Goal: Communication & Community: Answer question/provide support

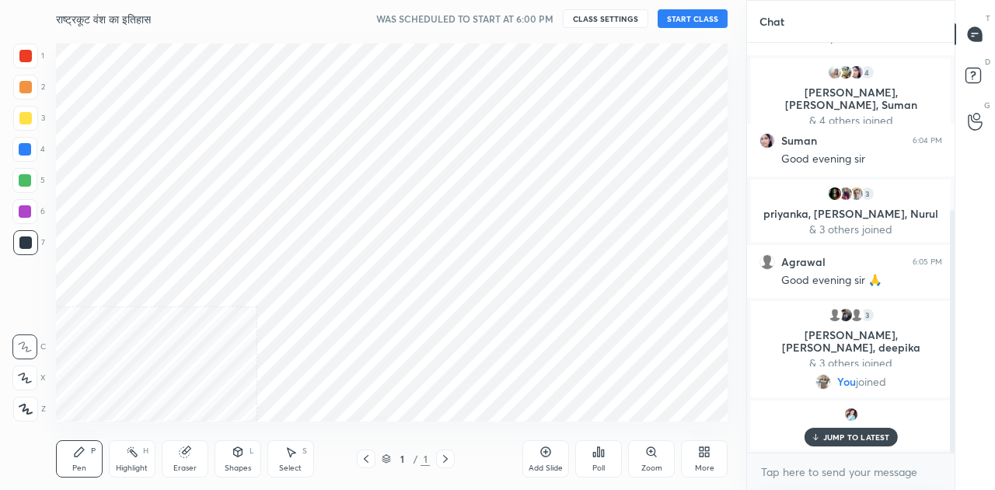
scroll to position [77313, 77019]
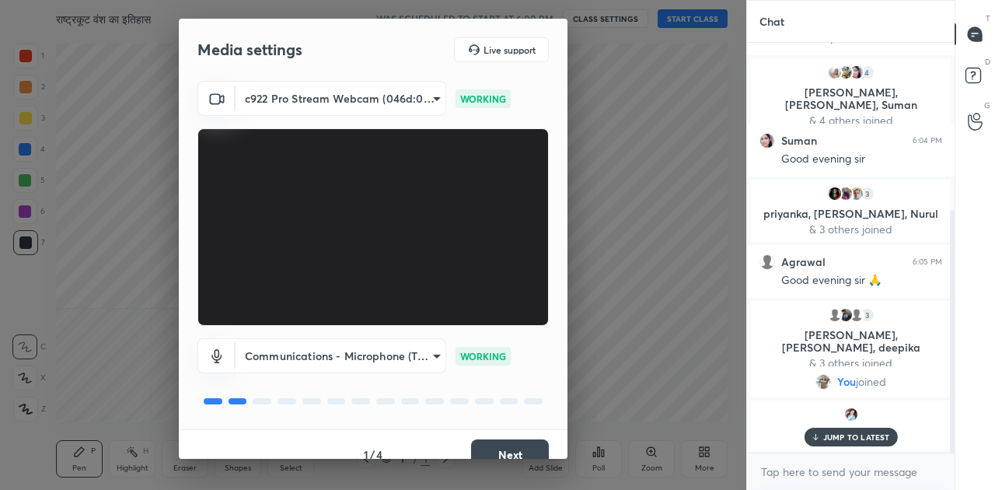
click at [518, 446] on button "Next" at bounding box center [510, 454] width 78 height 31
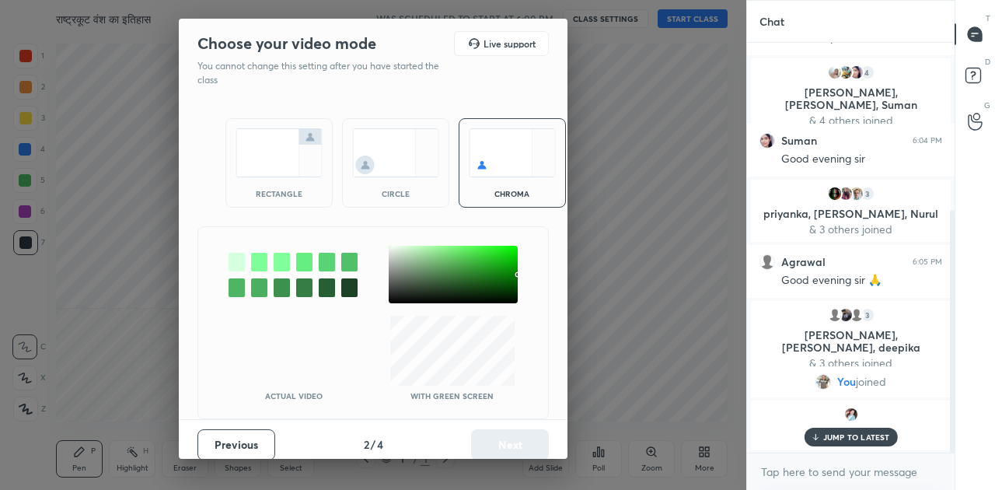
click at [276, 168] on img at bounding box center [278, 152] width 87 height 49
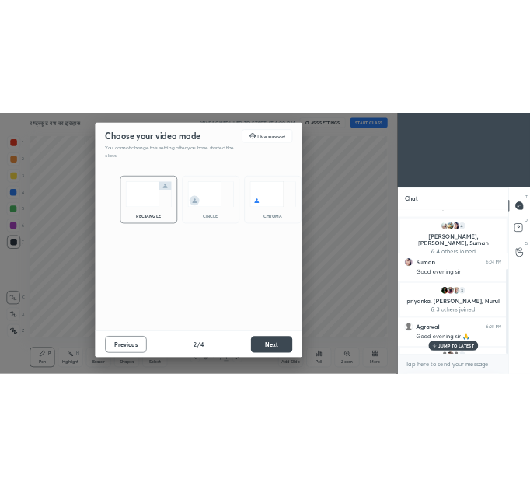
scroll to position [302, 203]
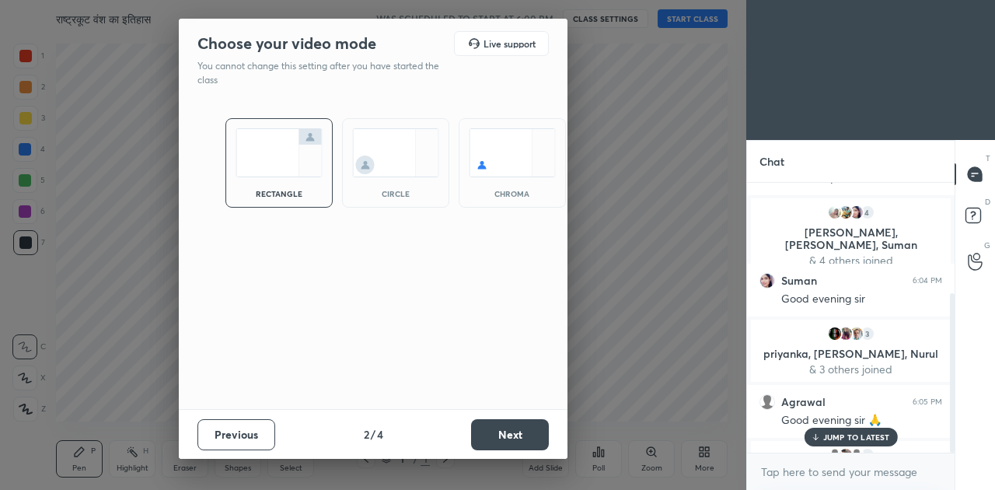
click at [504, 441] on button "Next" at bounding box center [510, 434] width 78 height 31
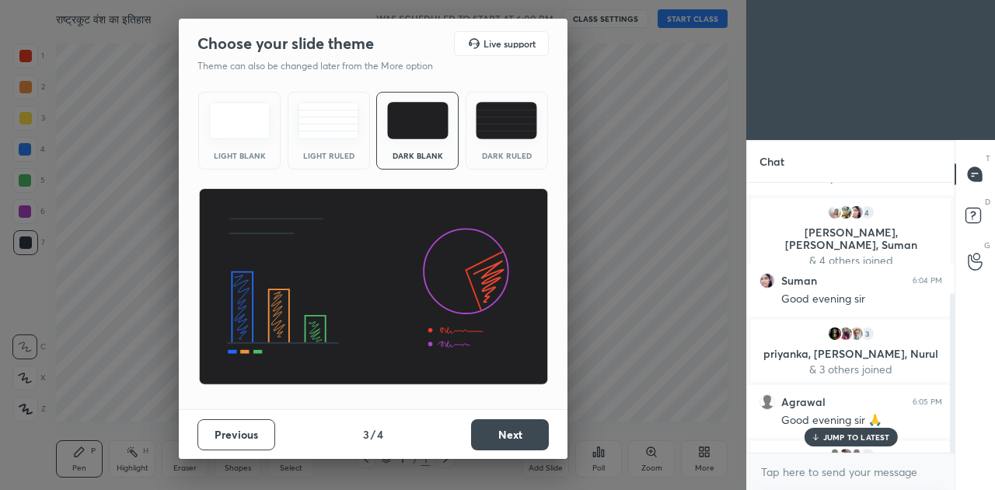
click at [504, 441] on button "Next" at bounding box center [510, 434] width 78 height 31
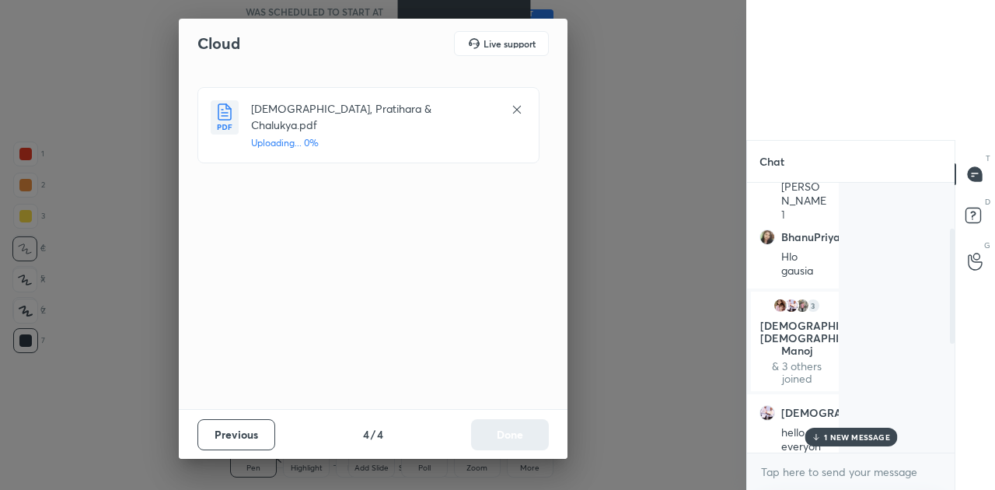
scroll to position [0, 0]
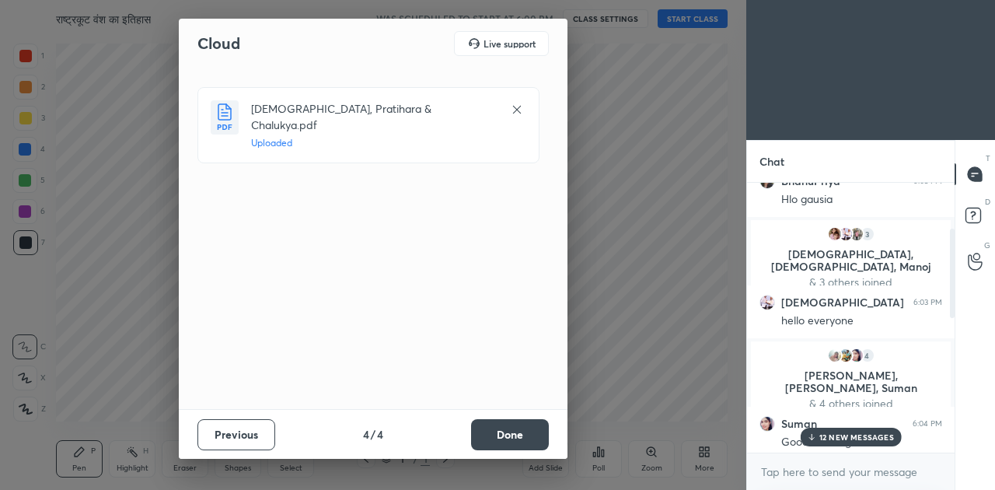
click at [550, 435] on div "Previous 4 / 4 Done" at bounding box center [373, 434] width 389 height 50
click at [548, 435] on button "Done" at bounding box center [510, 434] width 78 height 31
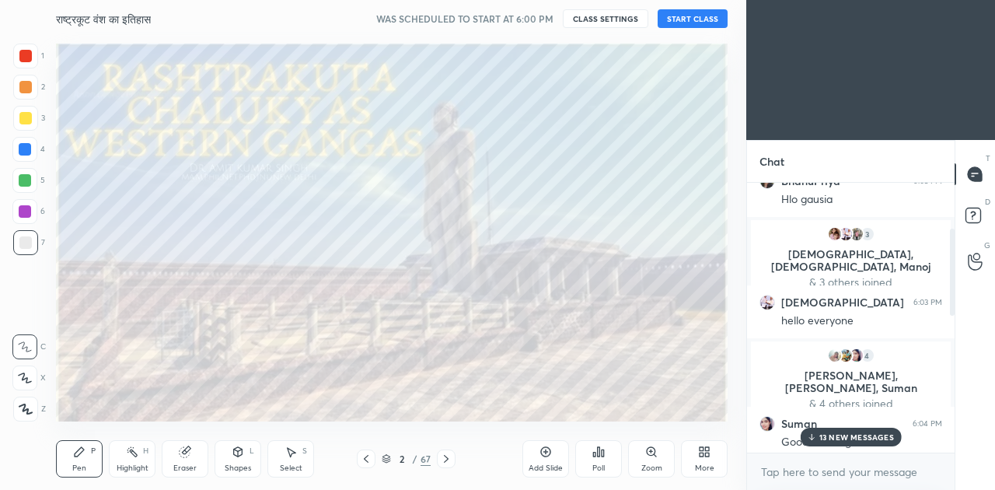
click at [682, 15] on button "START CLASS" at bounding box center [692, 18] width 70 height 19
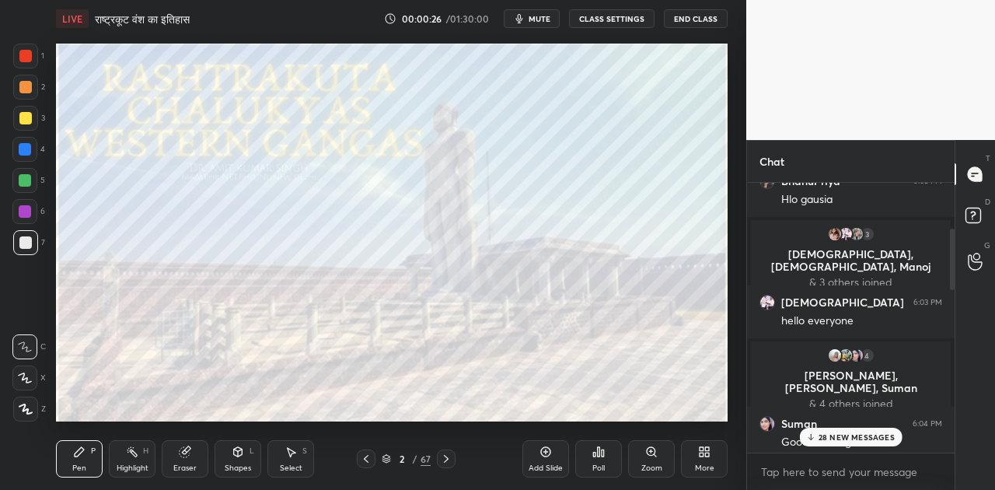
click at [839, 433] on p "28 NEW MESSAGES" at bounding box center [856, 436] width 76 height 9
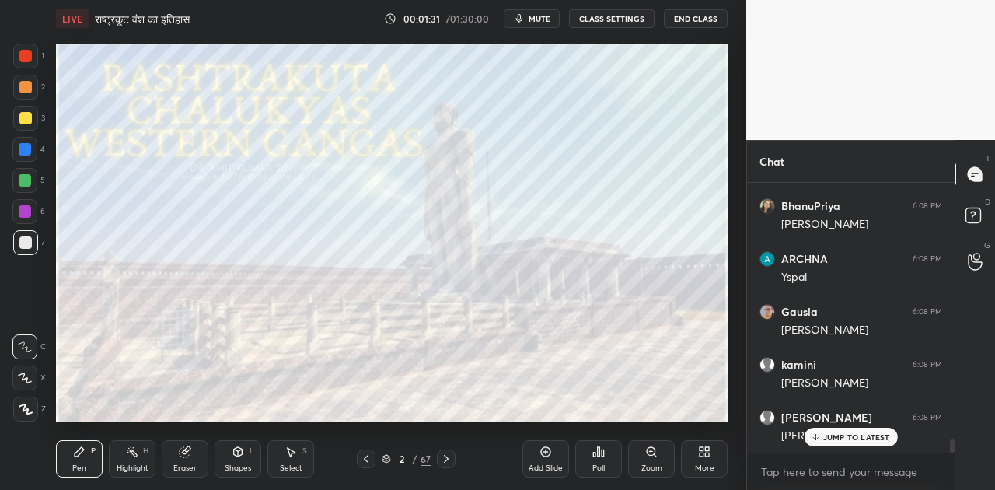
scroll to position [5161, 0]
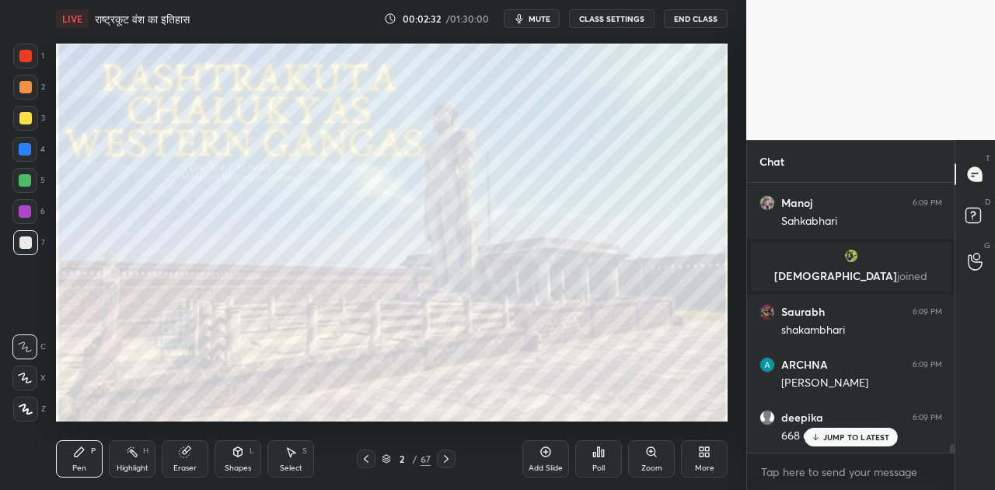
drag, startPoint x: 841, startPoint y: 437, endPoint x: 735, endPoint y: 367, distance: 127.2
click at [840, 437] on p "JUMP TO LATEST" at bounding box center [856, 436] width 67 height 9
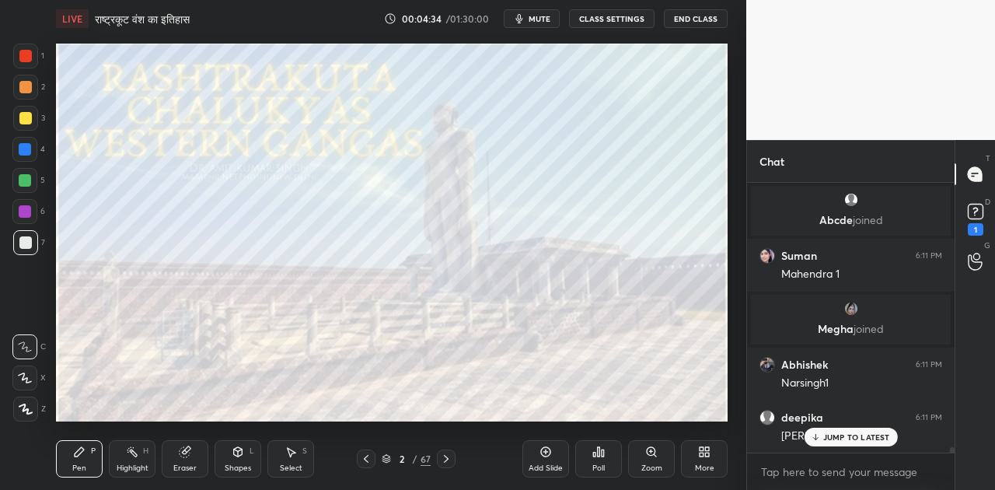
scroll to position [12701, 0]
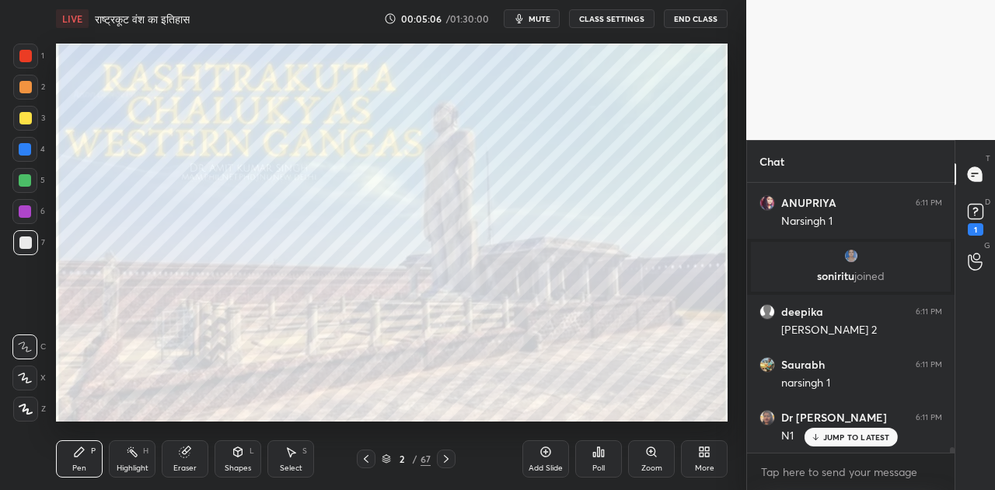
click at [850, 435] on p "JUMP TO LATEST" at bounding box center [856, 436] width 67 height 9
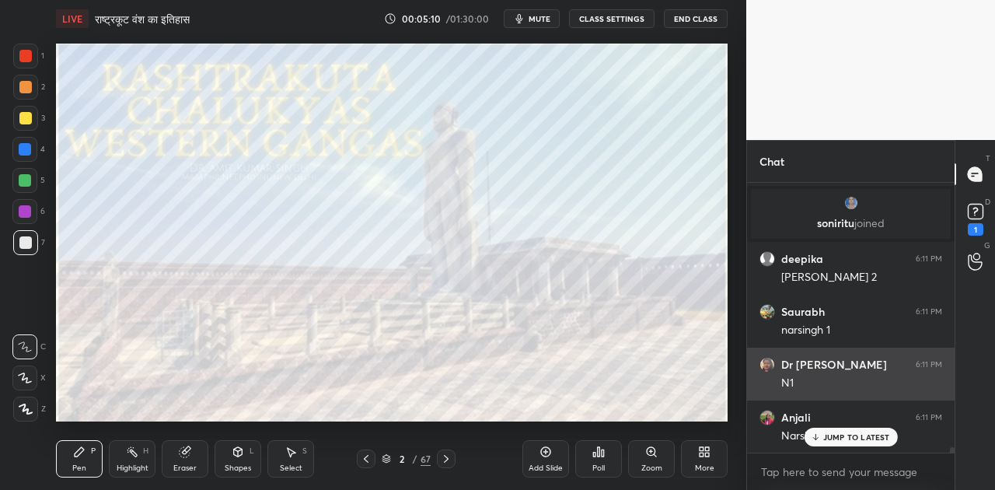
scroll to position [13764, 0]
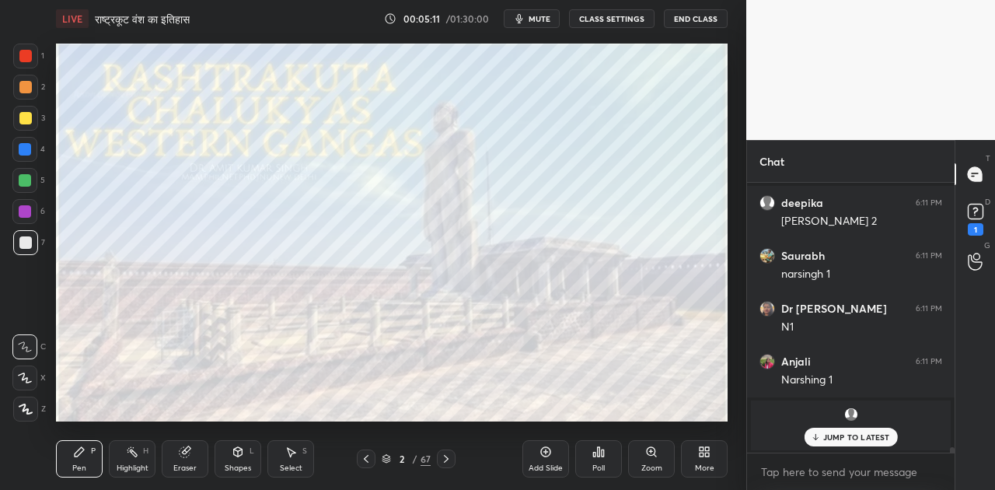
click at [855, 437] on p "JUMP TO LATEST" at bounding box center [856, 436] width 67 height 9
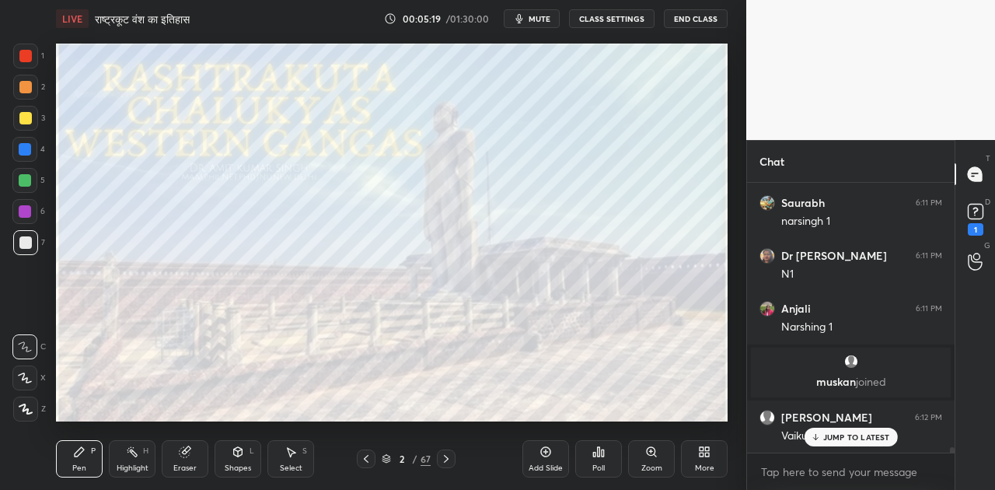
click at [840, 427] on div "JUMP TO LATEST" at bounding box center [849, 436] width 93 height 19
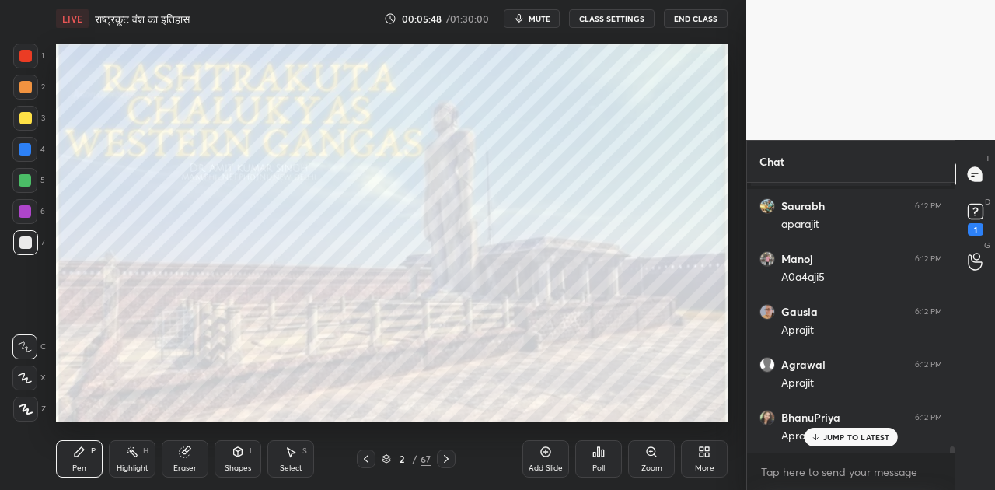
scroll to position [11705, 0]
click at [856, 432] on p "JUMP TO LATEST" at bounding box center [856, 436] width 67 height 9
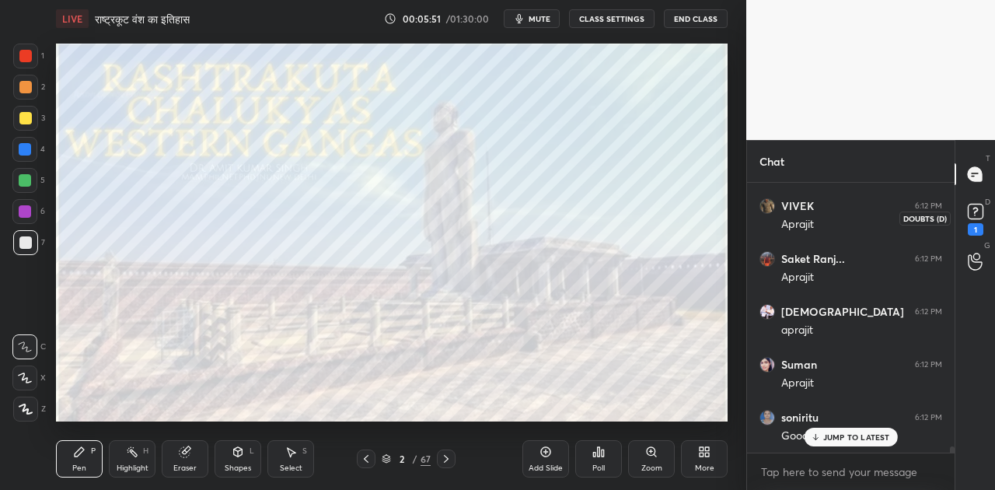
click at [980, 207] on rect at bounding box center [974, 211] width 15 height 15
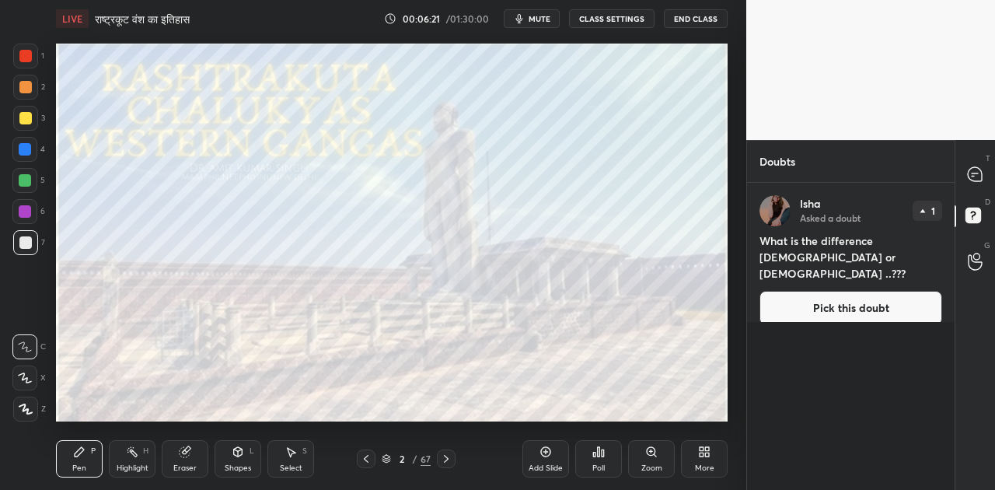
click at [822, 307] on button "Pick this doubt" at bounding box center [850, 324] width 183 height 34
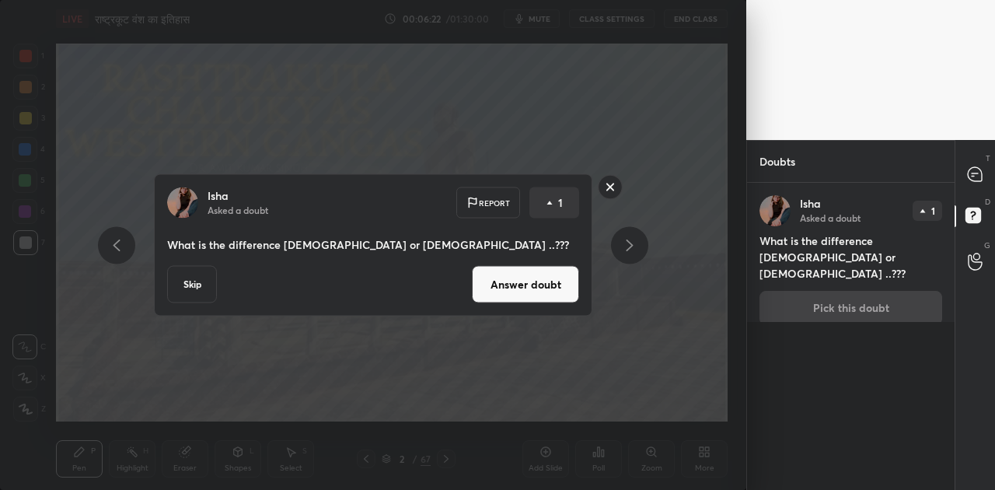
click at [510, 277] on button "Answer doubt" at bounding box center [525, 292] width 107 height 37
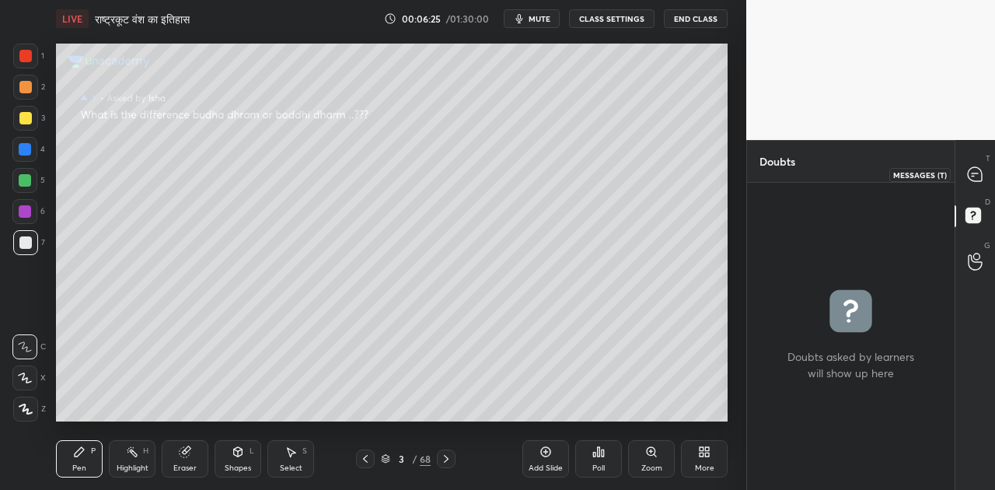
click at [976, 169] on icon at bounding box center [974, 174] width 14 height 14
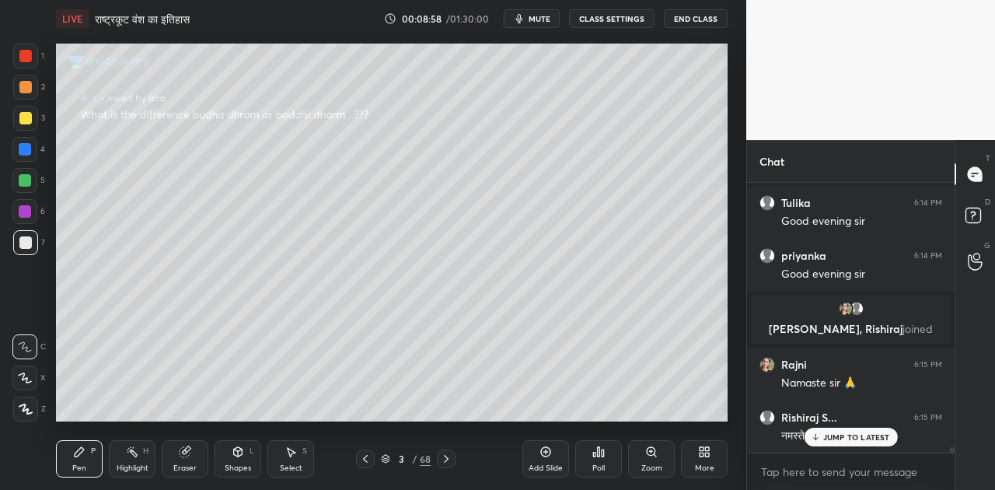
scroll to position [13220, 0]
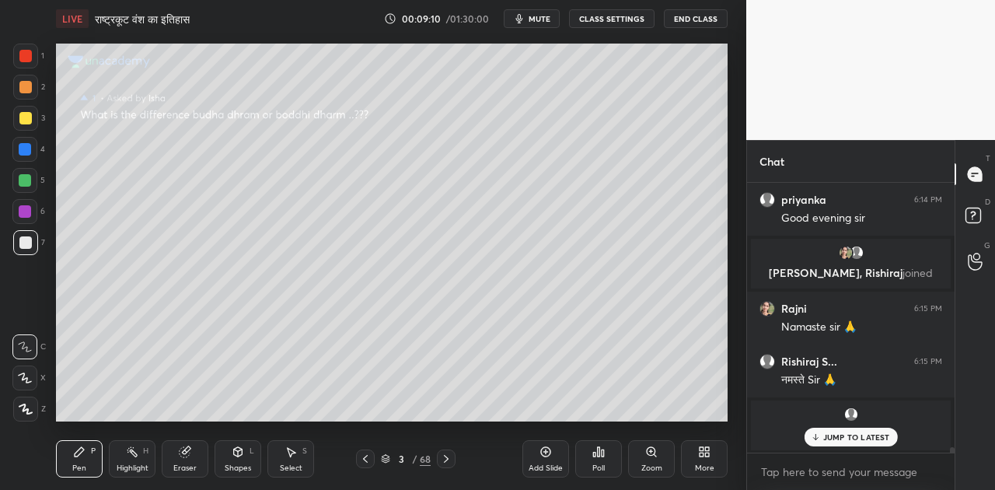
click at [855, 434] on p "JUMP TO LATEST" at bounding box center [856, 436] width 67 height 9
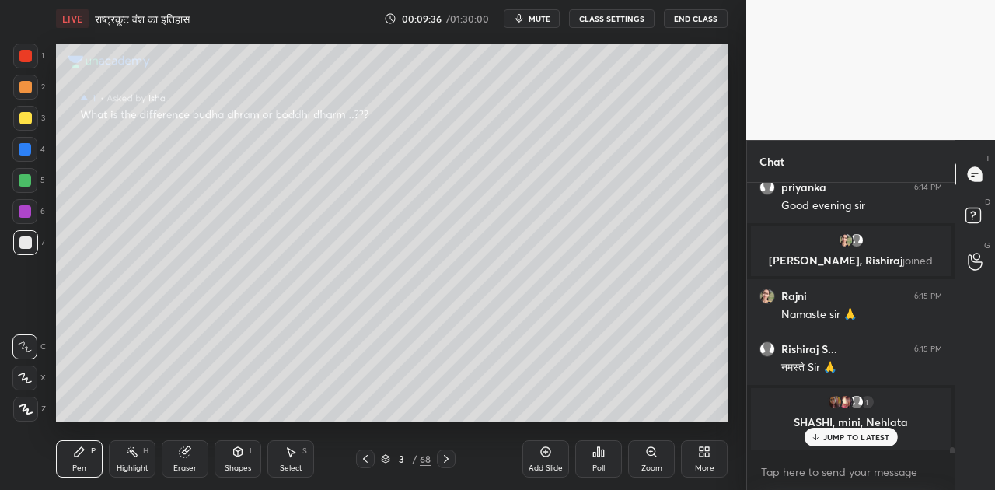
click at [841, 430] on div "JUMP TO LATEST" at bounding box center [849, 436] width 93 height 19
click at [441, 451] on div at bounding box center [446, 458] width 19 height 19
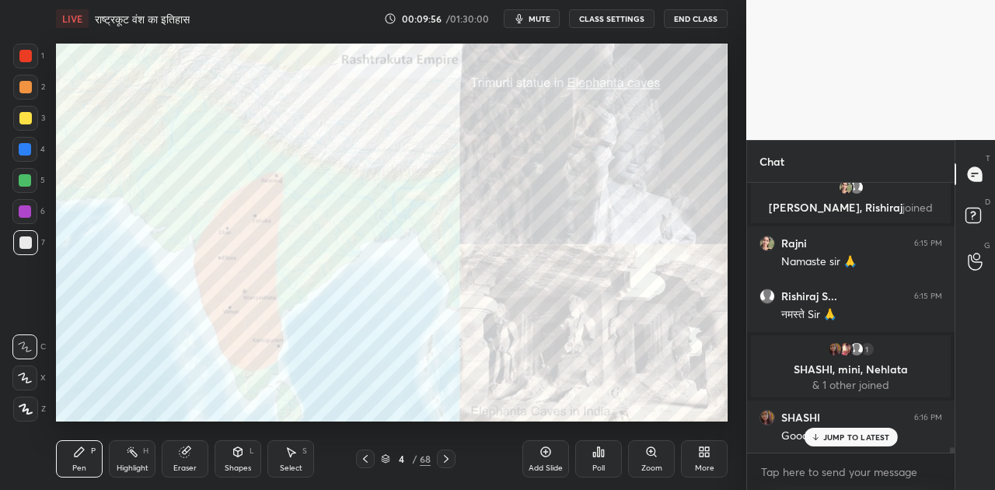
scroll to position [12353, 0]
click at [30, 147] on div at bounding box center [25, 149] width 12 height 12
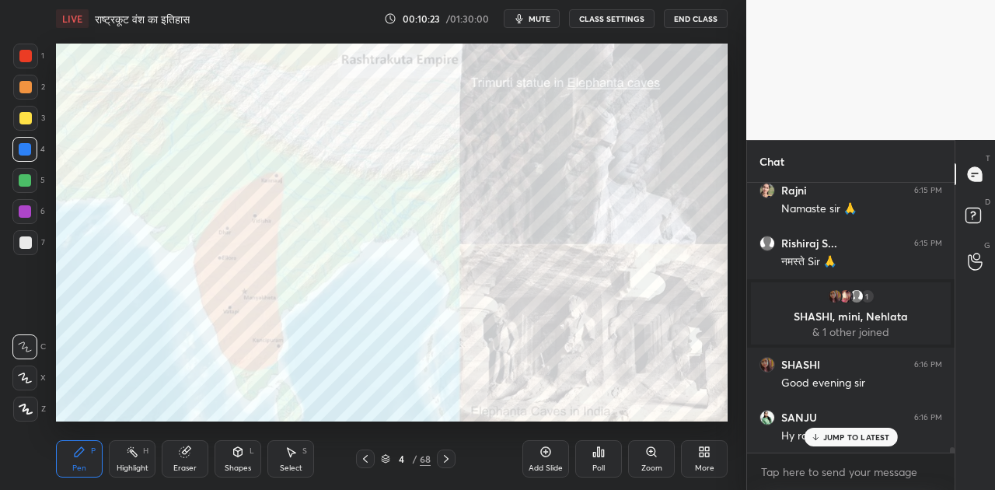
click at [829, 435] on p "JUMP TO LATEST" at bounding box center [856, 436] width 67 height 9
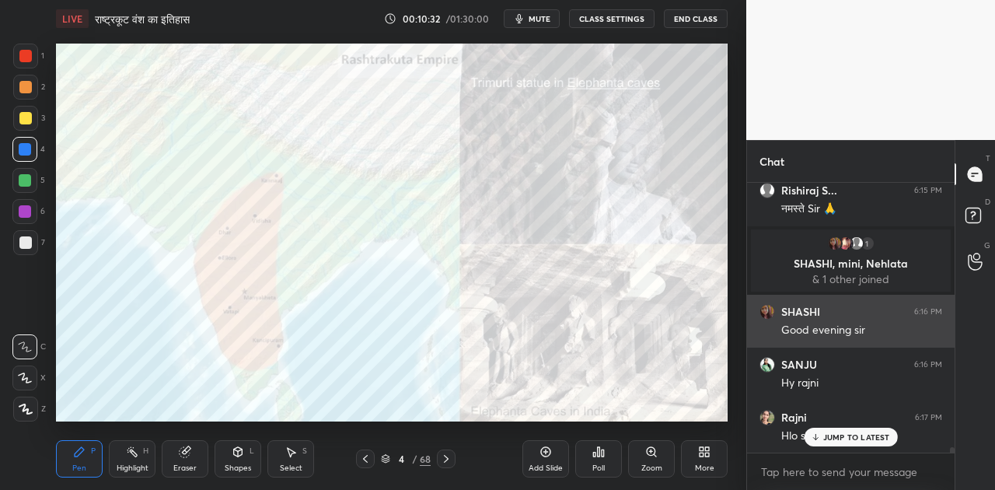
scroll to position [12515, 0]
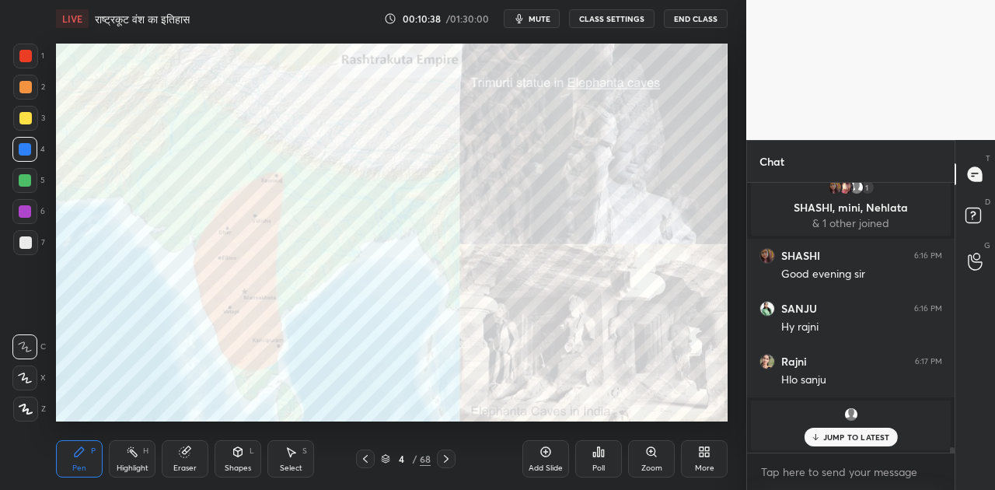
click at [30, 242] on div at bounding box center [25, 242] width 12 height 12
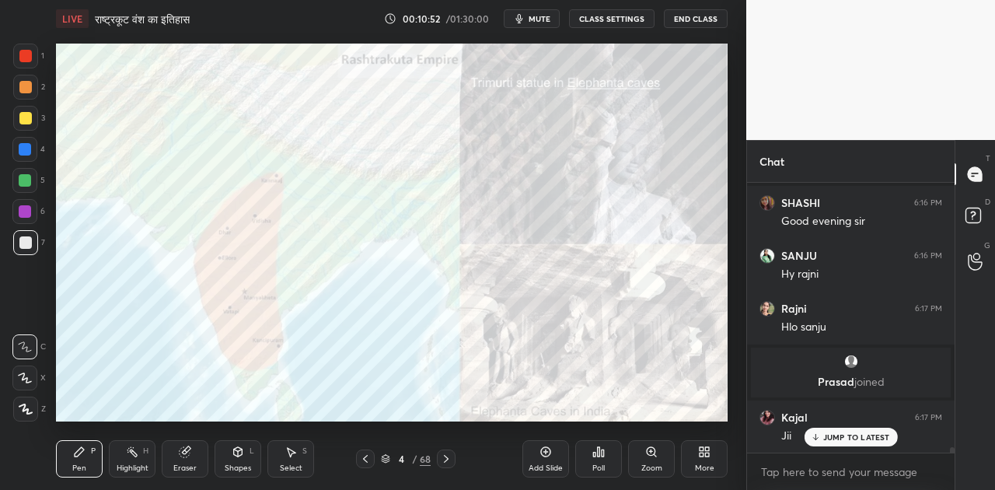
scroll to position [12624, 0]
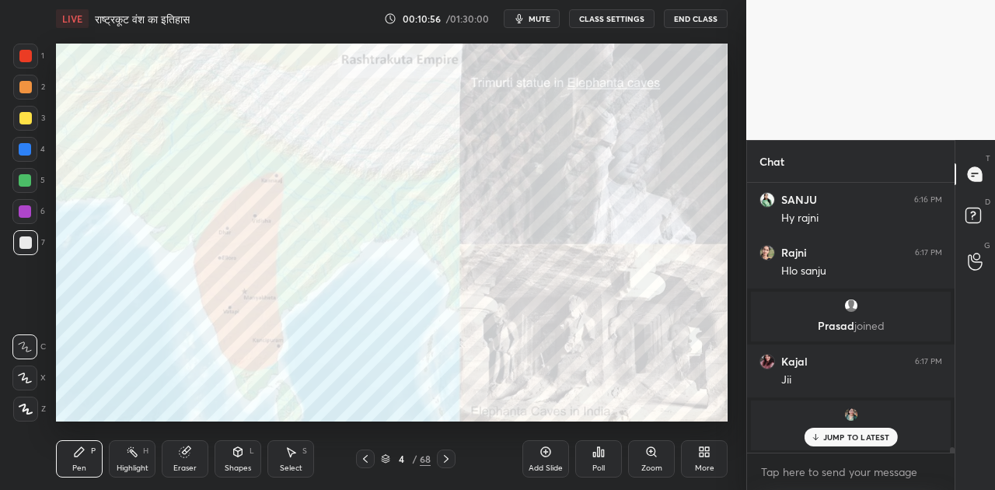
click at [34, 152] on div at bounding box center [24, 149] width 25 height 25
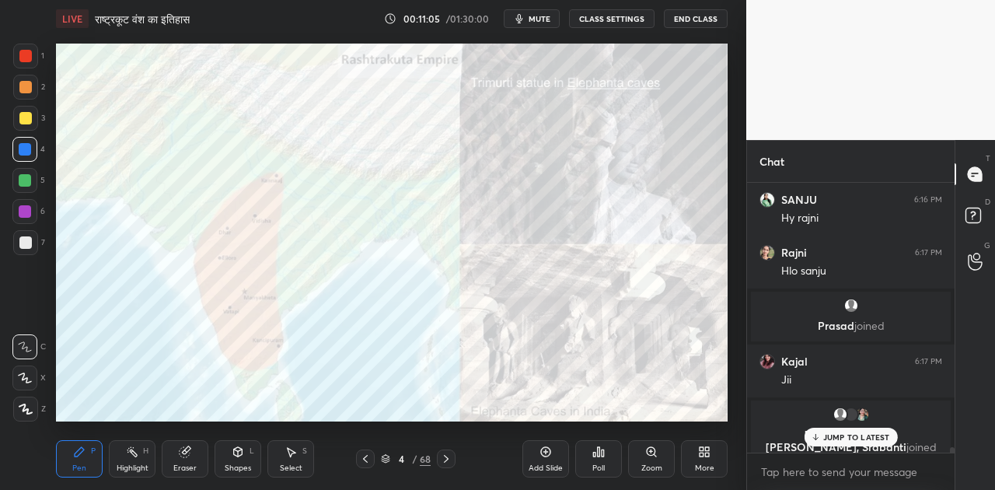
scroll to position [12676, 0]
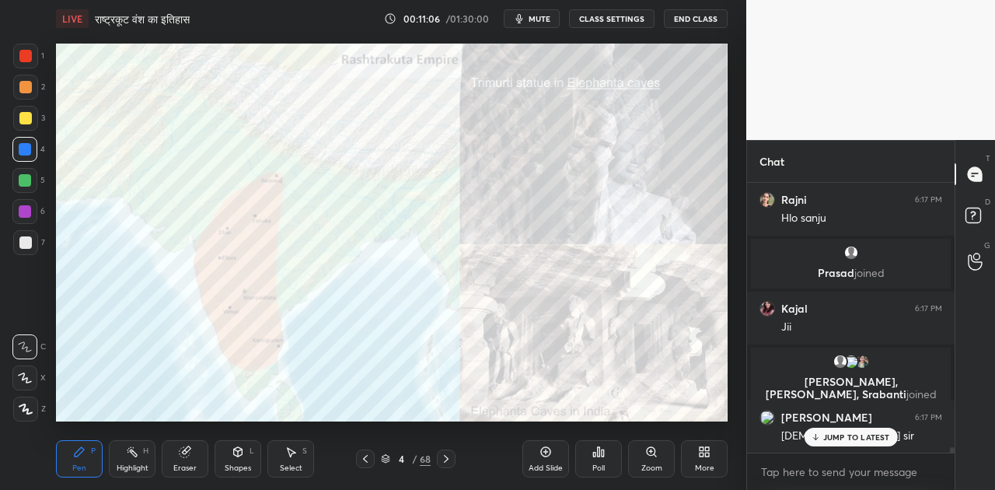
click at [836, 435] on p "JUMP TO LATEST" at bounding box center [856, 436] width 67 height 9
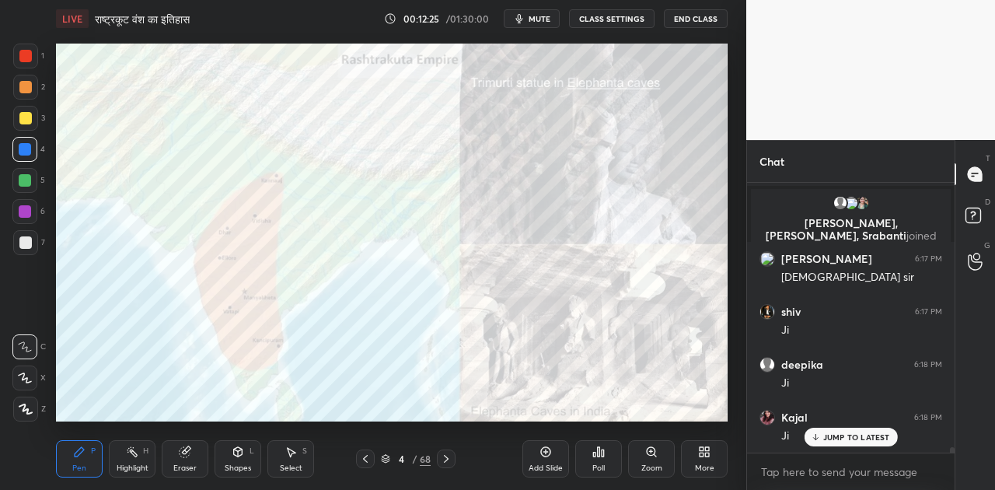
scroll to position [12888, 0]
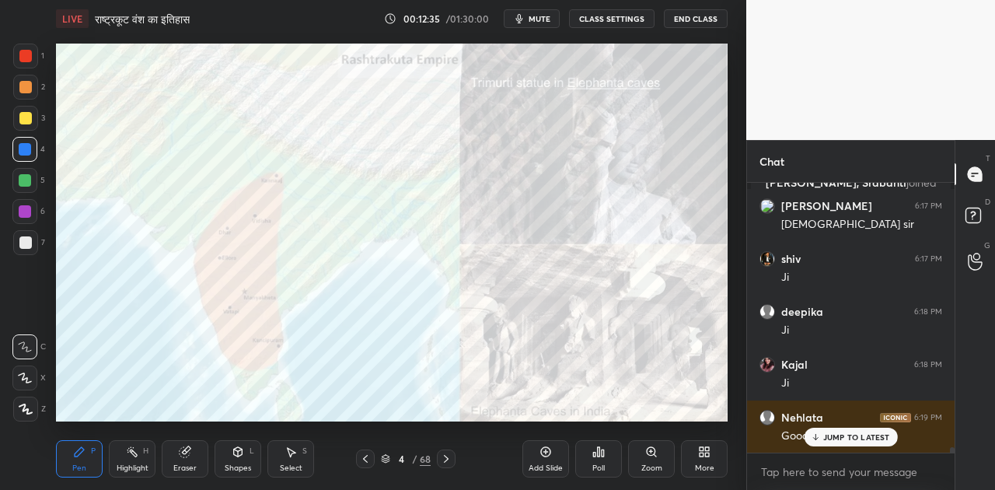
click at [841, 441] on p "JUMP TO LATEST" at bounding box center [856, 436] width 67 height 9
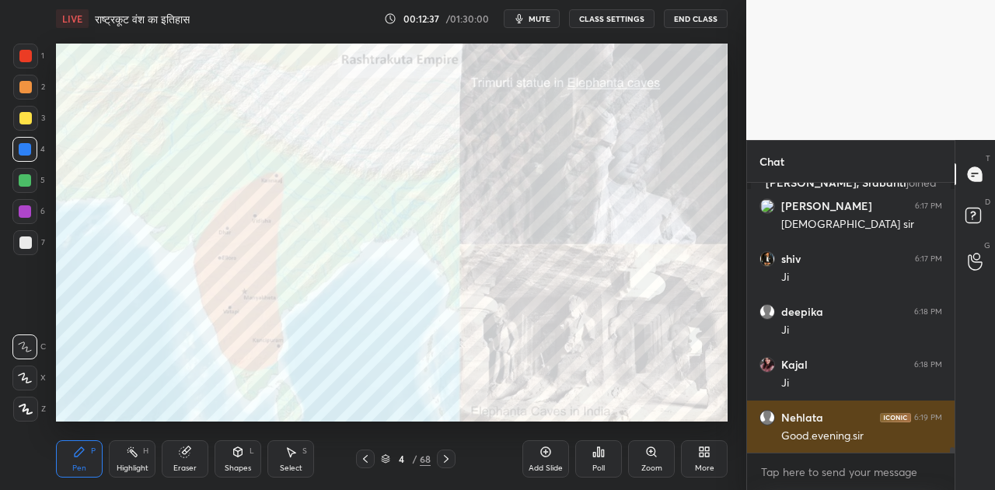
scroll to position [12944, 0]
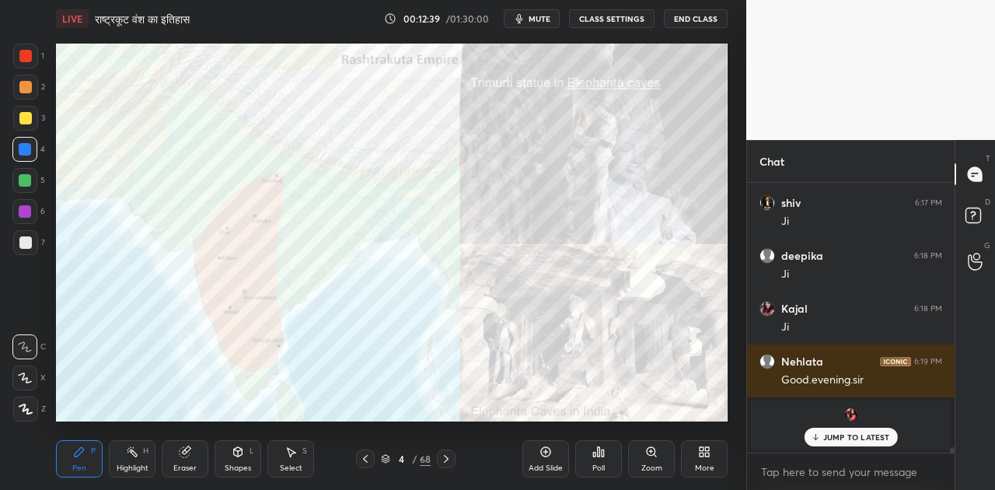
click at [448, 465] on div at bounding box center [446, 458] width 19 height 19
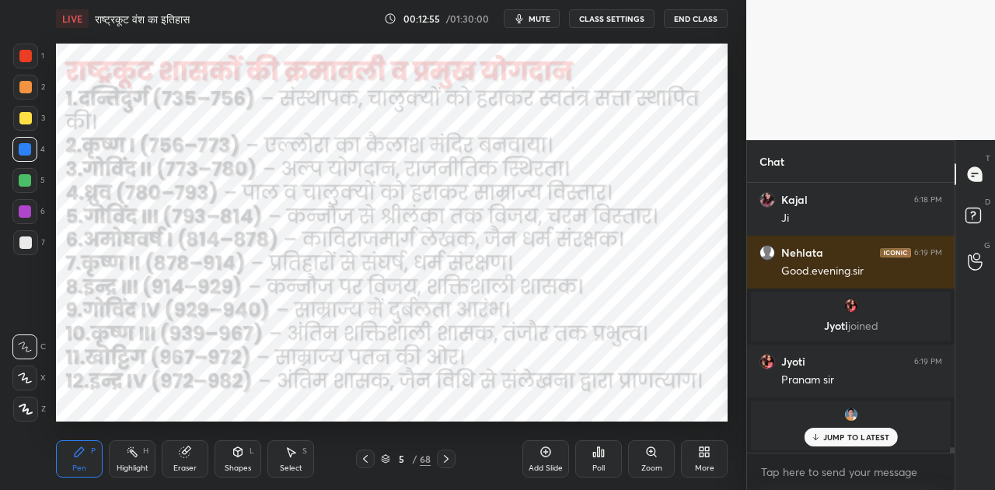
scroll to position [12886, 0]
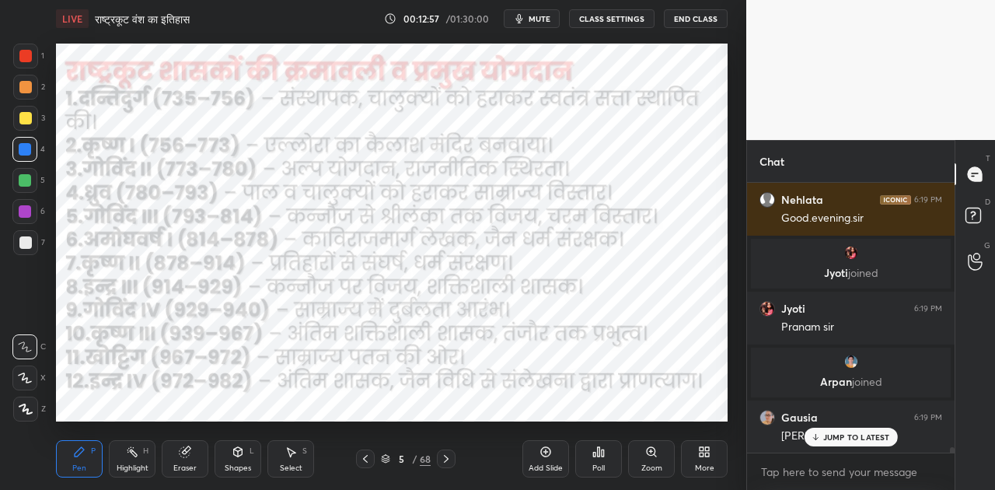
click at [446, 458] on icon at bounding box center [446, 458] width 12 height 12
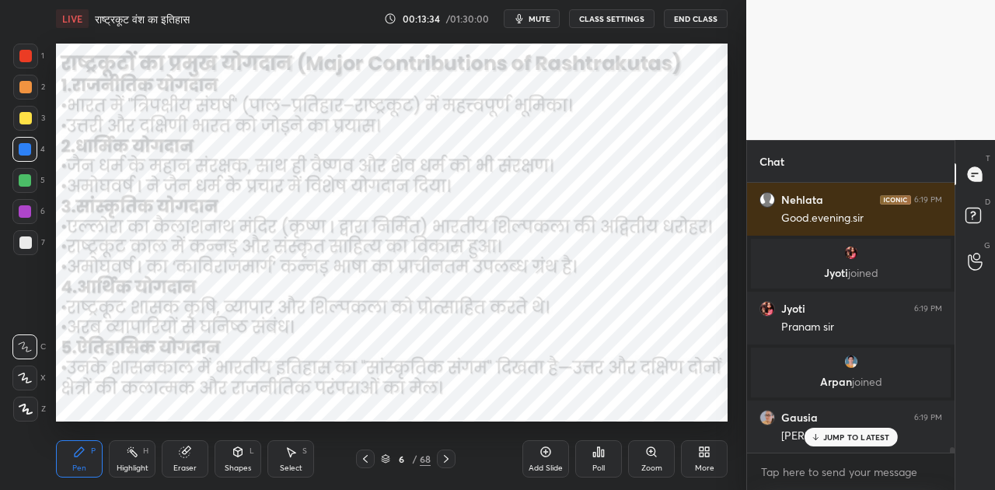
click at [361, 460] on icon at bounding box center [365, 458] width 12 height 12
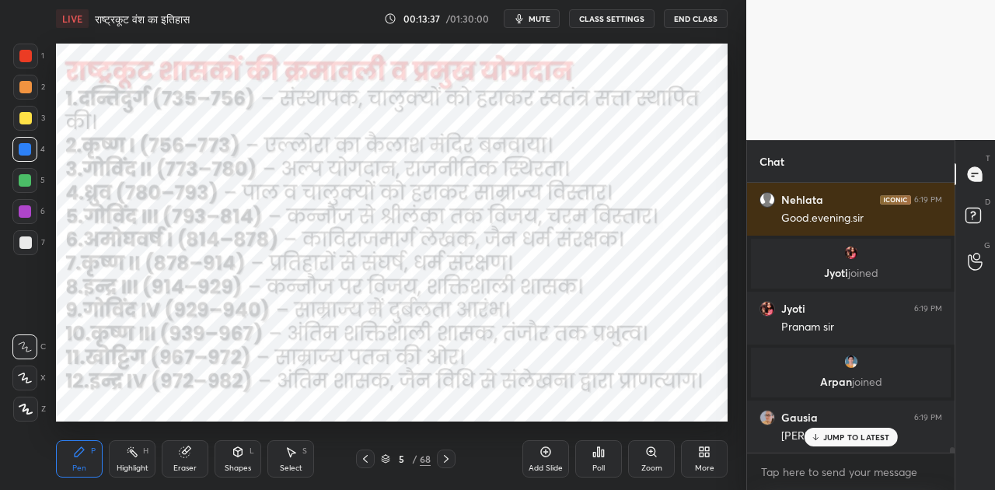
click at [371, 457] on icon at bounding box center [365, 458] width 12 height 12
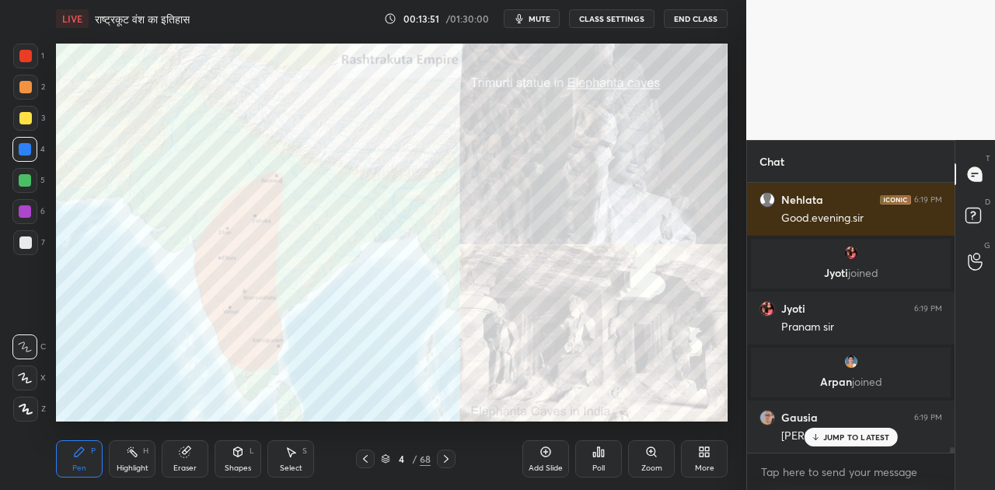
click at [442, 457] on icon at bounding box center [446, 458] width 12 height 12
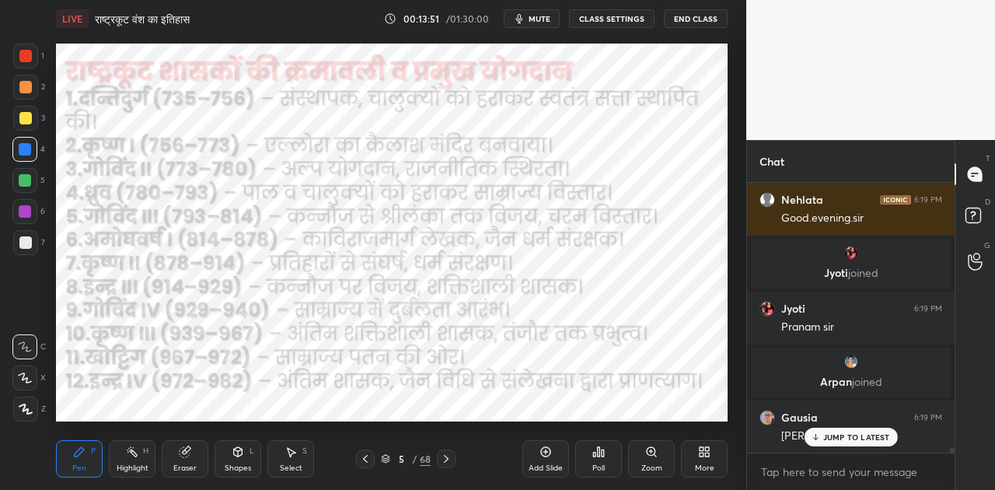
click at [442, 457] on icon at bounding box center [446, 458] width 12 height 12
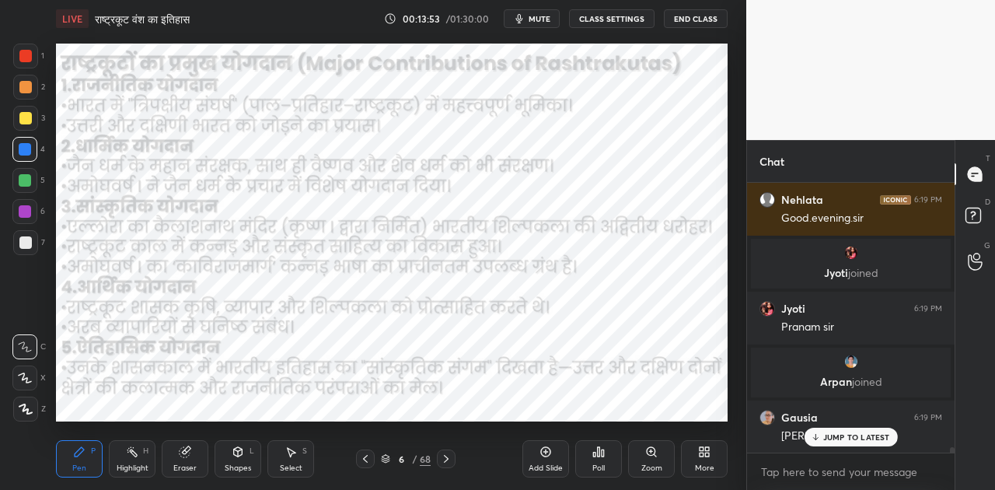
click at [442, 457] on icon at bounding box center [446, 458] width 12 height 12
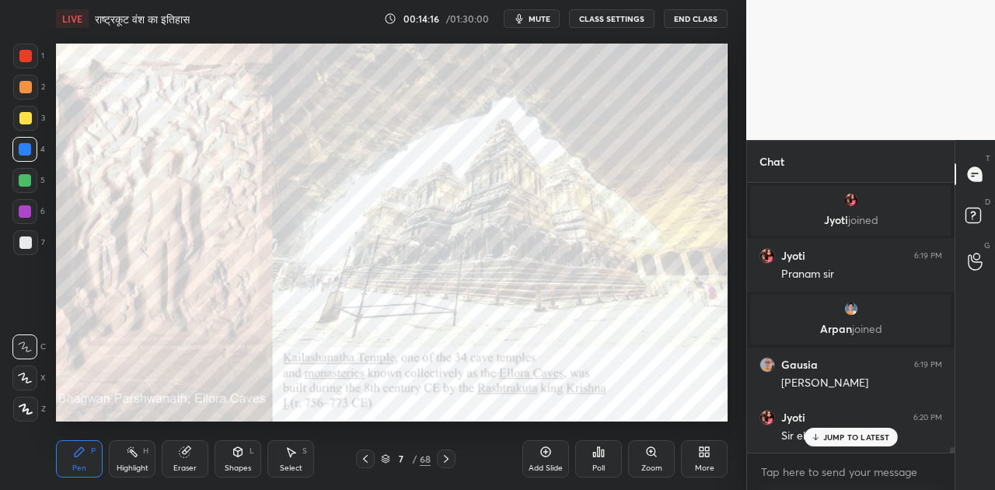
scroll to position [13006, 0]
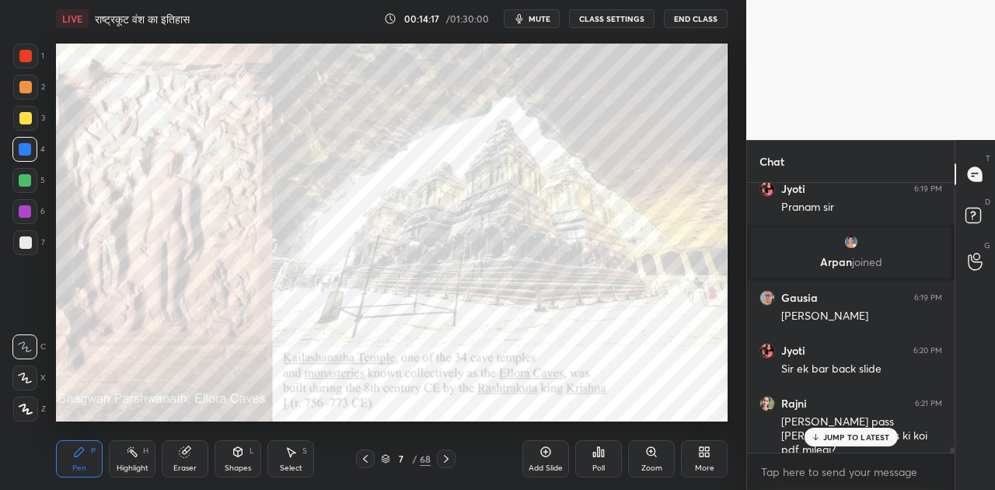
click at [823, 435] on p "JUMP TO LATEST" at bounding box center [856, 436] width 67 height 9
click at [367, 458] on icon at bounding box center [365, 458] width 12 height 12
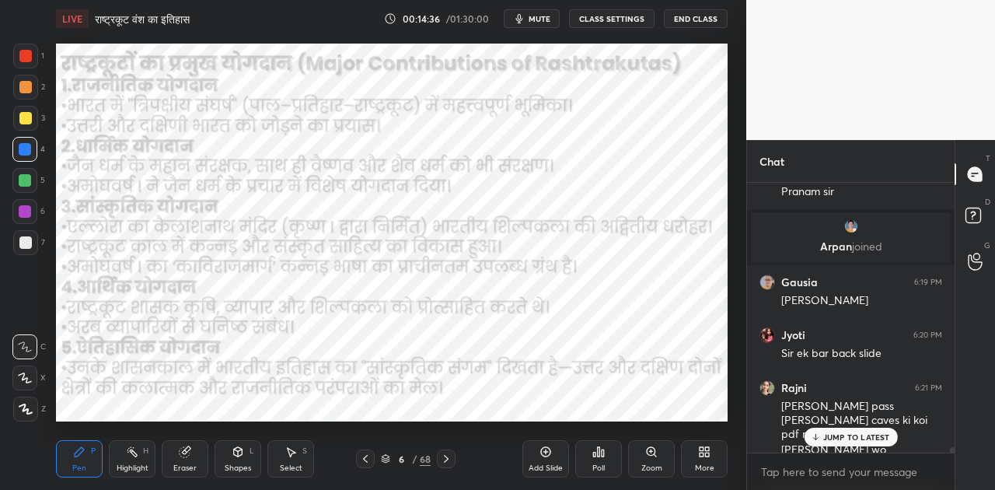
scroll to position [13074, 0]
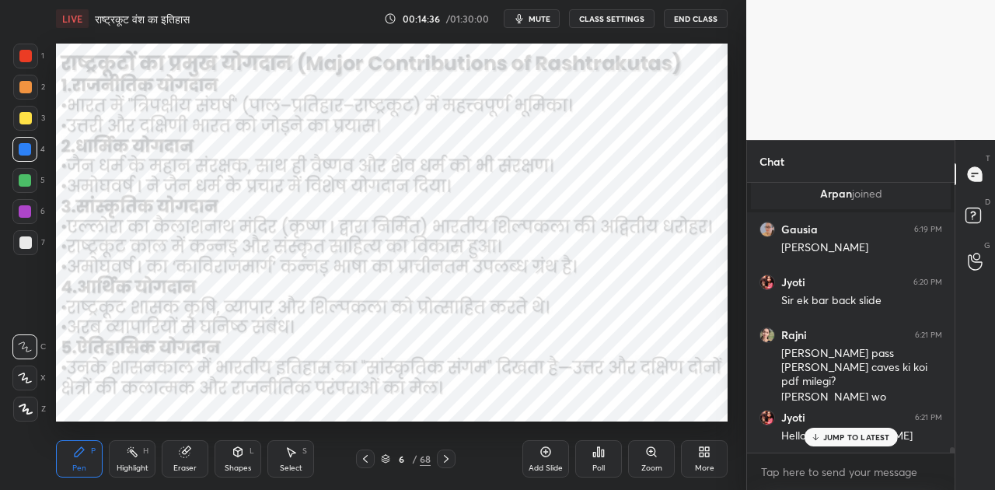
click at [831, 437] on p "JUMP TO LATEST" at bounding box center [856, 436] width 67 height 9
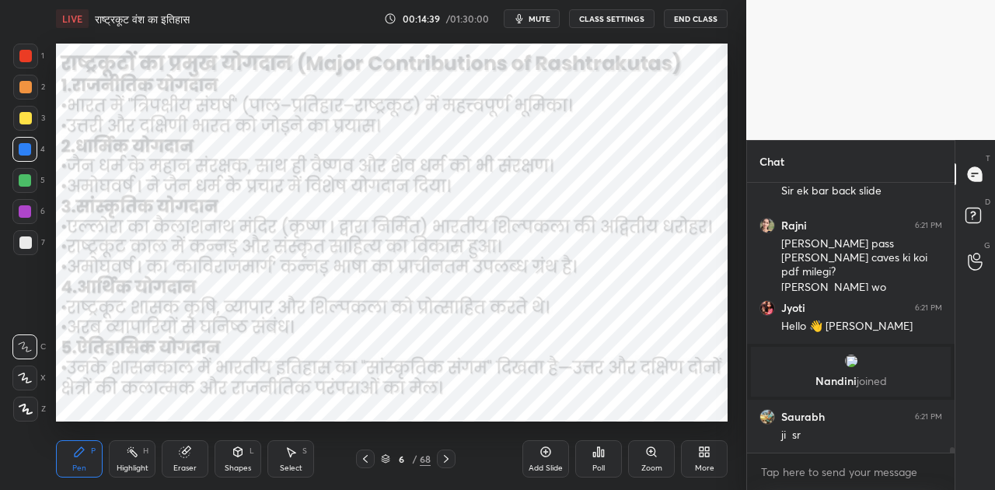
scroll to position [13049, 0]
click at [855, 482] on p "JUMP TO LATEST" at bounding box center [856, 486] width 67 height 9
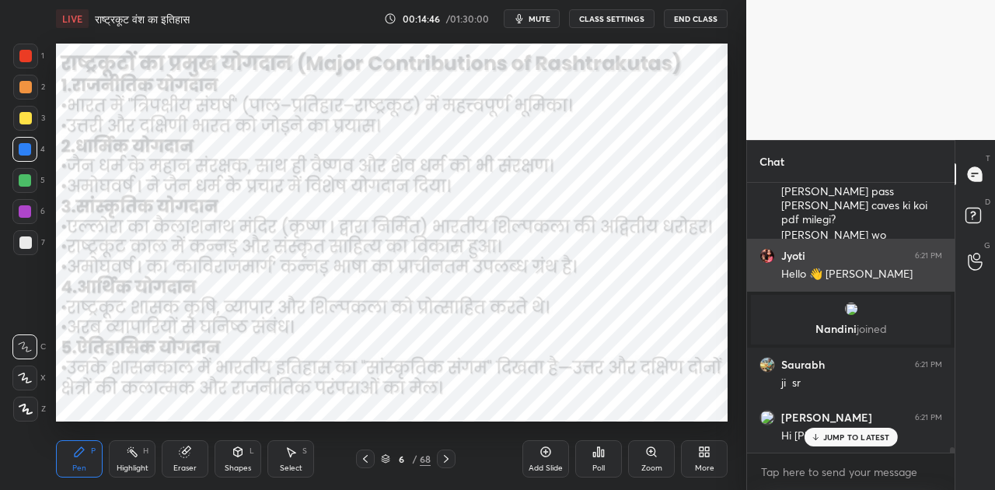
scroll to position [13155, 0]
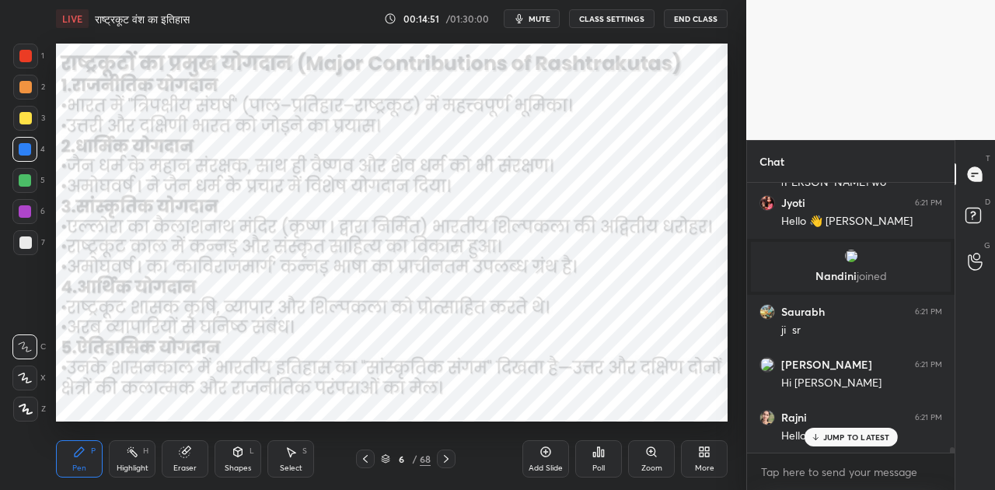
click at [540, 23] on button "mute" at bounding box center [532, 18] width 56 height 19
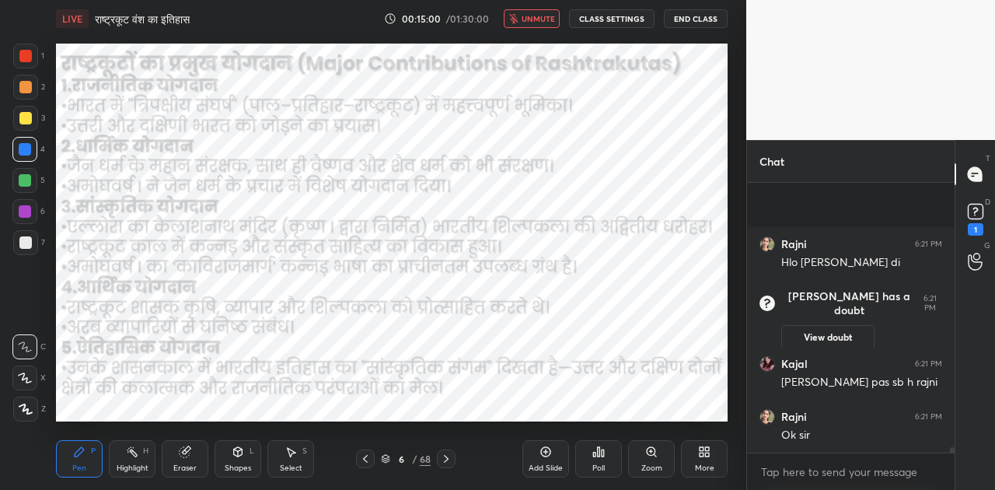
scroll to position [8, 0]
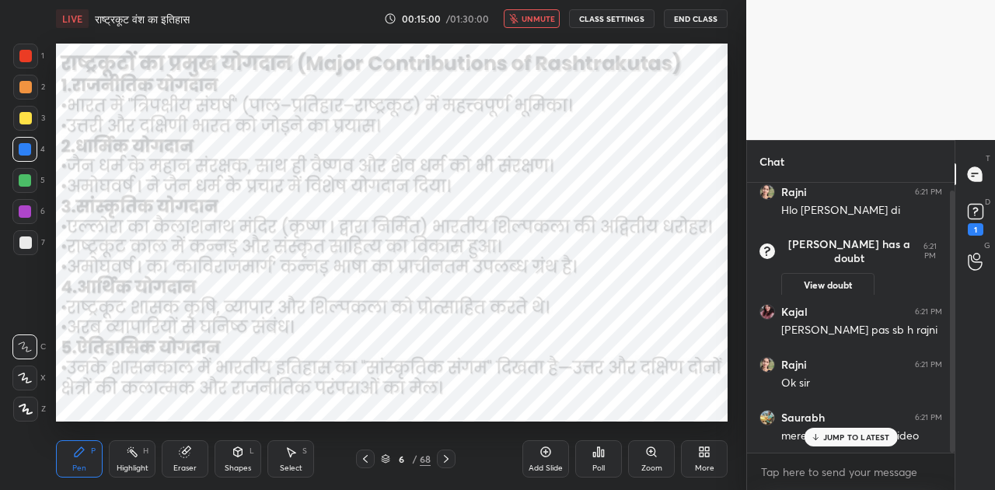
click at [540, 23] on button "unmute" at bounding box center [532, 18] width 56 height 19
click at [829, 429] on div "JUMP TO LATEST" at bounding box center [849, 436] width 93 height 19
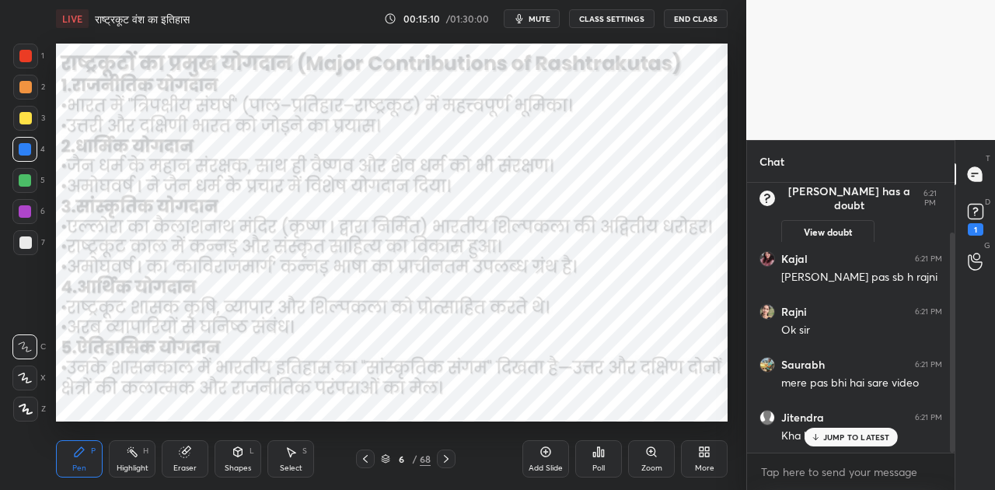
click at [831, 432] on p "JUMP TO LATEST" at bounding box center [856, 436] width 67 height 9
click at [969, 213] on rect at bounding box center [974, 211] width 15 height 15
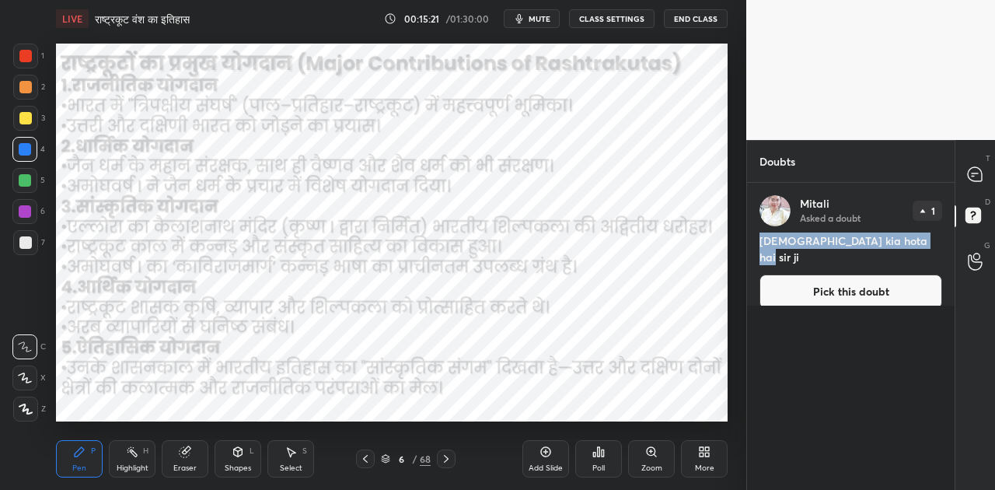
drag, startPoint x: 758, startPoint y: 239, endPoint x: 915, endPoint y: 239, distance: 157.0
click at [915, 239] on h4 "[DEMOGRAPHIC_DATA] kia hota hai sir ji" at bounding box center [850, 248] width 183 height 33
copy h4 "[DEMOGRAPHIC_DATA] kia hota hai sir ji"
click at [445, 457] on icon at bounding box center [446, 458] width 12 height 12
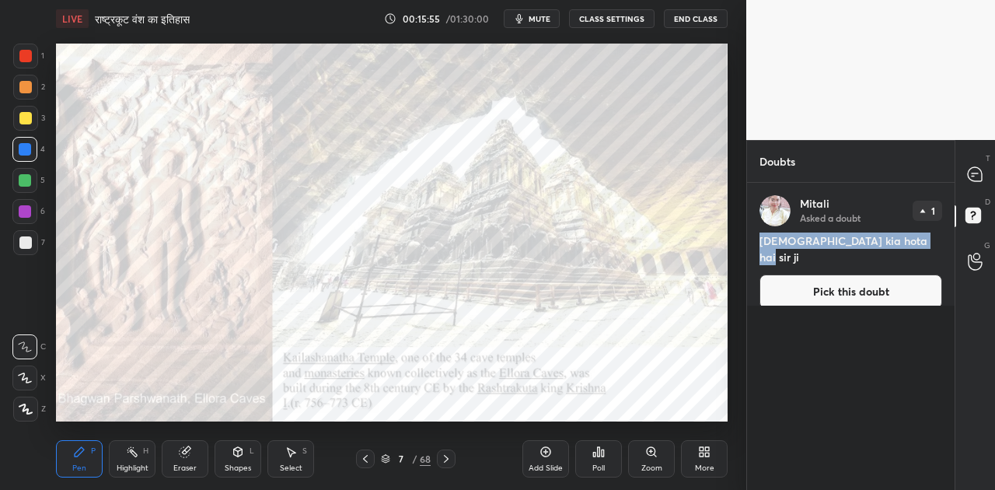
click at [765, 121] on video at bounding box center [870, 70] width 249 height 140
click at [980, 176] on icon at bounding box center [974, 174] width 14 height 14
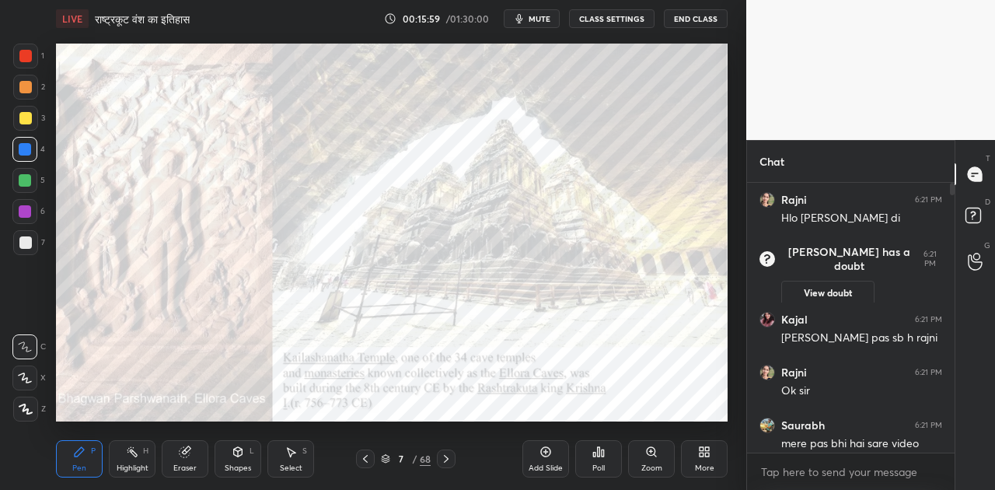
scroll to position [265, 203]
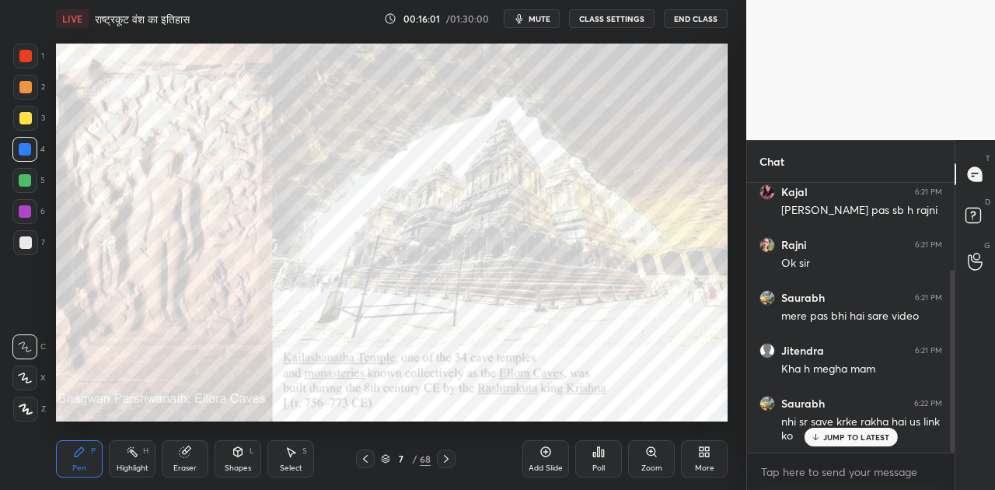
click at [845, 435] on p "JUMP TO LATEST" at bounding box center [856, 436] width 67 height 9
click at [973, 215] on icon at bounding box center [972, 214] width 5 height 6
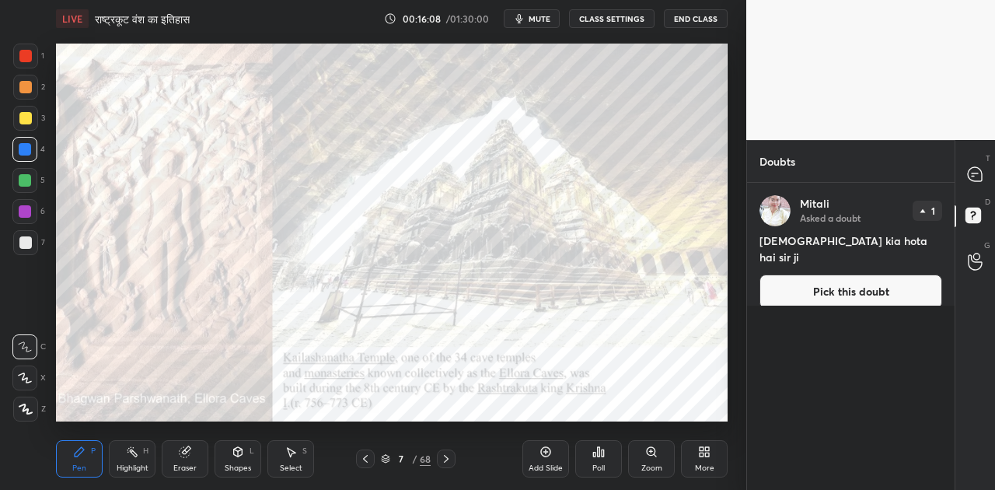
click at [846, 274] on button "Pick this doubt" at bounding box center [850, 291] width 183 height 34
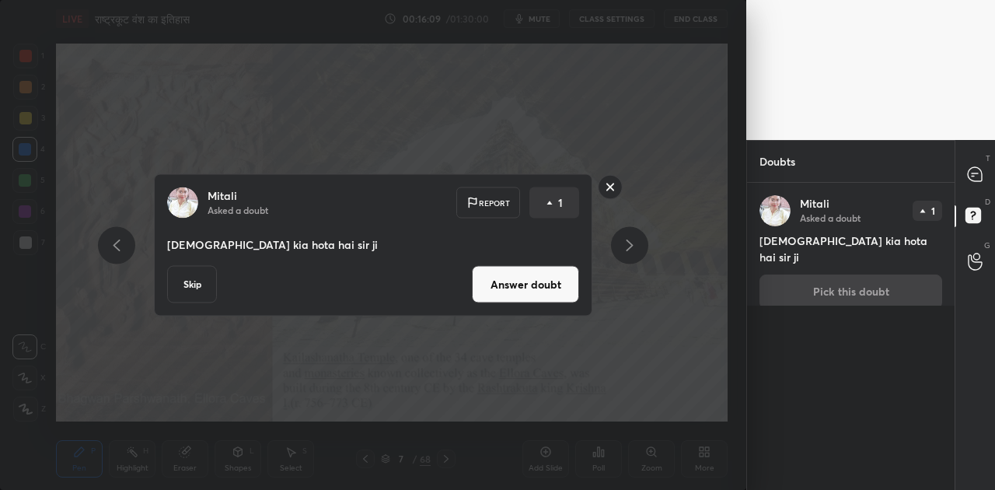
click at [507, 275] on button "Answer doubt" at bounding box center [525, 284] width 107 height 37
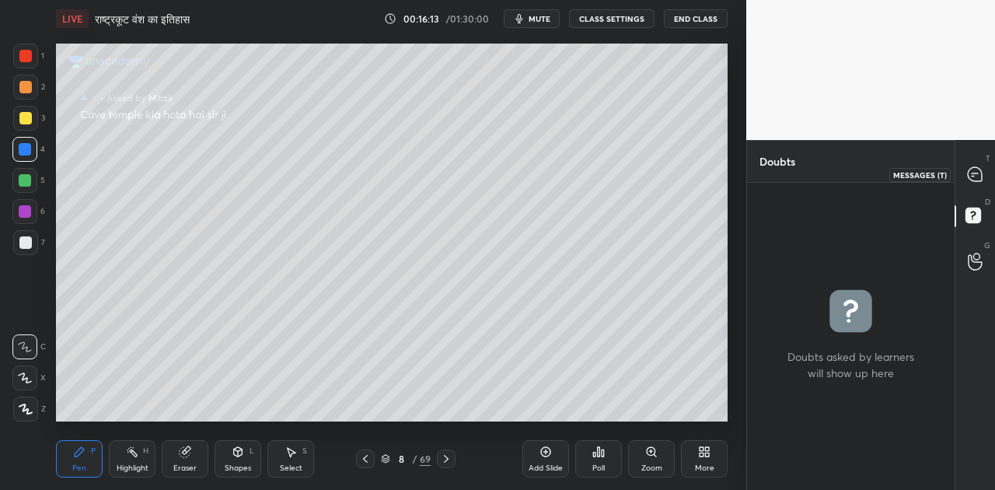
click at [976, 176] on icon at bounding box center [974, 174] width 14 height 14
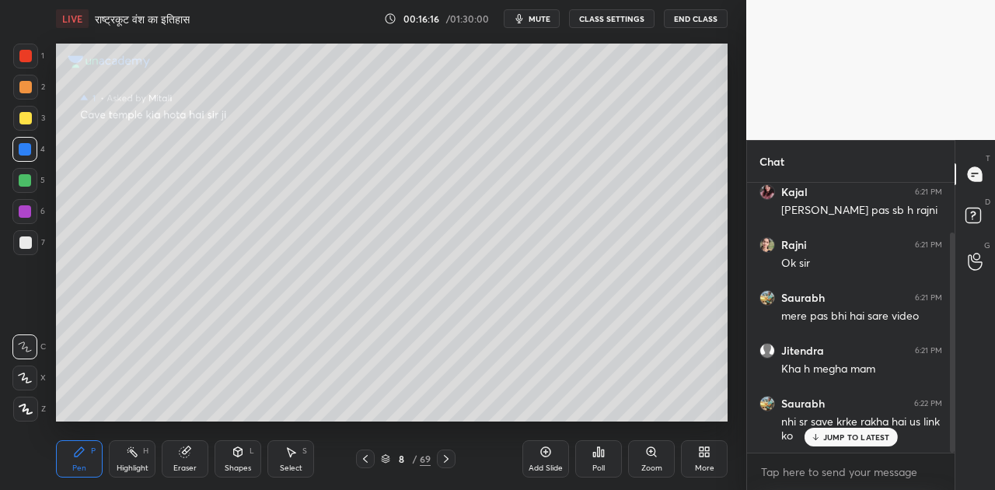
scroll to position [113, 0]
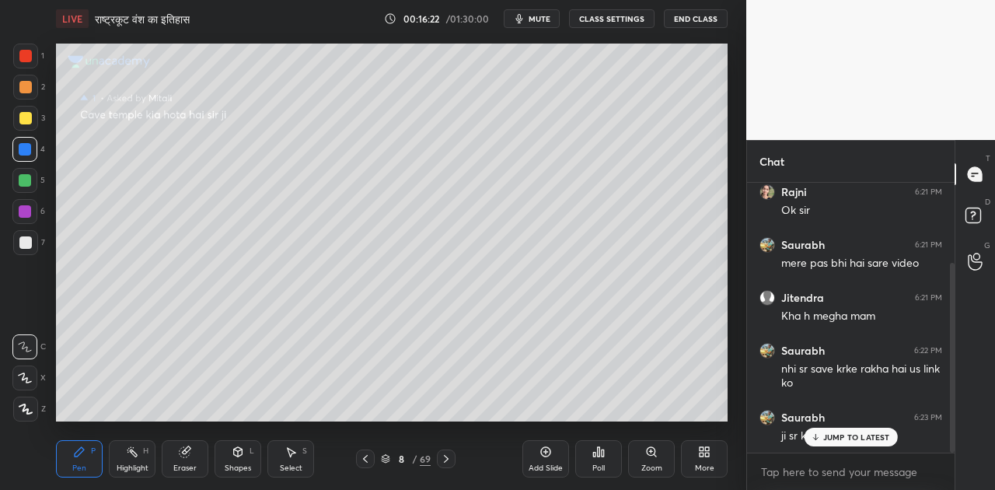
click at [23, 244] on div at bounding box center [25, 242] width 12 height 12
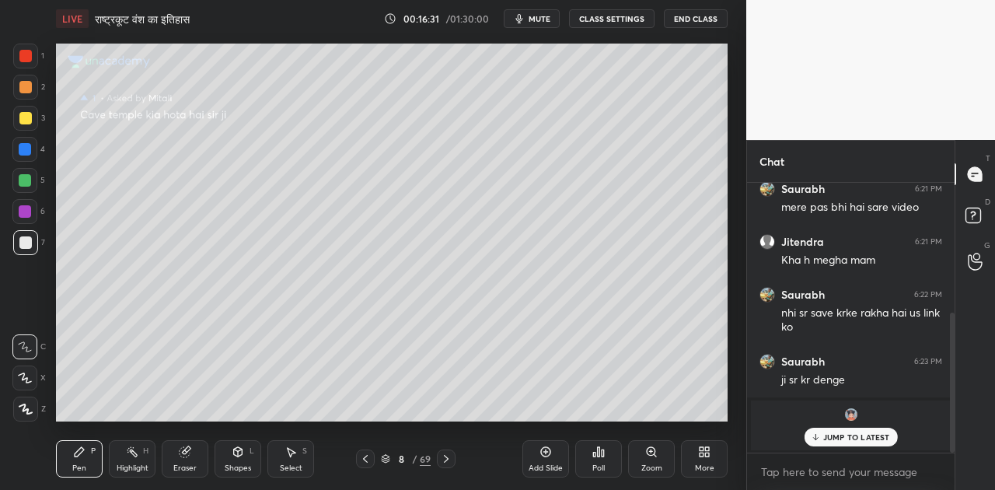
scroll to position [250, 0]
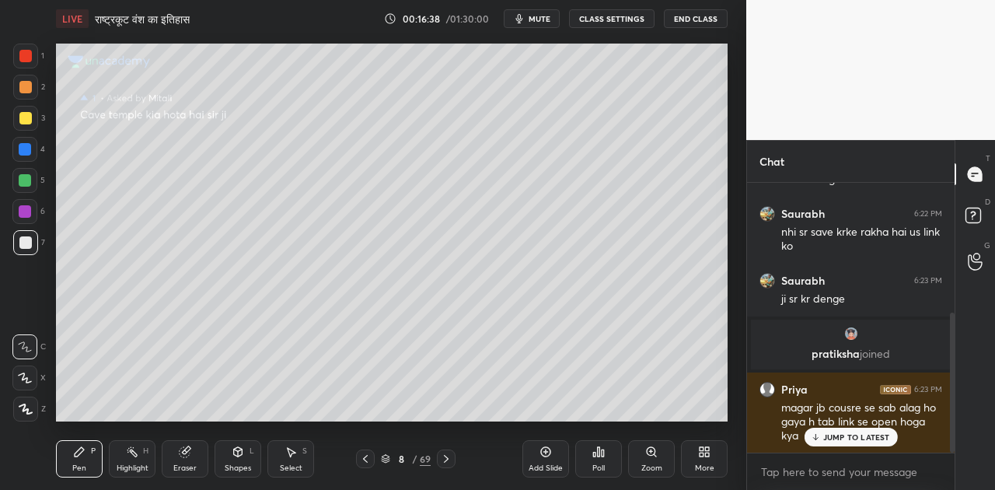
click at [873, 434] on p "JUMP TO LATEST" at bounding box center [856, 436] width 67 height 9
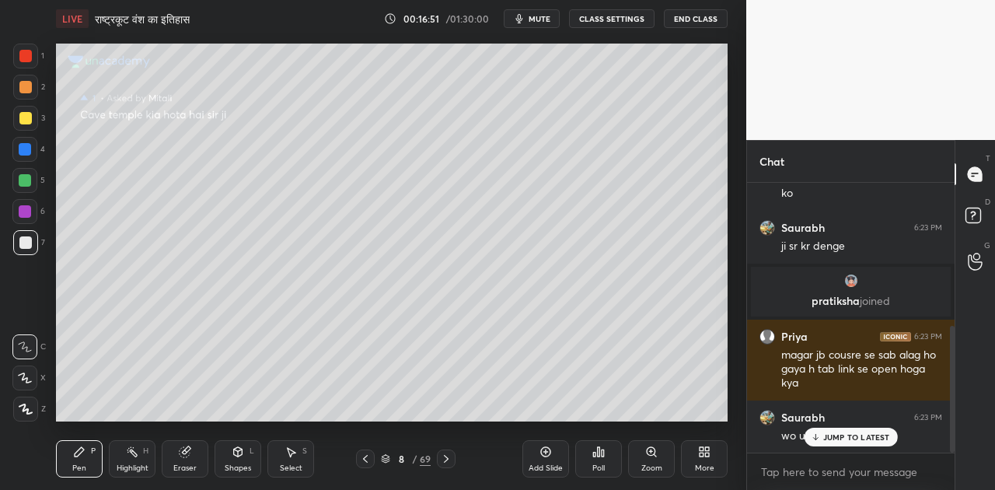
click at [235, 449] on icon at bounding box center [238, 450] width 9 height 2
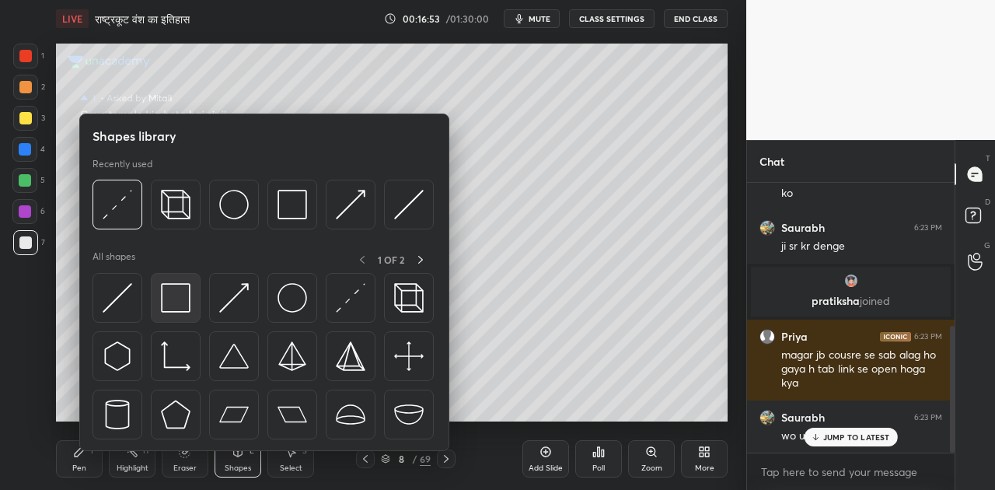
click at [182, 294] on img at bounding box center [176, 298] width 30 height 30
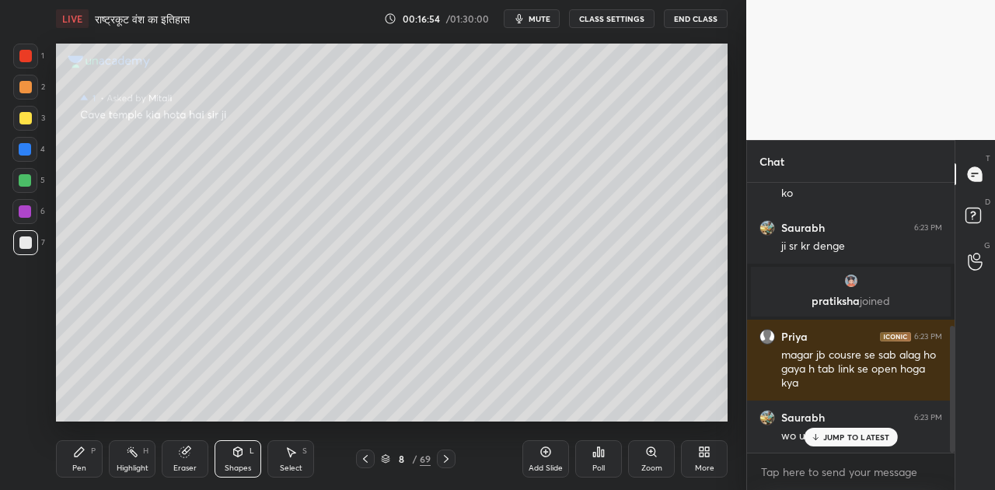
click at [229, 452] on div "Shapes L" at bounding box center [237, 458] width 47 height 37
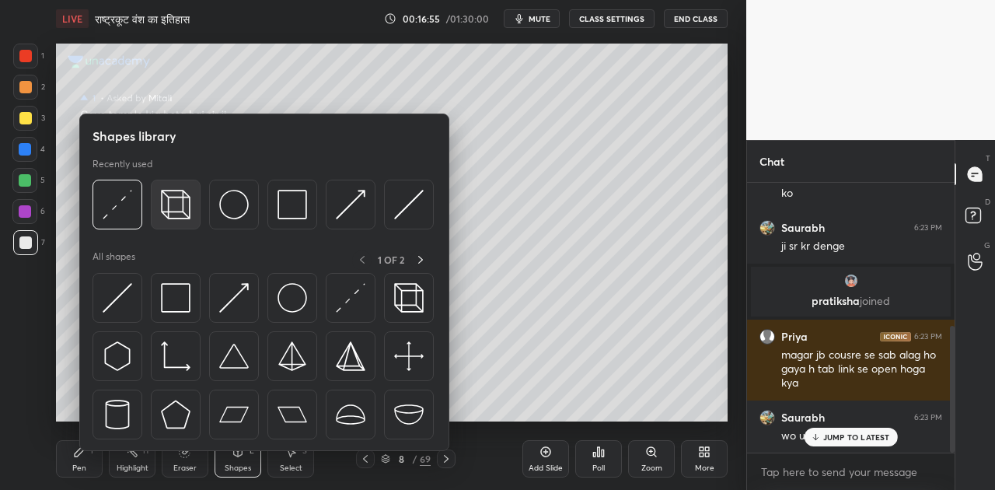
click at [190, 209] on img at bounding box center [176, 205] width 30 height 30
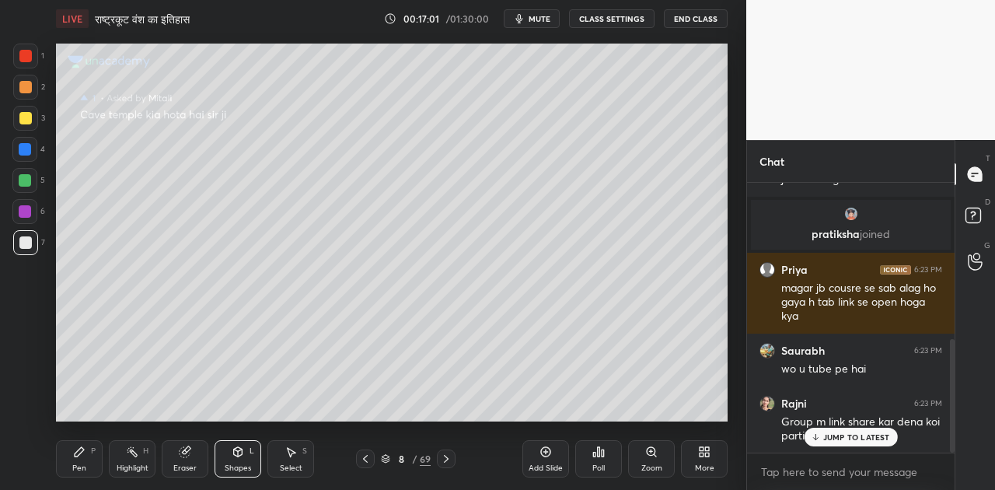
scroll to position [479, 0]
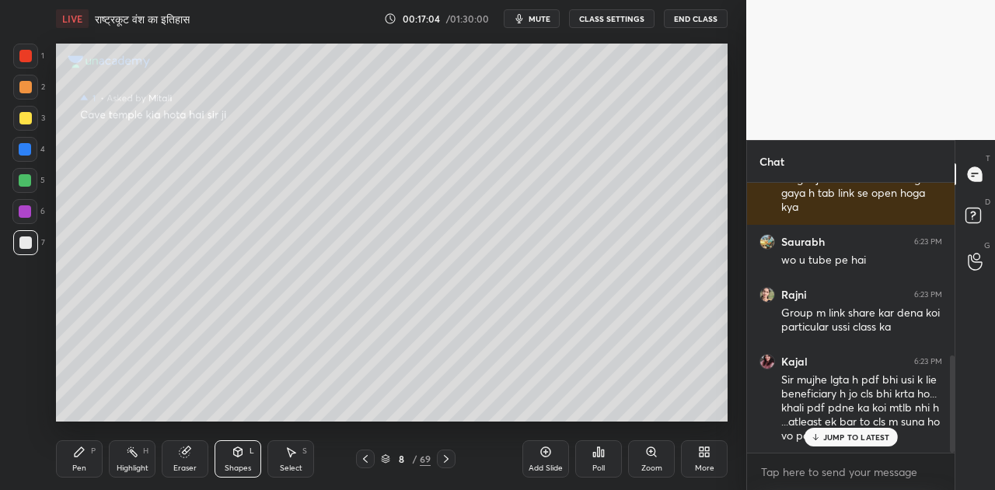
click at [82, 458] on div "Pen P" at bounding box center [79, 458] width 47 height 37
click at [232, 464] on div "Shapes" at bounding box center [238, 468] width 26 height 8
click at [852, 437] on p "JUMP TO LATEST" at bounding box center [856, 436] width 67 height 9
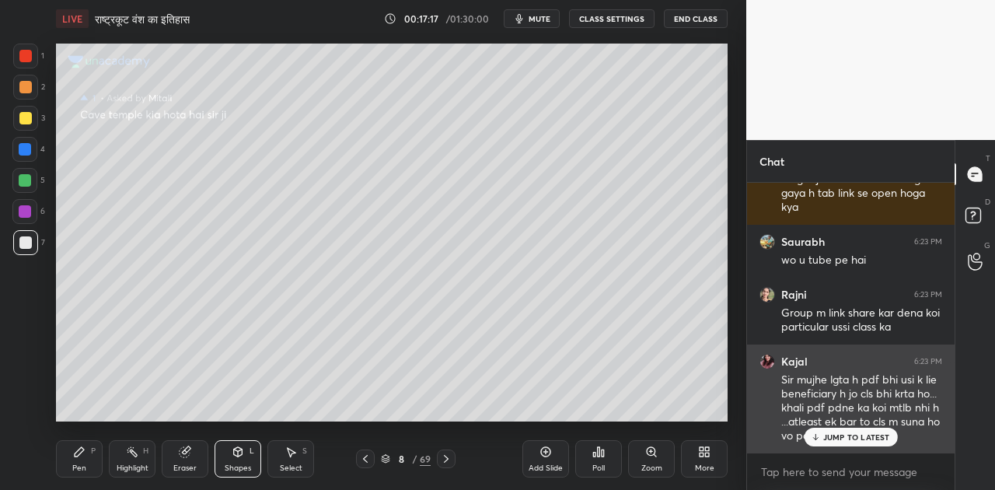
scroll to position [531, 0]
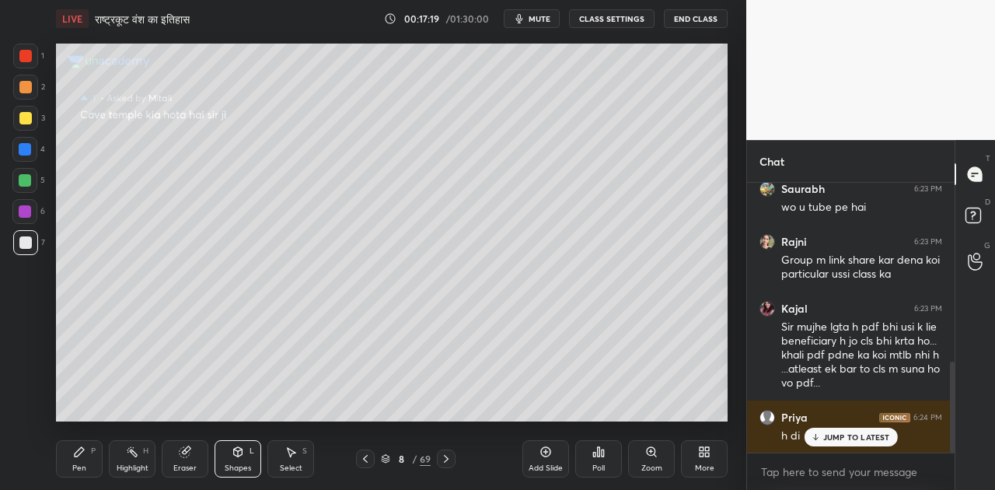
click at [826, 433] on p "JUMP TO LATEST" at bounding box center [856, 436] width 67 height 9
click at [224, 456] on div "Shapes L" at bounding box center [237, 458] width 47 height 37
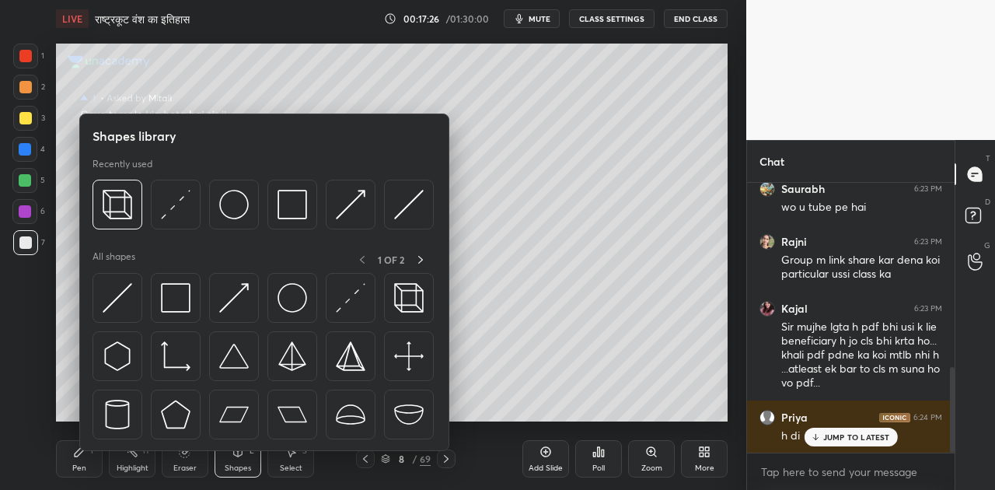
scroll to position [584, 0]
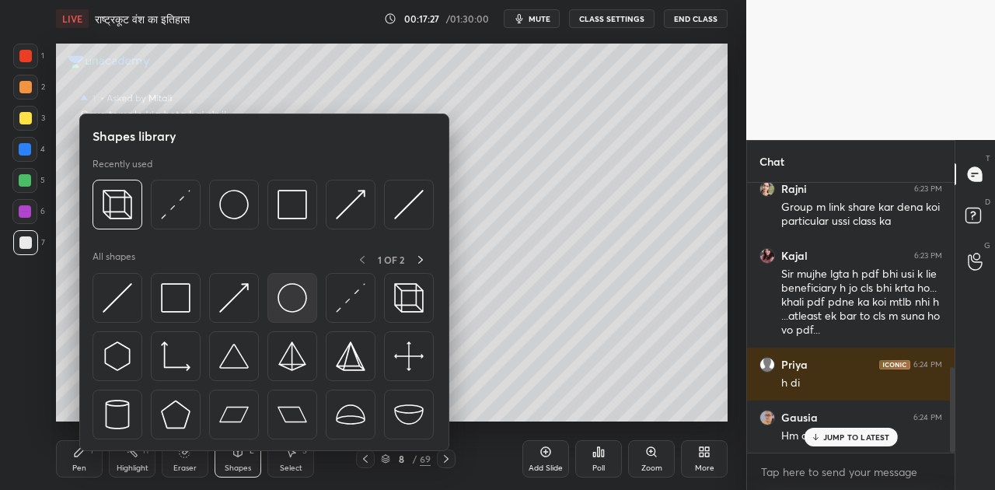
click at [289, 298] on img at bounding box center [292, 298] width 30 height 30
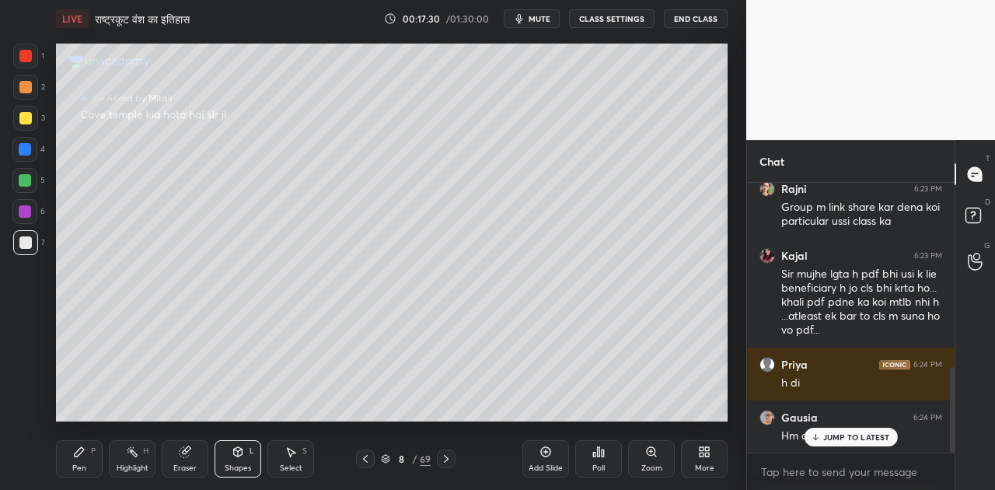
click at [75, 454] on icon at bounding box center [79, 451] width 9 height 9
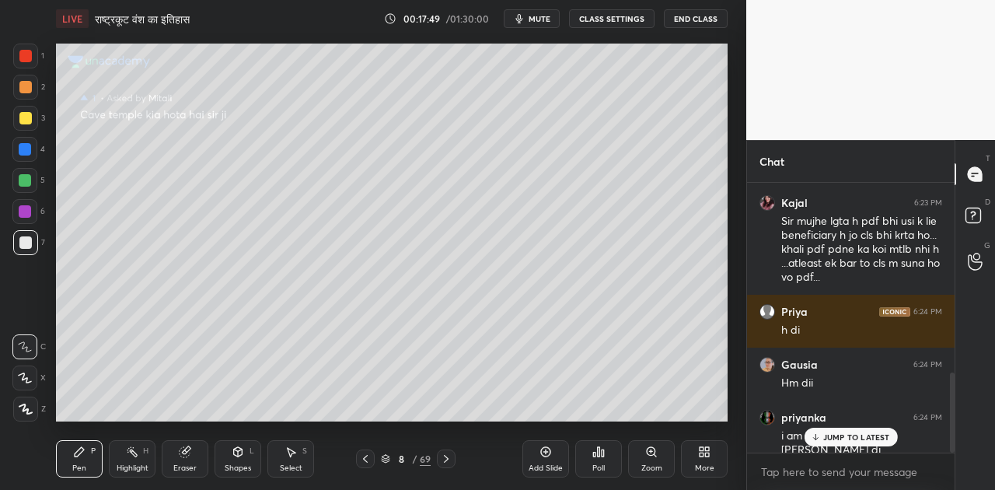
click at [820, 434] on icon at bounding box center [815, 436] width 10 height 9
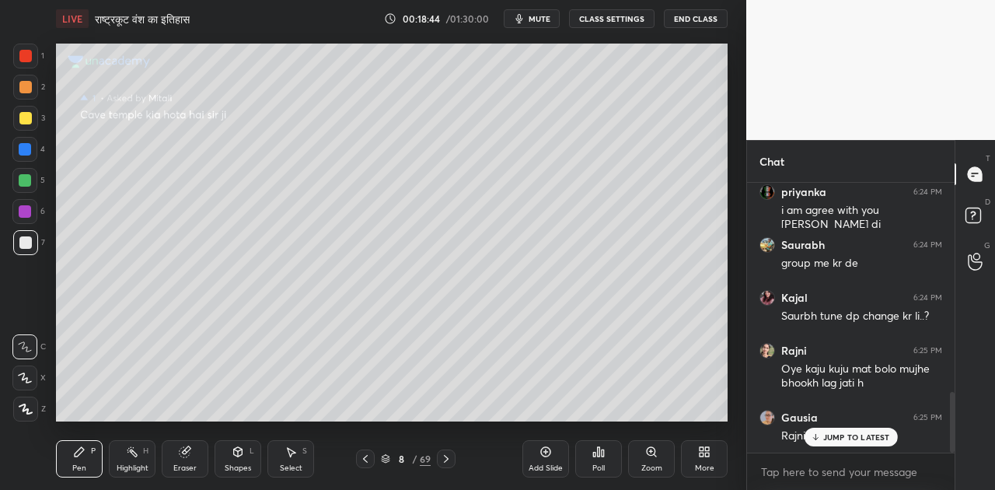
scroll to position [929, 0]
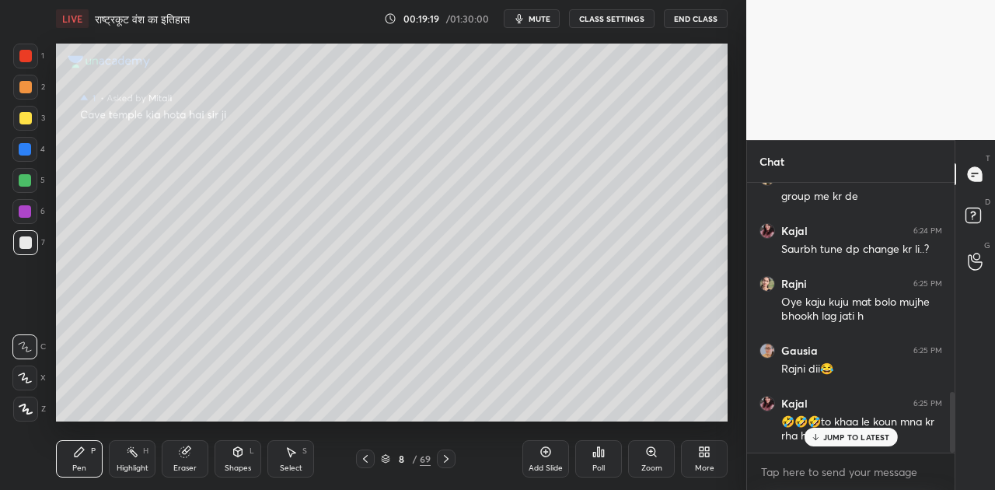
click at [863, 432] on p "JUMP TO LATEST" at bounding box center [856, 436] width 67 height 9
click at [444, 462] on icon at bounding box center [446, 459] width 5 height 8
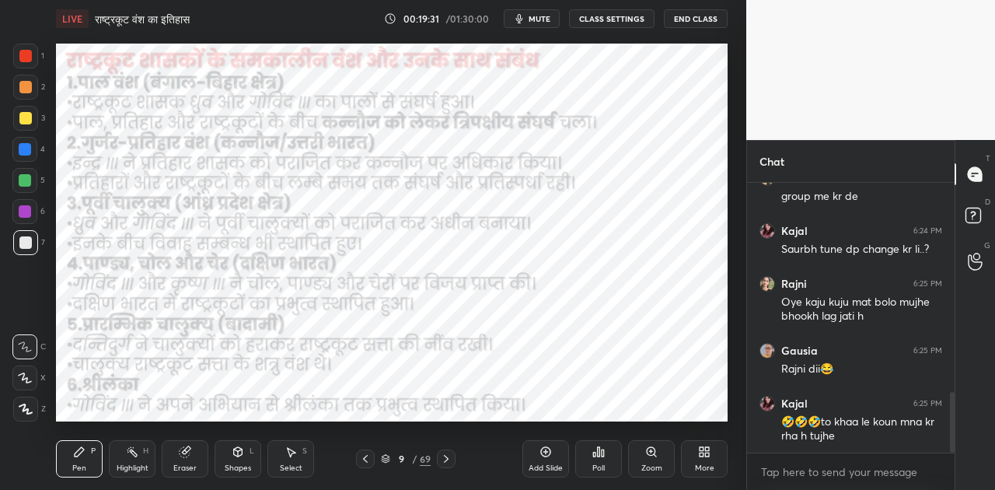
click at [550, 448] on icon at bounding box center [545, 451] width 12 height 12
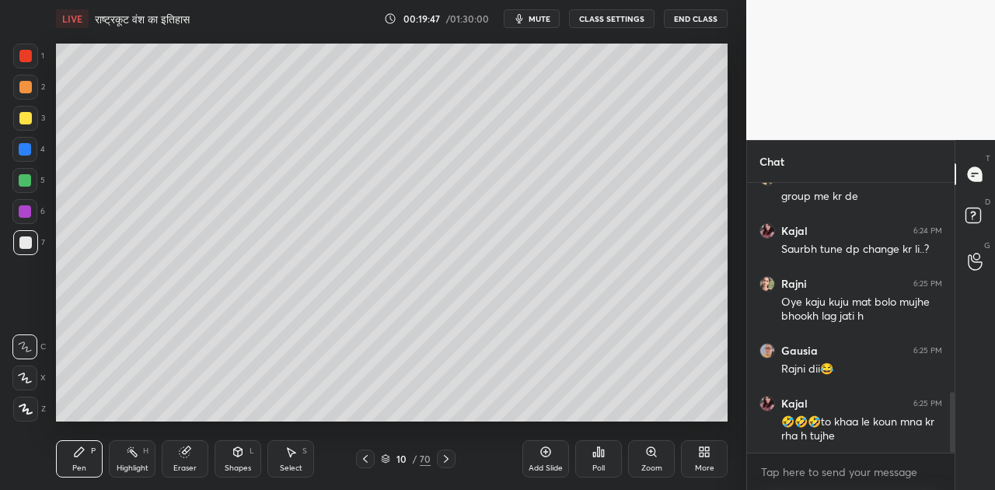
scroll to position [1024, 0]
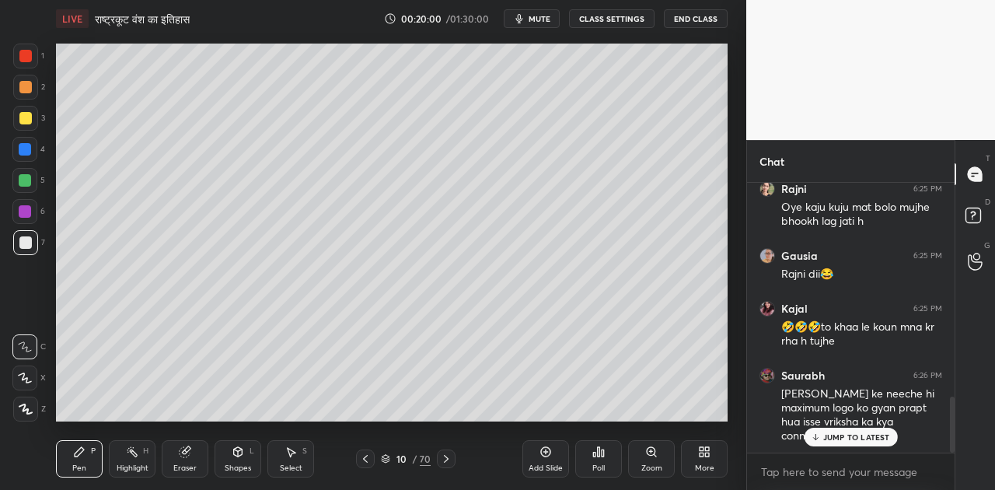
click at [844, 437] on p "JUMP TO LATEST" at bounding box center [856, 436] width 67 height 9
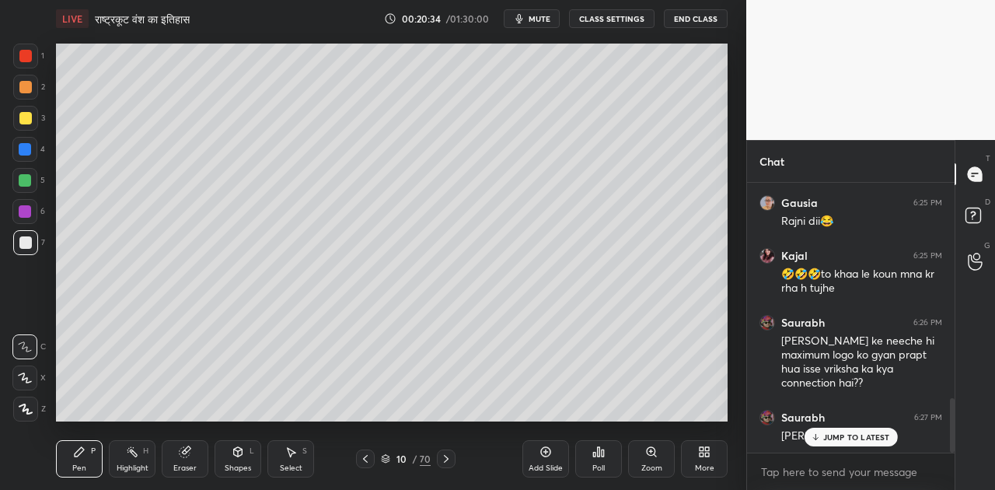
click at [841, 435] on p "JUMP TO LATEST" at bounding box center [856, 436] width 67 height 9
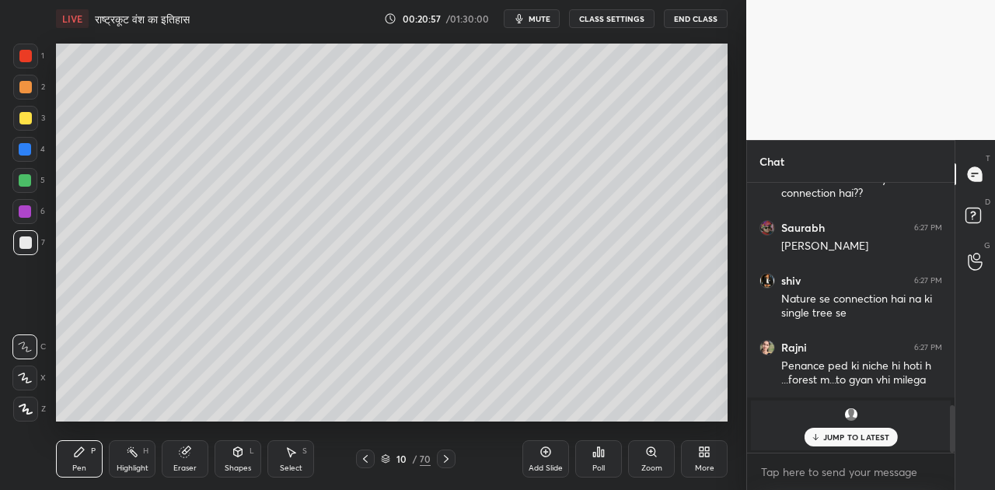
scroll to position [1347, 0]
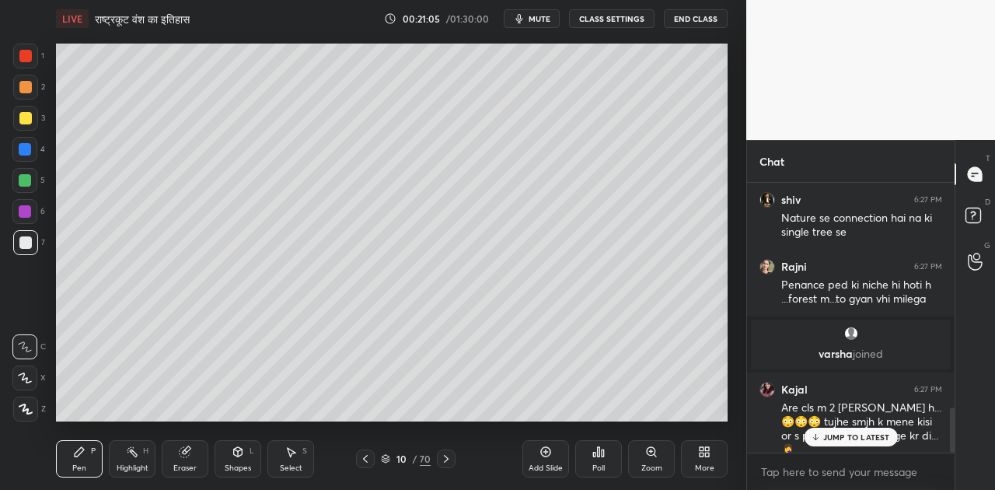
click at [850, 441] on p "JUMP TO LATEST" at bounding box center [856, 436] width 67 height 9
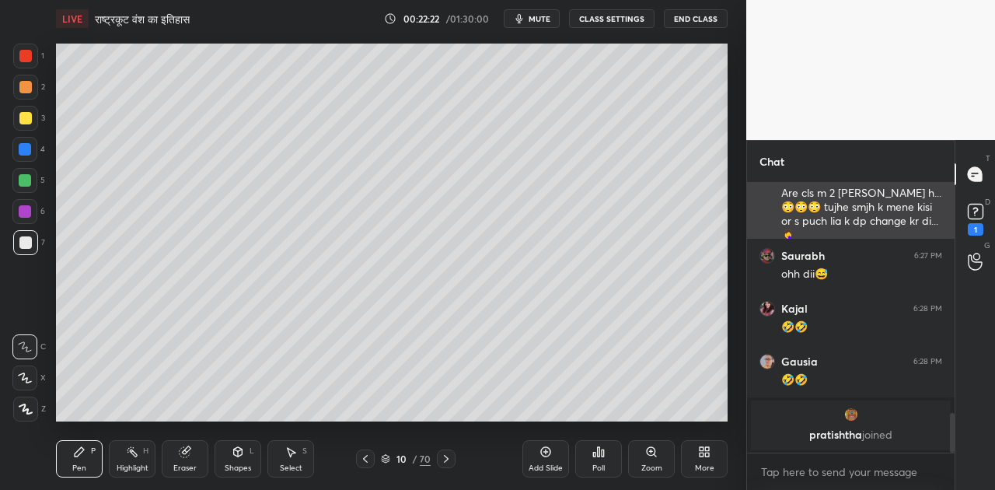
scroll to position [1615, 0]
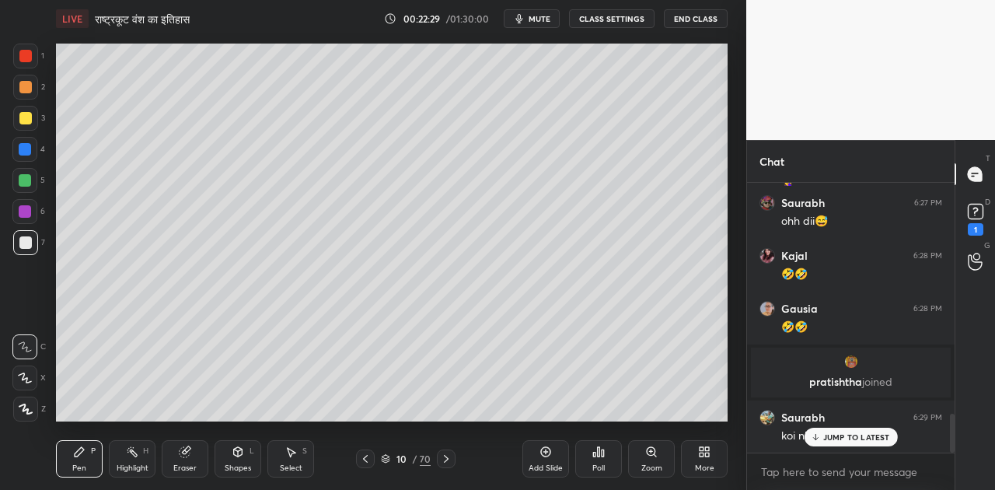
click at [27, 409] on icon at bounding box center [25, 408] width 12 height 9
click at [26, 117] on div at bounding box center [25, 118] width 12 height 12
click at [28, 350] on icon at bounding box center [25, 346] width 14 height 11
click at [26, 242] on div at bounding box center [25, 242] width 12 height 12
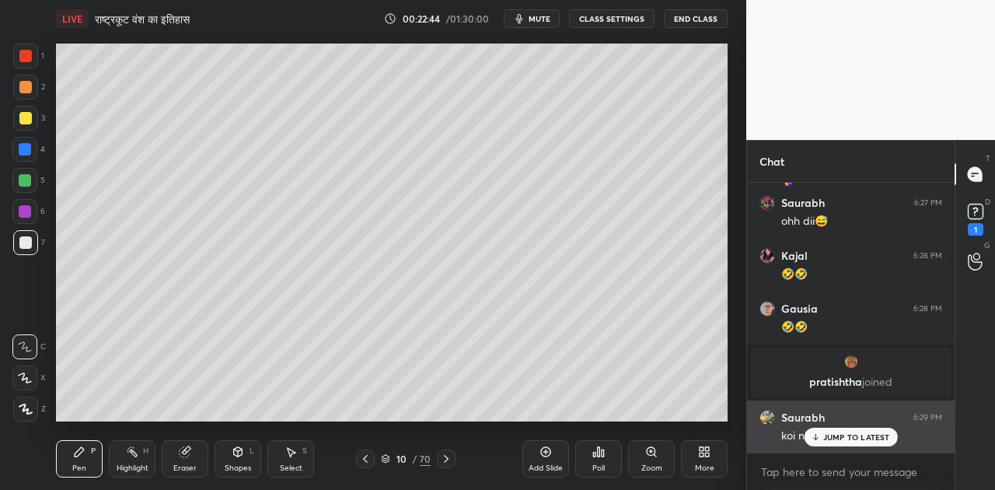
click at [842, 437] on p "JUMP TO LATEST" at bounding box center [856, 436] width 67 height 9
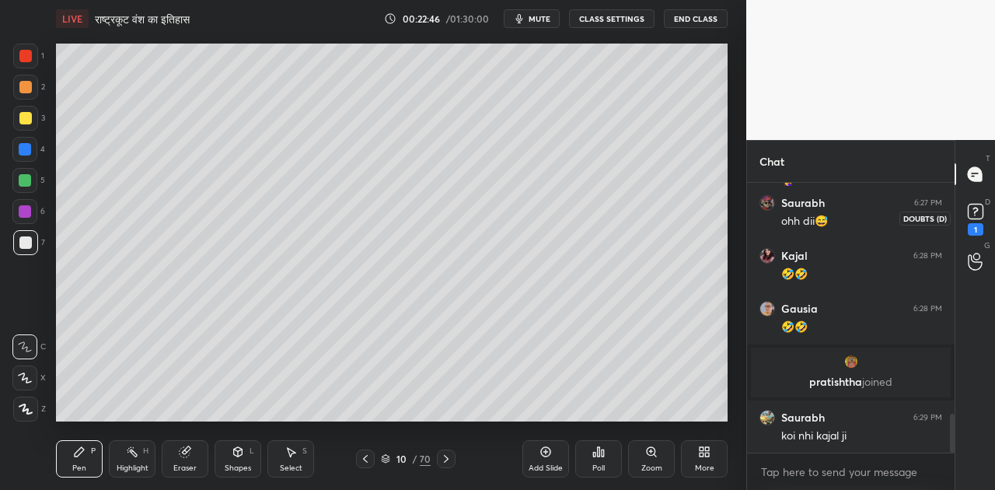
click at [973, 213] on rect at bounding box center [974, 211] width 15 height 15
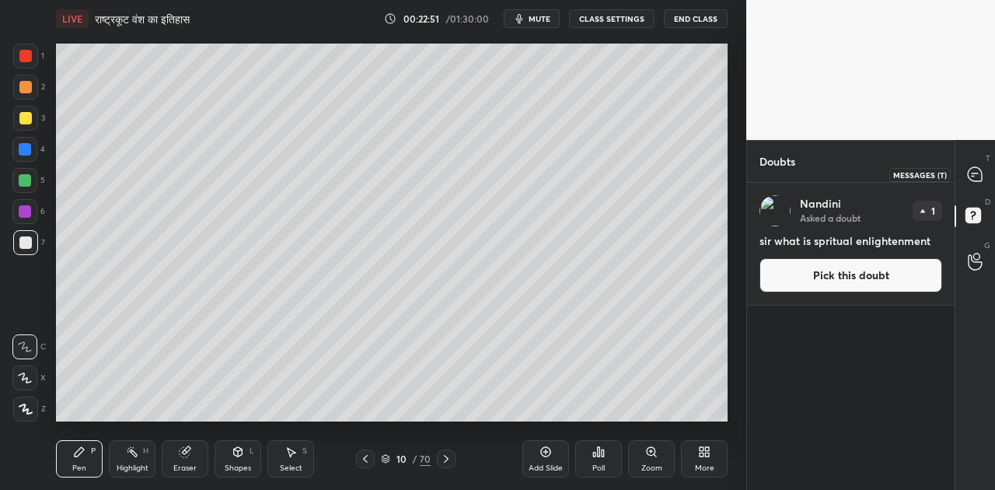
click at [974, 166] on icon at bounding box center [975, 174] width 16 height 16
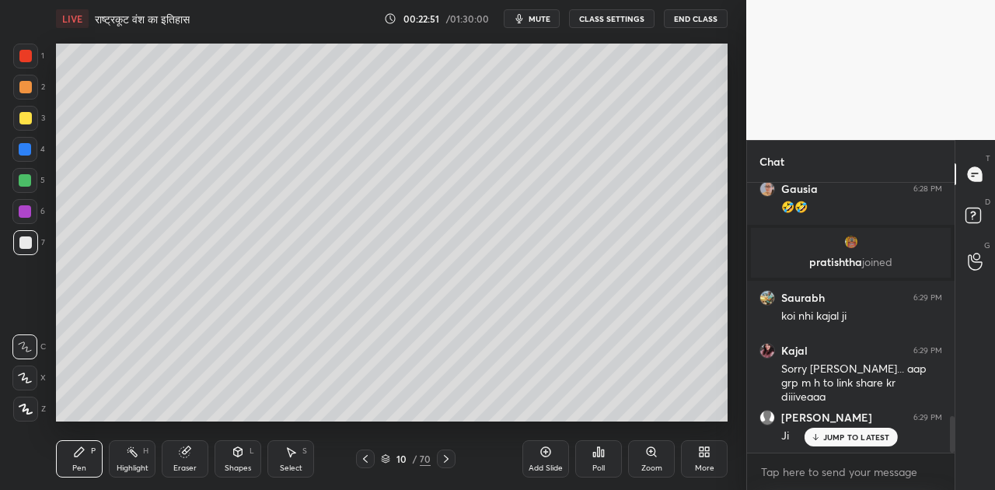
scroll to position [1734, 0]
click at [444, 457] on icon at bounding box center [446, 458] width 12 height 12
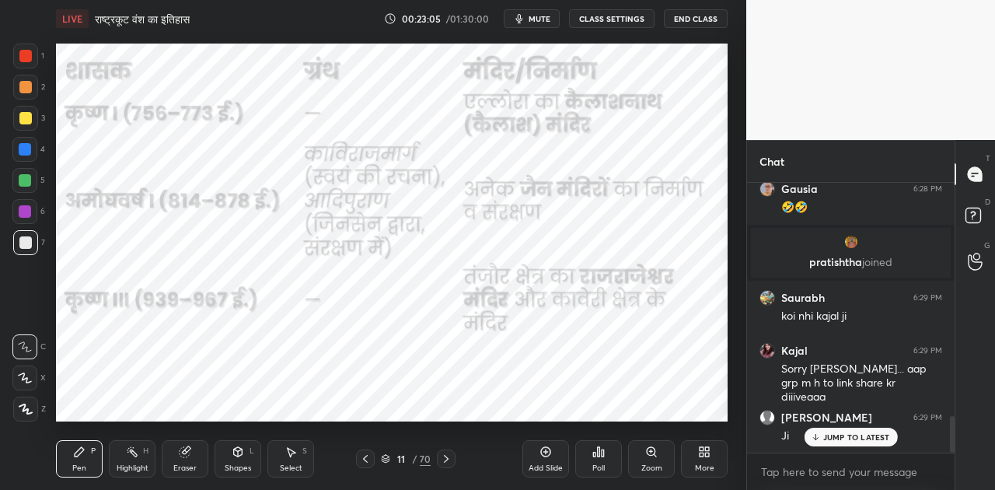
click at [31, 144] on div at bounding box center [24, 149] width 25 height 25
click at [389, 458] on icon at bounding box center [385, 458] width 9 height 9
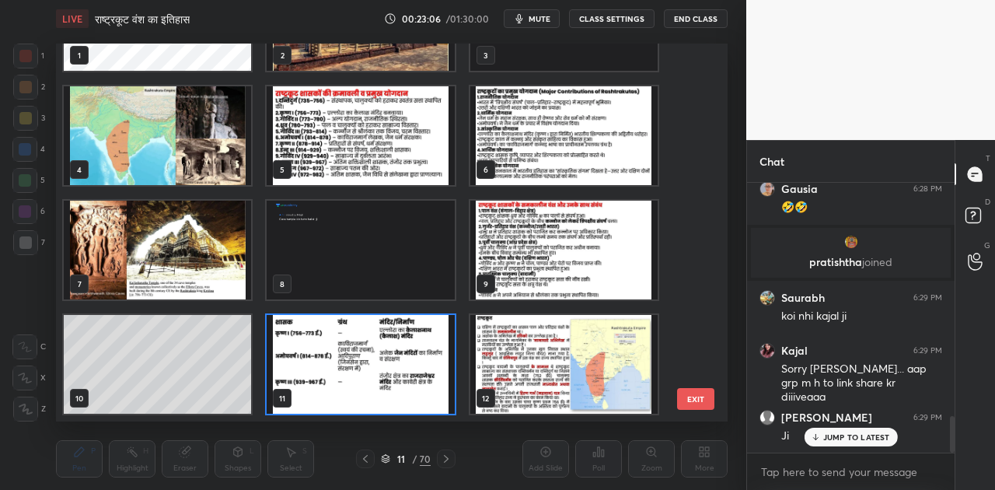
scroll to position [373, 664]
click at [160, 258] on img "grid" at bounding box center [157, 249] width 187 height 99
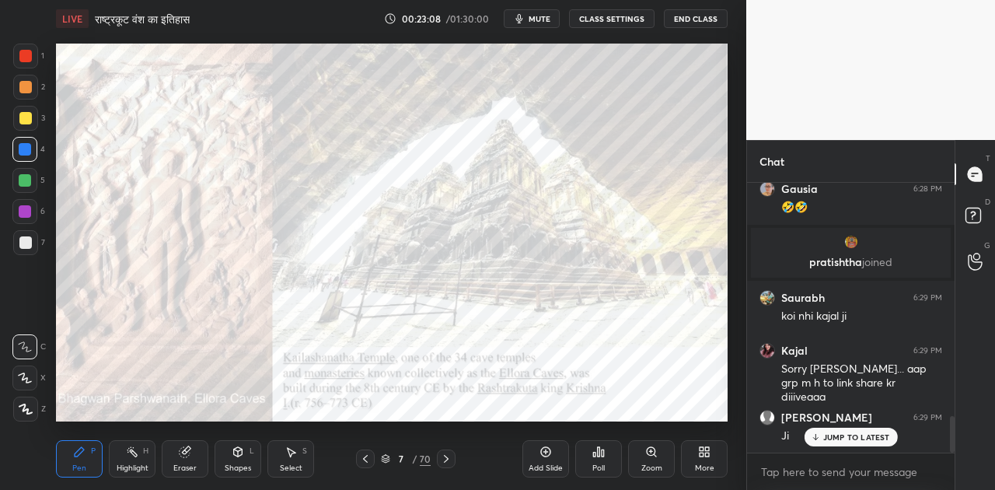
click at [160, 258] on img "grid" at bounding box center [157, 249] width 187 height 99
click at [389, 455] on icon at bounding box center [385, 458] width 9 height 9
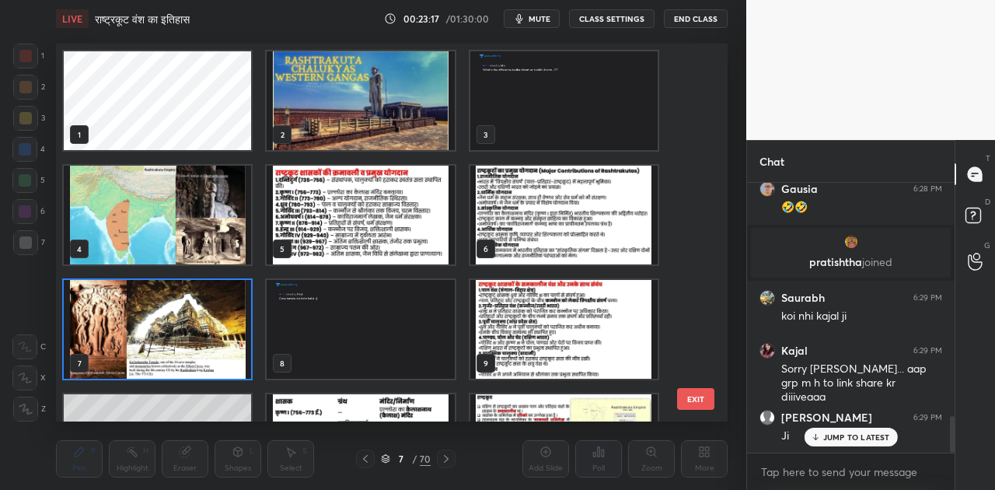
scroll to position [155, 0]
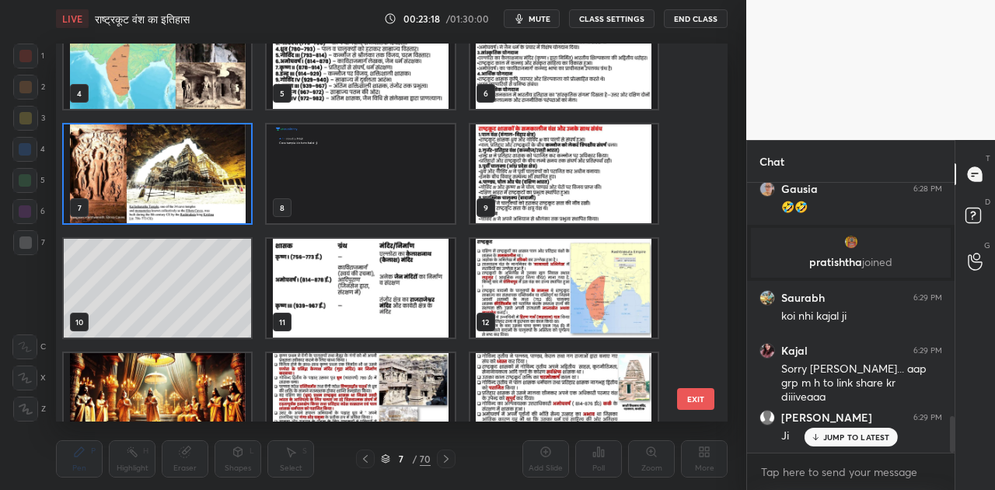
click at [359, 309] on img "grid" at bounding box center [360, 288] width 187 height 99
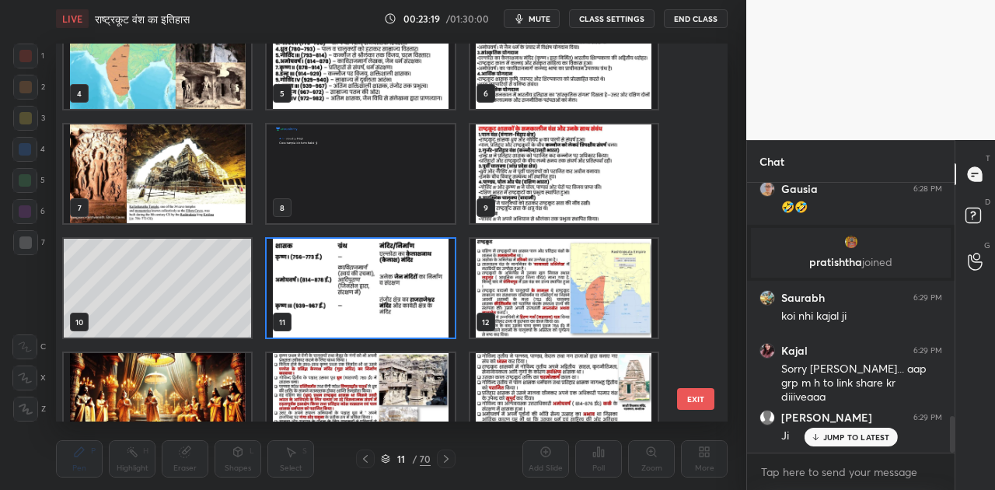
click at [359, 309] on img "grid" at bounding box center [360, 288] width 187 height 99
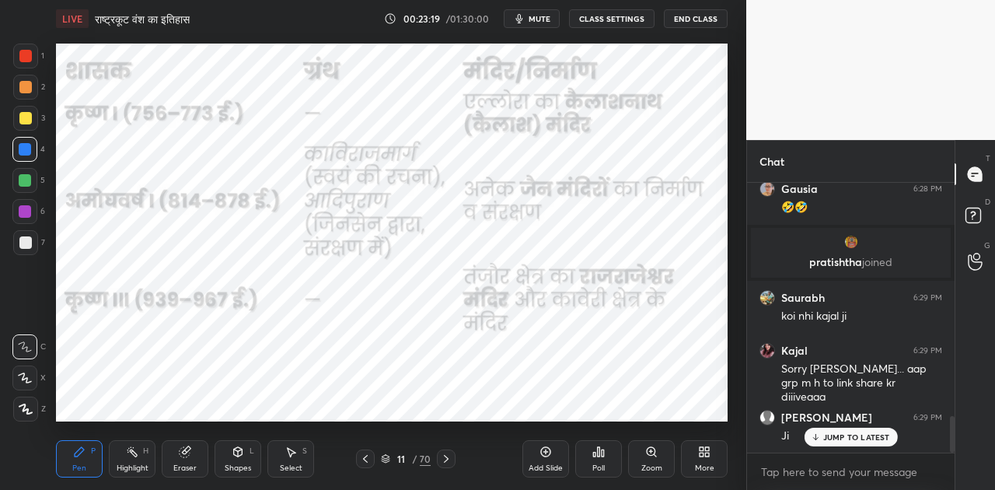
click at [359, 309] on img "grid" at bounding box center [360, 288] width 187 height 99
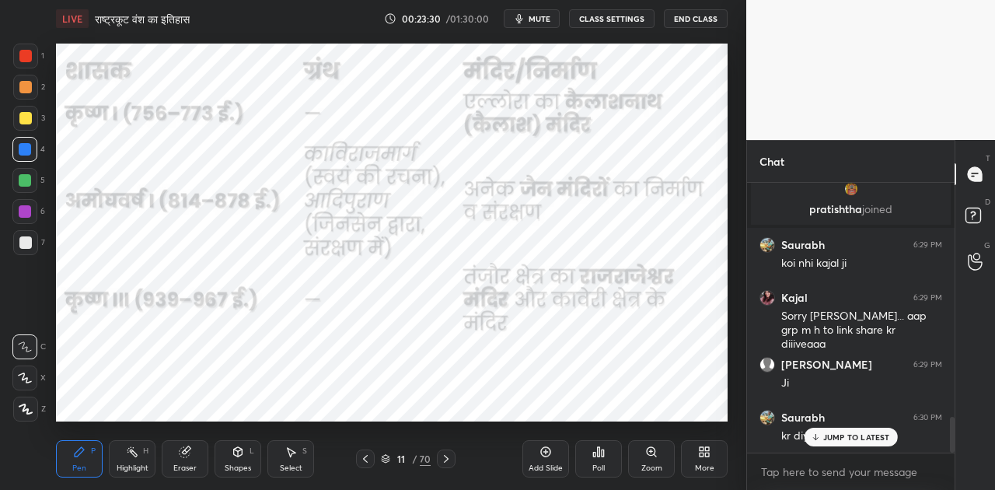
click at [836, 433] on p "JUMP TO LATEST" at bounding box center [856, 436] width 67 height 9
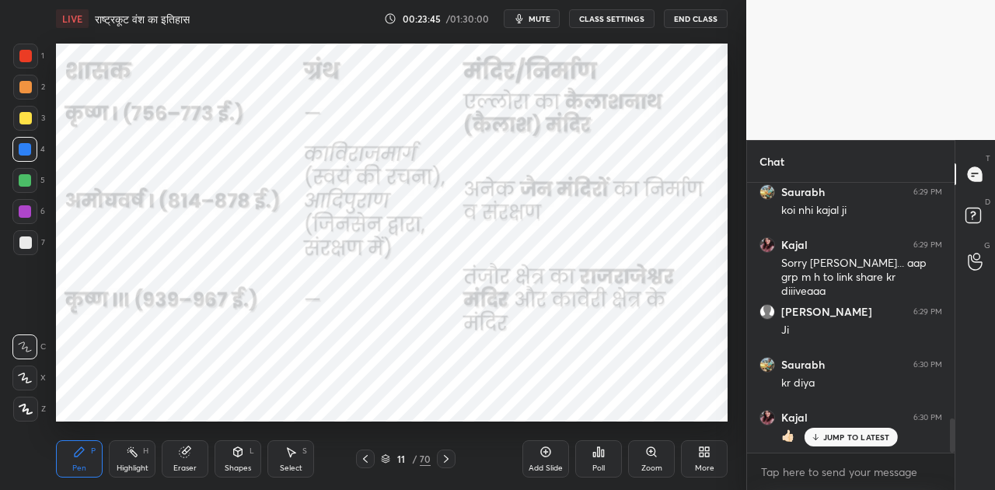
click at [388, 459] on icon at bounding box center [386, 459] width 8 height 2
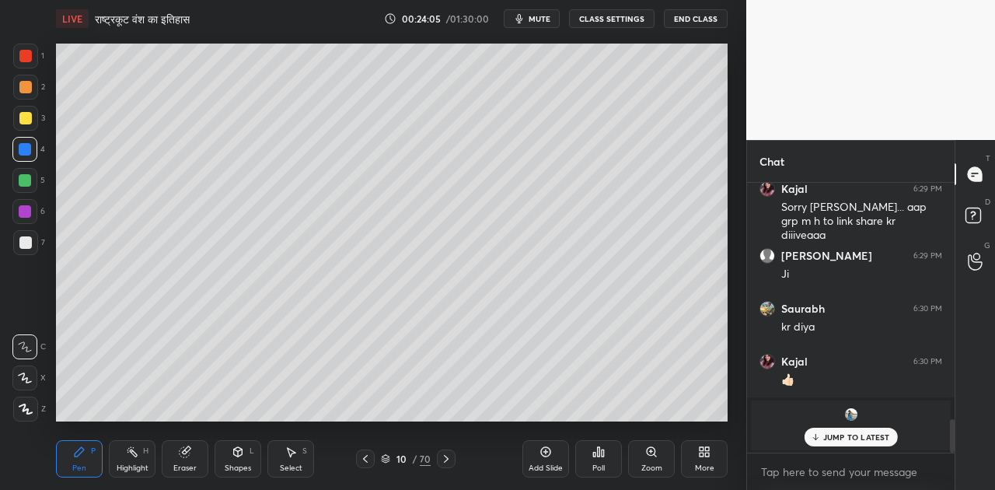
scroll to position [1977, 0]
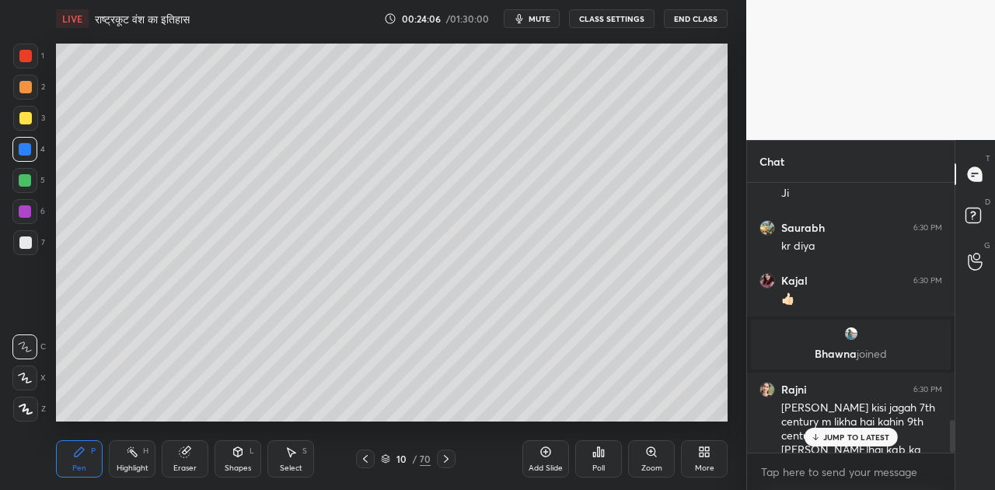
click at [26, 114] on div at bounding box center [25, 118] width 12 height 12
click at [844, 435] on p "JUMP TO LATEST" at bounding box center [856, 436] width 67 height 9
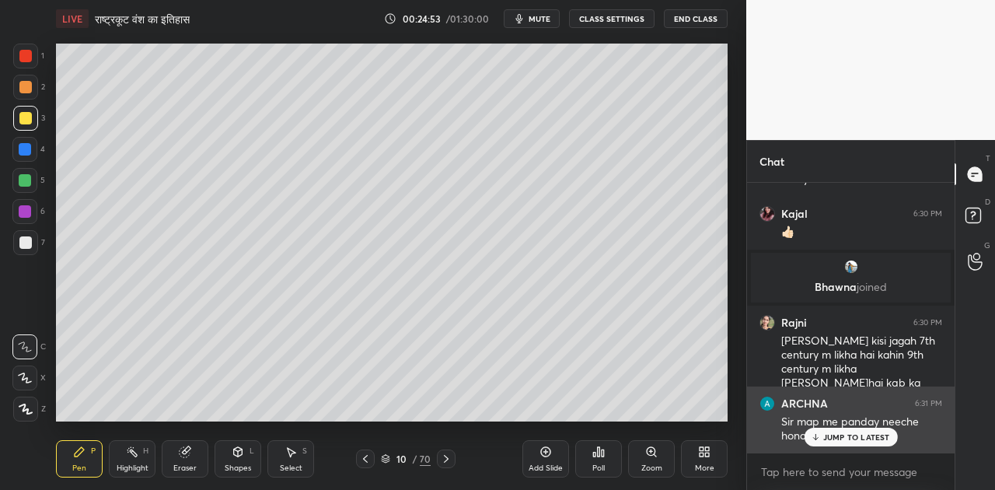
click at [838, 437] on p "JUMP TO LATEST" at bounding box center [856, 436] width 67 height 9
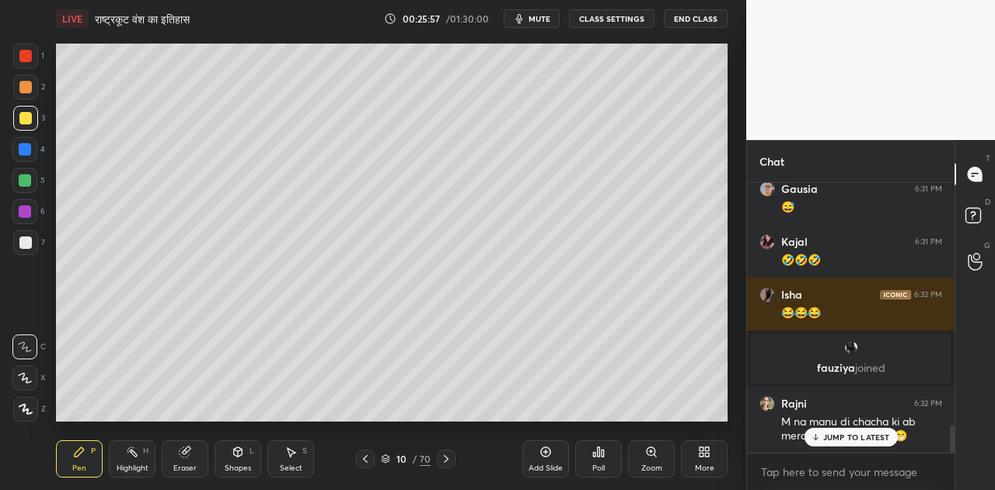
scroll to position [2431, 0]
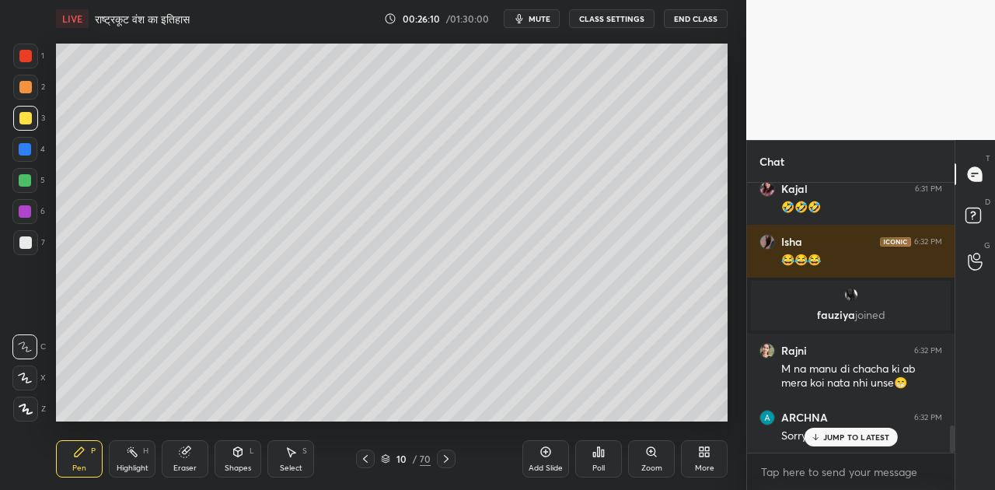
click at [27, 379] on icon at bounding box center [25, 377] width 12 height 9
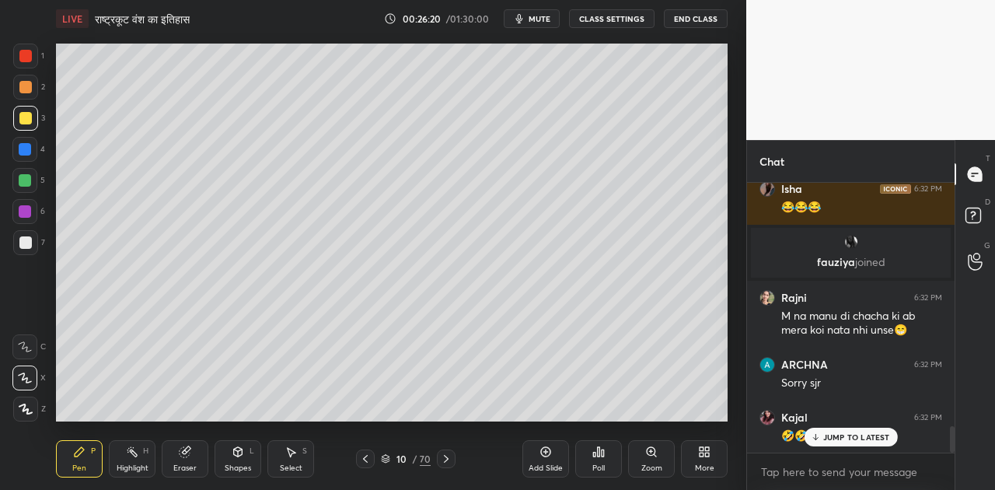
click at [26, 347] on icon at bounding box center [25, 346] width 14 height 11
click at [27, 89] on div at bounding box center [25, 87] width 12 height 12
click at [385, 458] on icon at bounding box center [385, 458] width 9 height 9
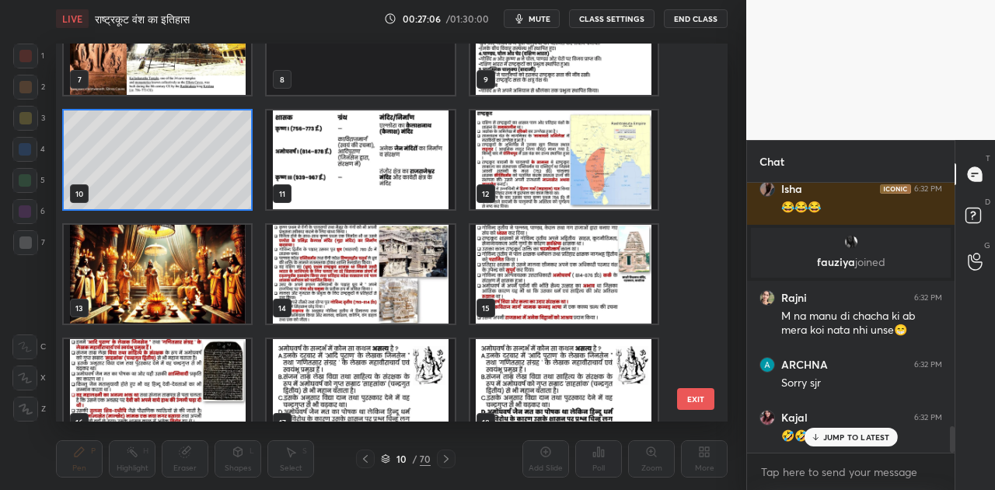
scroll to position [286, 0]
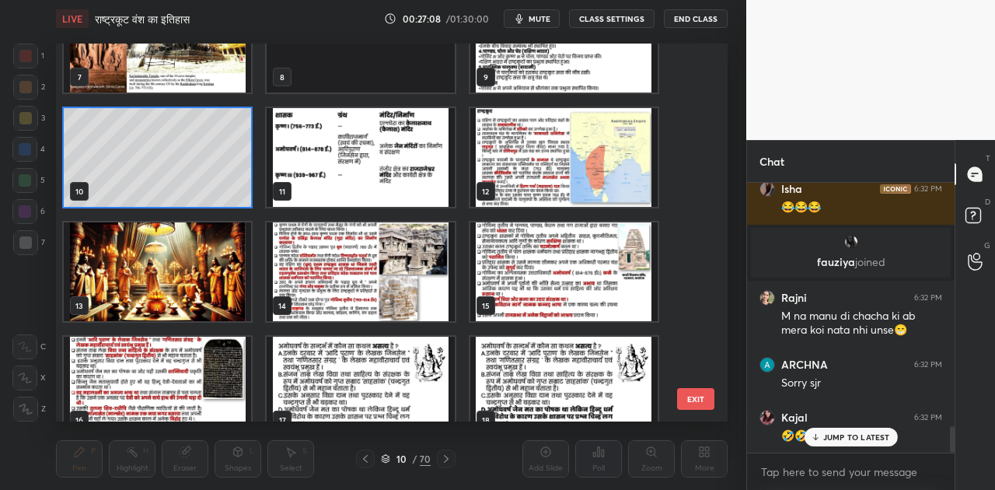
click at [148, 262] on img "grid" at bounding box center [157, 271] width 187 height 99
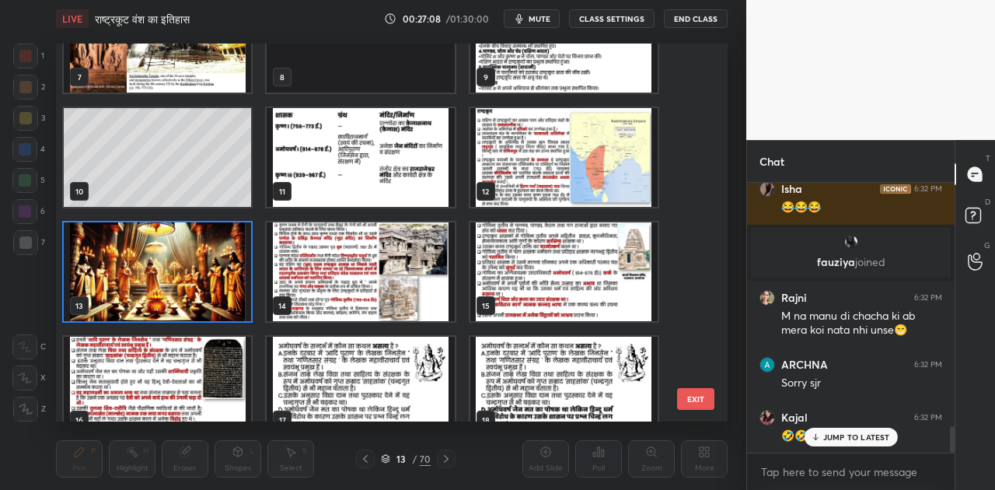
click at [148, 262] on img "grid" at bounding box center [157, 271] width 187 height 99
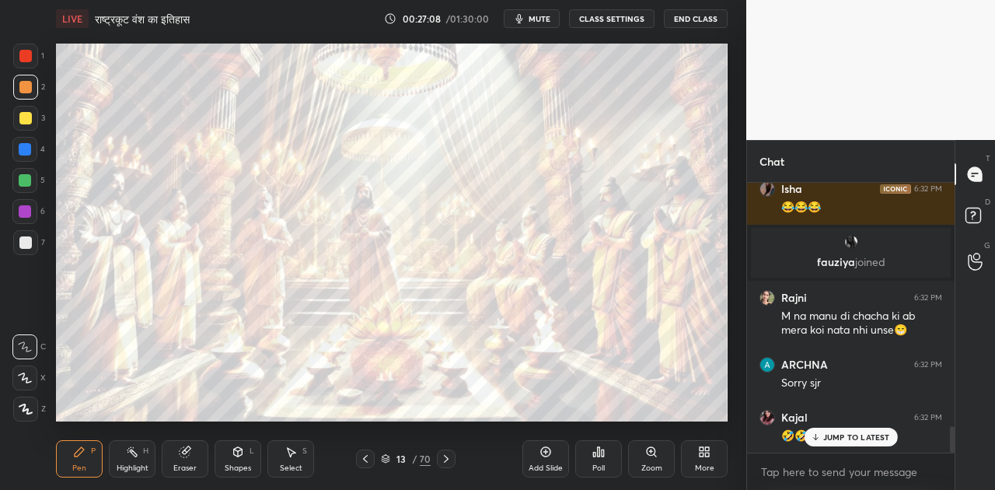
click at [148, 262] on img "grid" at bounding box center [157, 271] width 187 height 99
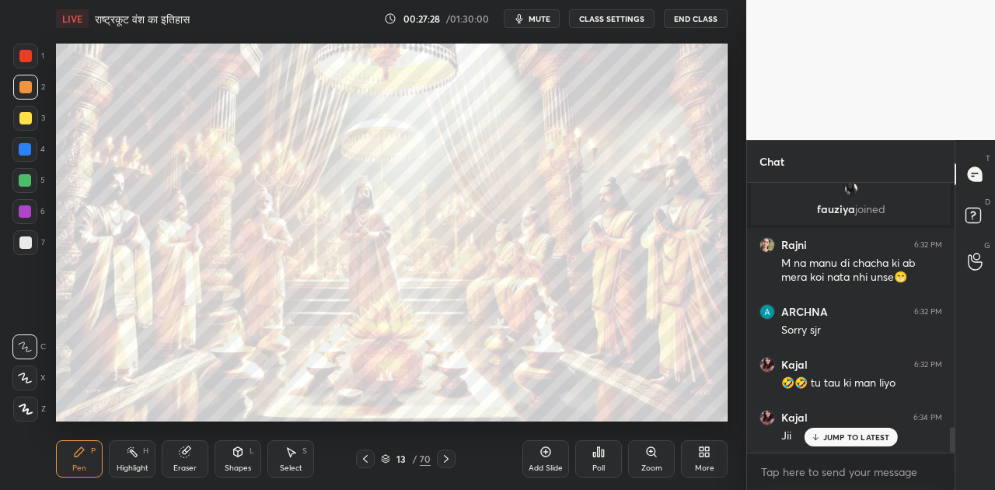
click at [387, 457] on icon at bounding box center [386, 457] width 8 height 4
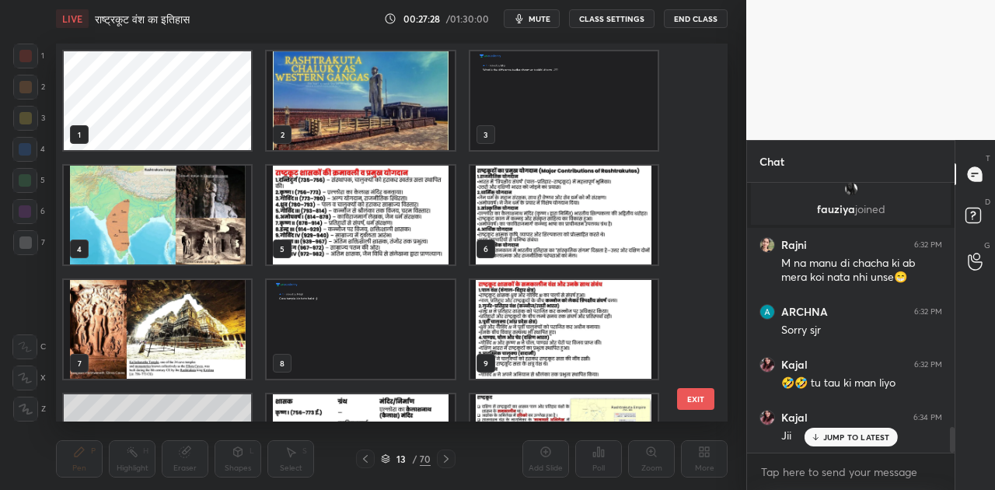
scroll to position [373, 664]
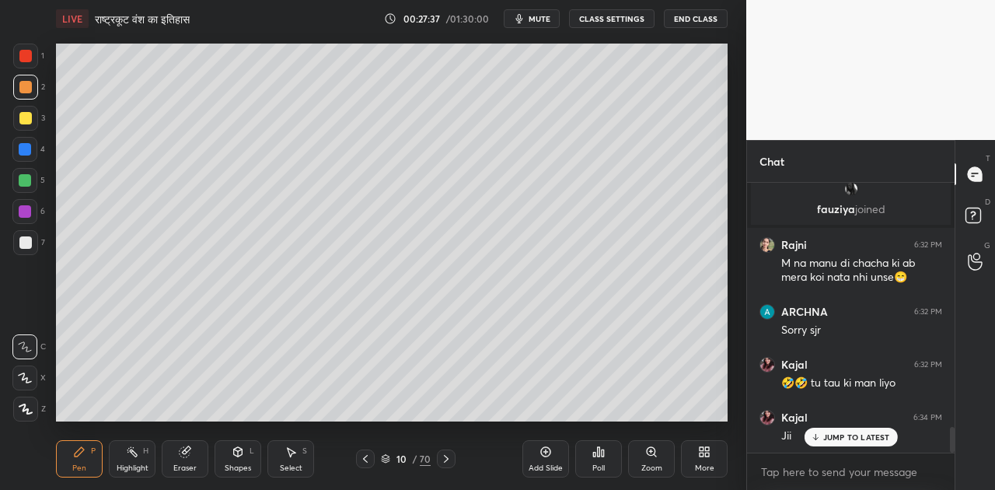
click at [25, 381] on icon at bounding box center [25, 377] width 14 height 11
click at [28, 242] on div at bounding box center [25, 242] width 12 height 12
click at [26, 208] on div at bounding box center [25, 211] width 12 height 12
click at [26, 345] on icon at bounding box center [25, 346] width 14 height 11
click at [28, 243] on div at bounding box center [25, 242] width 12 height 12
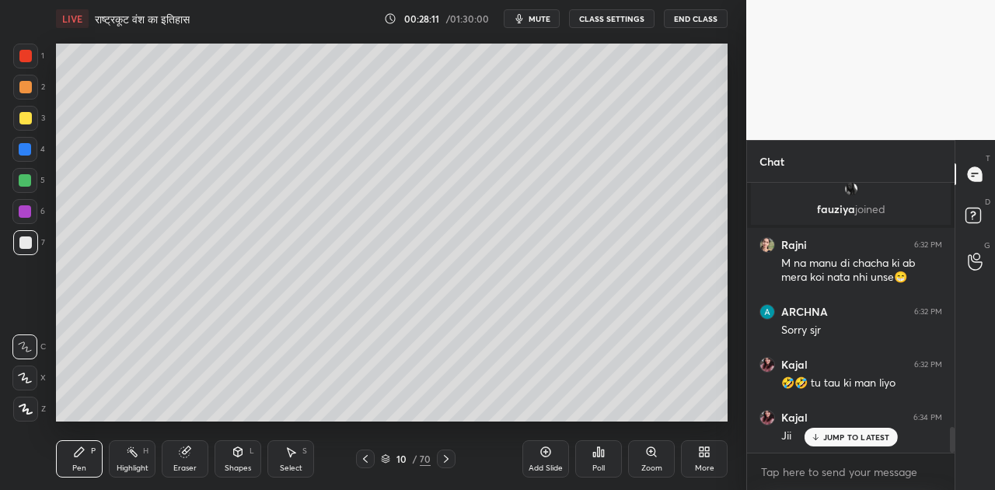
click at [242, 451] on icon at bounding box center [238, 451] width 9 height 9
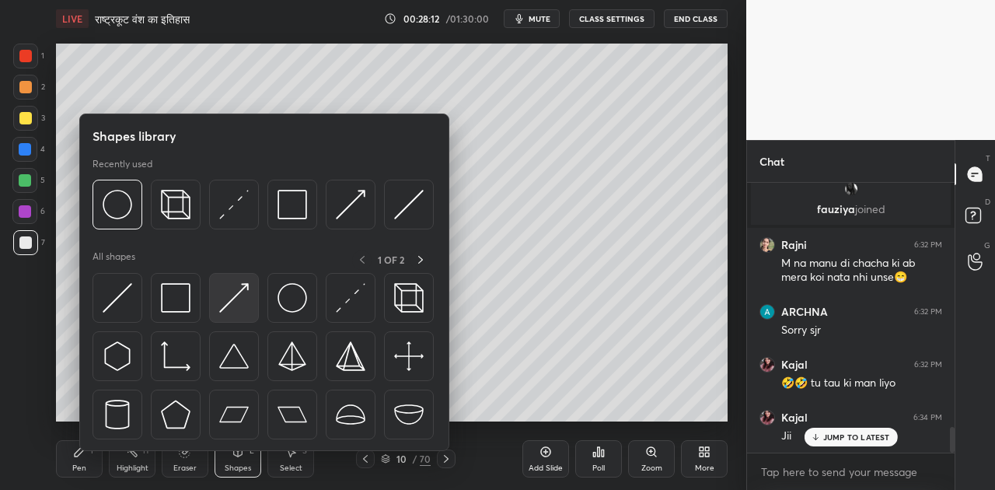
click at [228, 298] on img at bounding box center [234, 298] width 30 height 30
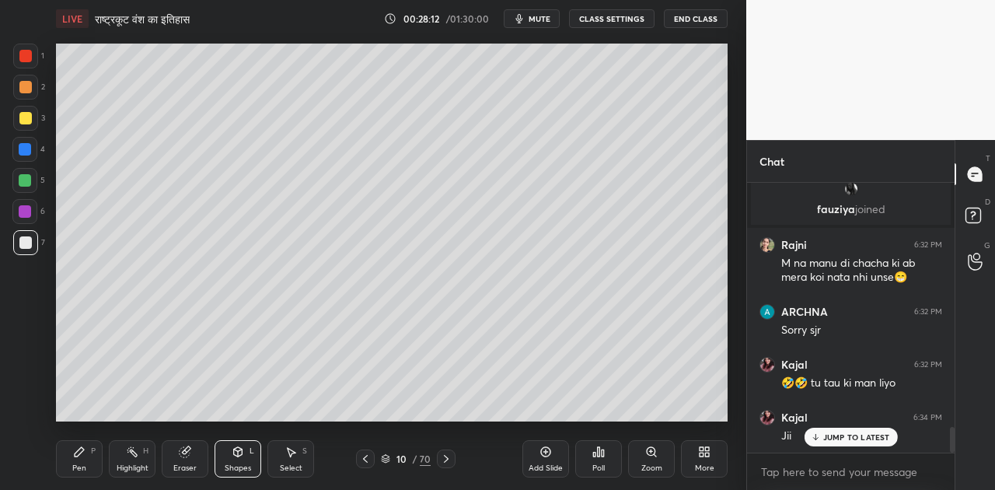
click at [26, 179] on div at bounding box center [25, 180] width 12 height 12
click at [242, 465] on div "Shapes" at bounding box center [238, 468] width 26 height 8
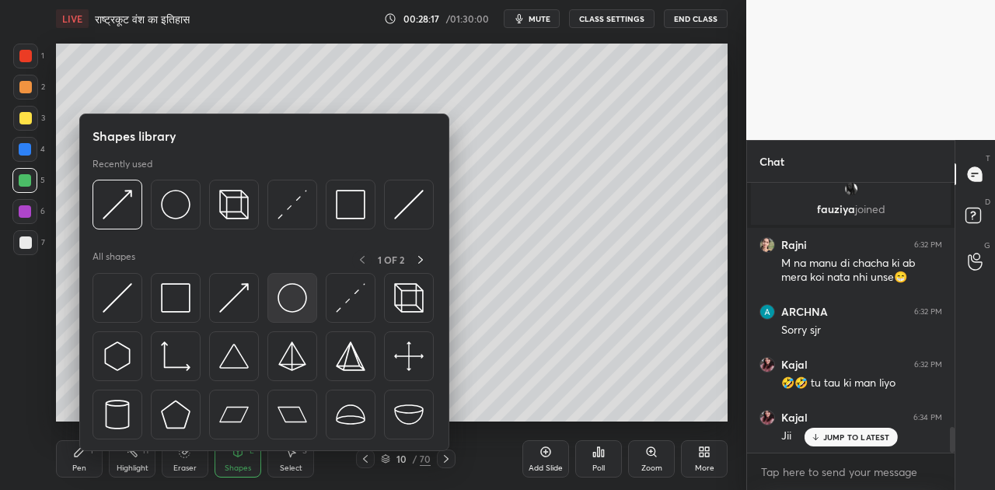
click at [292, 300] on img at bounding box center [292, 298] width 30 height 30
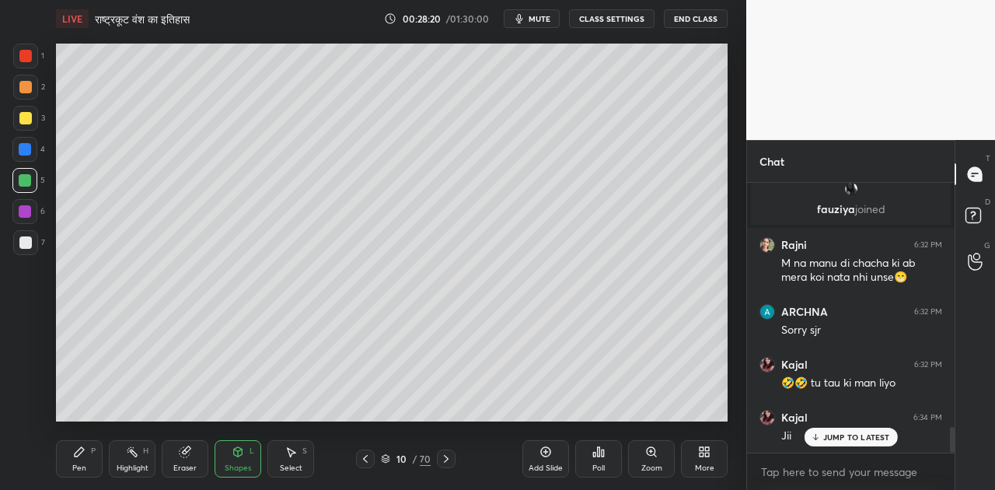
click at [78, 449] on icon at bounding box center [79, 451] width 9 height 9
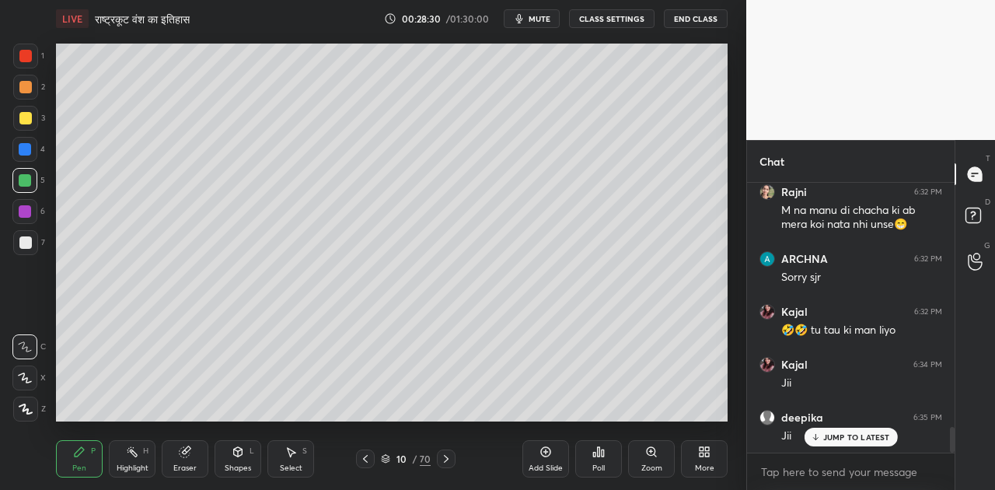
click at [230, 449] on div "Shapes L" at bounding box center [237, 458] width 47 height 37
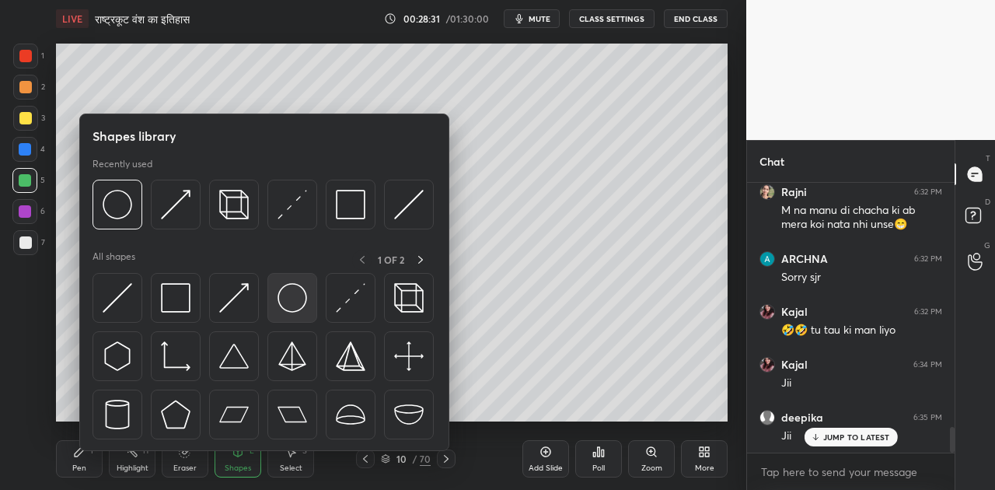
click at [289, 301] on img at bounding box center [292, 298] width 30 height 30
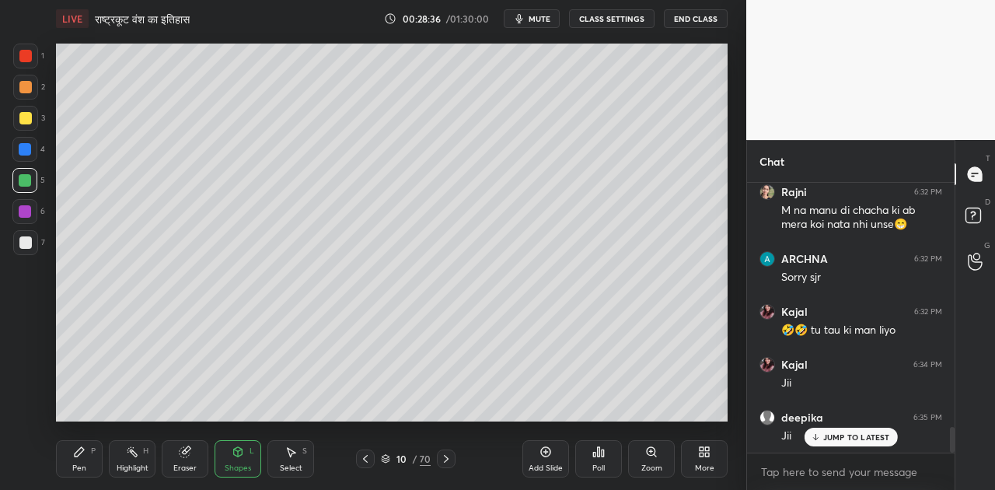
click at [81, 449] on icon at bounding box center [79, 451] width 9 height 9
click at [27, 242] on div at bounding box center [25, 242] width 12 height 12
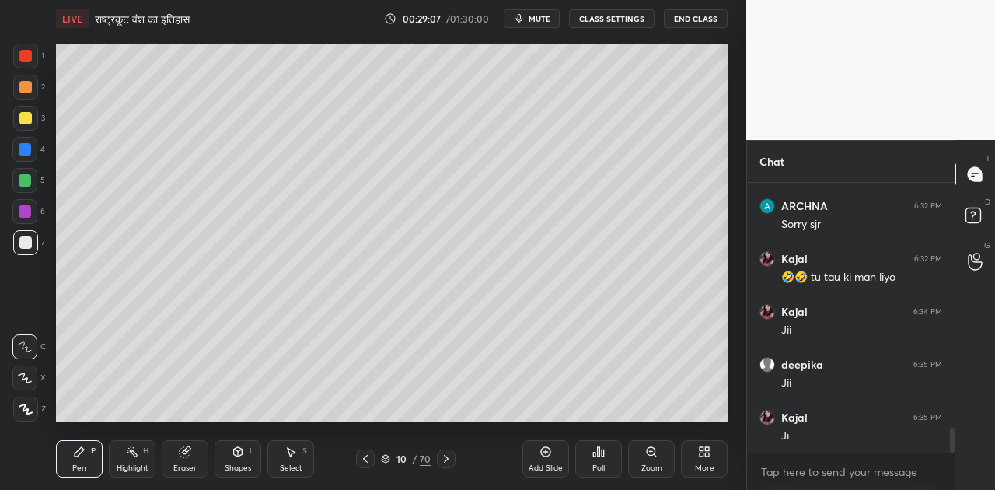
scroll to position [2695, 0]
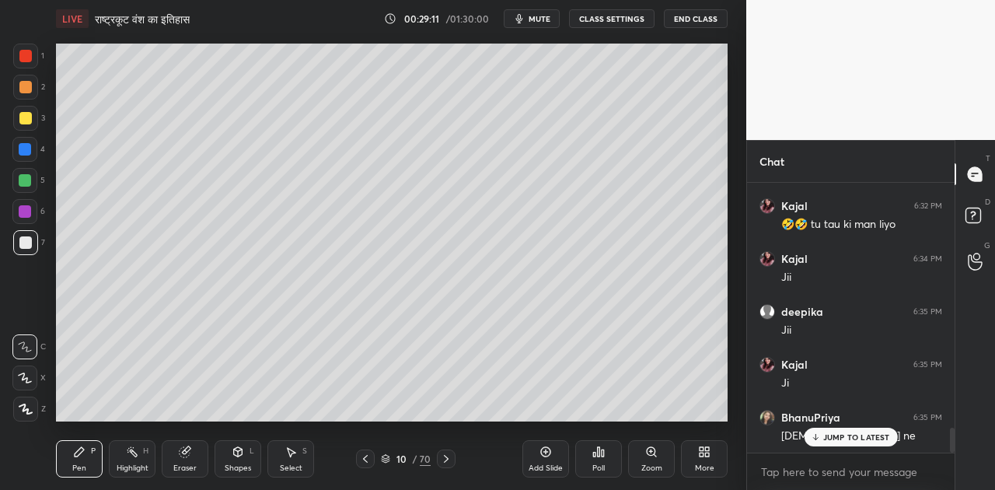
click at [26, 381] on icon at bounding box center [25, 377] width 14 height 11
click at [30, 182] on div at bounding box center [25, 180] width 12 height 12
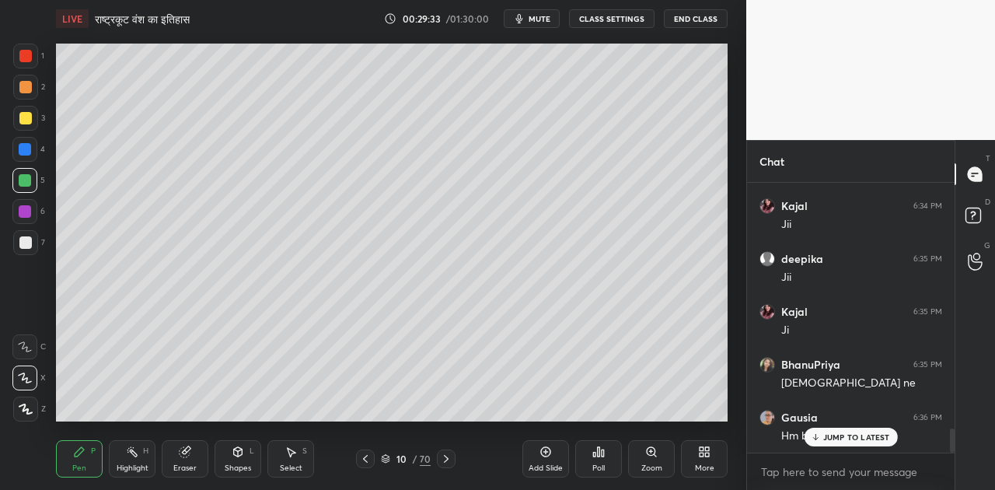
click at [30, 243] on div at bounding box center [25, 242] width 12 height 12
click at [26, 342] on icon at bounding box center [25, 346] width 14 height 11
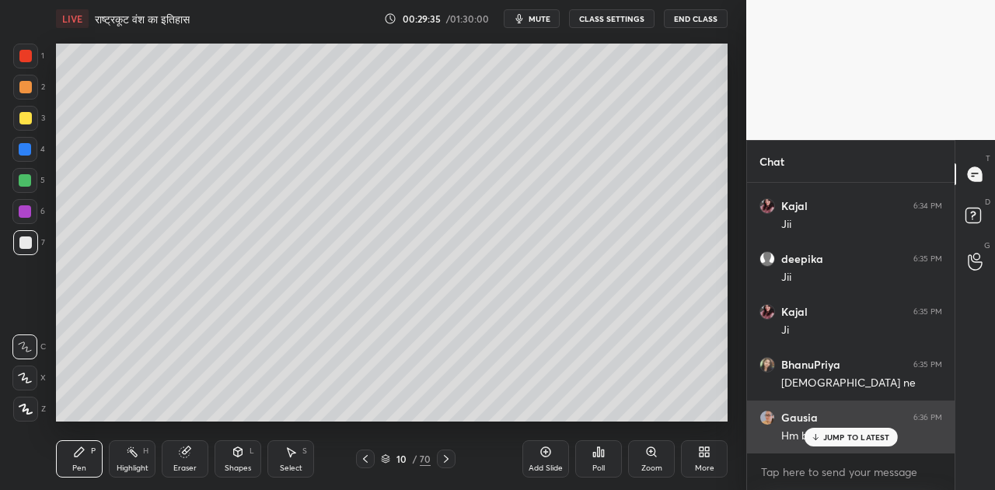
click at [826, 435] on p "JUMP TO LATEST" at bounding box center [856, 436] width 67 height 9
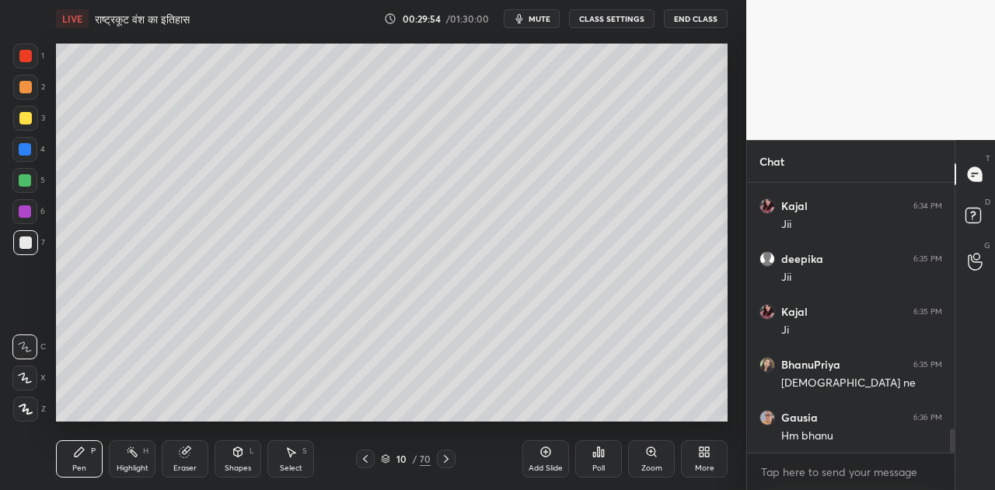
click at [28, 85] on div at bounding box center [25, 87] width 12 height 12
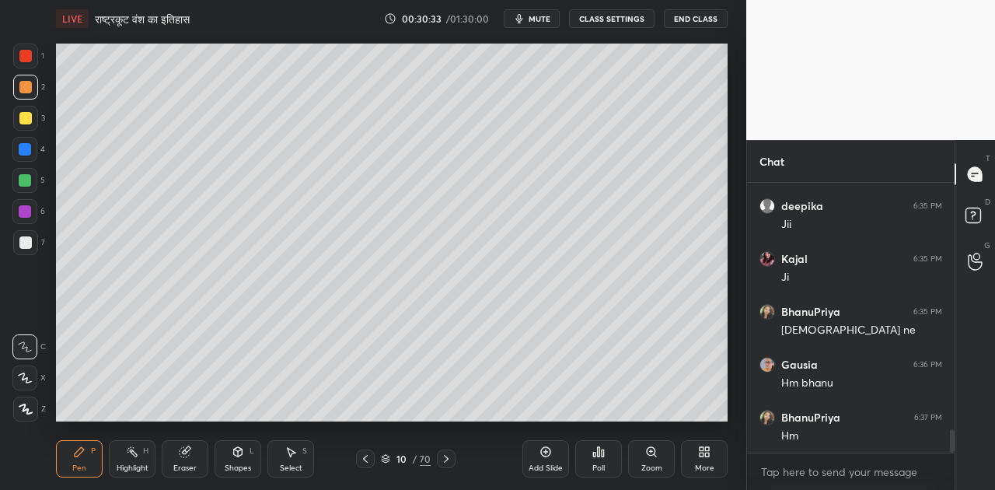
click at [239, 461] on div "Shapes L" at bounding box center [237, 458] width 47 height 37
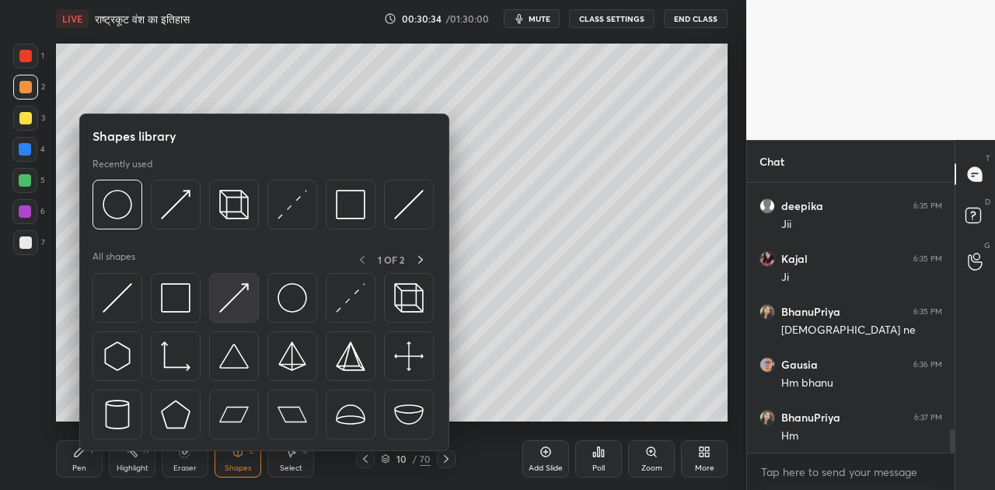
click at [229, 297] on img at bounding box center [234, 298] width 30 height 30
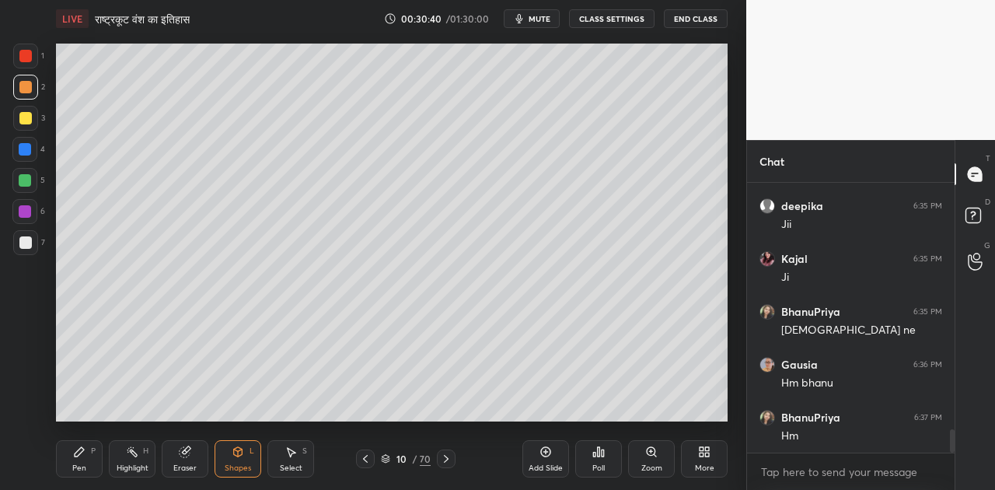
click at [78, 451] on icon at bounding box center [79, 451] width 9 height 9
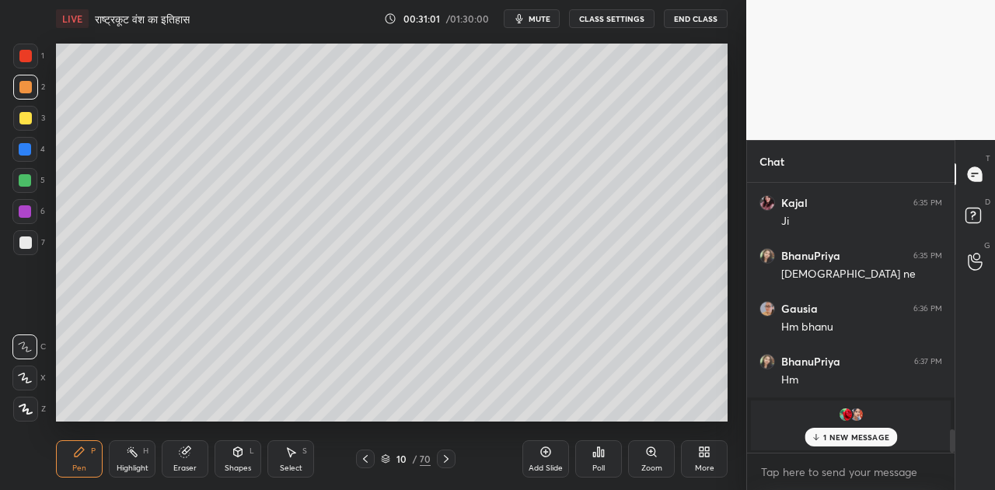
scroll to position [2138, 0]
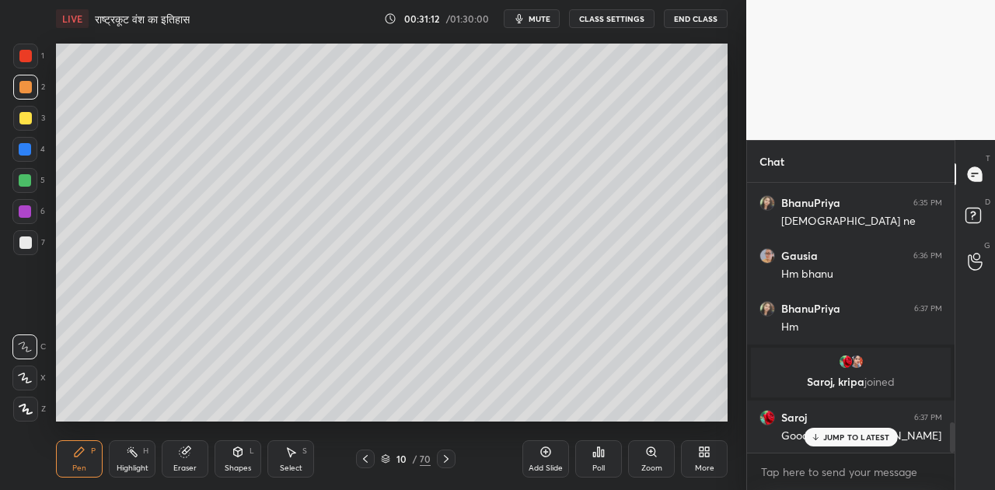
click at [23, 243] on div at bounding box center [25, 242] width 12 height 12
click at [27, 376] on icon at bounding box center [25, 377] width 14 height 11
click at [27, 350] on icon at bounding box center [25, 346] width 14 height 11
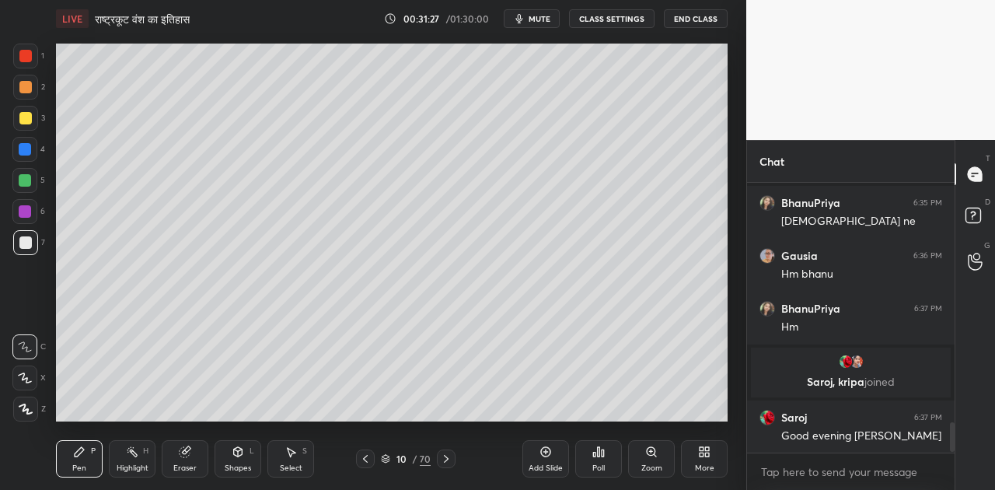
scroll to position [2219, 0]
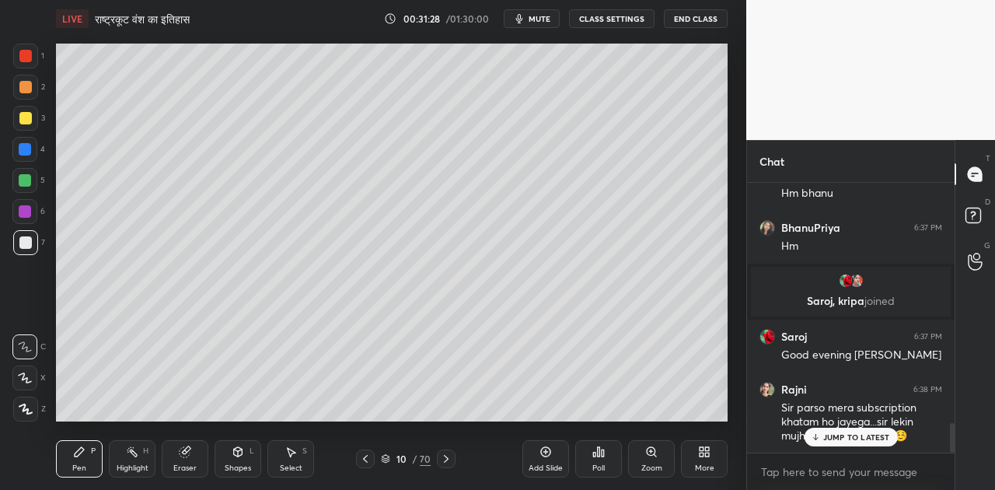
click at [24, 179] on div at bounding box center [25, 180] width 12 height 12
click at [29, 246] on div at bounding box center [25, 242] width 12 height 12
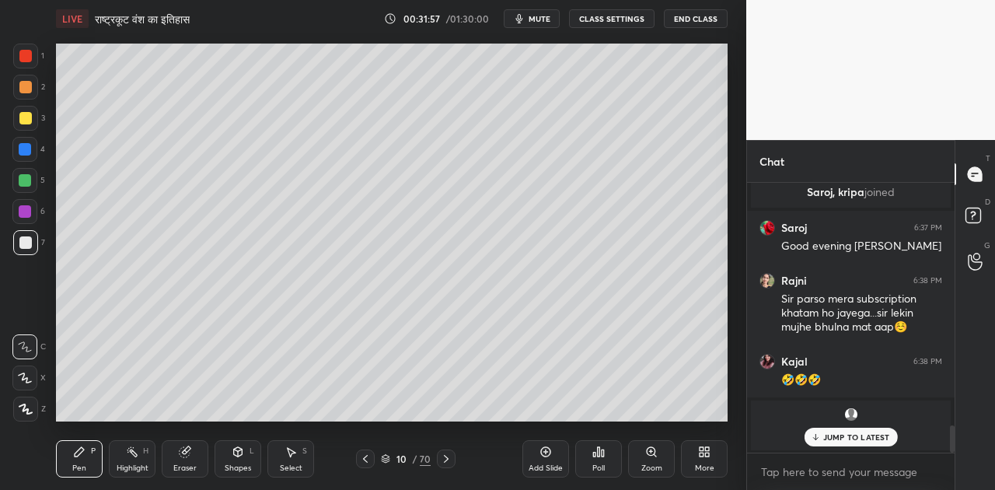
scroll to position [2381, 0]
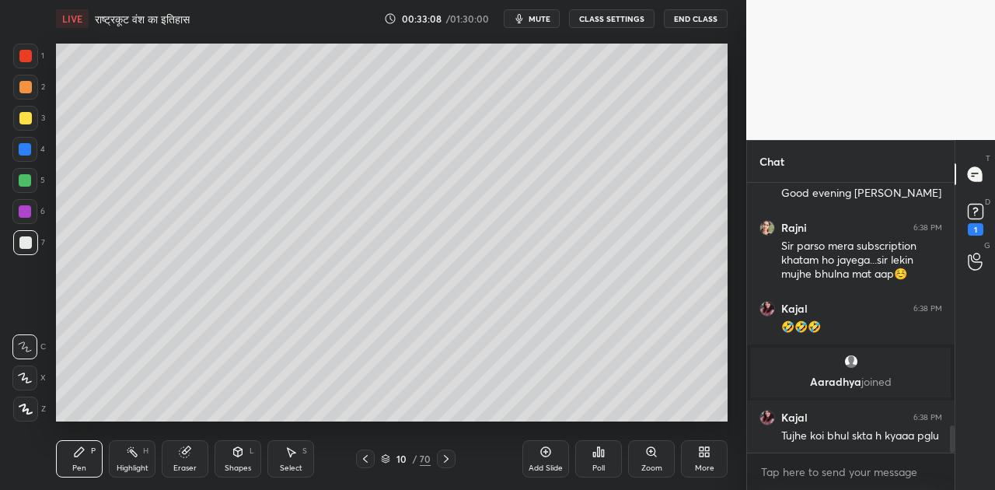
click at [30, 115] on div at bounding box center [25, 118] width 12 height 12
click at [26, 378] on icon at bounding box center [25, 377] width 12 height 9
click at [30, 345] on icon at bounding box center [25, 346] width 14 height 11
click at [25, 178] on div at bounding box center [25, 180] width 12 height 12
click at [23, 242] on div at bounding box center [25, 242] width 12 height 12
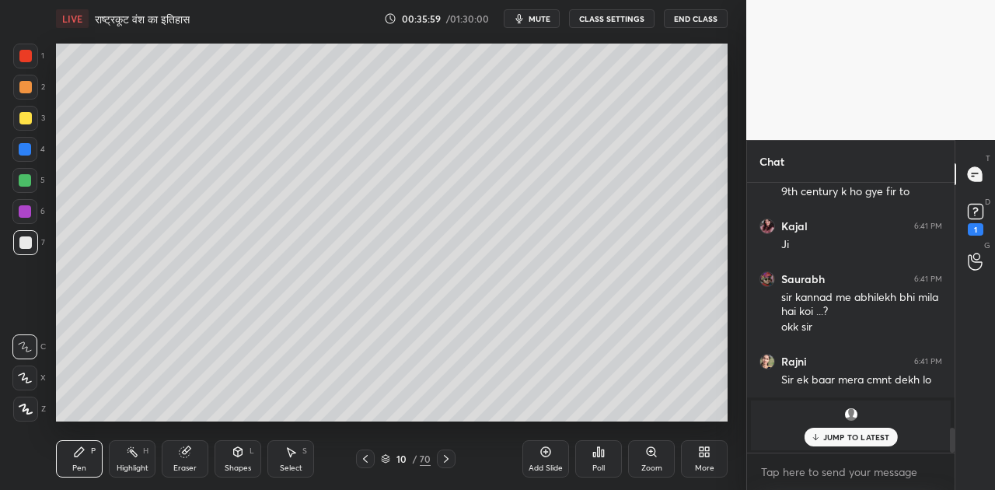
scroll to position [2752, 0]
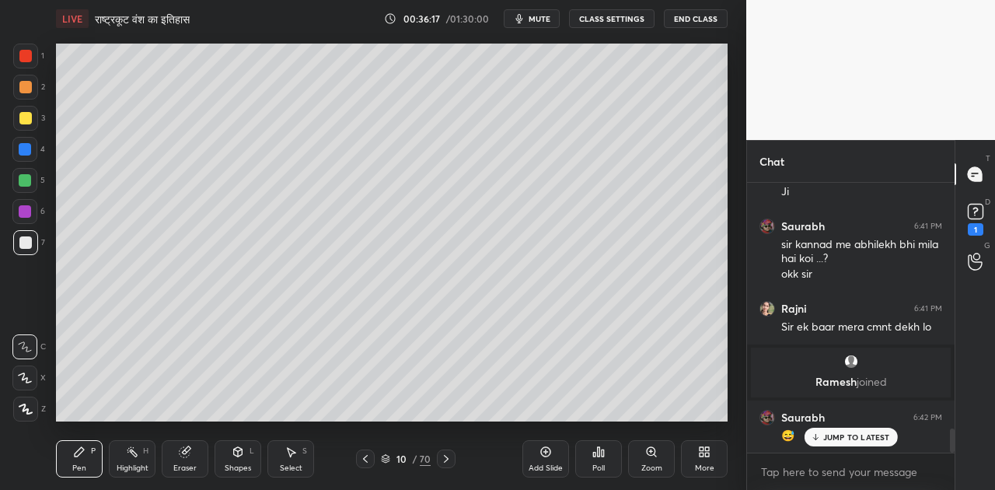
click at [26, 376] on icon at bounding box center [25, 377] width 14 height 11
click at [26, 86] on div at bounding box center [25, 87] width 12 height 12
click at [26, 345] on icon at bounding box center [25, 346] width 14 height 11
click at [28, 120] on div at bounding box center [25, 118] width 12 height 12
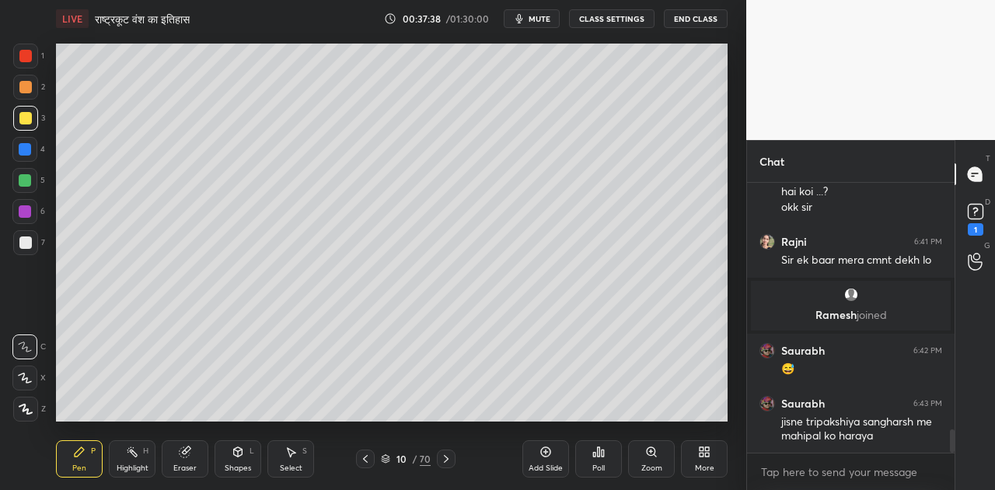
click at [26, 241] on div at bounding box center [25, 242] width 12 height 12
click at [27, 379] on icon at bounding box center [25, 377] width 12 height 9
click at [26, 343] on icon at bounding box center [25, 346] width 14 height 11
click at [26, 179] on div at bounding box center [25, 180] width 12 height 12
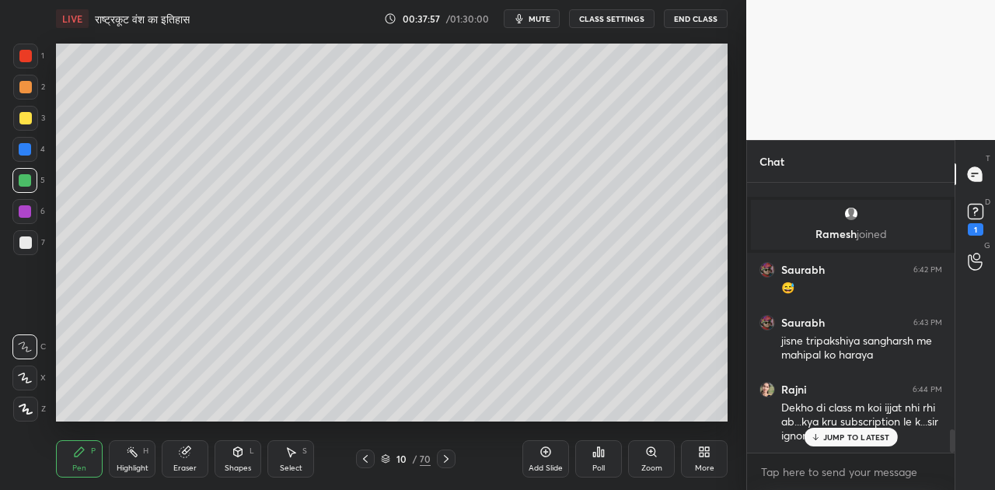
click at [28, 246] on div at bounding box center [25, 242] width 12 height 12
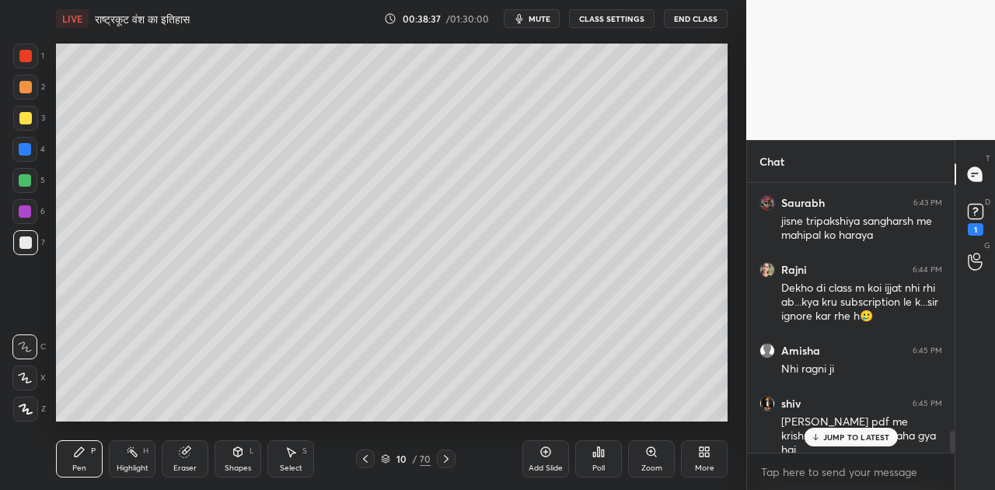
scroll to position [3100, 0]
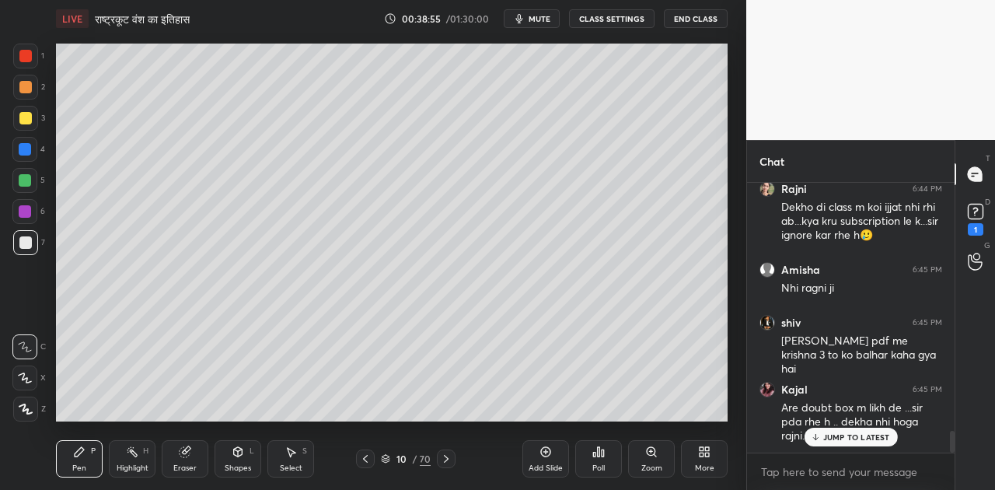
click at [839, 438] on p "JUMP TO LATEST" at bounding box center [856, 436] width 67 height 9
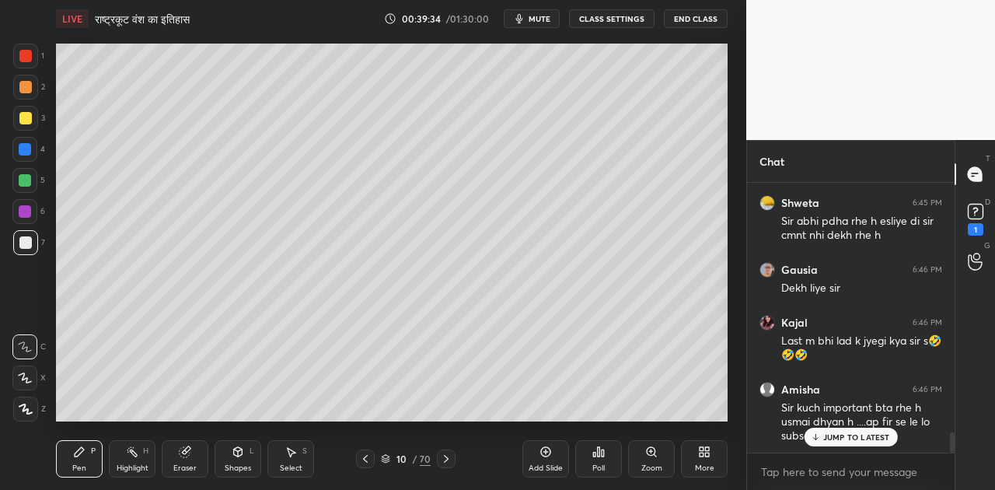
scroll to position [3420, 0]
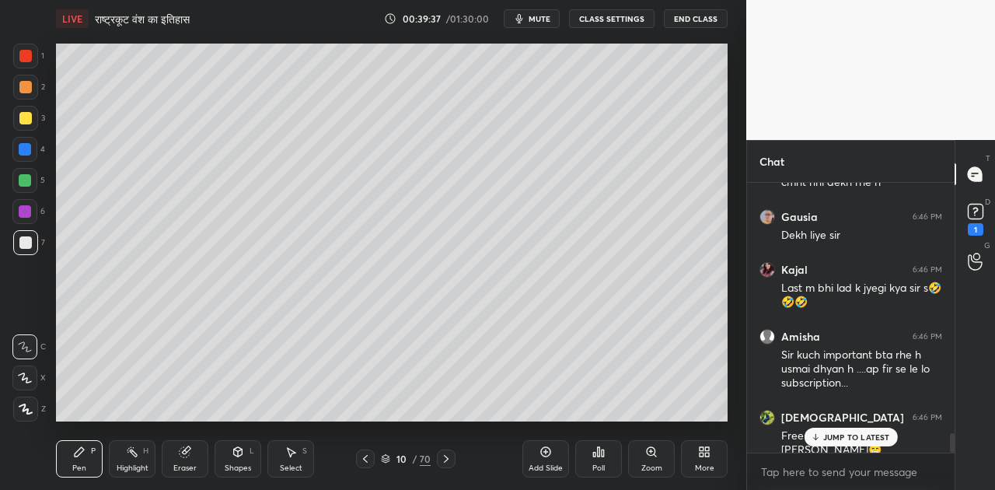
click at [863, 435] on p "JUMP TO LATEST" at bounding box center [856, 436] width 67 height 9
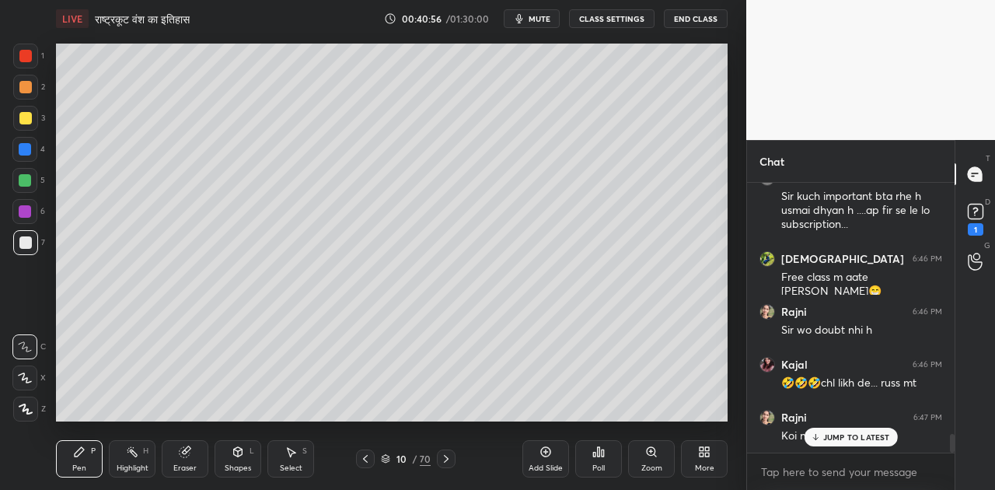
scroll to position [3674, 0]
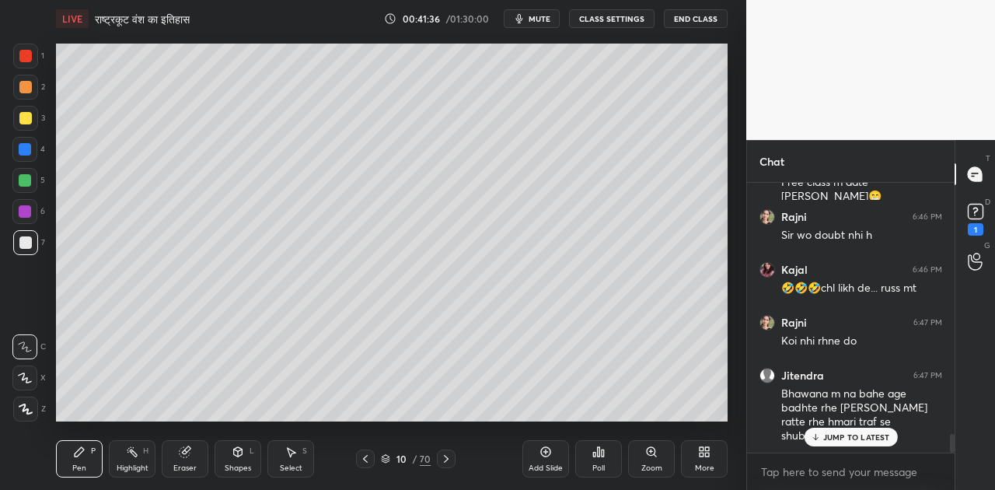
click at [26, 121] on div at bounding box center [25, 118] width 12 height 12
click at [27, 407] on icon at bounding box center [26, 408] width 14 height 11
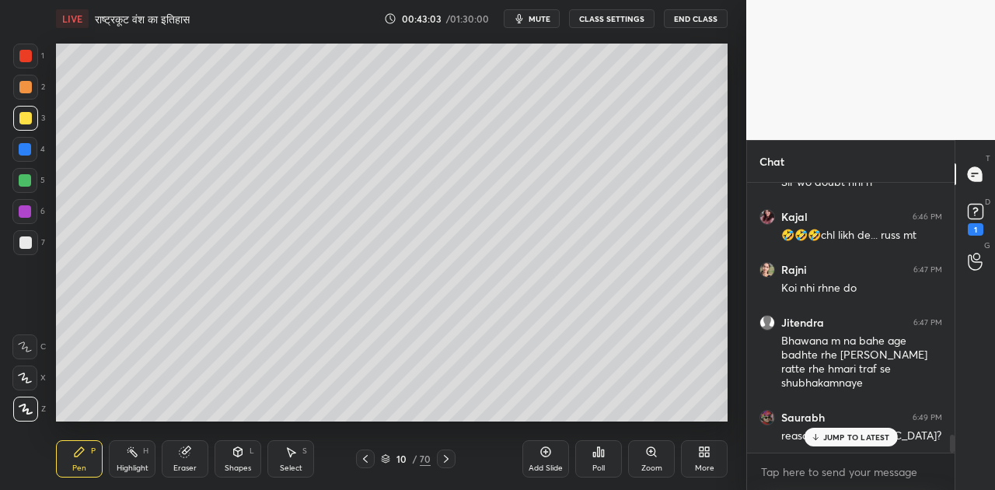
click at [833, 438] on p "JUMP TO LATEST" at bounding box center [856, 436] width 67 height 9
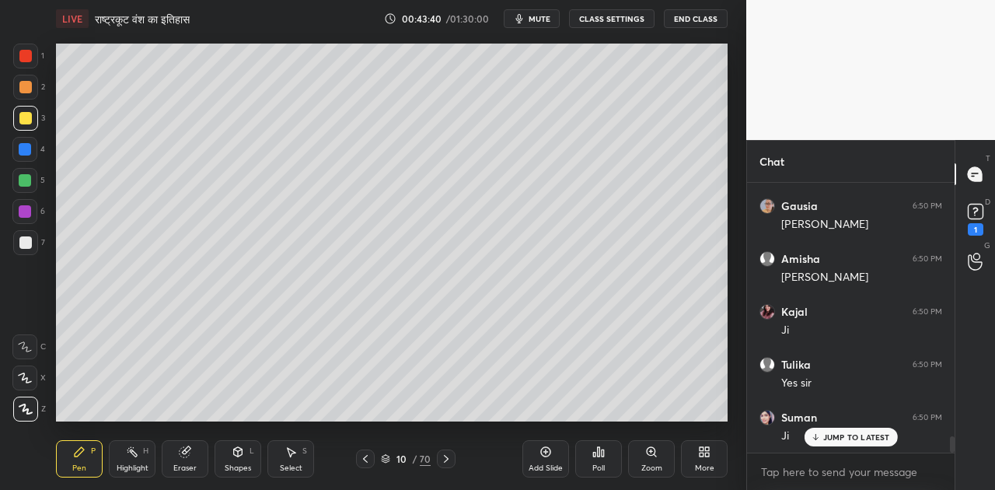
scroll to position [4218, 0]
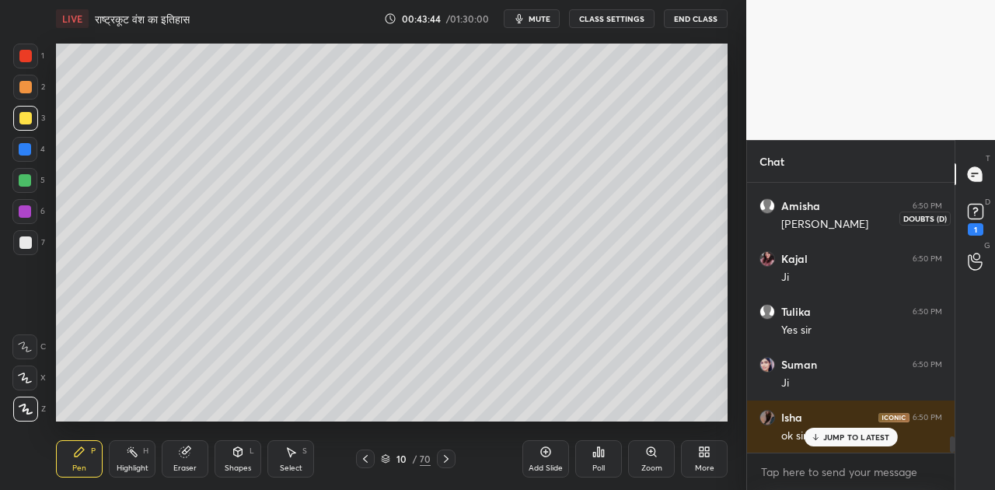
click at [976, 214] on rect at bounding box center [974, 211] width 15 height 15
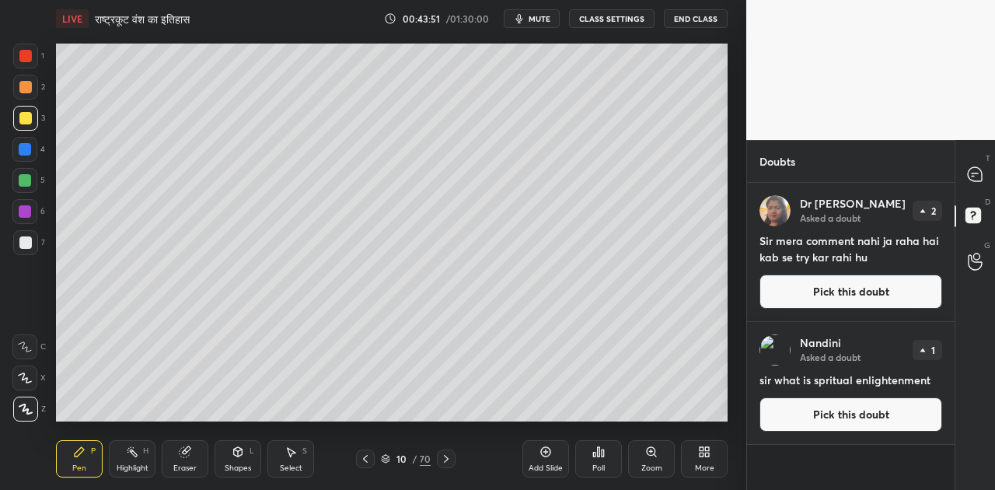
click at [858, 416] on button "Pick this doubt" at bounding box center [850, 414] width 183 height 34
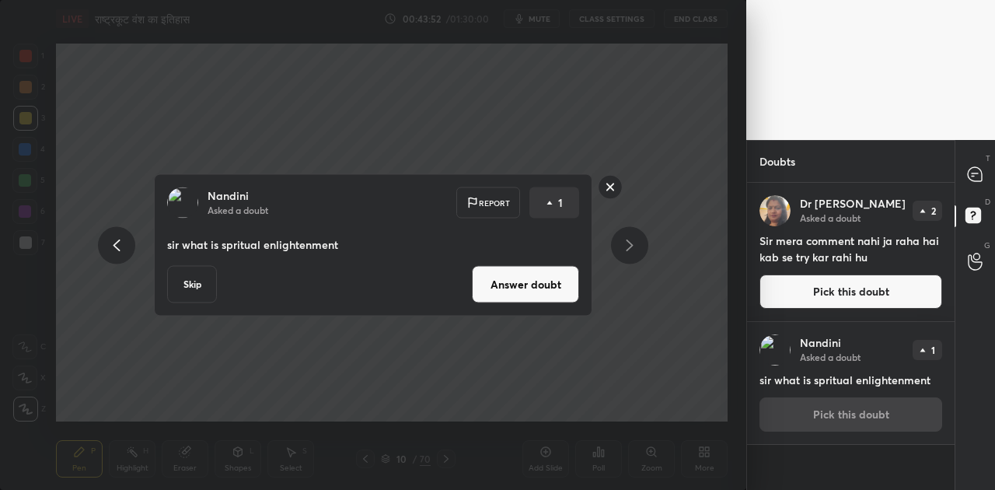
click at [495, 284] on button "Answer doubt" at bounding box center [525, 284] width 107 height 37
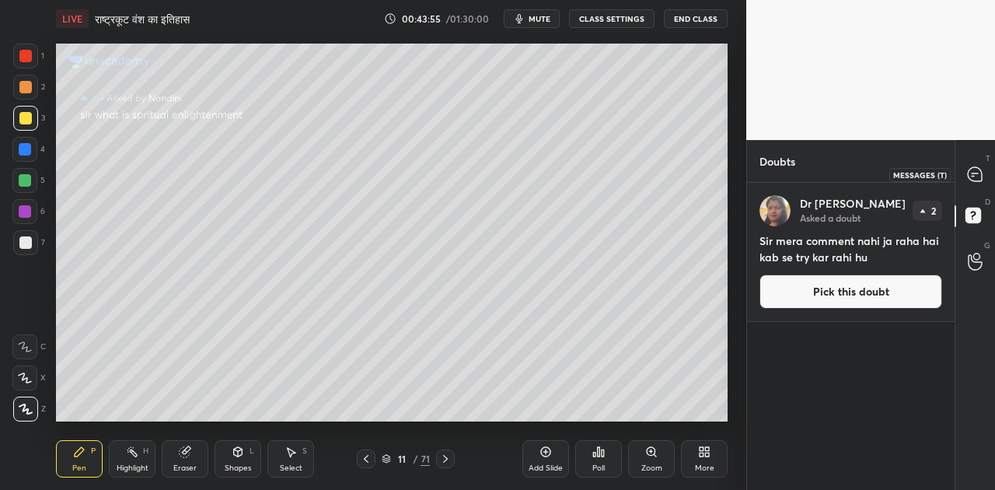
click at [970, 179] on icon at bounding box center [974, 174] width 14 height 14
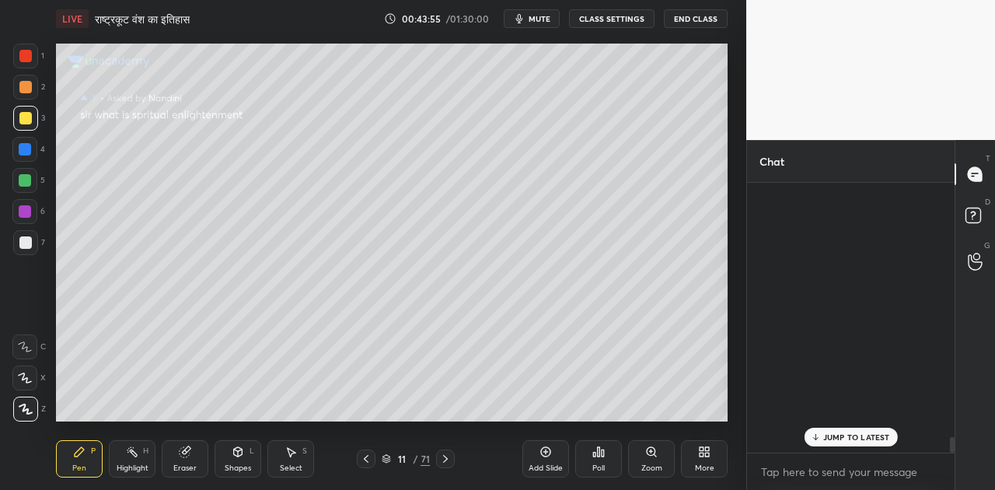
scroll to position [265, 203]
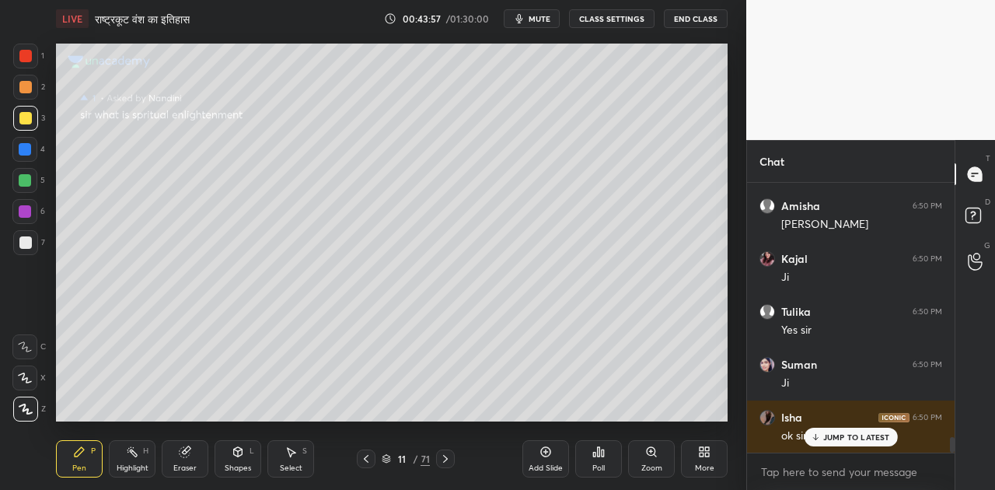
click at [856, 437] on p "JUMP TO LATEST" at bounding box center [856, 436] width 67 height 9
click at [32, 241] on div at bounding box center [25, 242] width 25 height 25
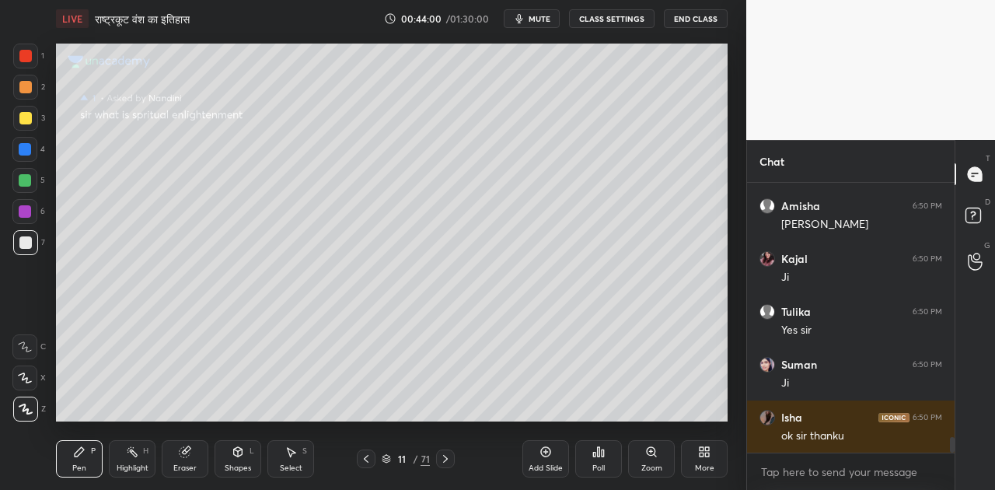
click at [28, 345] on icon at bounding box center [25, 346] width 14 height 11
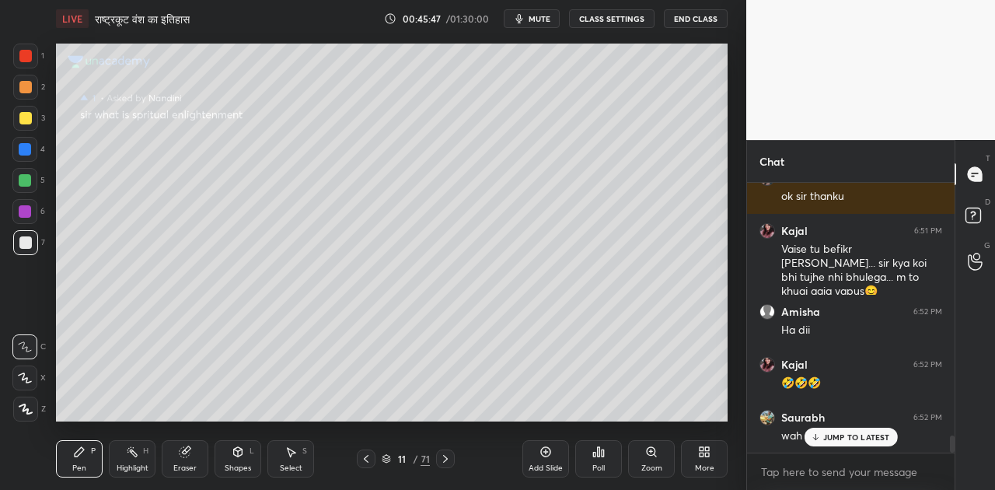
scroll to position [4056, 0]
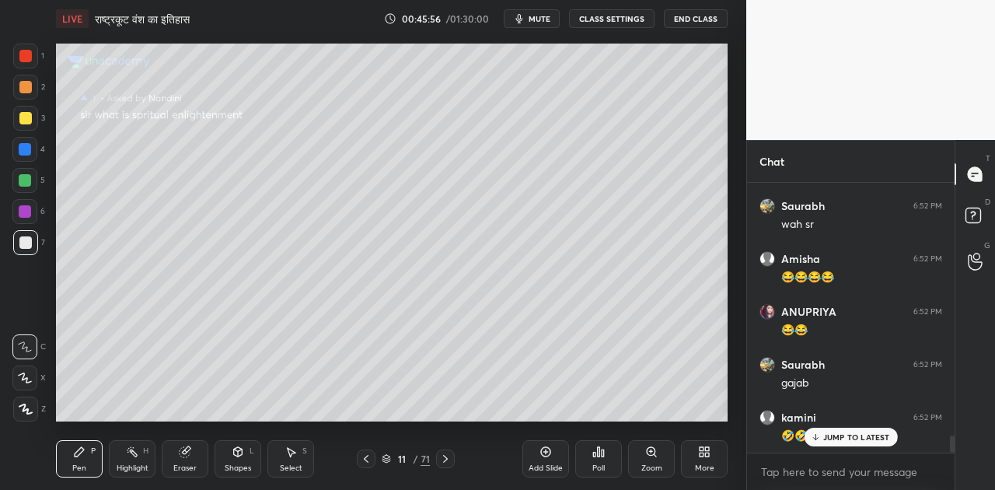
click at [543, 19] on span "mute" at bounding box center [539, 18] width 22 height 11
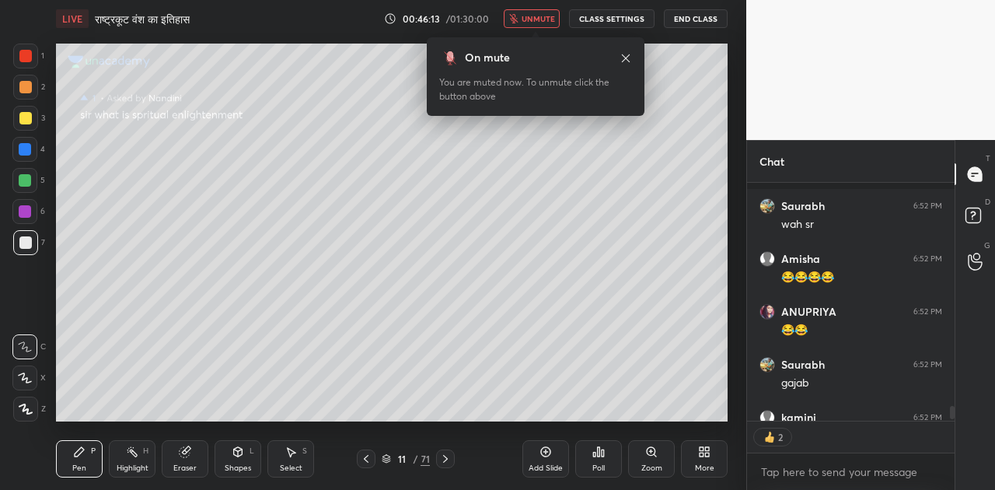
scroll to position [4142, 0]
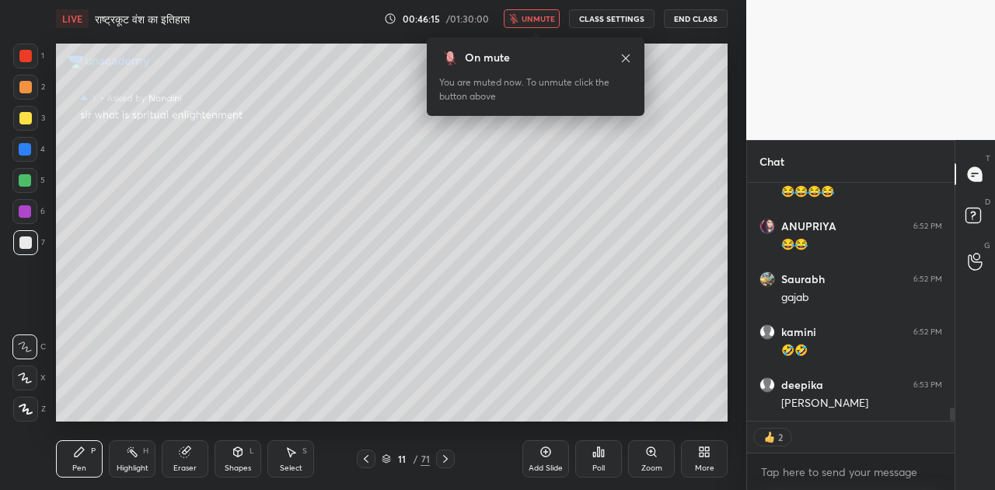
click at [542, 21] on span "unmute" at bounding box center [537, 18] width 33 height 11
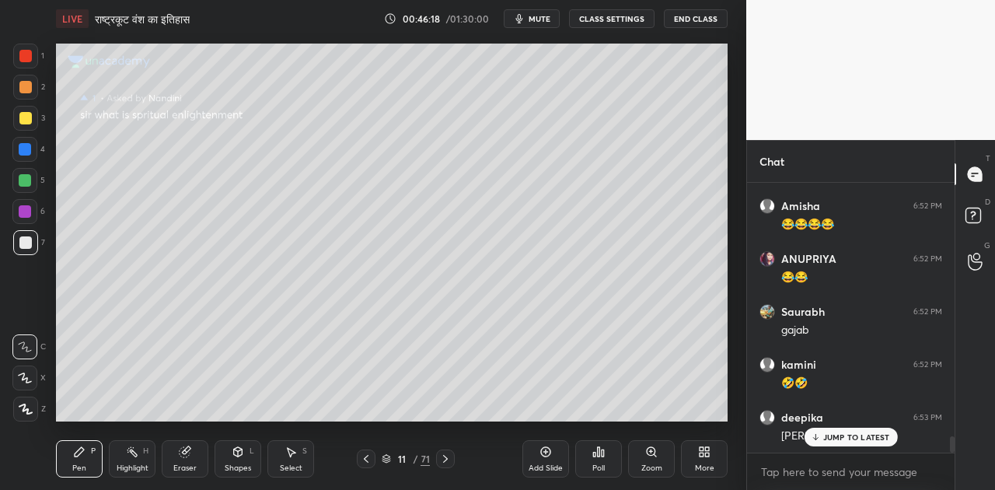
scroll to position [4190, 0]
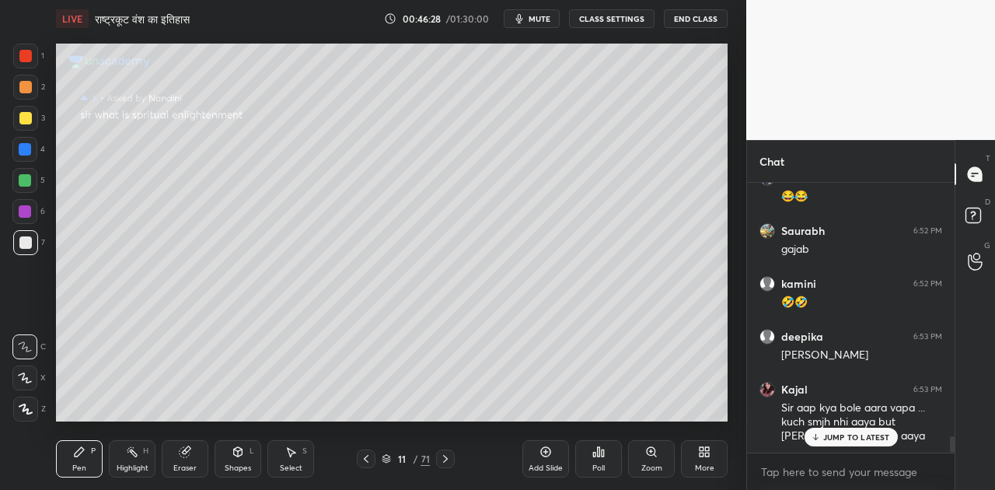
click at [866, 430] on div "JUMP TO LATEST" at bounding box center [849, 436] width 93 height 19
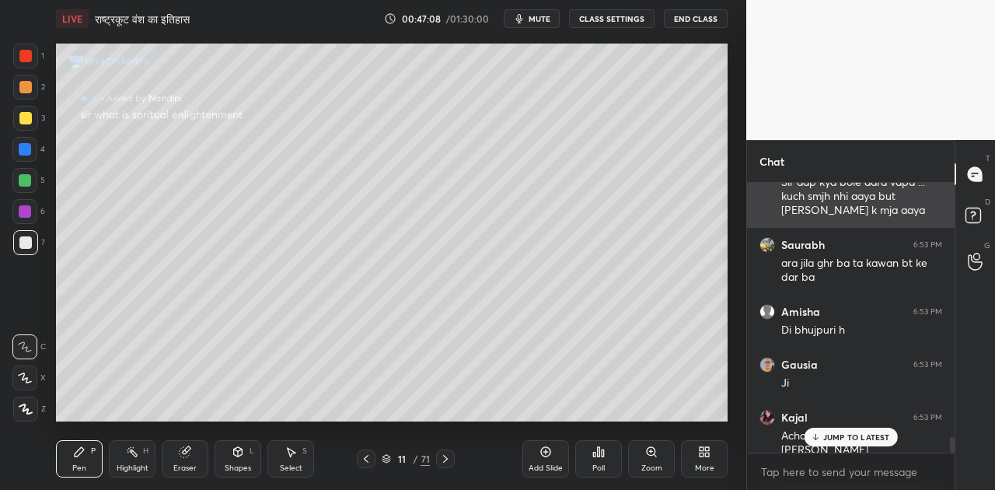
scroll to position [4496, 0]
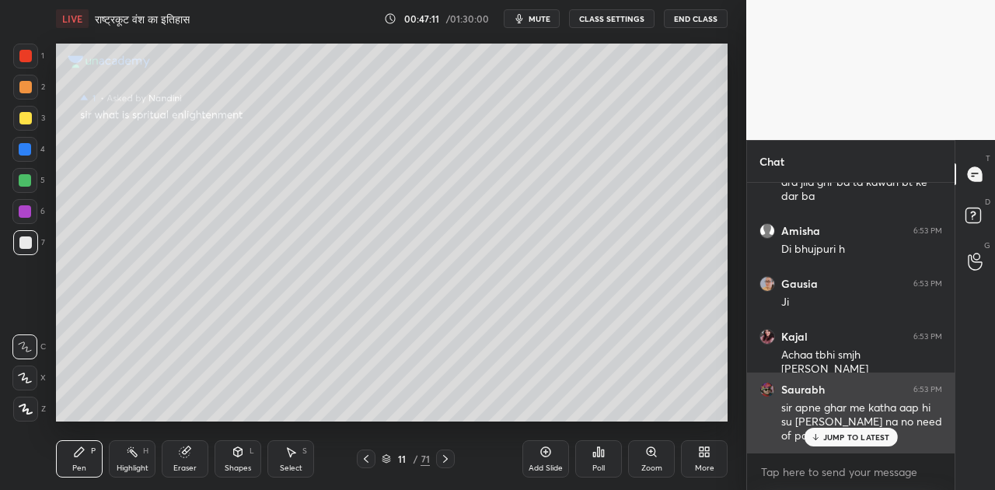
click at [854, 437] on p "JUMP TO LATEST" at bounding box center [856, 436] width 67 height 9
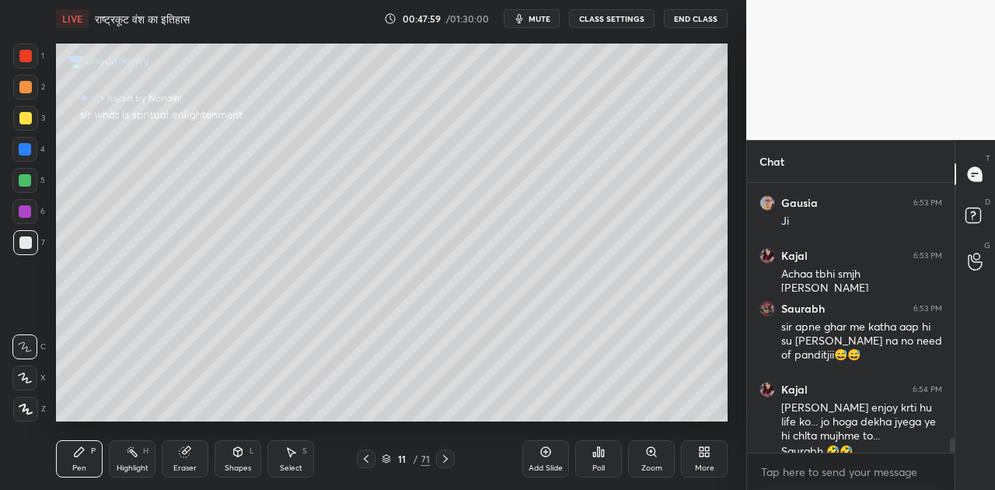
scroll to position [4592, 0]
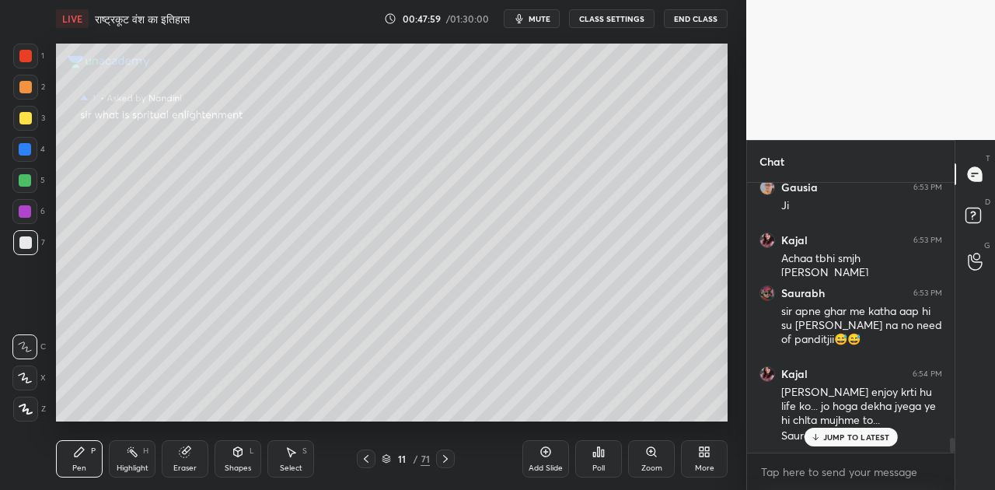
click at [852, 437] on p "JUMP TO LATEST" at bounding box center [856, 436] width 67 height 9
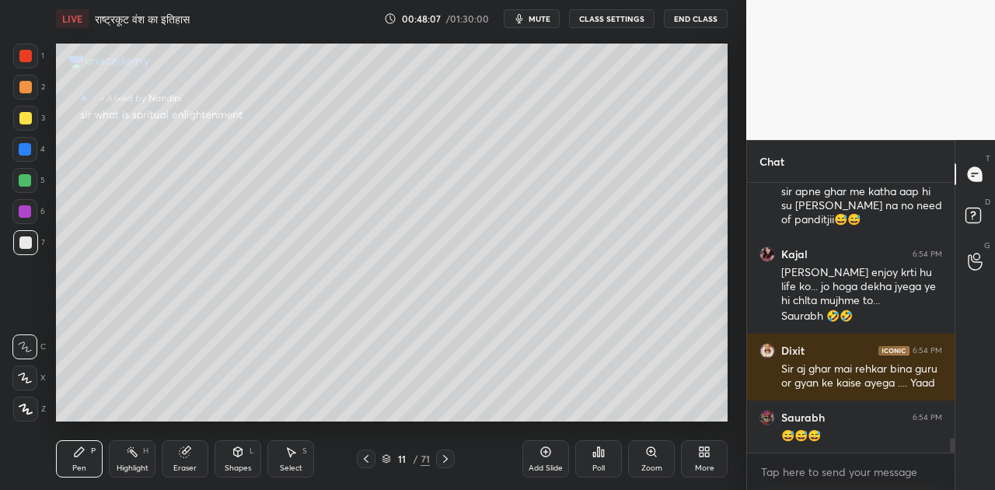
scroll to position [4765, 0]
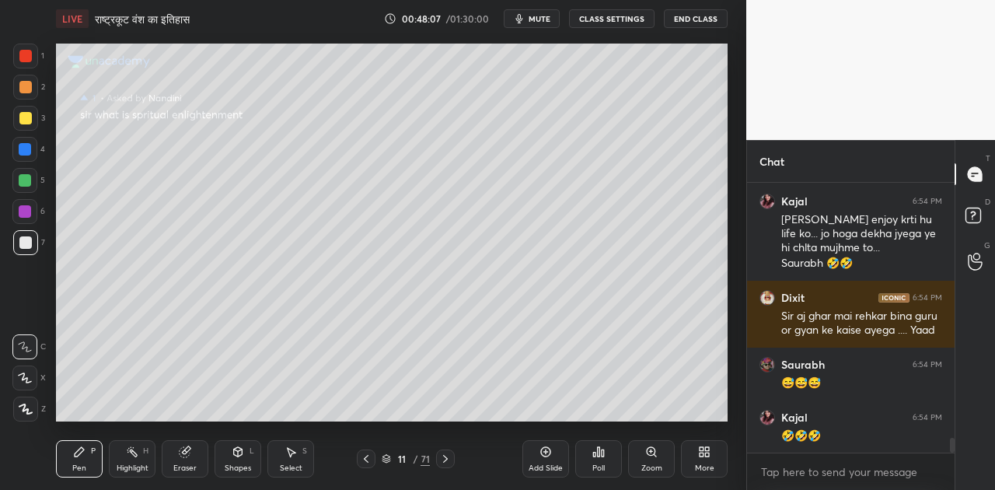
click at [835, 477] on div "JUMP TO LATEST" at bounding box center [849, 486] width 93 height 19
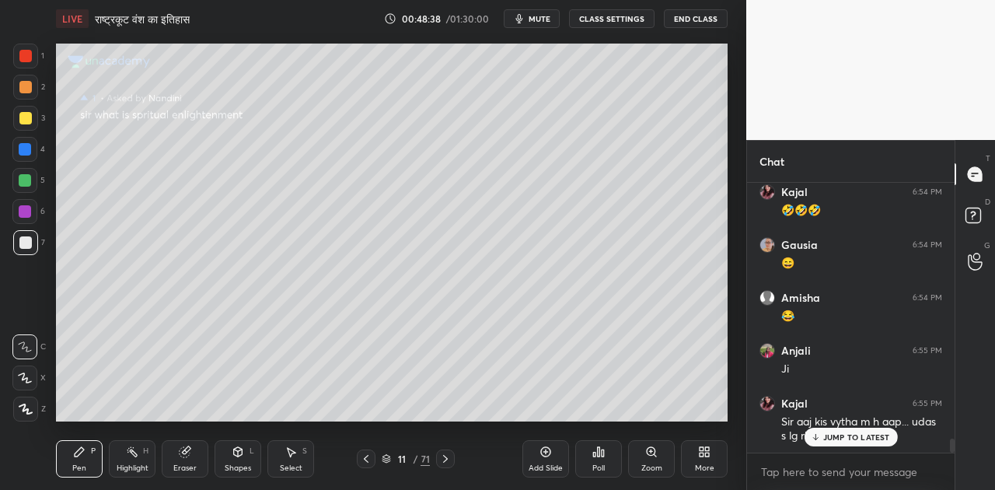
scroll to position [5043, 0]
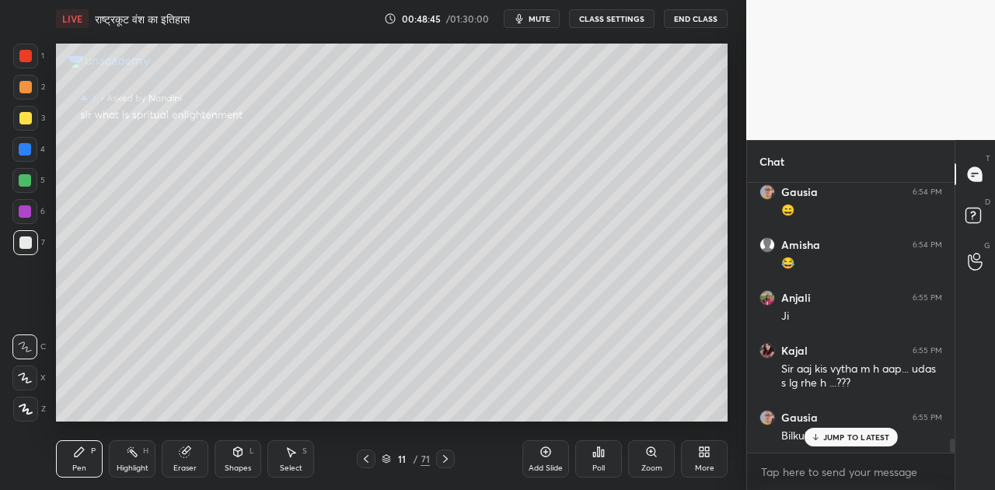
click at [839, 436] on p "JUMP TO LATEST" at bounding box center [856, 436] width 67 height 9
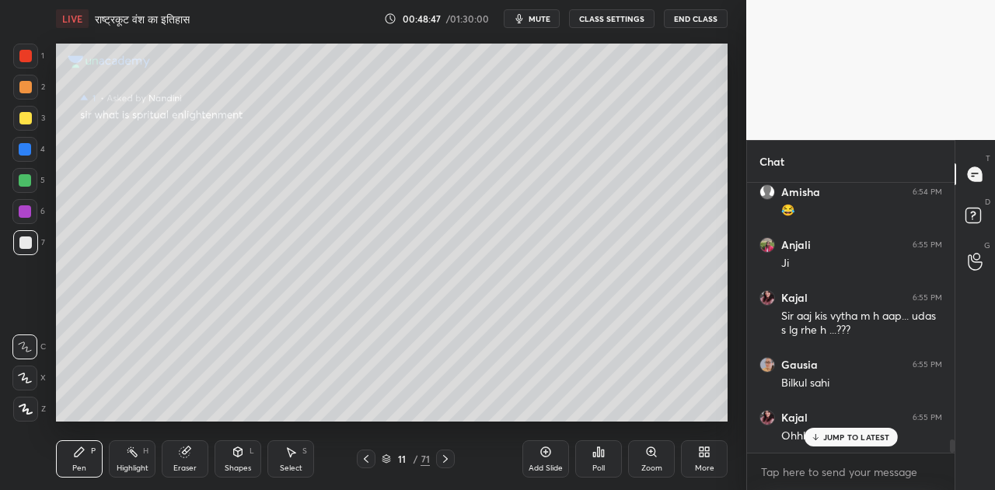
scroll to position [5149, 0]
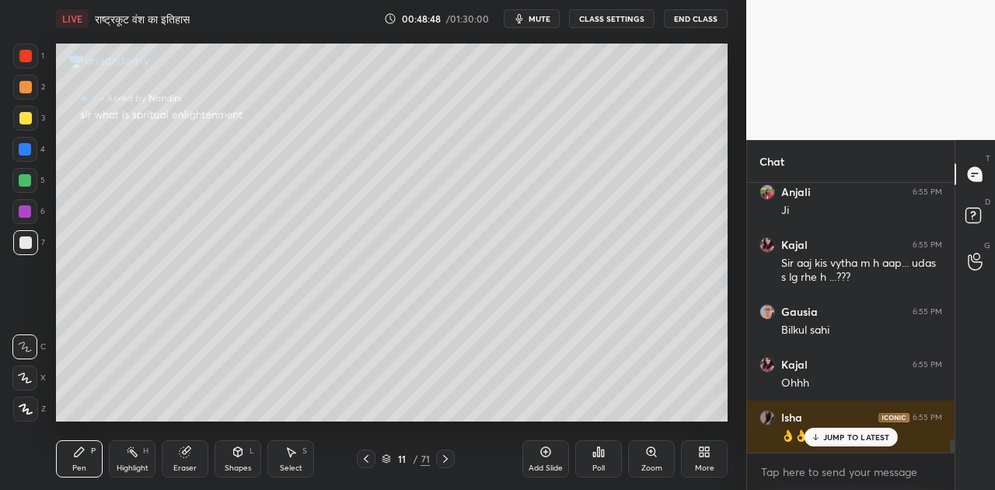
click at [844, 440] on p "JUMP TO LATEST" at bounding box center [856, 436] width 67 height 9
click at [971, 215] on icon at bounding box center [972, 214] width 5 height 6
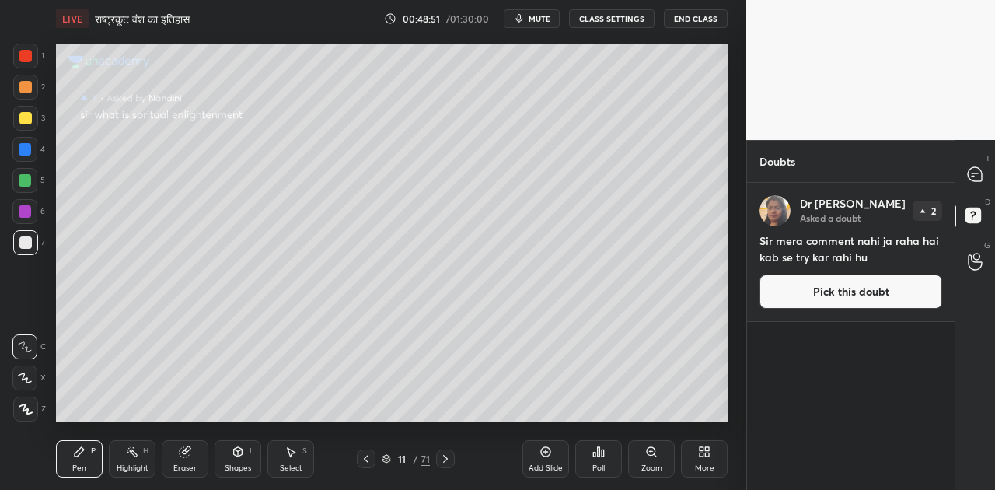
click at [831, 288] on button "Pick this doubt" at bounding box center [850, 291] width 183 height 34
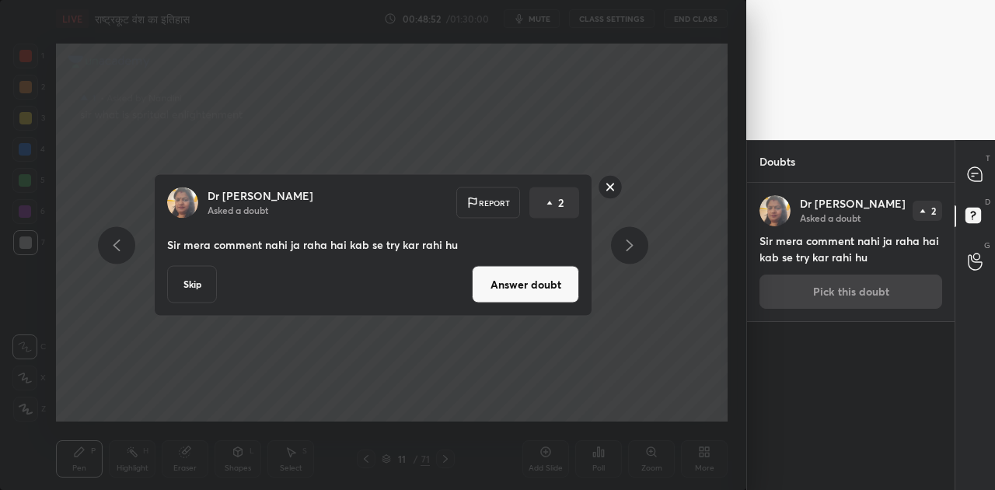
click at [523, 282] on button "Answer doubt" at bounding box center [525, 284] width 107 height 37
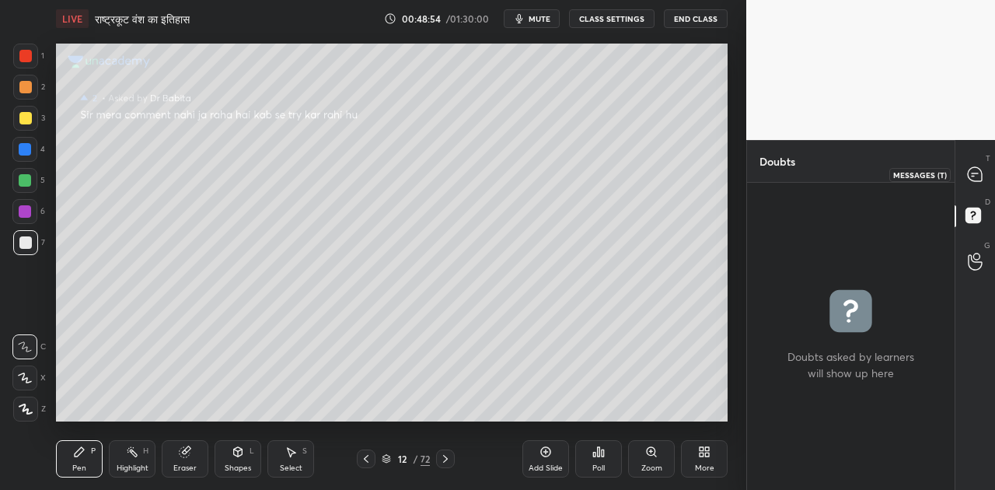
click at [974, 173] on icon at bounding box center [974, 173] width 6 height 0
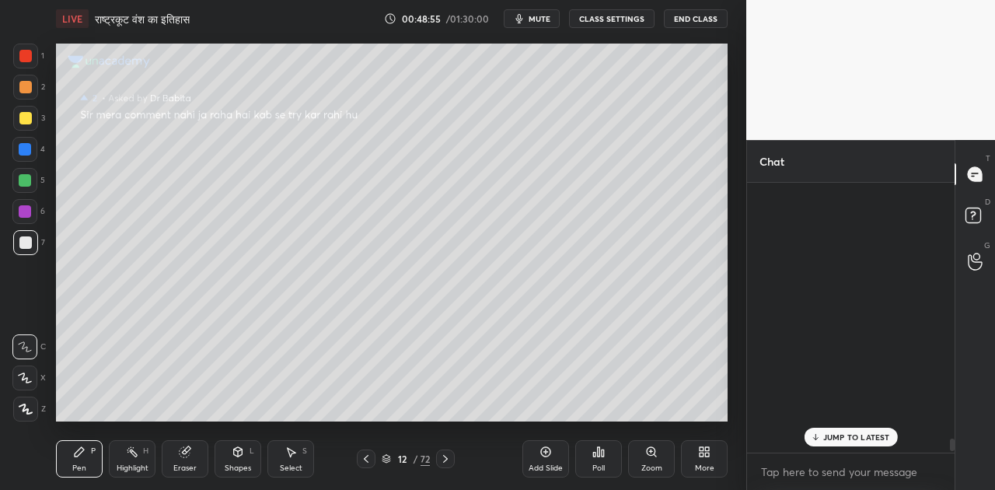
scroll to position [265, 203]
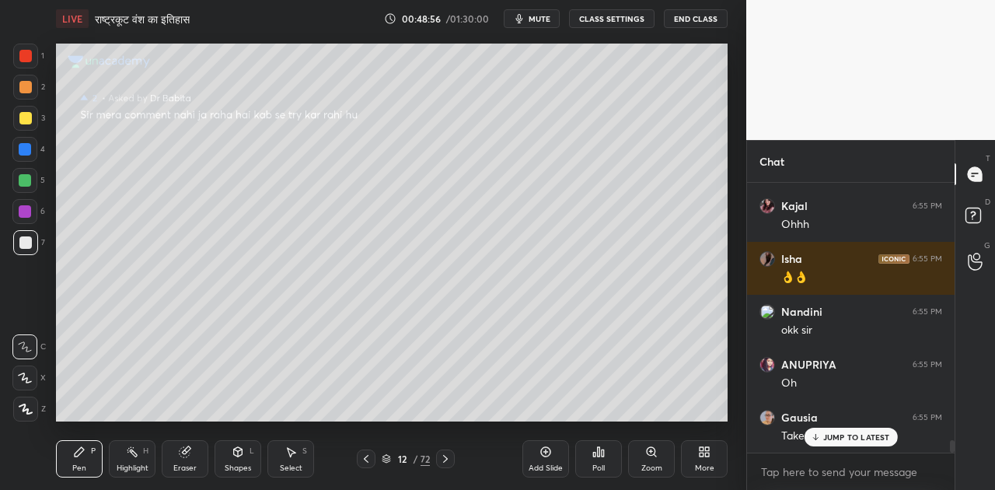
click at [863, 444] on div "JUMP TO LATEST" at bounding box center [849, 436] width 93 height 19
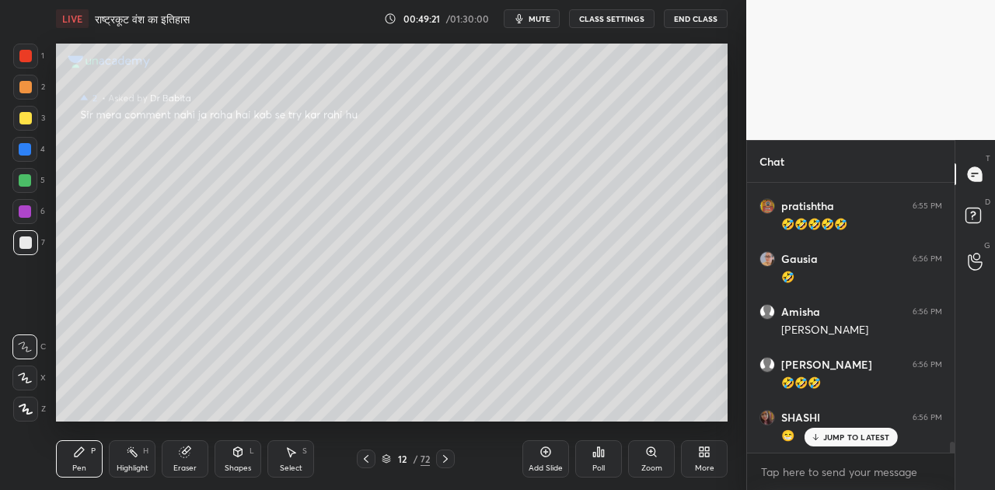
scroll to position [6389, 0]
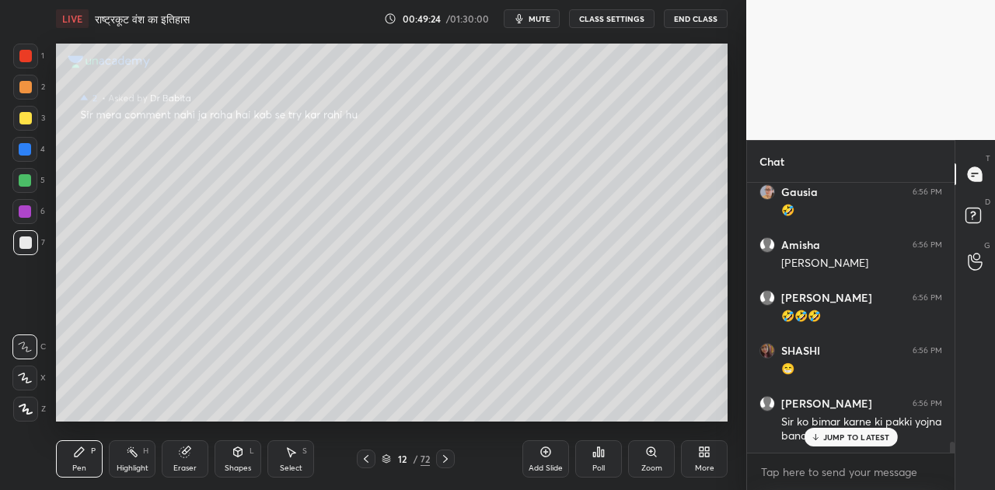
click at [833, 437] on p "JUMP TO LATEST" at bounding box center [856, 436] width 67 height 9
click at [444, 455] on icon at bounding box center [445, 459] width 5 height 8
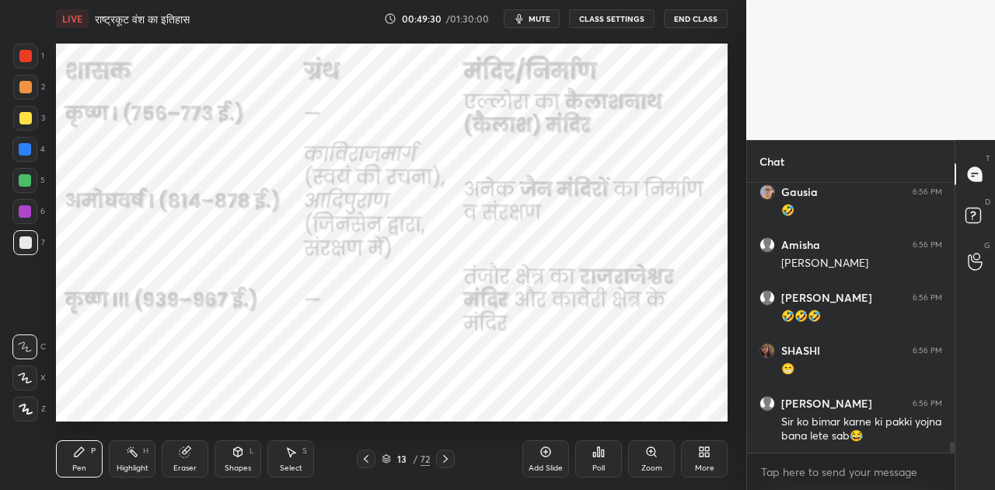
click at [444, 455] on icon at bounding box center [445, 459] width 5 height 8
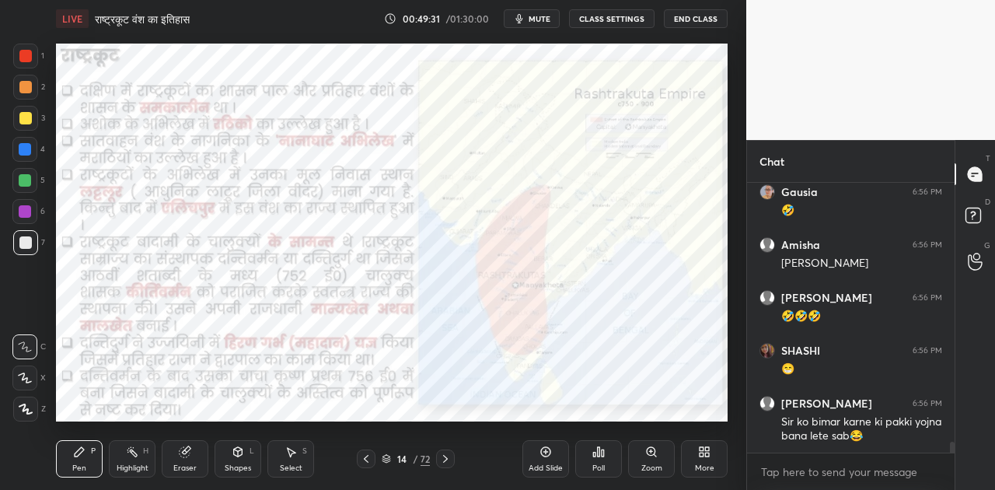
scroll to position [6442, 0]
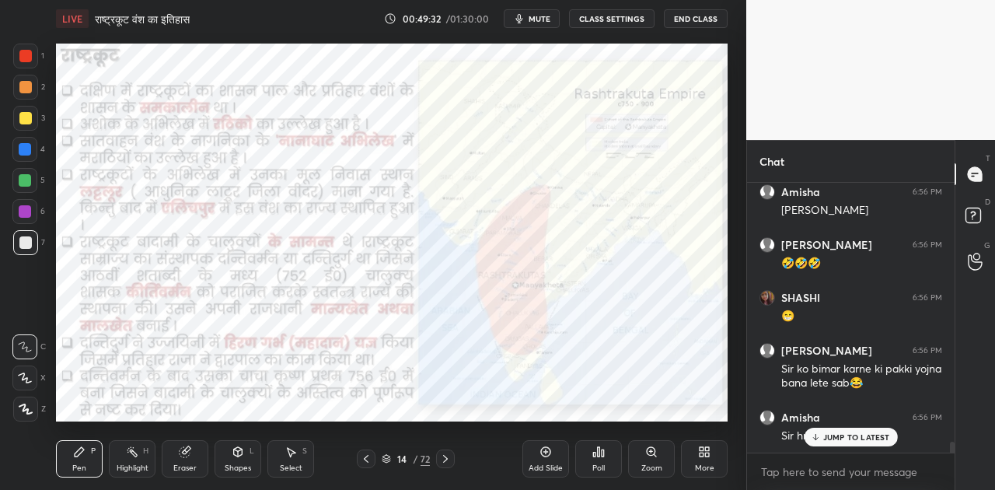
click at [444, 455] on icon at bounding box center [445, 459] width 5 height 8
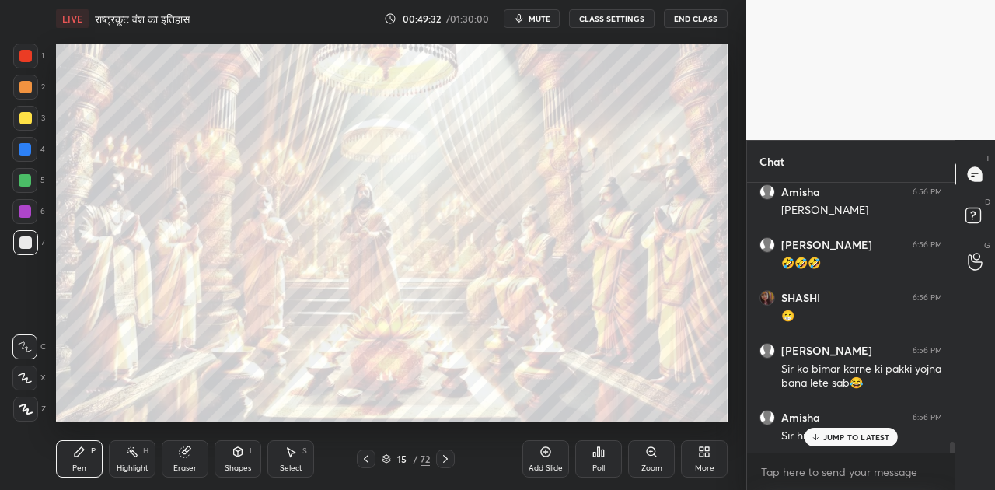
click at [444, 455] on icon at bounding box center [445, 459] width 5 height 8
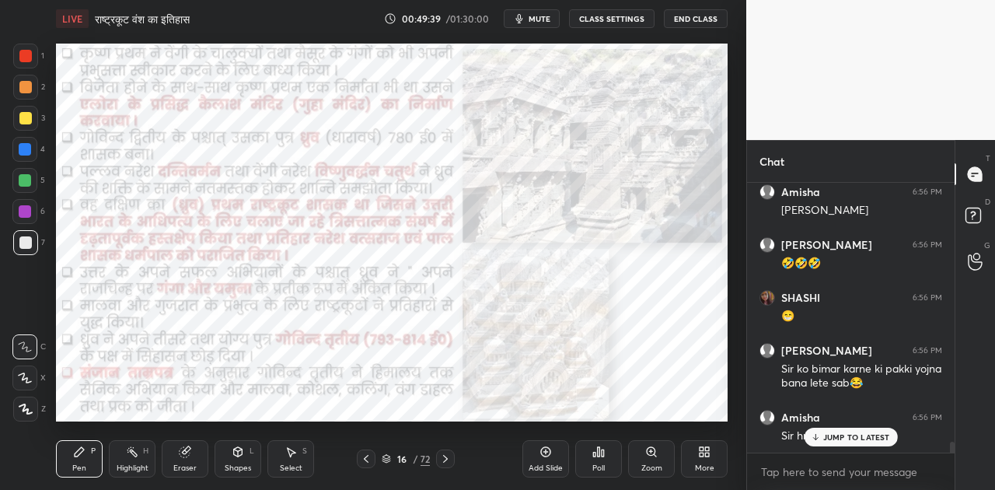
click at [30, 148] on div at bounding box center [25, 149] width 12 height 12
click at [444, 456] on icon at bounding box center [445, 459] width 5 height 8
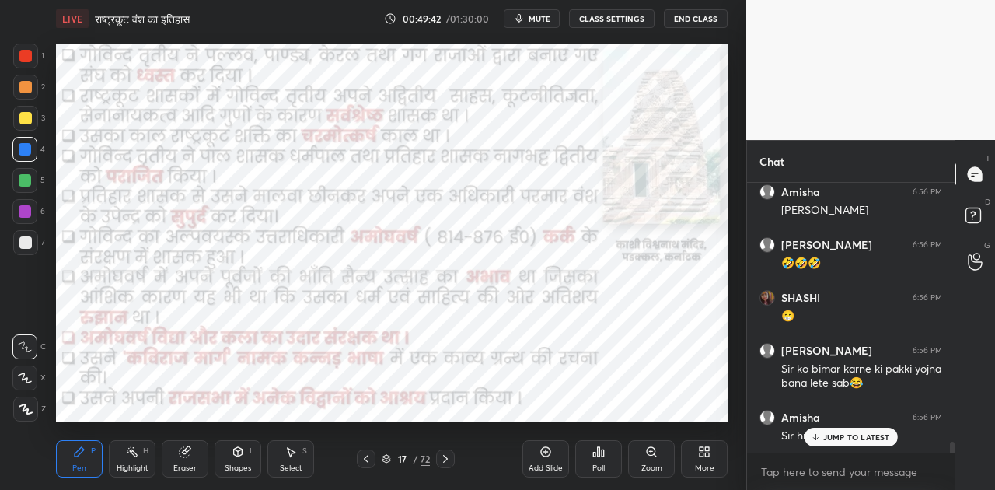
click at [451, 451] on div at bounding box center [445, 458] width 19 height 19
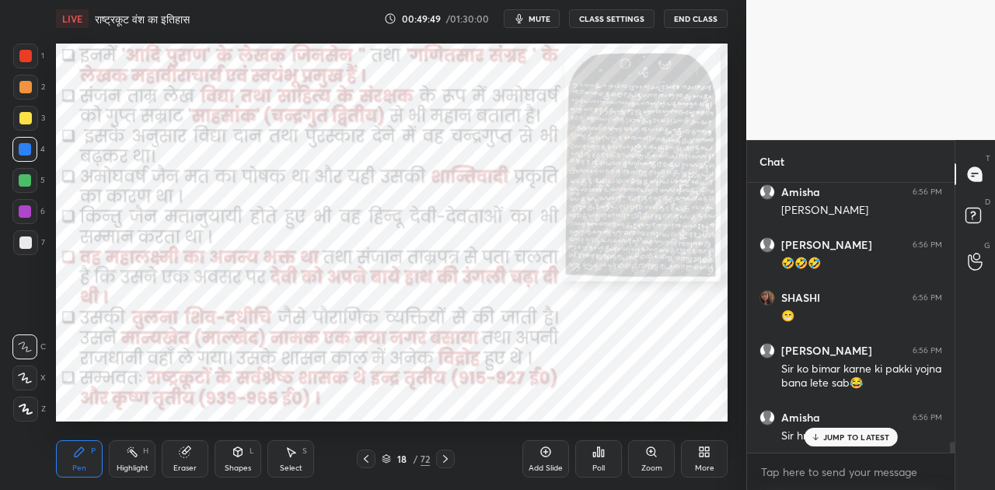
click at [856, 438] on p "JUMP TO LATEST" at bounding box center [856, 436] width 67 height 9
click at [448, 462] on icon at bounding box center [445, 458] width 12 height 12
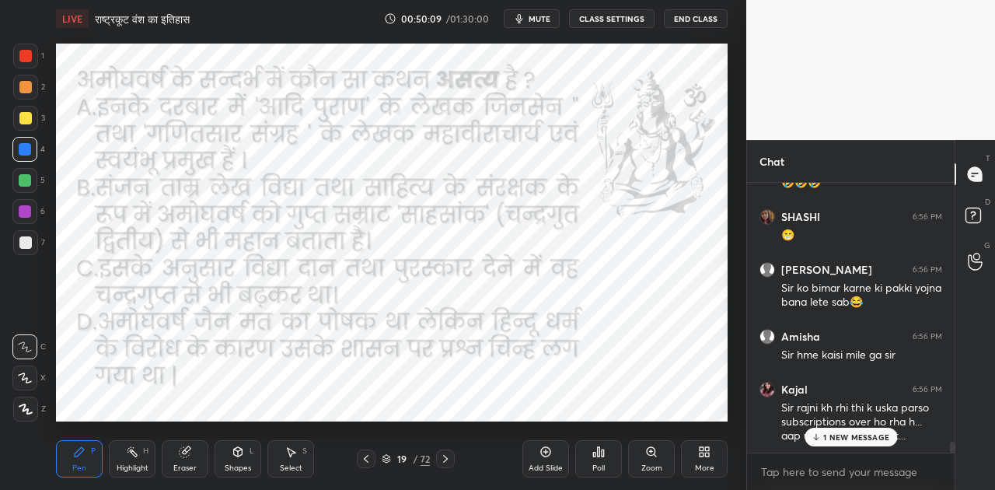
scroll to position [6575, 0]
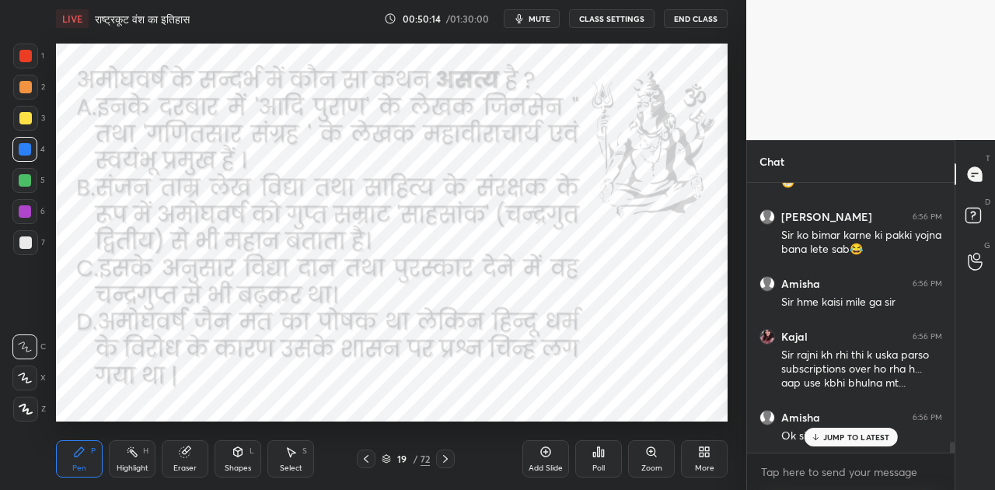
click at [852, 433] on p "JUMP TO LATEST" at bounding box center [856, 436] width 67 height 9
click at [544, 19] on span "mute" at bounding box center [539, 18] width 22 height 11
click at [544, 19] on span "unmute" at bounding box center [537, 18] width 33 height 11
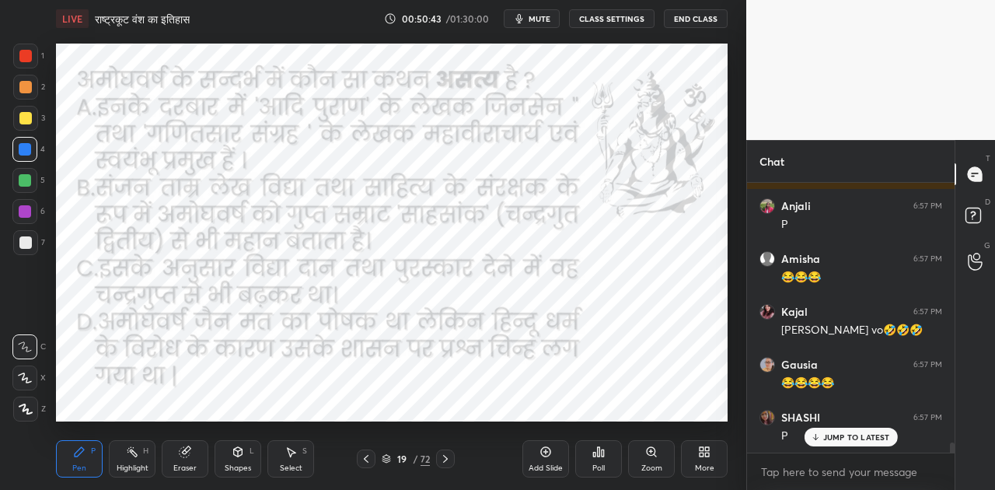
scroll to position [7104, 0]
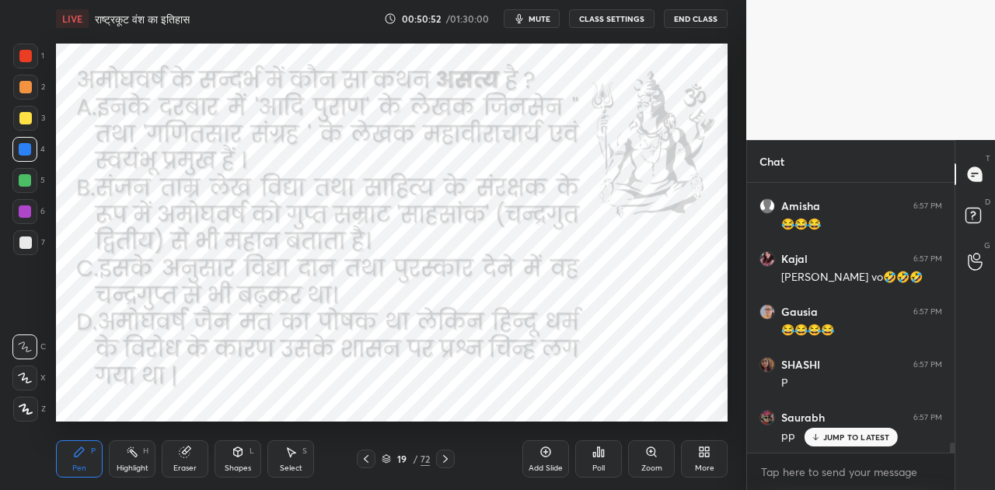
click at [591, 446] on div "Poll" at bounding box center [598, 458] width 47 height 37
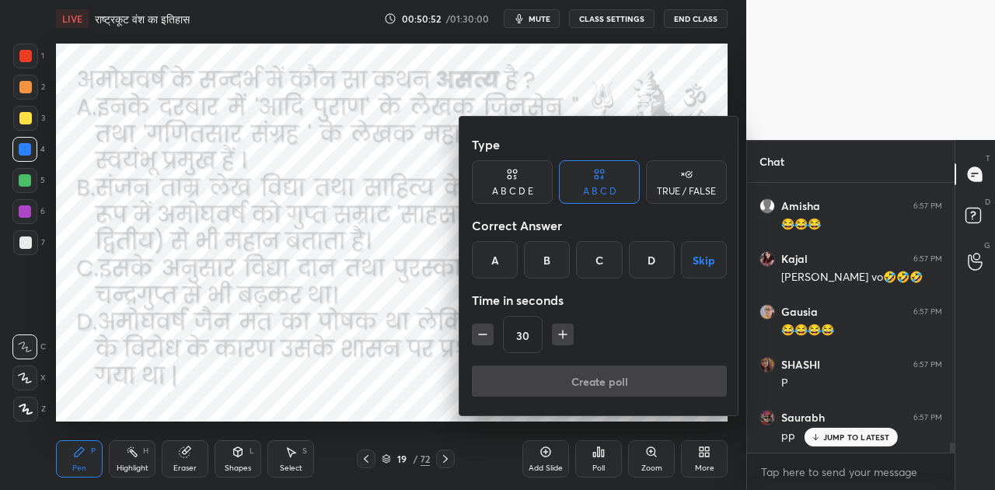
scroll to position [7119, 0]
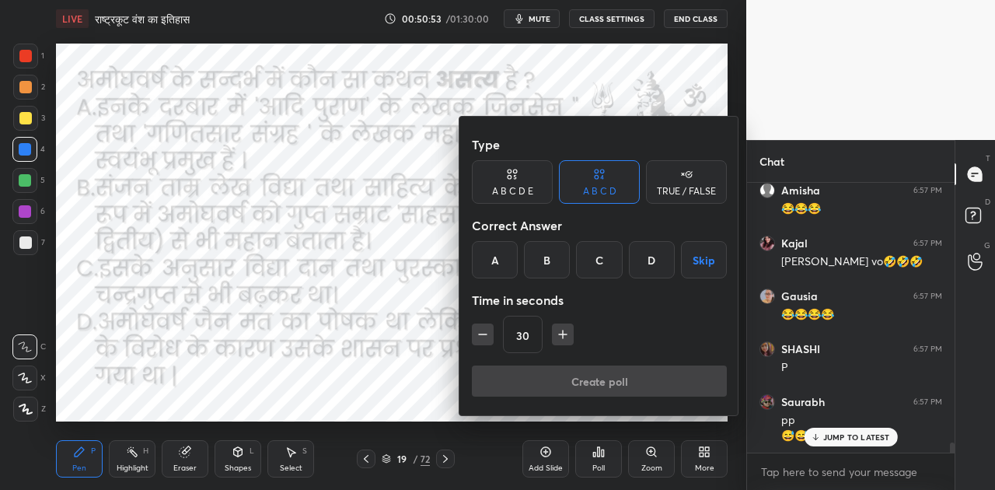
click at [653, 255] on div "D" at bounding box center [652, 259] width 46 height 37
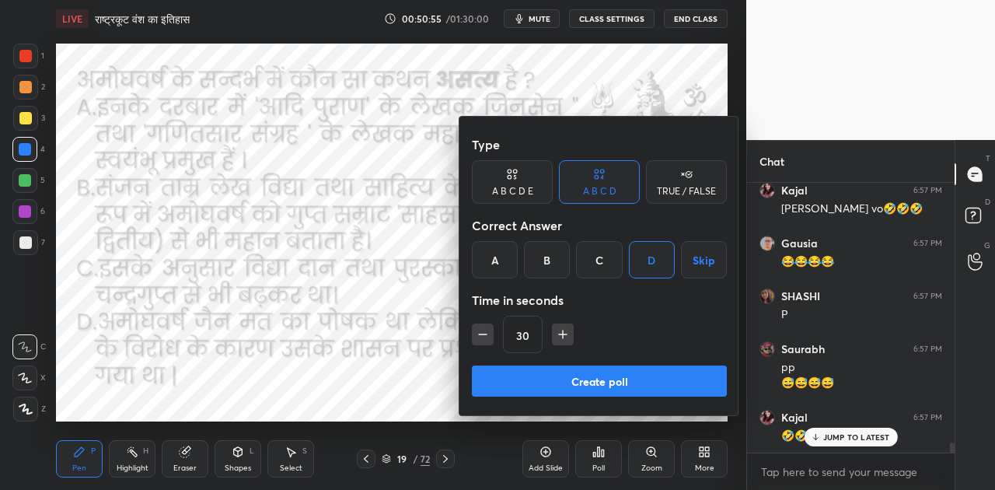
click at [605, 378] on button "Create poll" at bounding box center [599, 380] width 255 height 31
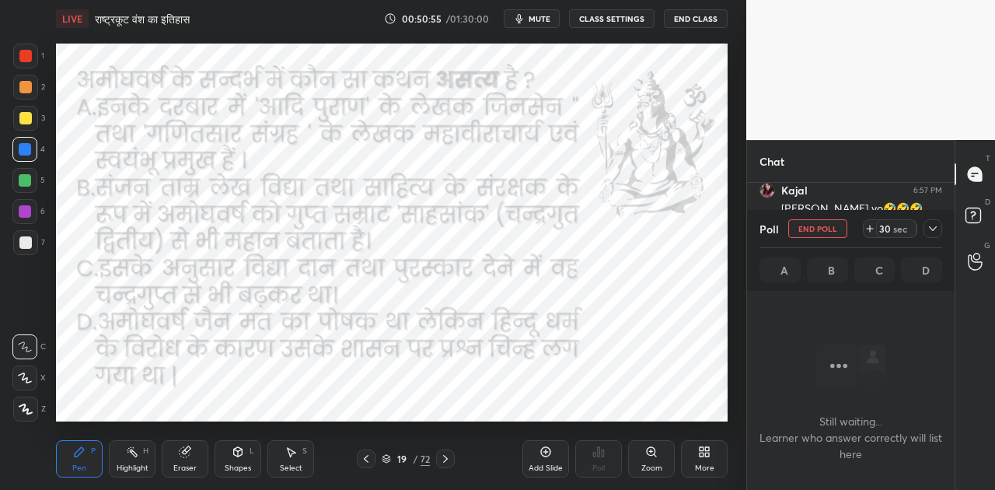
scroll to position [221, 203]
click at [541, 19] on span "mute" at bounding box center [539, 18] width 22 height 11
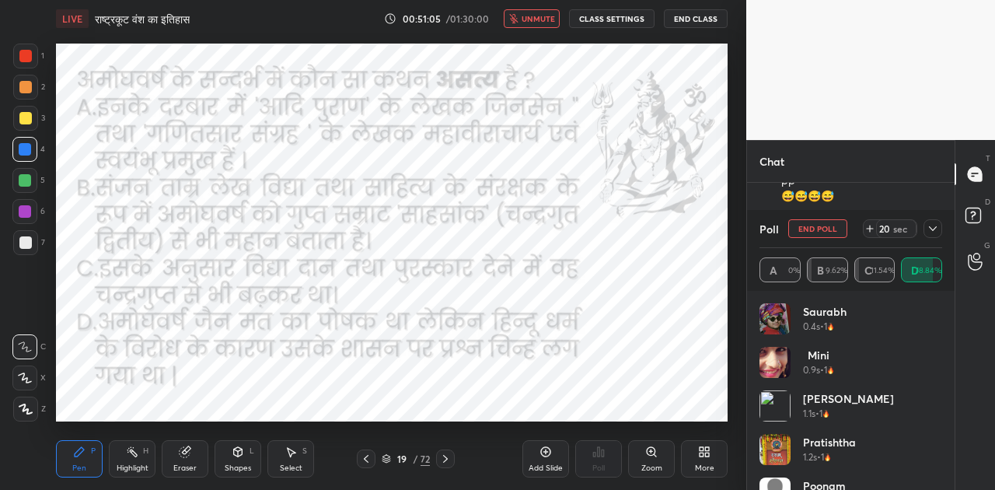
scroll to position [7411, 0]
click at [539, 21] on span "unmute" at bounding box center [537, 18] width 33 height 11
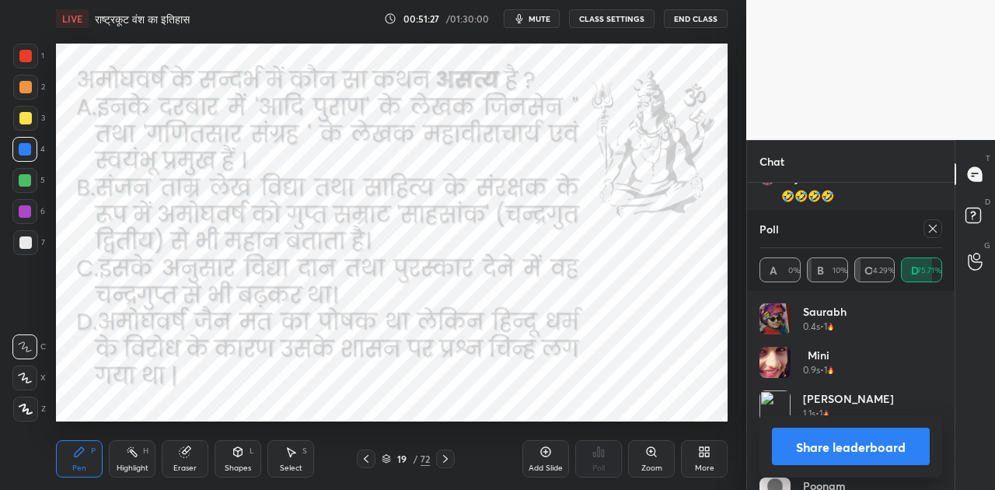
click at [853, 441] on button "Share leaderboard" at bounding box center [851, 445] width 158 height 37
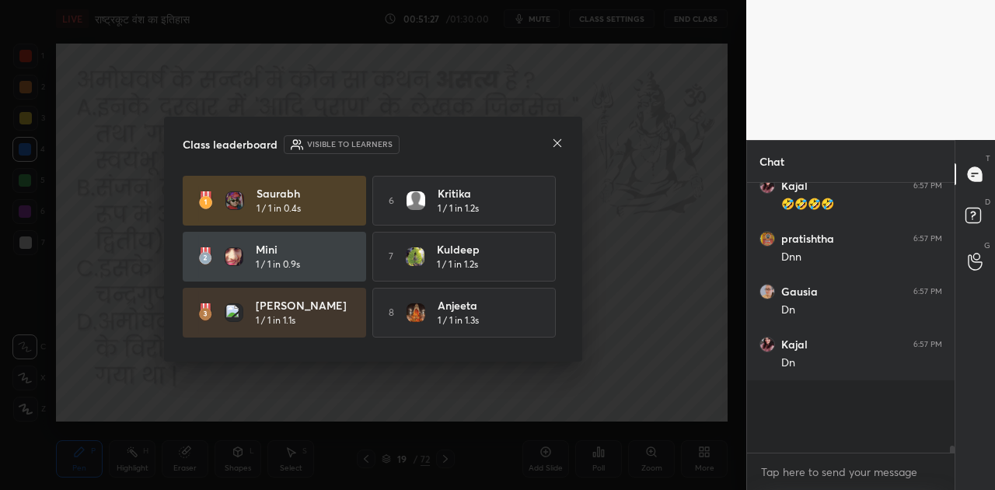
scroll to position [5, 5]
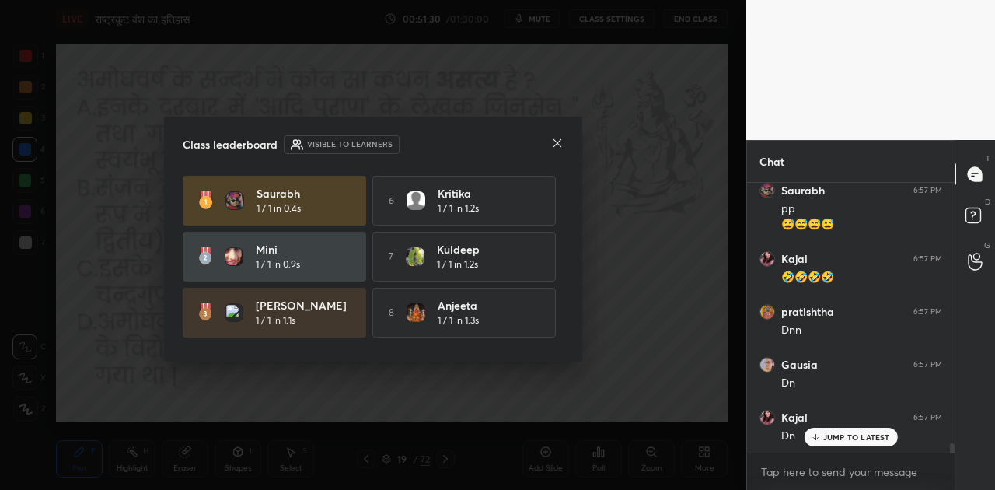
click at [558, 141] on icon at bounding box center [557, 143] width 8 height 8
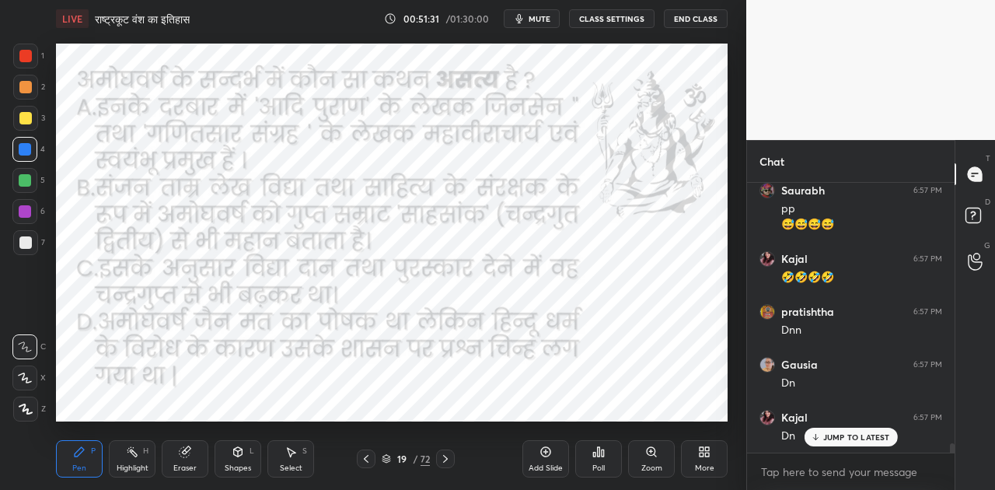
click at [446, 463] on icon at bounding box center [445, 458] width 12 height 12
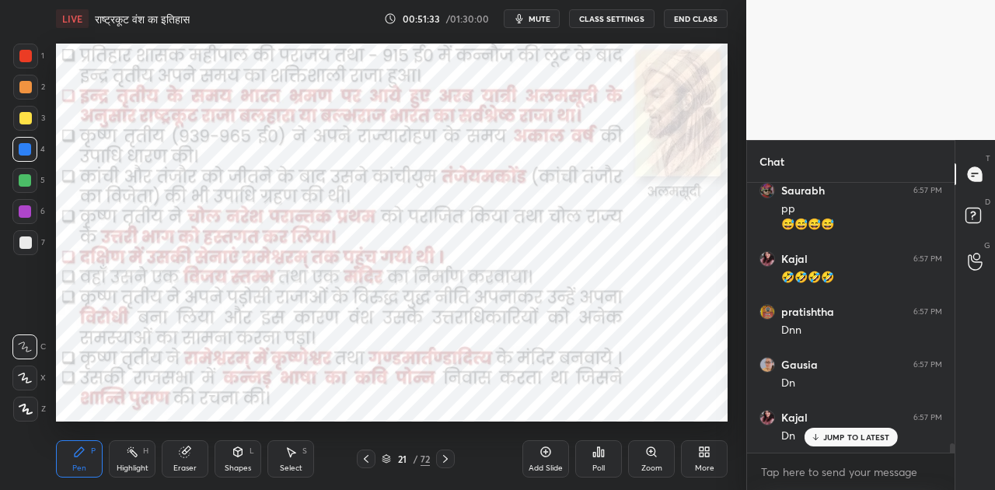
click at [446, 463] on icon at bounding box center [445, 458] width 12 height 12
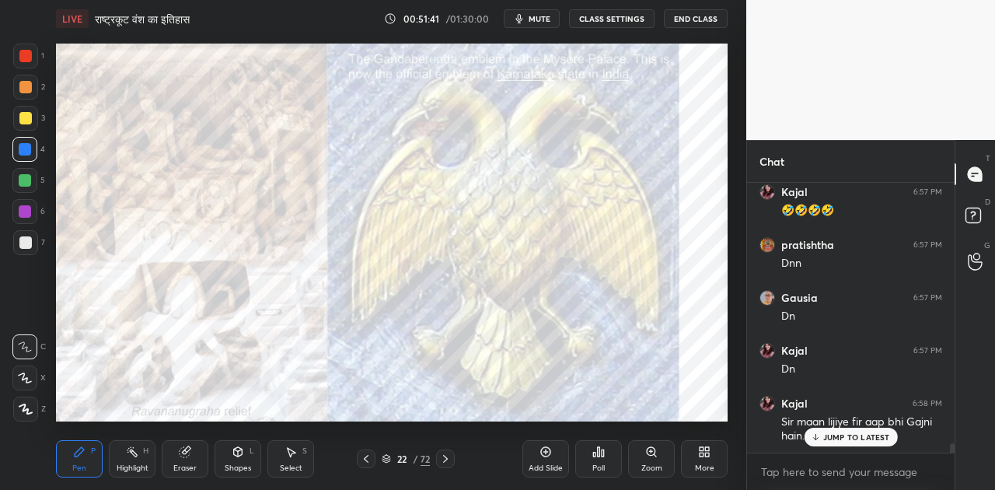
click at [848, 434] on p "JUMP TO LATEST" at bounding box center [856, 436] width 67 height 9
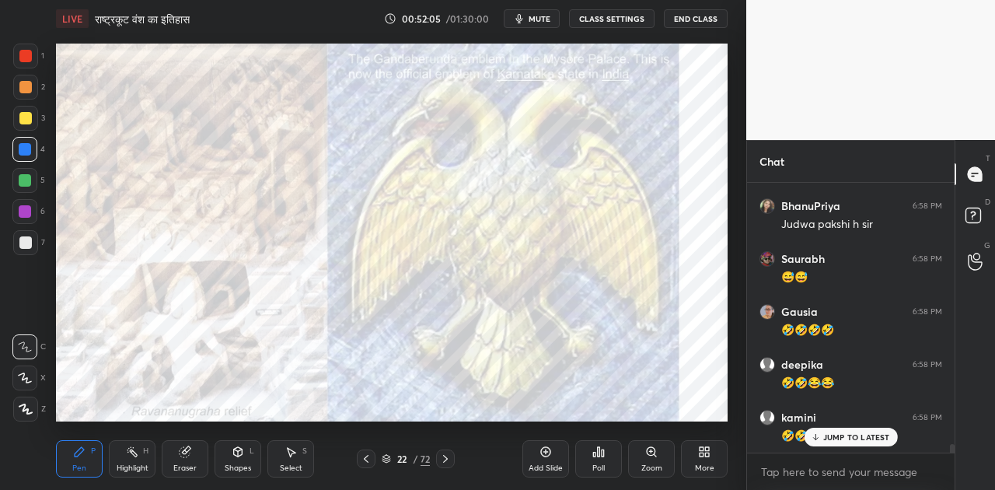
scroll to position [8031, 0]
click at [446, 454] on icon at bounding box center [445, 458] width 12 height 12
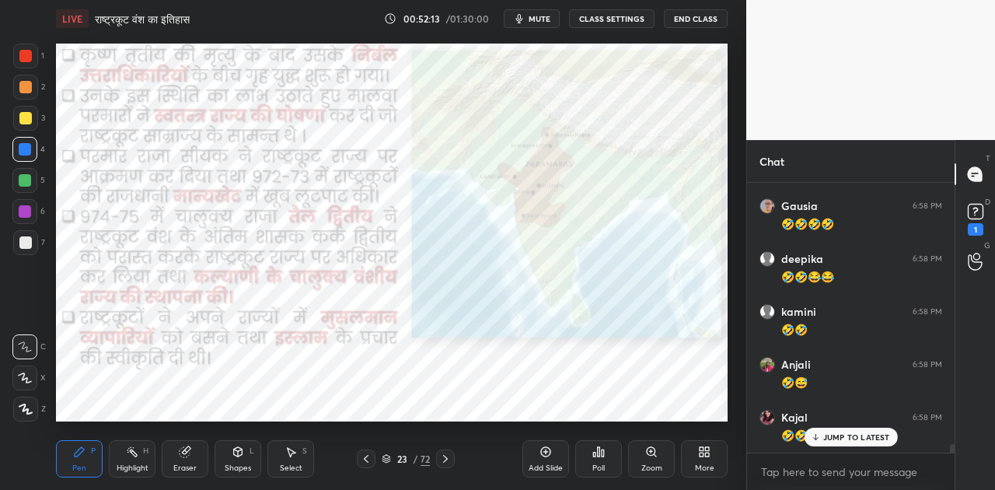
scroll to position [8137, 0]
click at [444, 458] on icon at bounding box center [445, 458] width 12 height 12
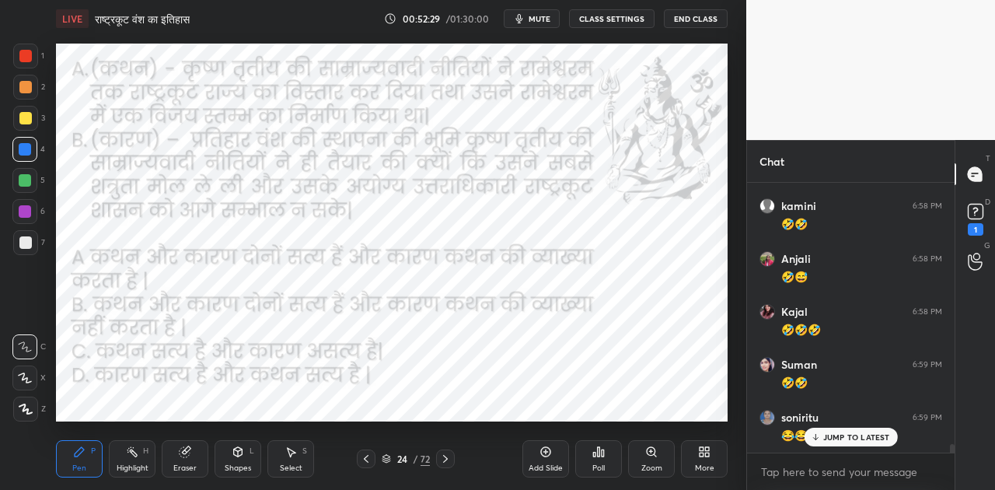
click at [525, 12] on icon "button" at bounding box center [519, 18] width 12 height 12
click at [850, 441] on p "JUMP TO LATEST" at bounding box center [856, 436] width 67 height 9
click at [602, 460] on div "Poll" at bounding box center [598, 458] width 47 height 37
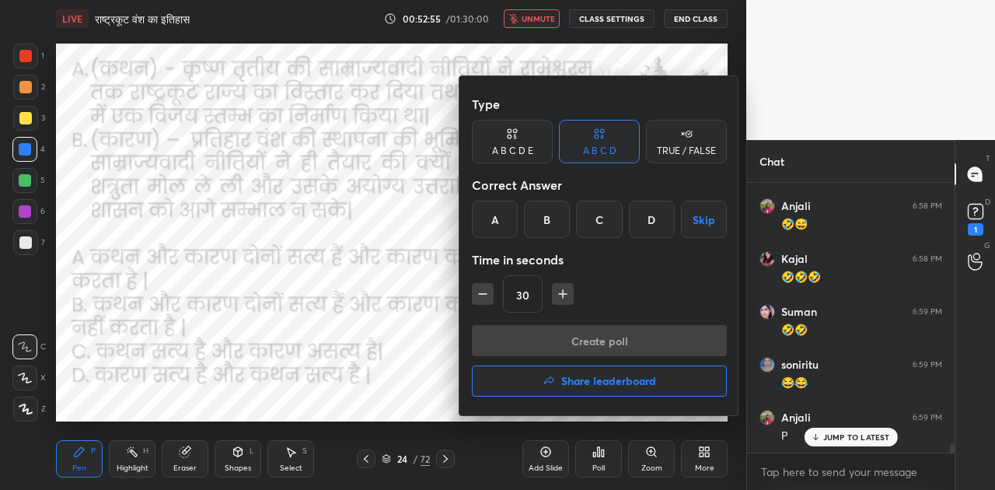
click at [602, 227] on div "C" at bounding box center [599, 218] width 46 height 37
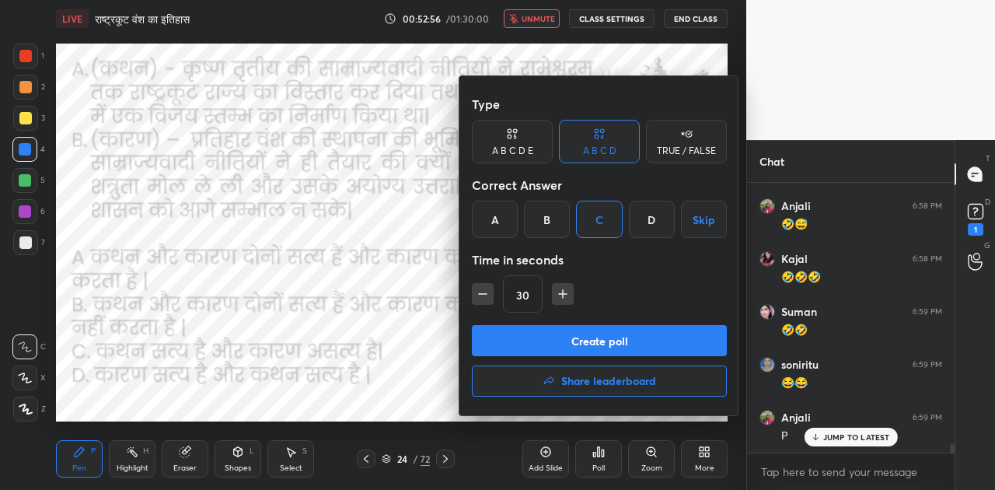
click at [633, 336] on button "Create poll" at bounding box center [599, 340] width 255 height 31
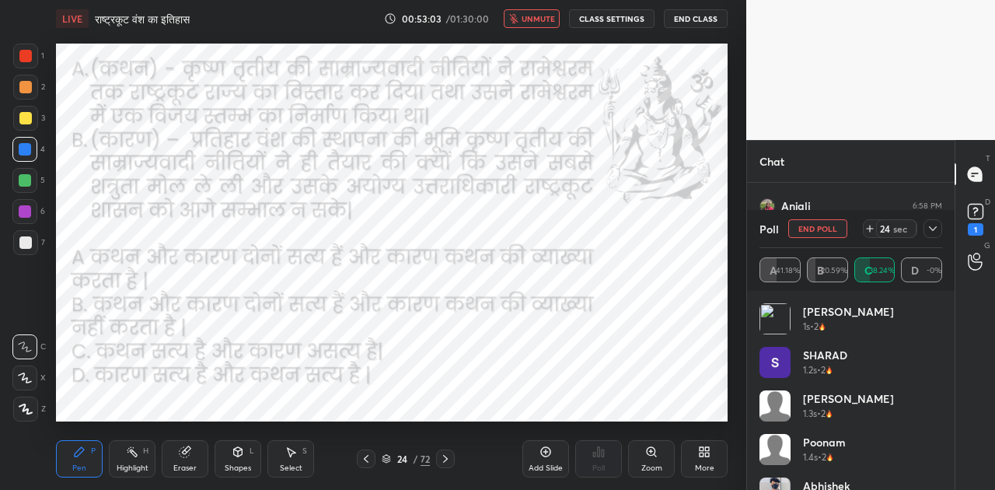
scroll to position [8376, 0]
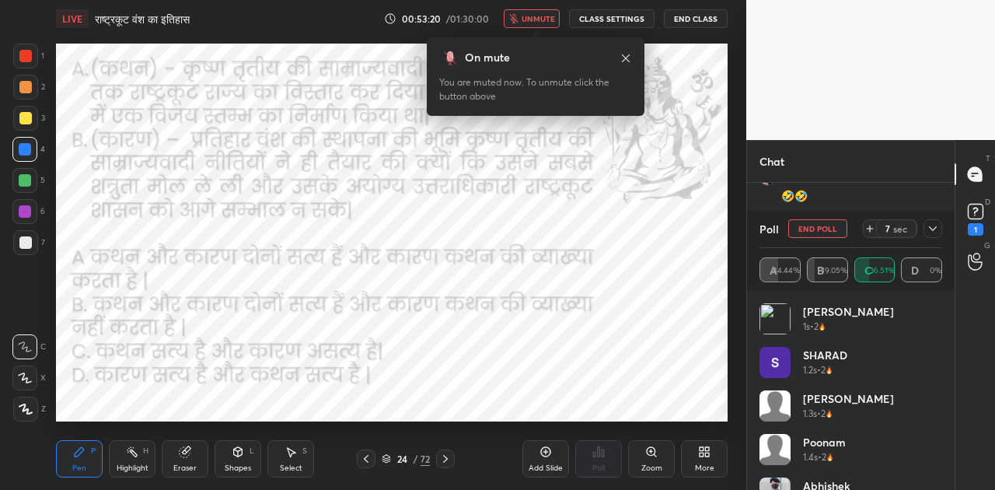
click at [555, 20] on span "unmute" at bounding box center [537, 18] width 33 height 11
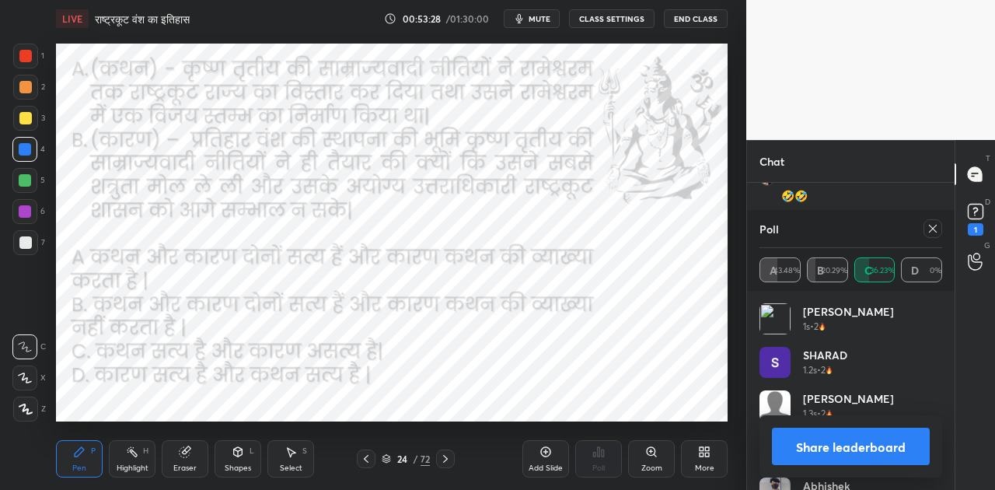
click at [835, 441] on button "Share leaderboard" at bounding box center [851, 445] width 158 height 37
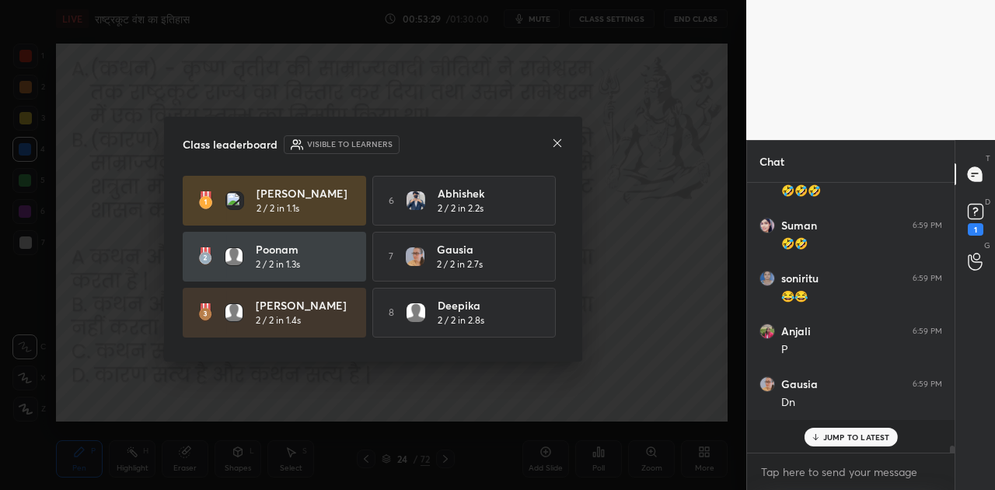
scroll to position [252, 203]
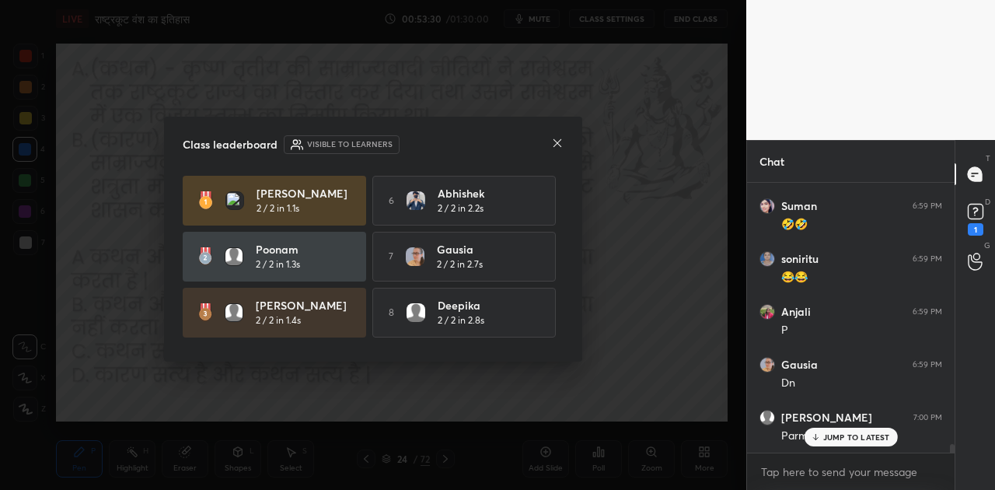
click at [559, 141] on icon at bounding box center [557, 143] width 12 height 12
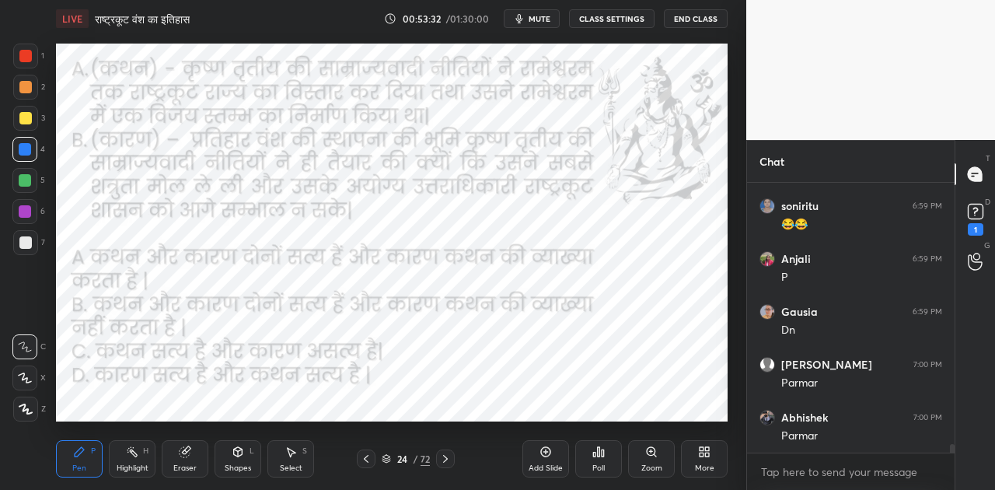
click at [845, 482] on p "JUMP TO LATEST" at bounding box center [856, 486] width 67 height 9
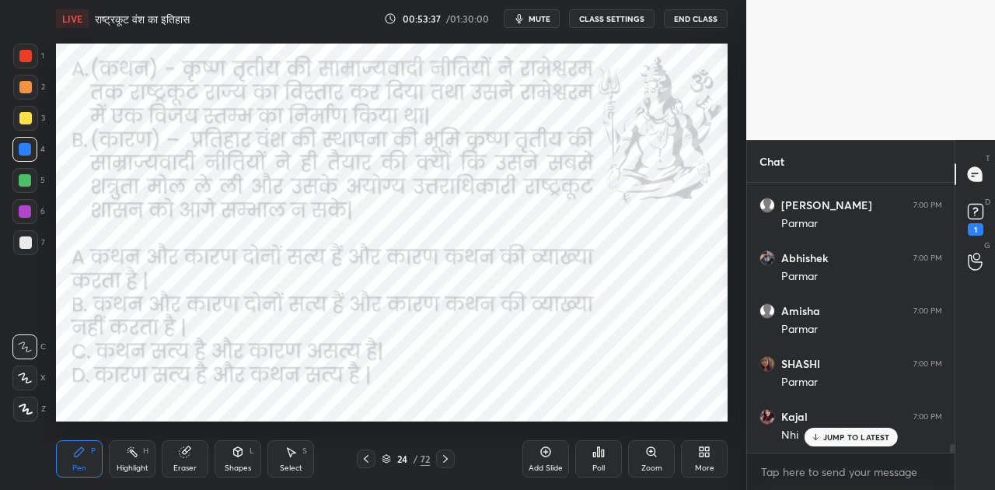
click at [444, 455] on icon at bounding box center [445, 459] width 5 height 8
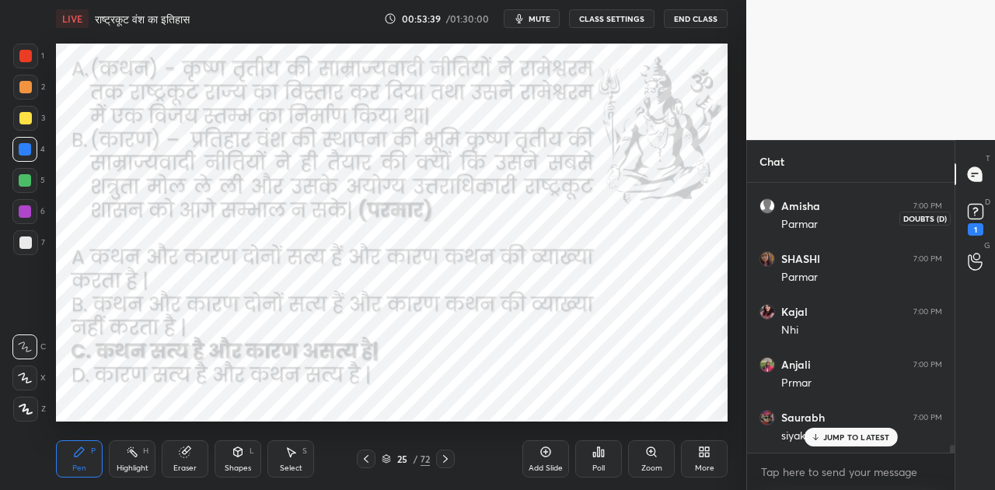
click at [971, 214] on rect at bounding box center [974, 211] width 15 height 15
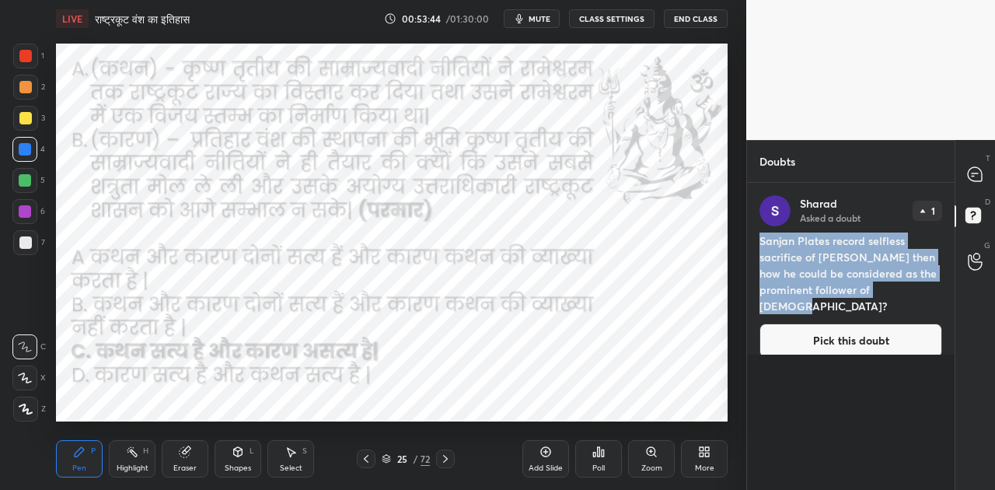
drag, startPoint x: 761, startPoint y: 239, endPoint x: 869, endPoint y: 274, distance: 114.5
click at [917, 291] on h4 "Sanjan Plates record selfless sacrifice of [PERSON_NAME] then how he could be c…" at bounding box center [850, 273] width 183 height 82
copy h4 "Sanjan Plates record selfless sacrifice of [PERSON_NAME] then how he could be c…"
click at [984, 174] on div at bounding box center [975, 174] width 31 height 28
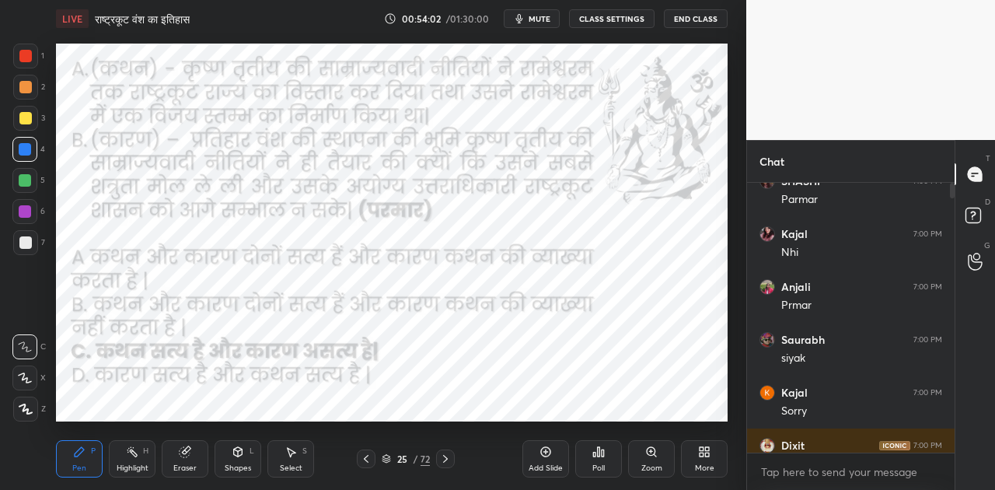
scroll to position [265, 203]
click at [866, 441] on div "JUMP TO LATEST" at bounding box center [849, 436] width 93 height 19
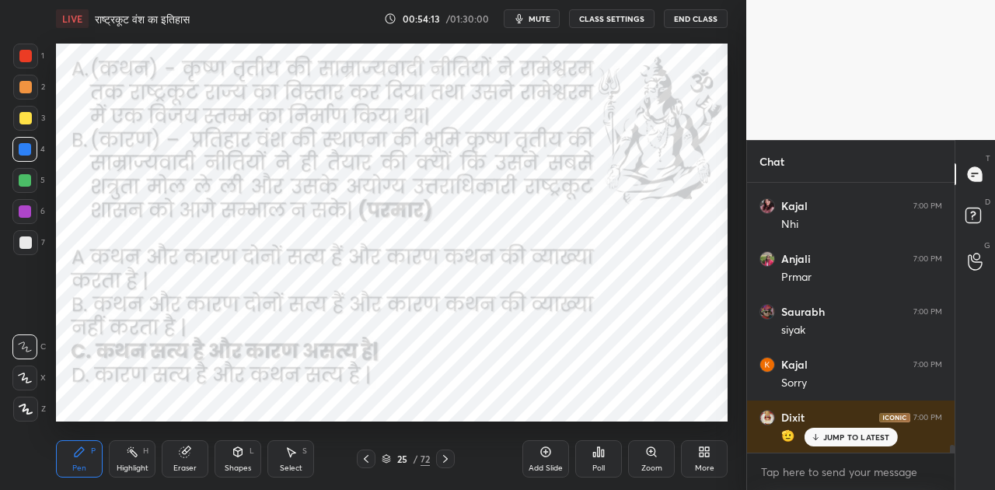
scroll to position [8824, 0]
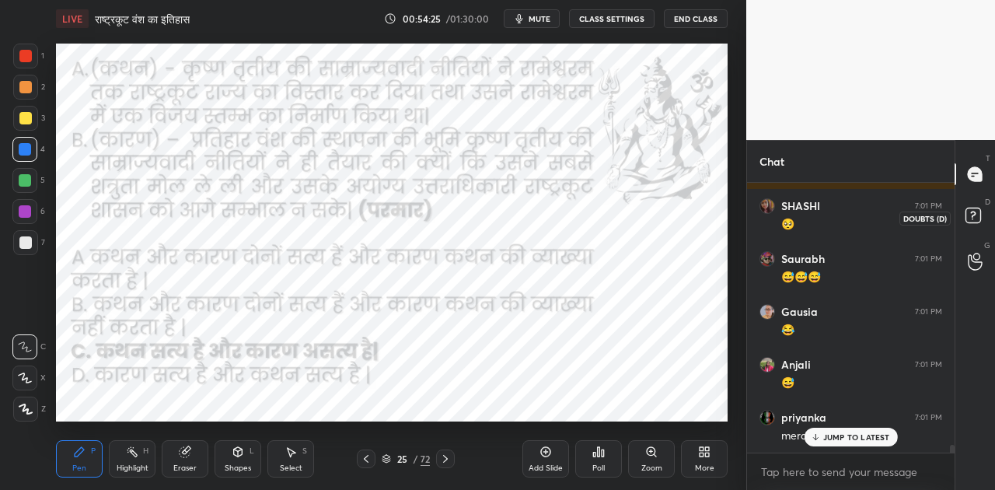
click at [975, 216] on rect at bounding box center [972, 215] width 15 height 15
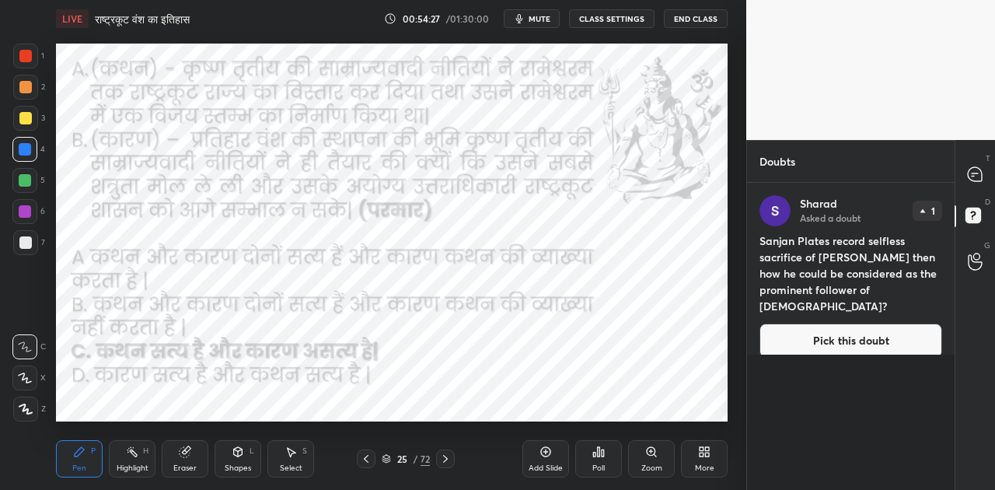
click at [847, 327] on button "Pick this doubt" at bounding box center [850, 340] width 183 height 34
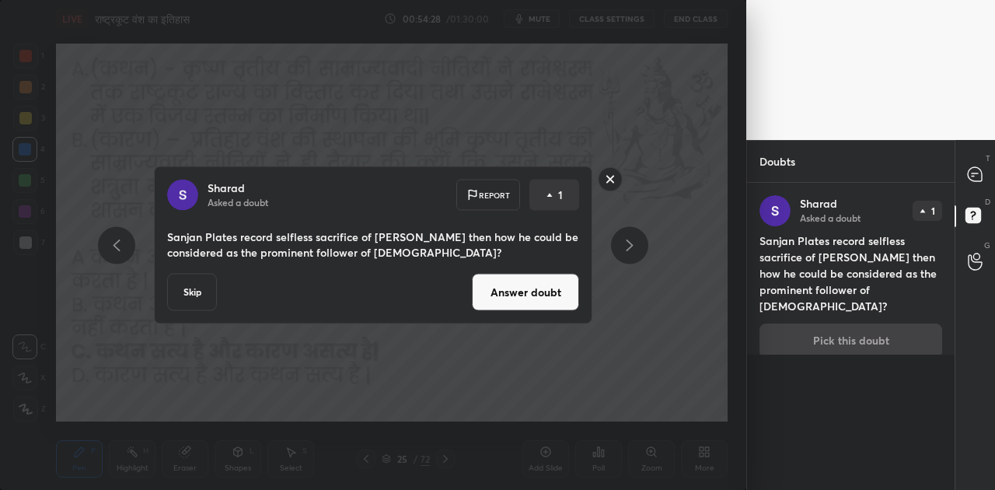
click at [555, 289] on button "Answer doubt" at bounding box center [525, 292] width 107 height 37
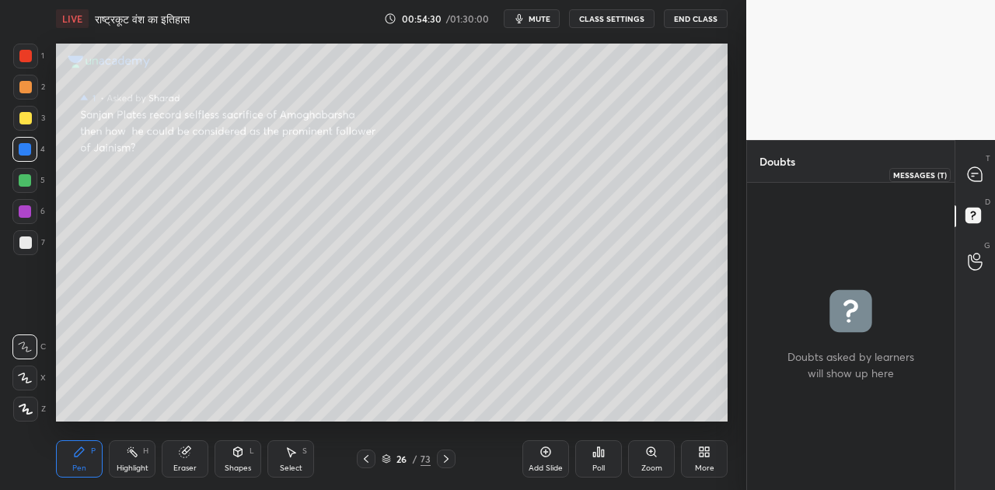
click at [970, 174] on icon at bounding box center [974, 174] width 14 height 14
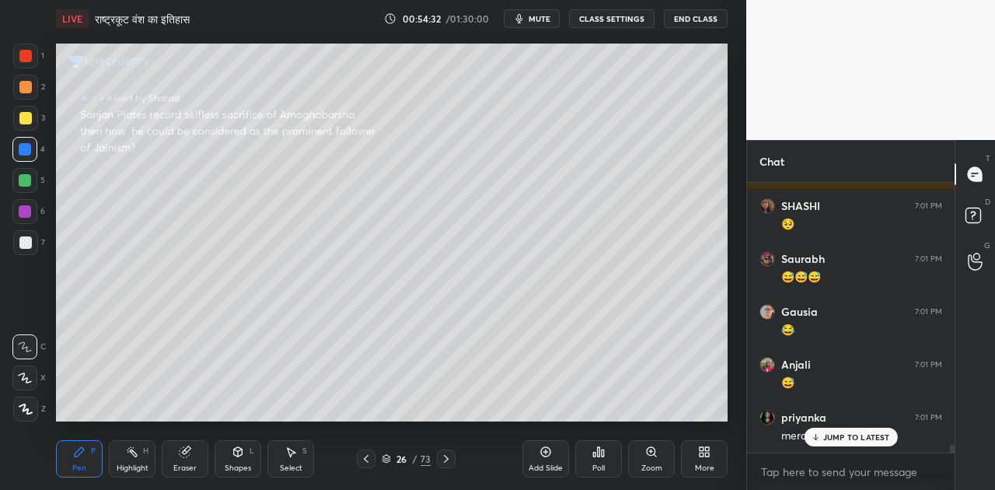
scroll to position [9088, 0]
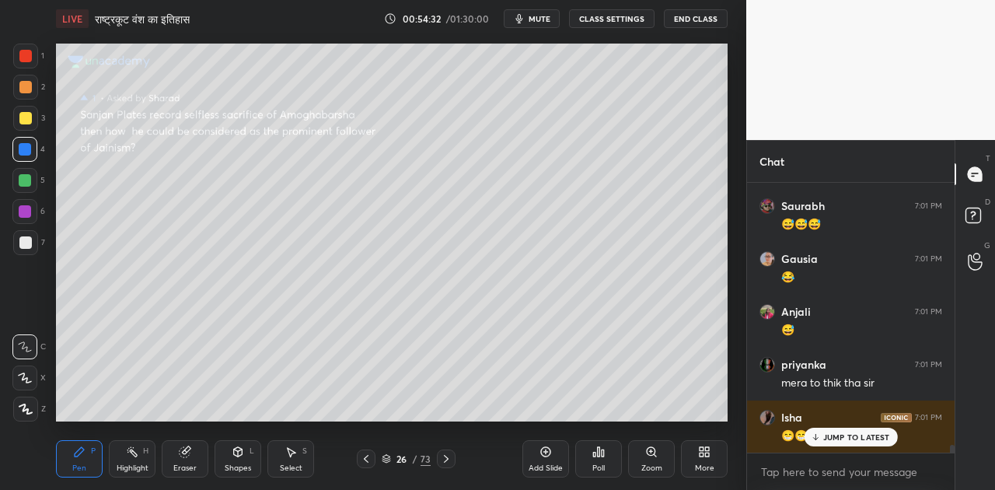
click at [835, 434] on p "JUMP TO LATEST" at bounding box center [856, 436] width 67 height 9
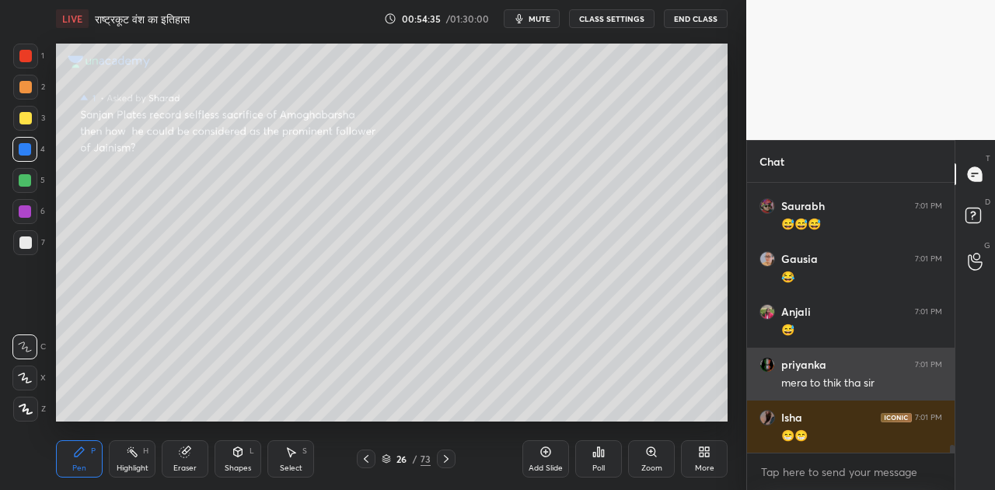
scroll to position [9141, 0]
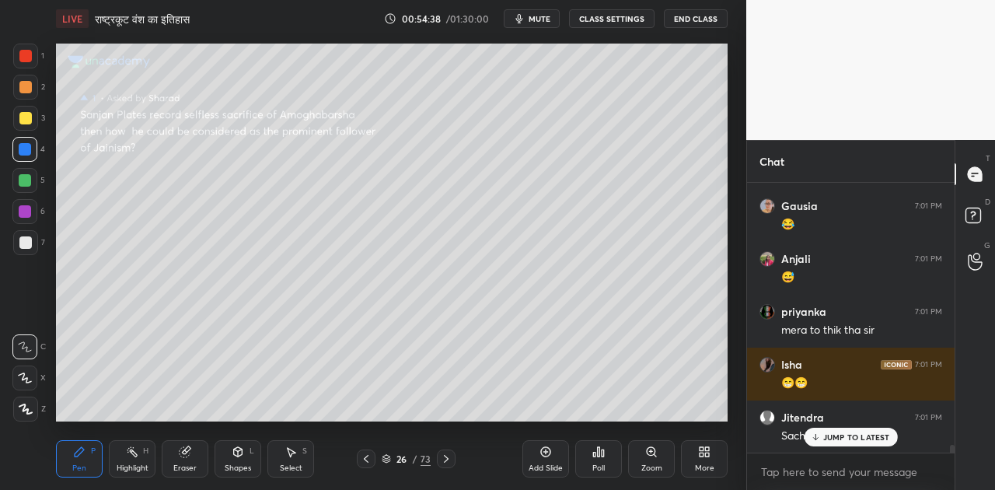
click at [835, 432] on p "JUMP TO LATEST" at bounding box center [856, 436] width 67 height 9
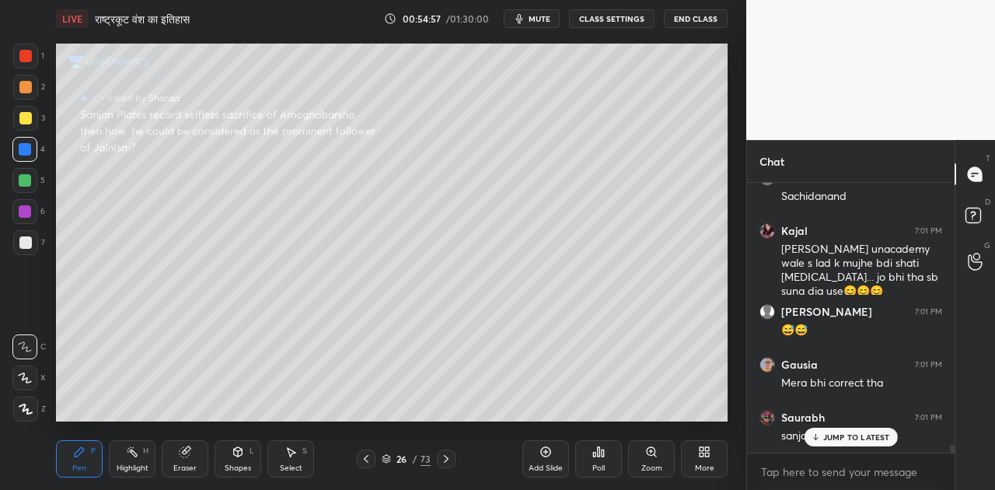
scroll to position [9433, 0]
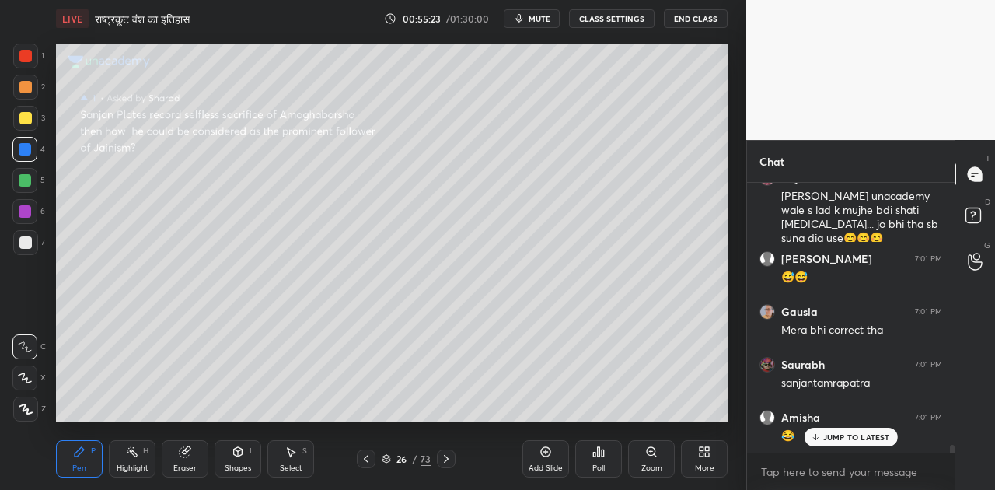
click at [26, 241] on div at bounding box center [25, 242] width 12 height 12
click at [234, 458] on div "Shapes L" at bounding box center [237, 458] width 47 height 37
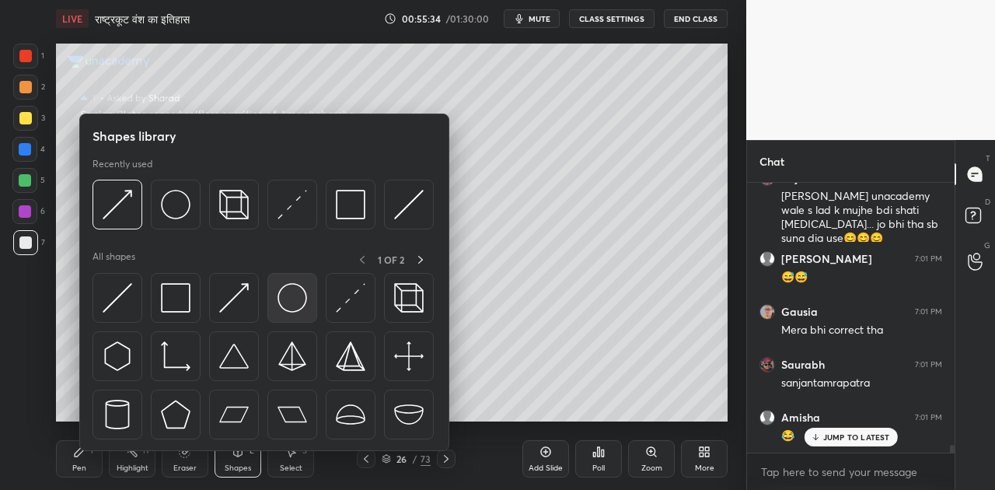
click at [294, 295] on img at bounding box center [292, 298] width 30 height 30
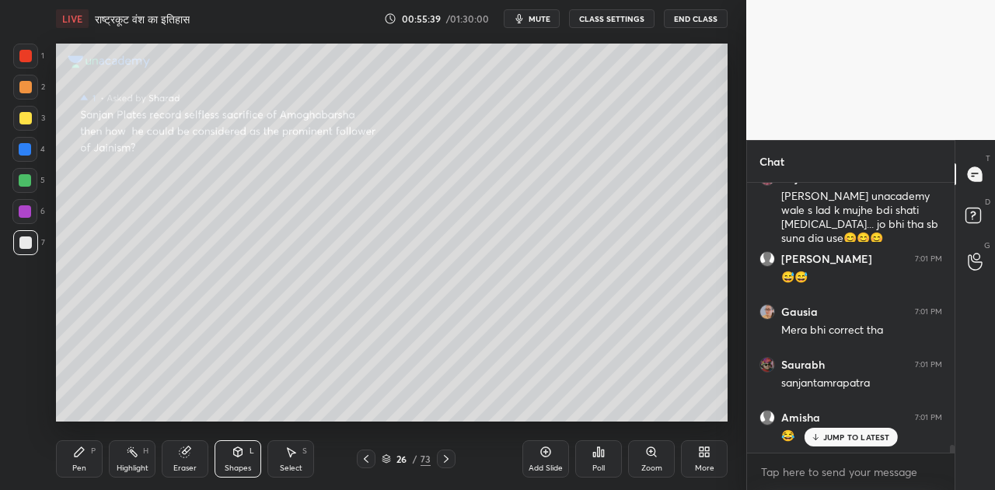
click at [78, 451] on icon at bounding box center [79, 451] width 9 height 9
click at [238, 454] on icon at bounding box center [238, 453] width 0 height 5
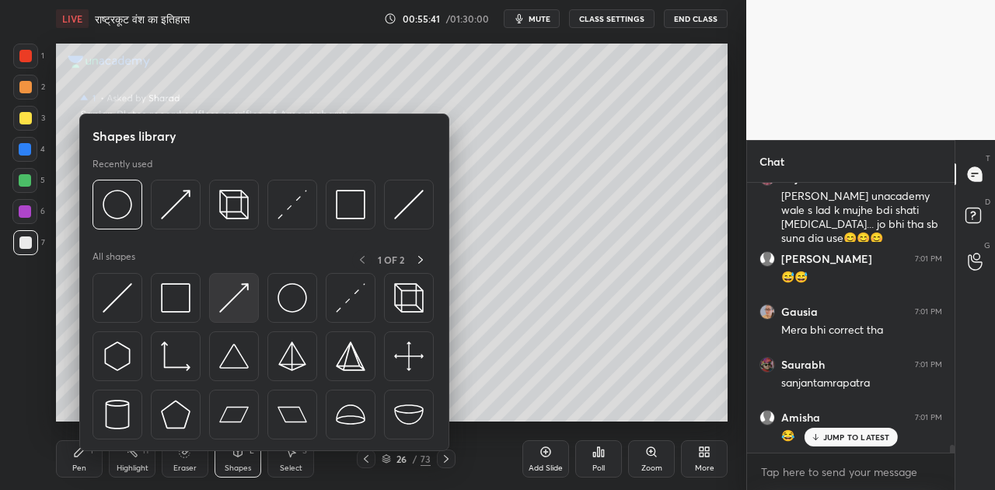
click at [230, 295] on img at bounding box center [234, 298] width 30 height 30
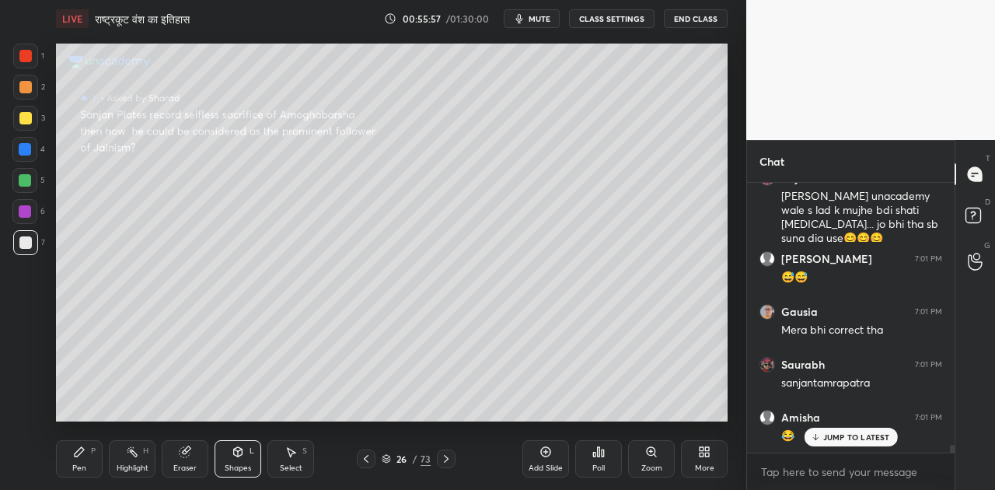
click at [85, 452] on div "Pen P" at bounding box center [79, 458] width 47 height 37
click at [828, 437] on p "JUMP TO LATEST" at bounding box center [856, 436] width 67 height 9
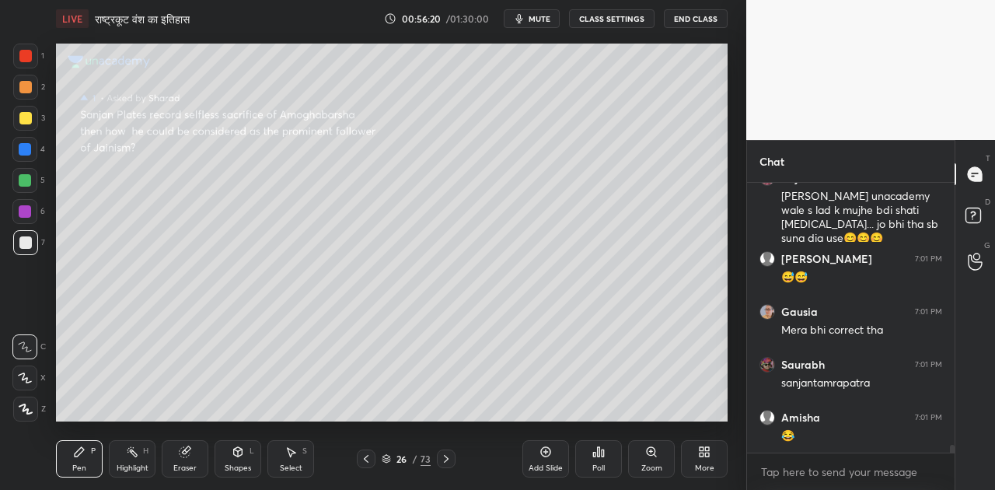
click at [31, 117] on div at bounding box center [25, 118] width 25 height 25
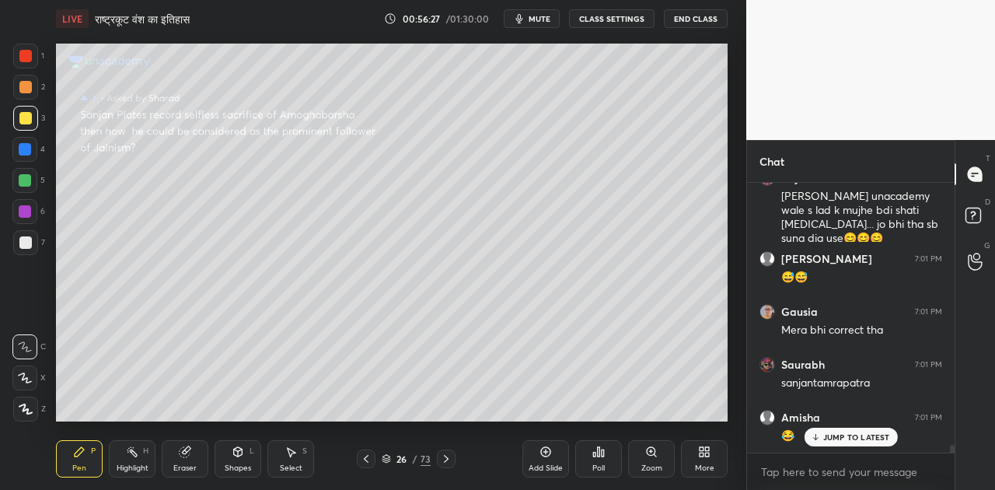
scroll to position [9486, 0]
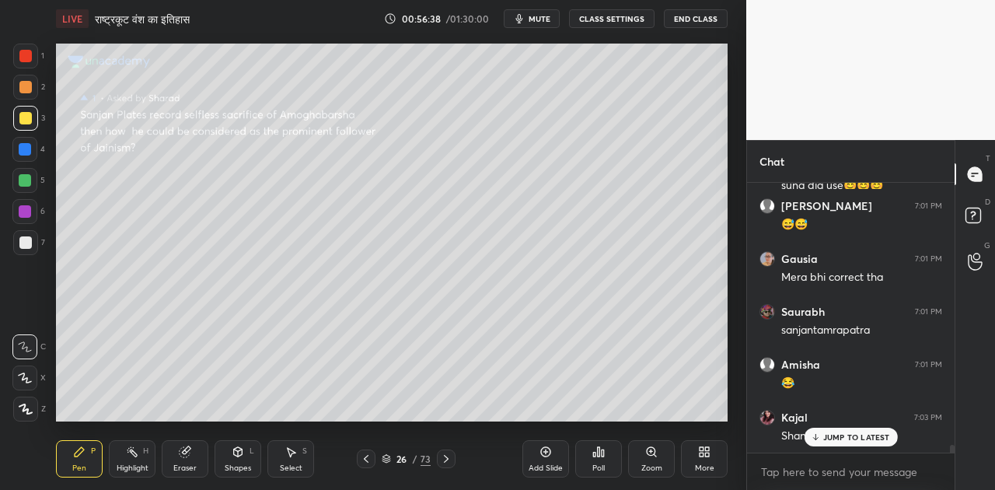
drag, startPoint x: 822, startPoint y: 438, endPoint x: 732, endPoint y: 348, distance: 127.5
click at [819, 434] on div "JUMP TO LATEST" at bounding box center [849, 436] width 93 height 19
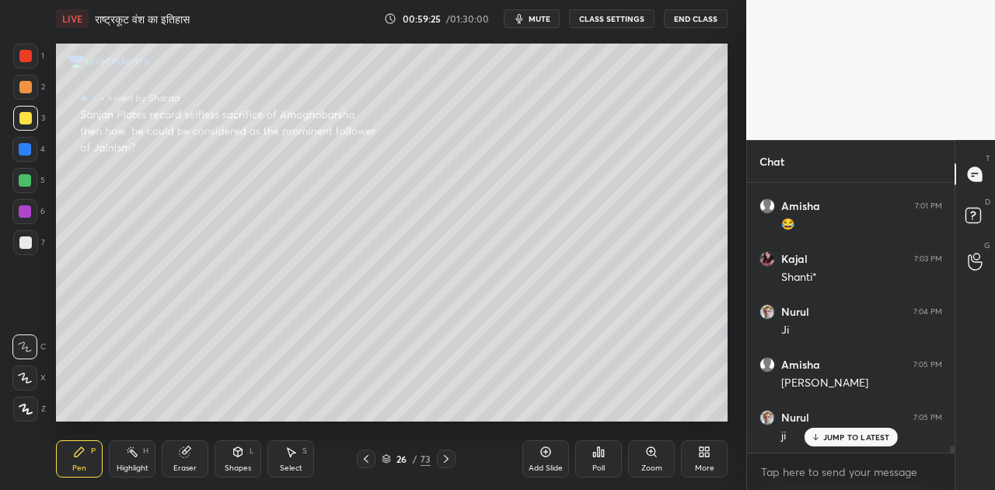
scroll to position [9697, 0]
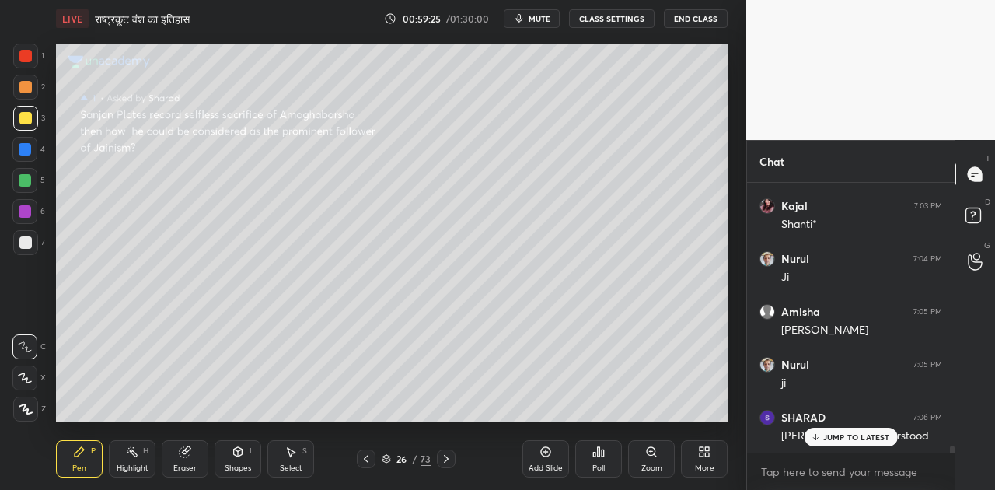
click at [842, 433] on p "JUMP TO LATEST" at bounding box center [856, 436] width 67 height 9
click at [443, 460] on icon at bounding box center [446, 458] width 12 height 12
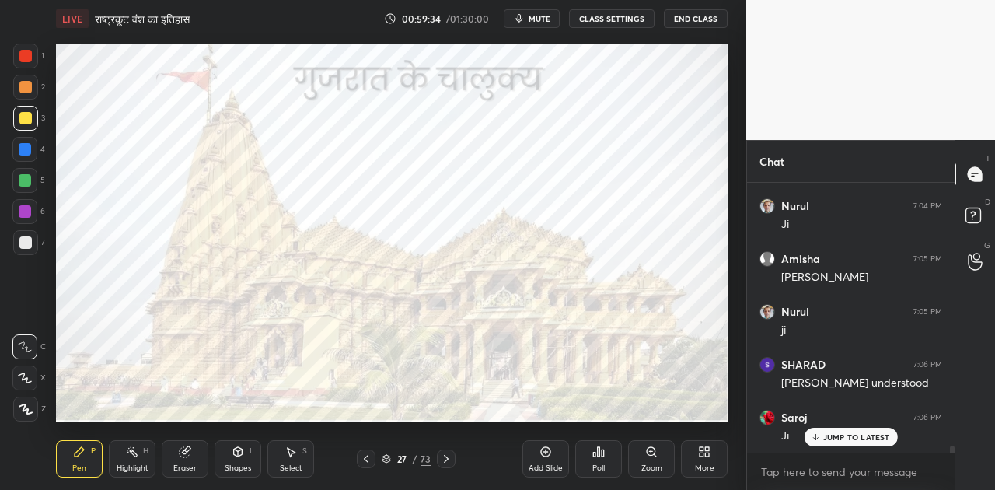
scroll to position [9817, 0]
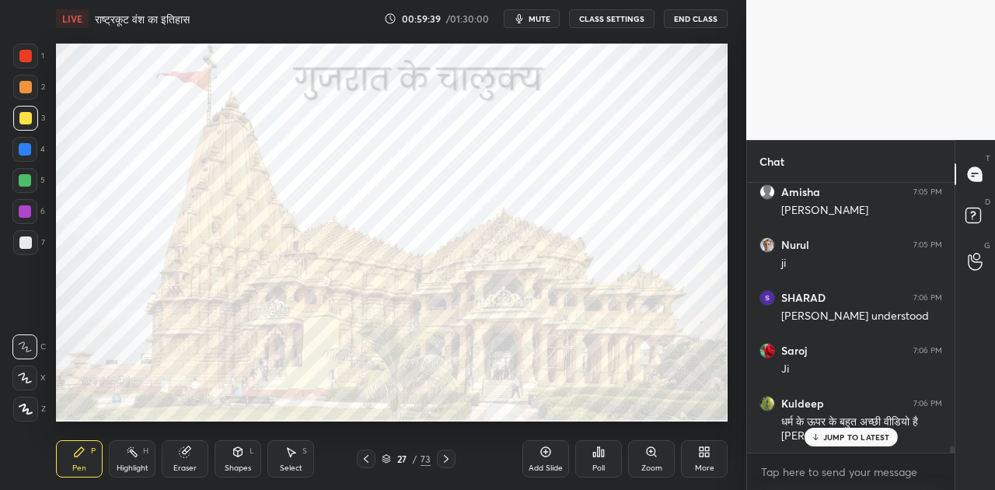
click at [845, 441] on p "JUMP TO LATEST" at bounding box center [856, 436] width 67 height 9
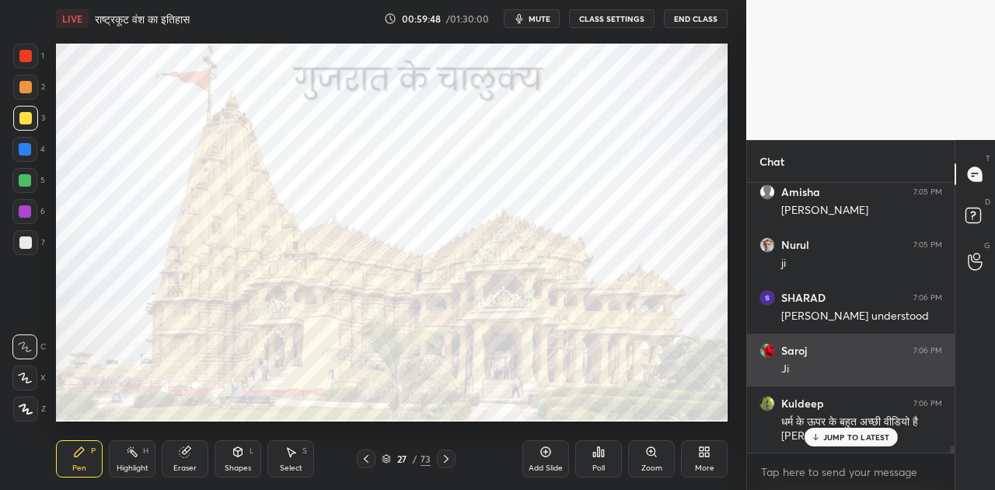
scroll to position [9870, 0]
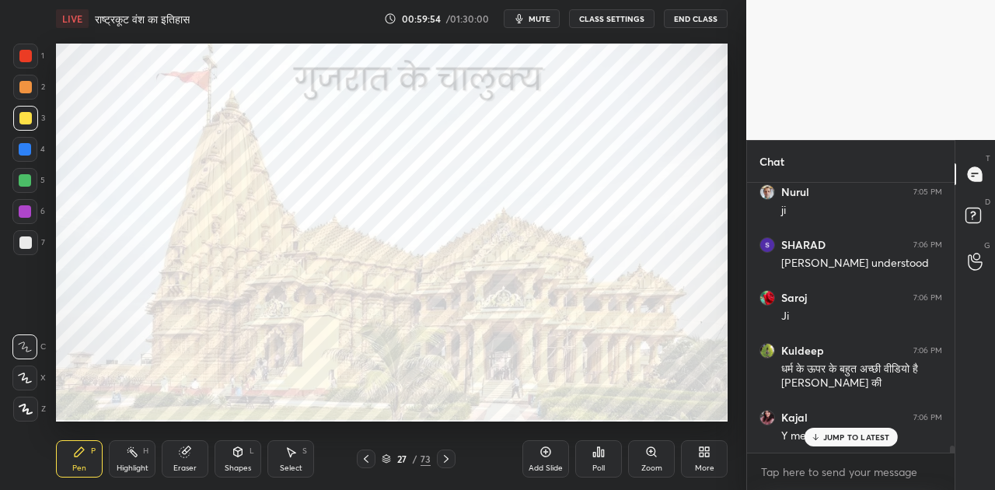
drag, startPoint x: 831, startPoint y: 442, endPoint x: 745, endPoint y: 368, distance: 113.5
click at [830, 439] on div "JUMP TO LATEST" at bounding box center [849, 436] width 93 height 19
click at [546, 452] on icon at bounding box center [545, 451] width 12 height 12
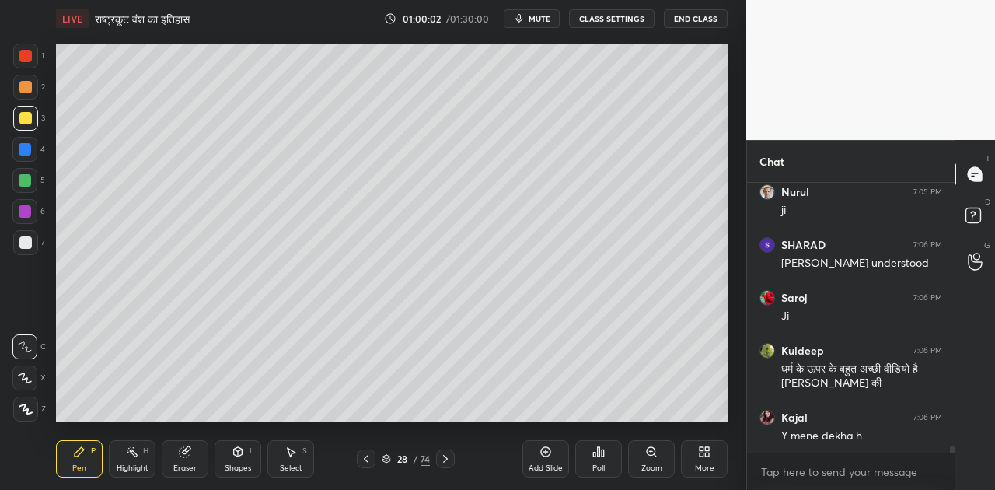
scroll to position [9885, 0]
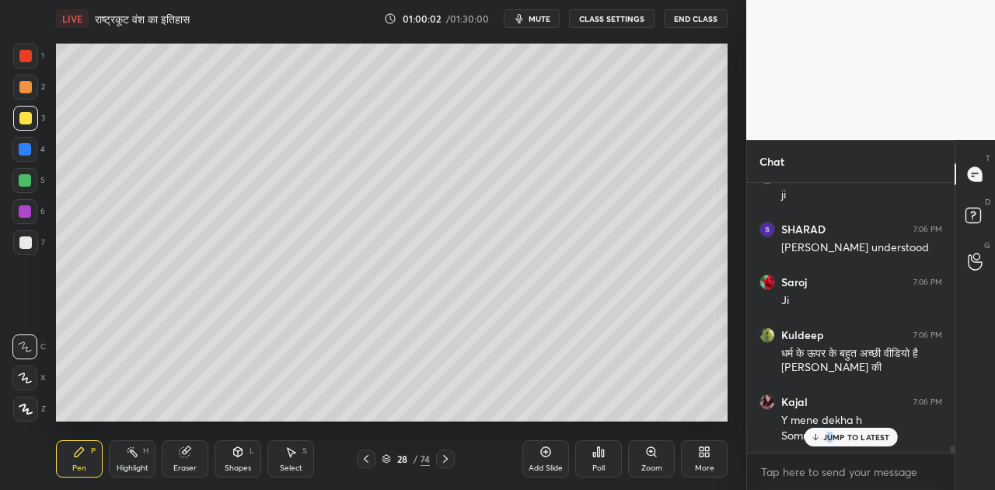
click at [27, 239] on div at bounding box center [25, 242] width 12 height 12
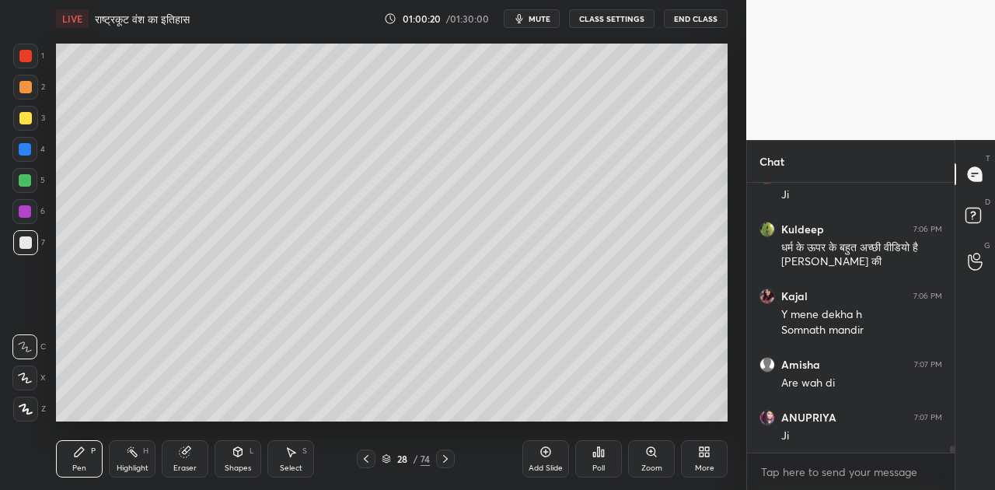
scroll to position [10044, 0]
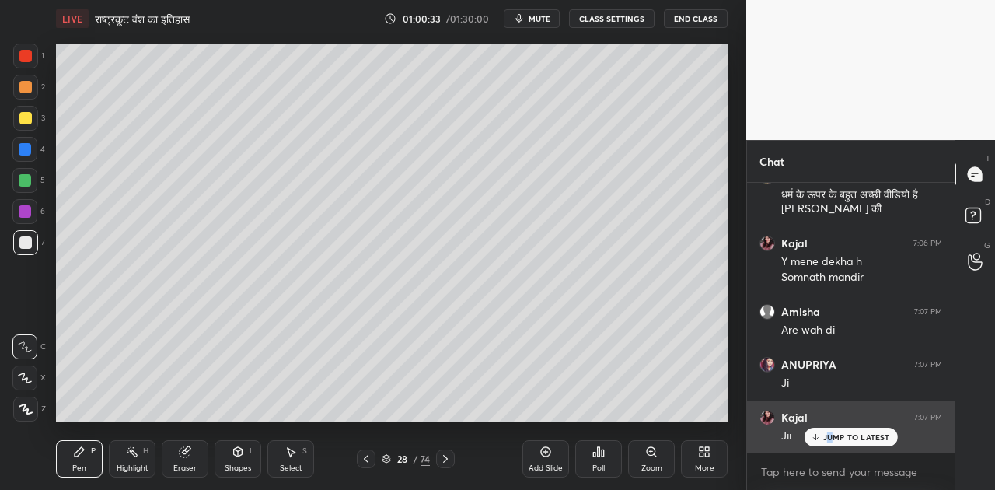
click at [828, 434] on p "JUMP TO LATEST" at bounding box center [856, 436] width 67 height 9
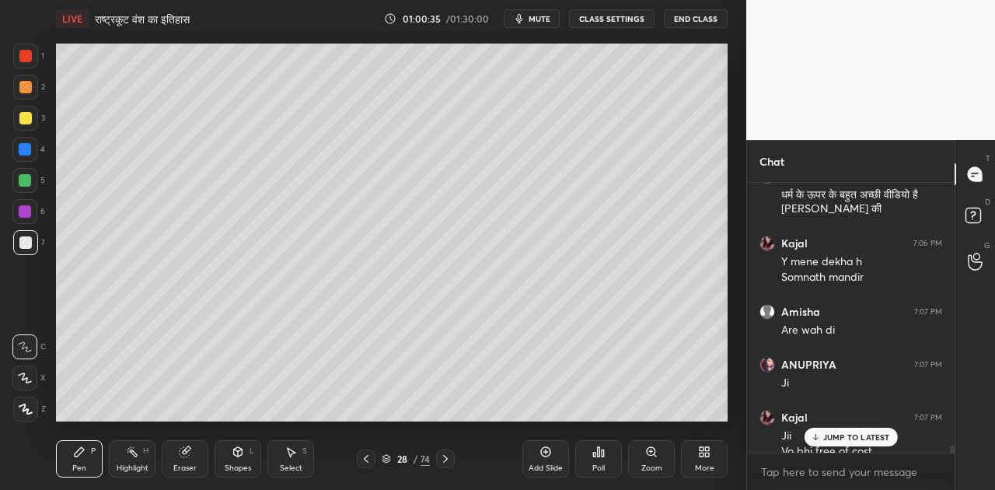
scroll to position [10059, 0]
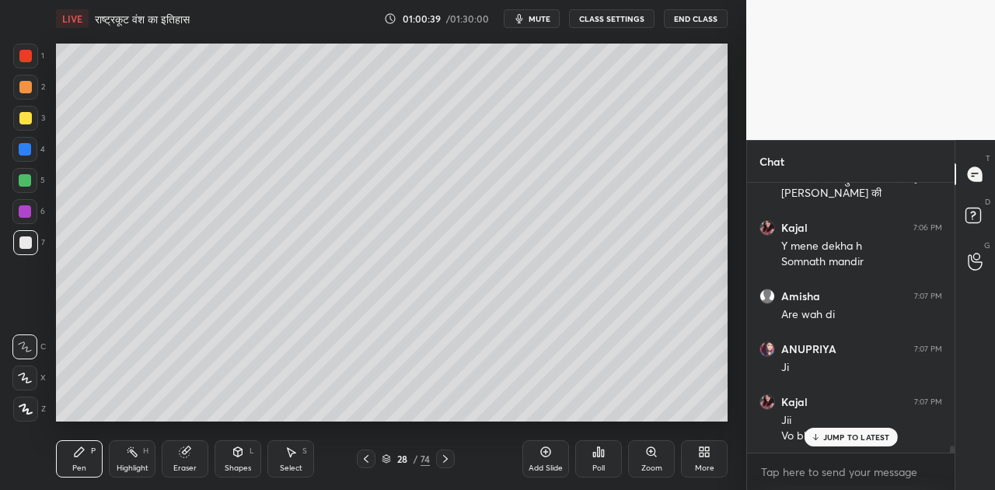
click at [849, 440] on p "JUMP TO LATEST" at bounding box center [856, 436] width 67 height 9
click at [538, 26] on button "mute" at bounding box center [532, 18] width 56 height 19
click at [530, 26] on button "unmute" at bounding box center [532, 18] width 56 height 19
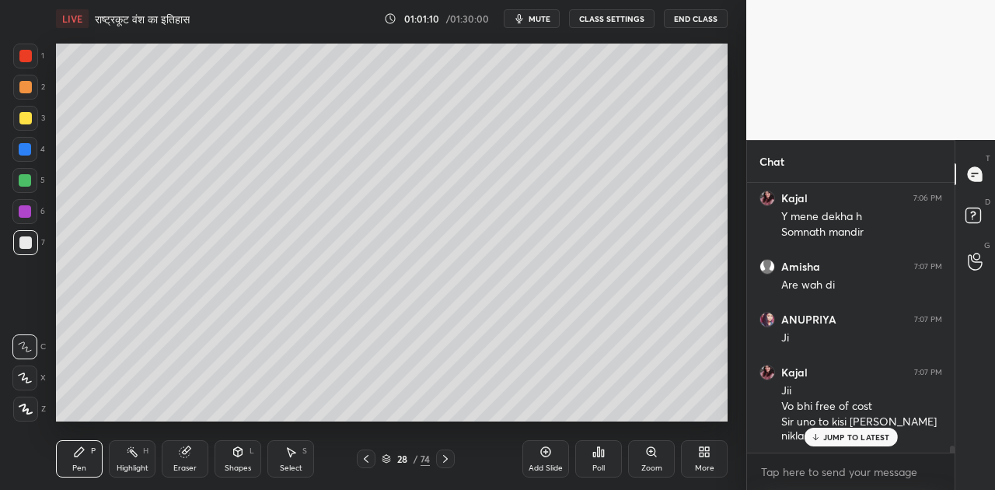
scroll to position [10142, 0]
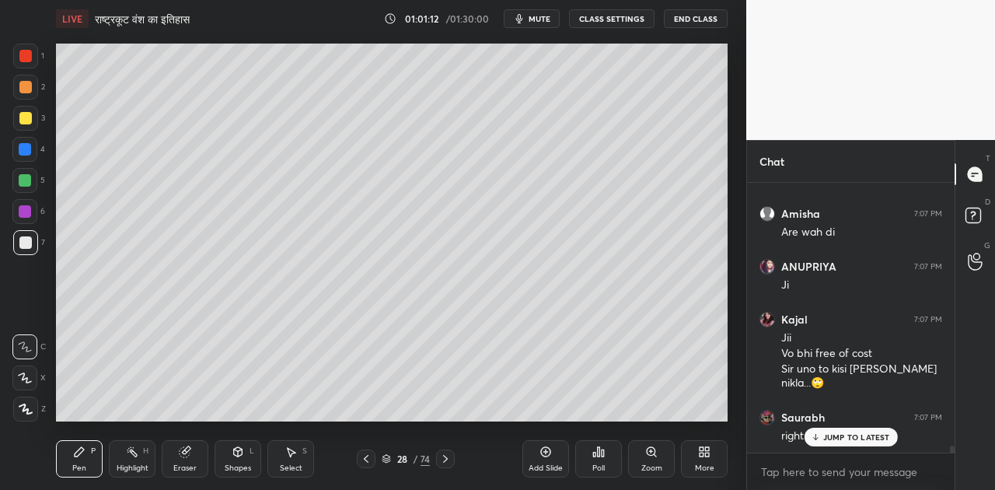
click at [836, 434] on p "JUMP TO LATEST" at bounding box center [856, 436] width 67 height 9
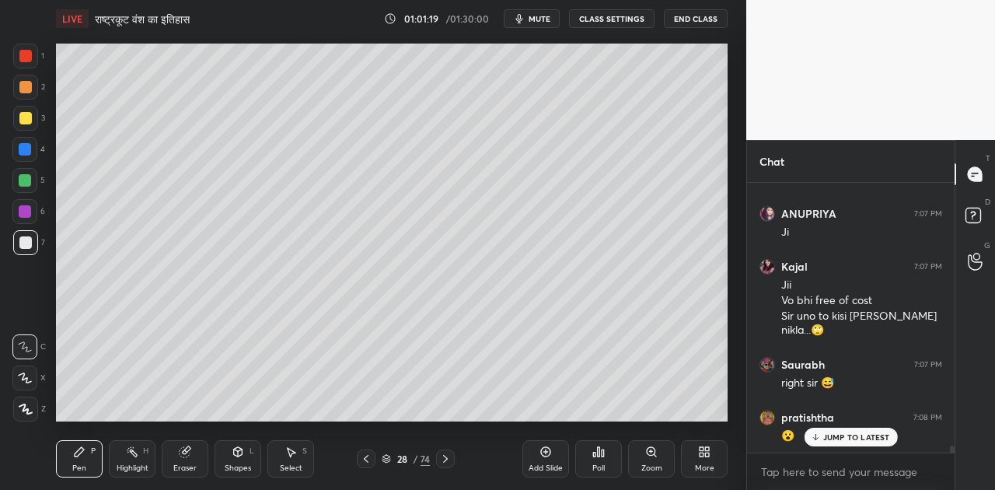
scroll to position [10247, 0]
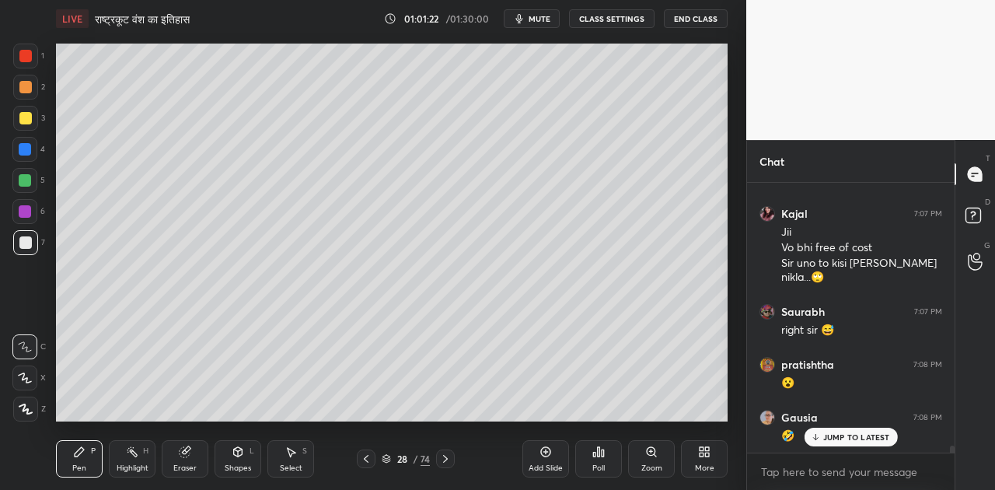
click at [29, 404] on icon at bounding box center [26, 408] width 14 height 11
click at [28, 116] on div at bounding box center [25, 118] width 12 height 12
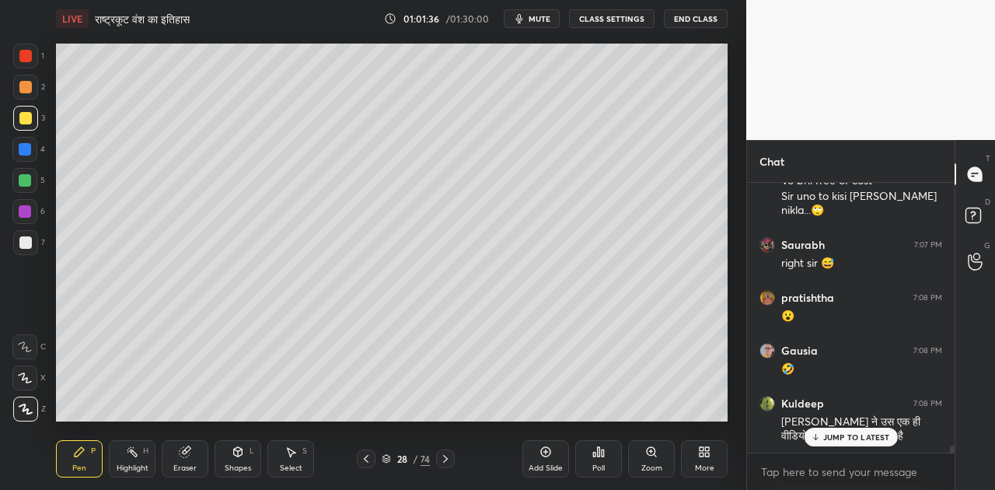
click at [26, 180] on div at bounding box center [25, 180] width 12 height 12
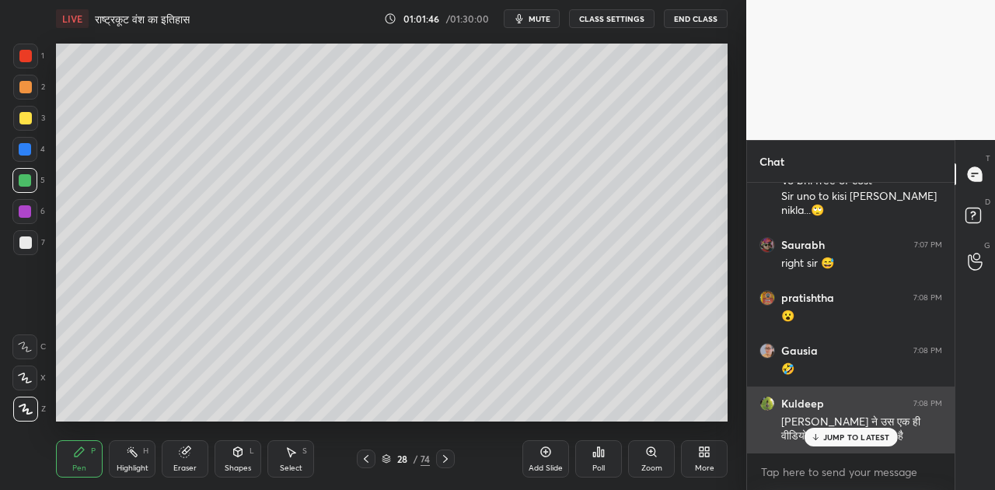
click at [843, 432] on p "JUMP TO LATEST" at bounding box center [856, 436] width 67 height 9
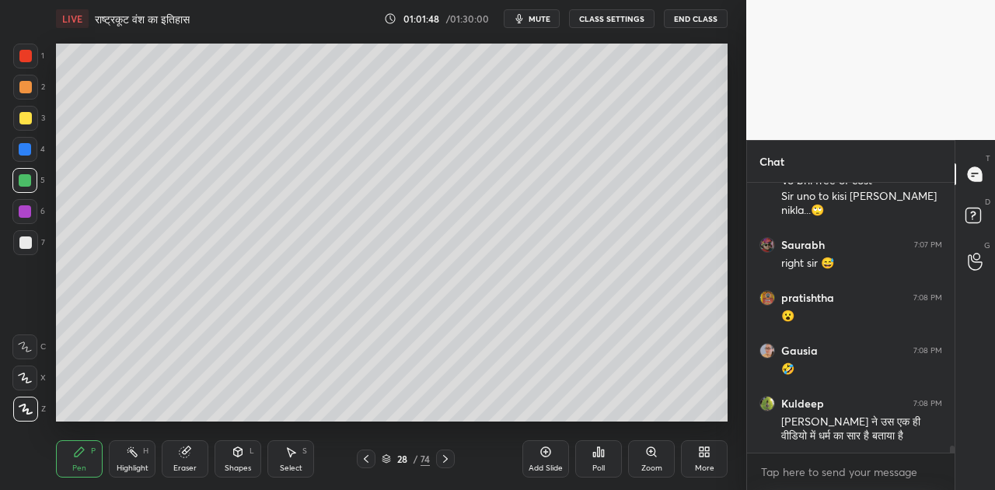
click at [29, 239] on div at bounding box center [25, 242] width 12 height 12
click at [25, 347] on icon at bounding box center [25, 346] width 12 height 9
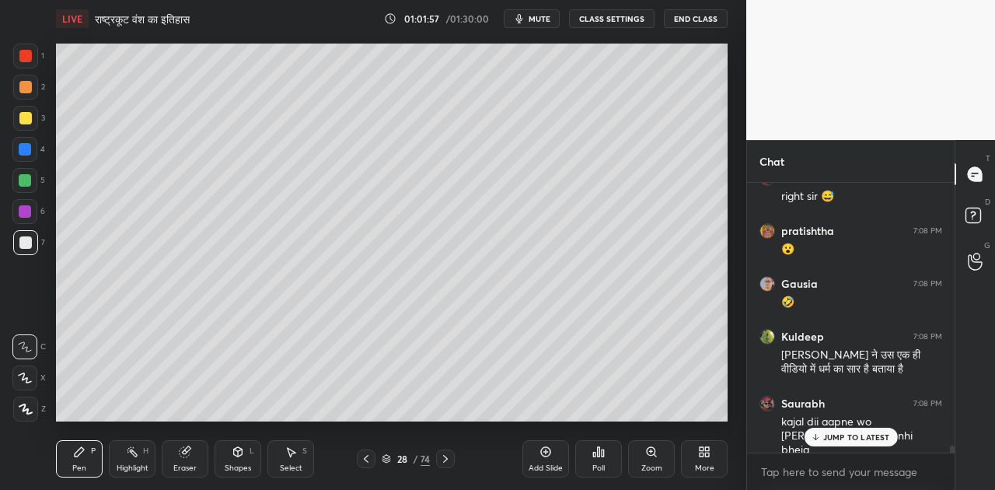
click at [841, 439] on p "JUMP TO LATEST" at bounding box center [856, 436] width 67 height 9
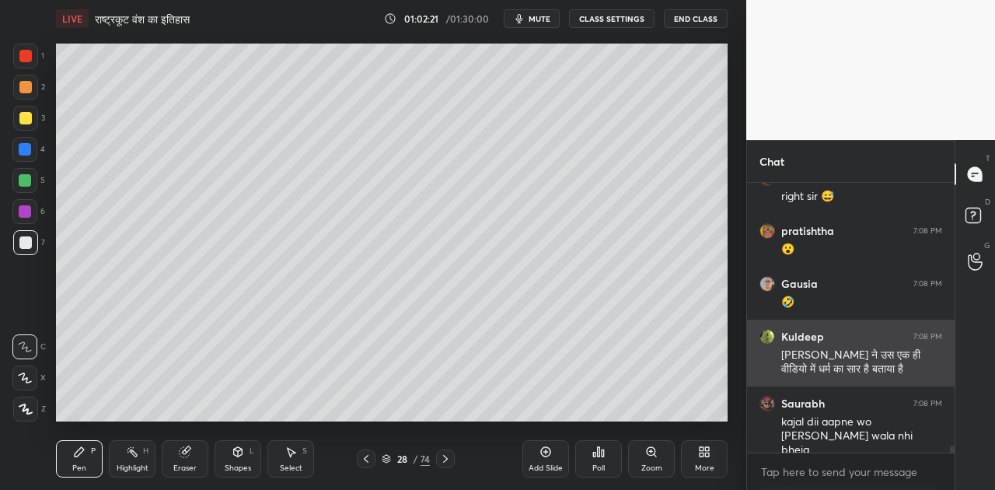
scroll to position [10434, 0]
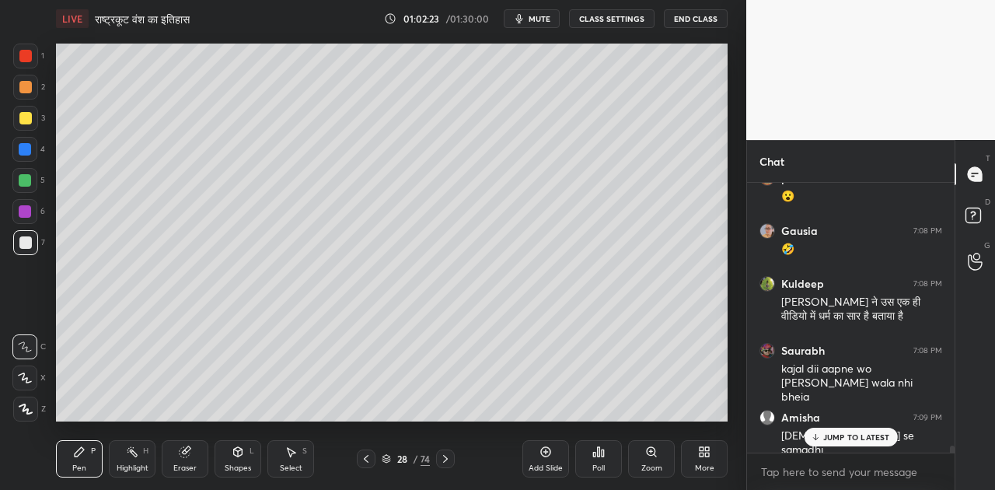
click at [819, 429] on div "JUMP TO LATEST" at bounding box center [849, 436] width 93 height 19
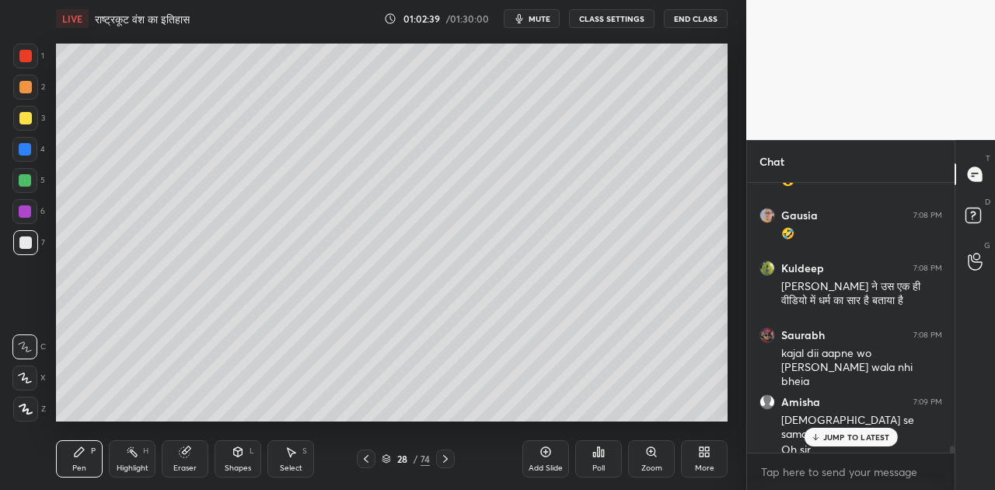
scroll to position [10558, 0]
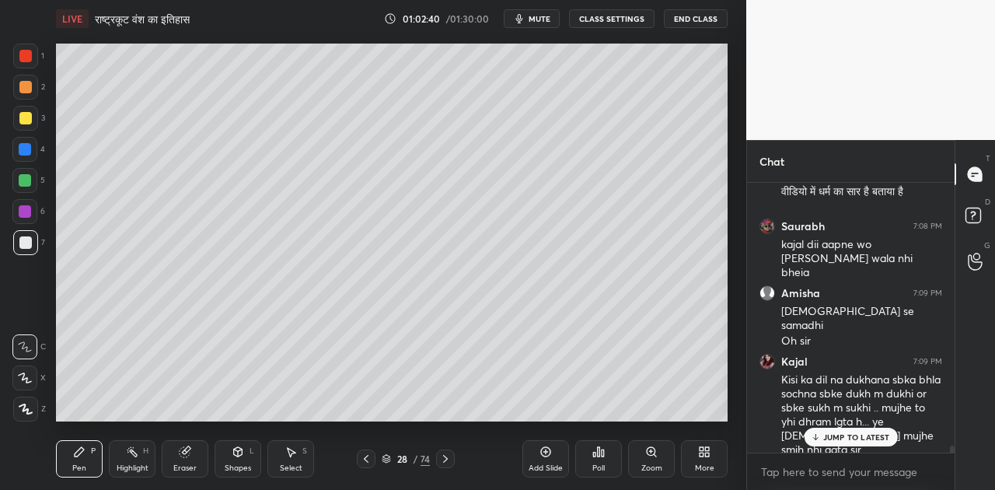
click at [831, 436] on p "JUMP TO LATEST" at bounding box center [856, 436] width 67 height 9
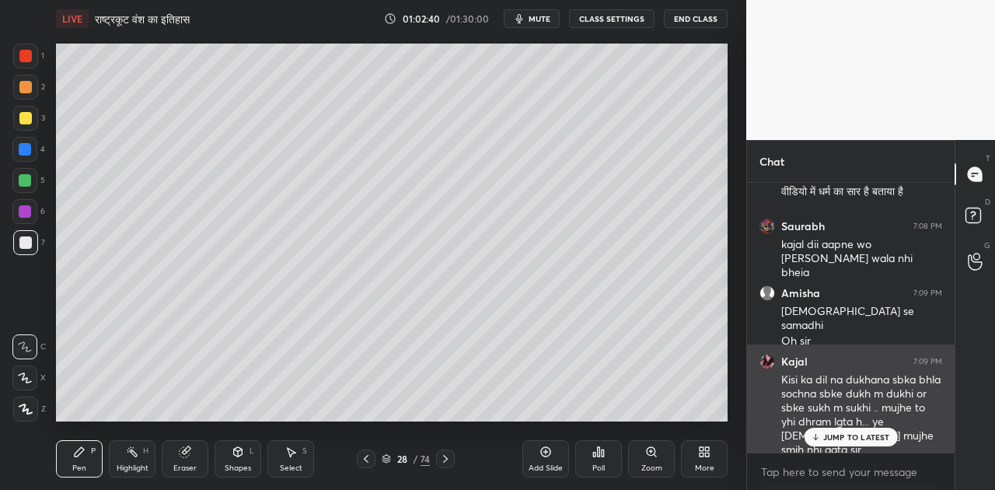
scroll to position [10611, 0]
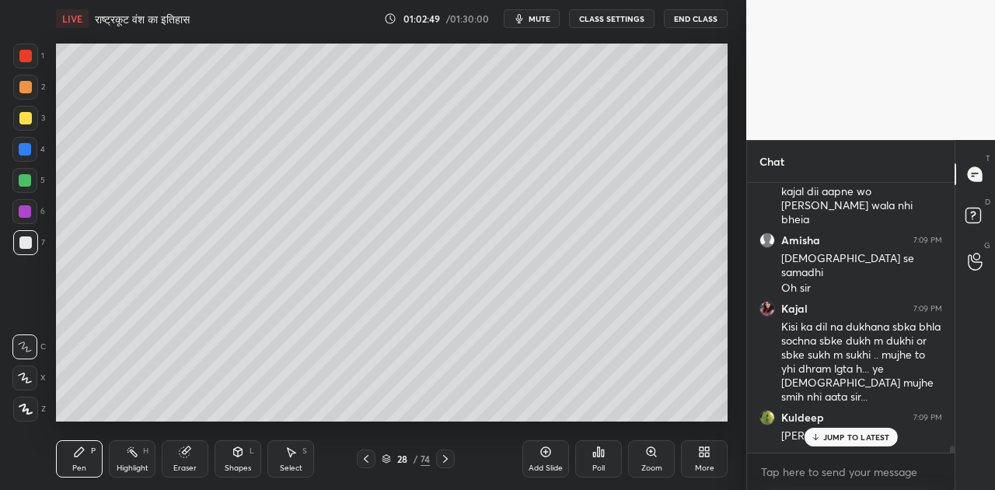
click at [852, 437] on p "JUMP TO LATEST" at bounding box center [856, 436] width 67 height 9
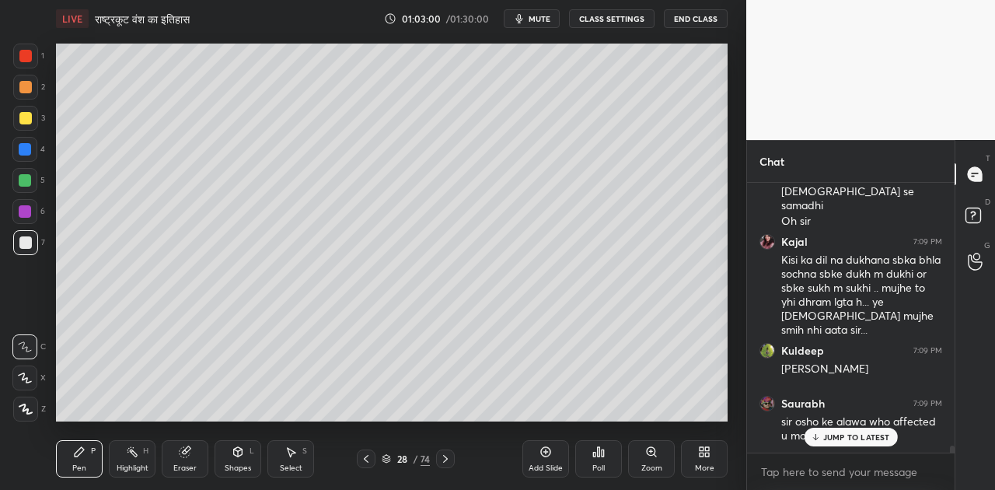
click at [128, 460] on div "Highlight H" at bounding box center [132, 458] width 47 height 37
click at [24, 406] on icon at bounding box center [25, 409] width 12 height 12
click at [24, 86] on div at bounding box center [25, 87] width 12 height 12
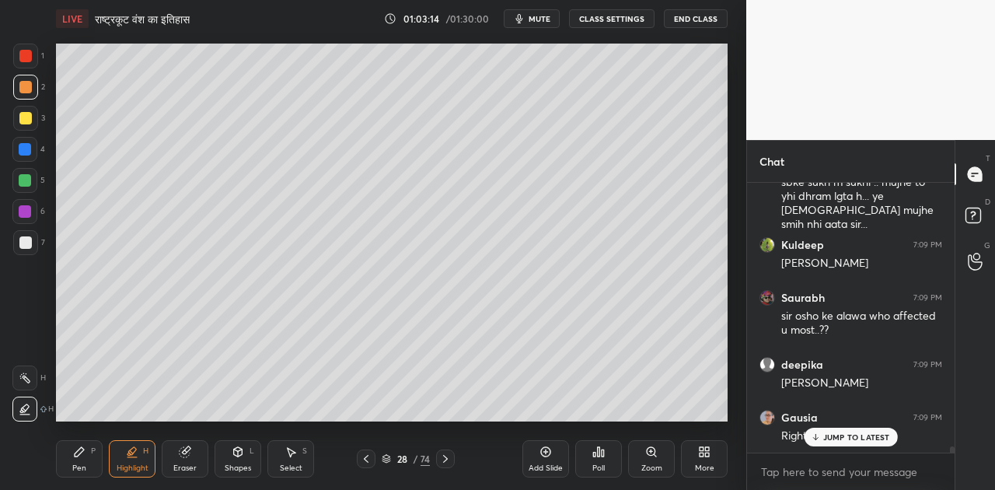
scroll to position [10850, 0]
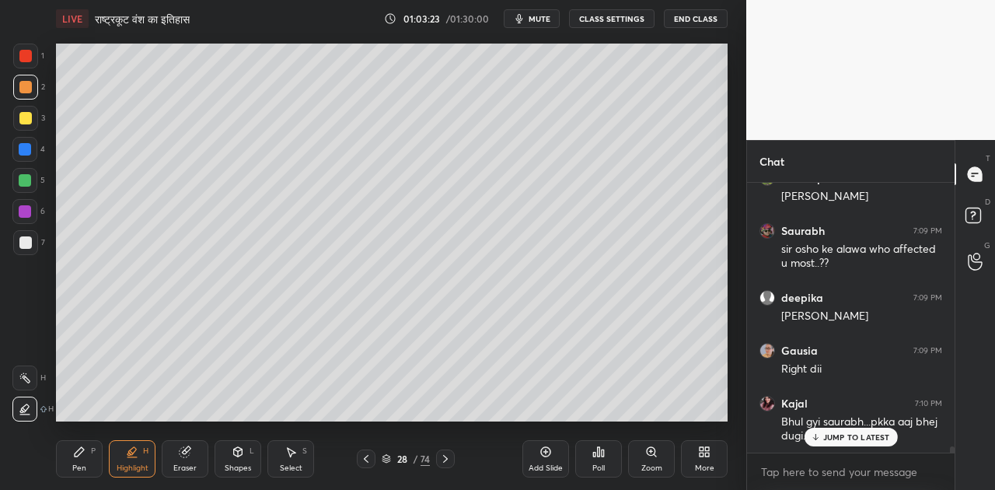
click at [81, 462] on div "Pen P" at bounding box center [79, 458] width 47 height 37
click at [2, 273] on div "1 2 3 4 5 6 7 C X Z C X Z E E Erase all H H" at bounding box center [25, 233] width 50 height 378
click at [26, 242] on div at bounding box center [25, 242] width 12 height 12
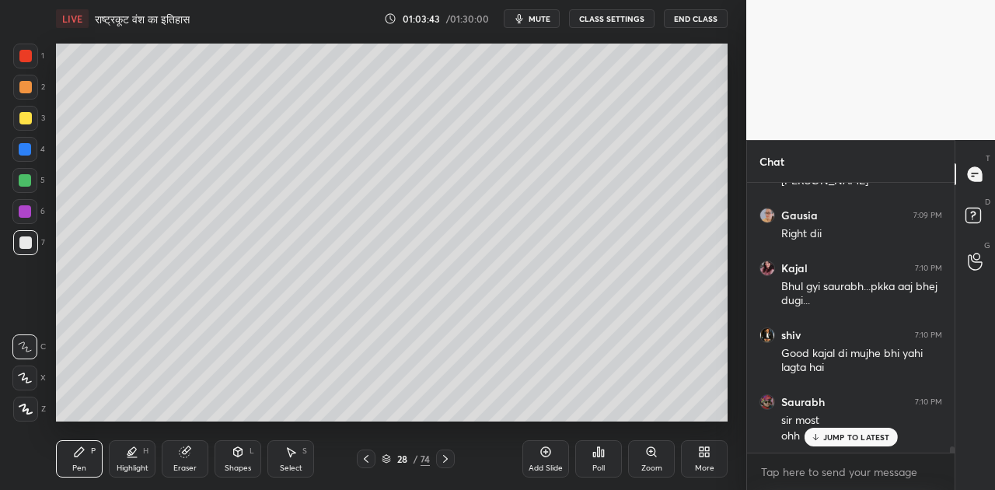
scroll to position [11038, 0]
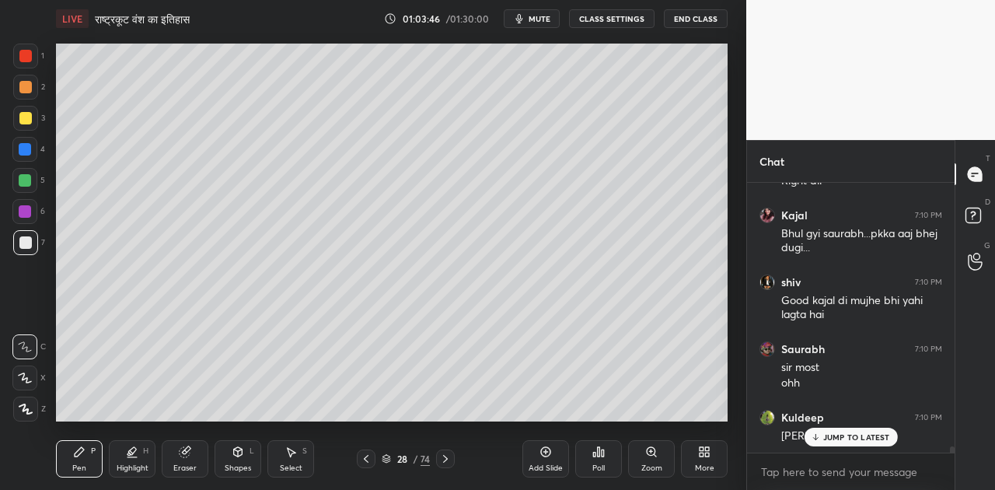
click at [856, 437] on p "JUMP TO LATEST" at bounding box center [856, 436] width 67 height 9
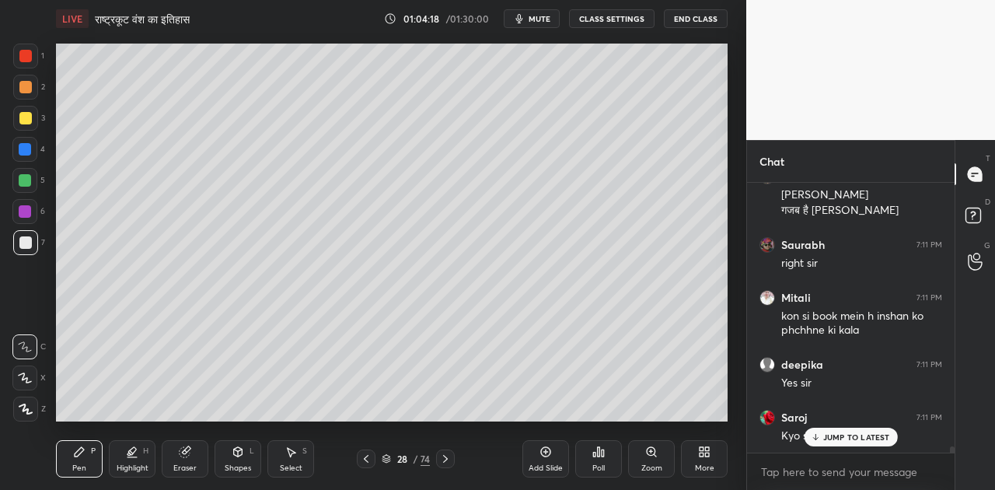
scroll to position [11332, 0]
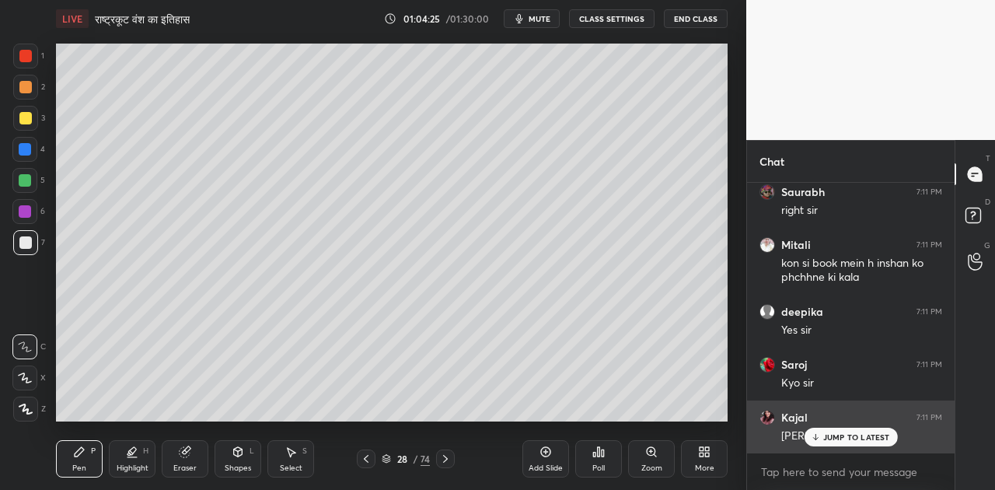
drag, startPoint x: 828, startPoint y: 434, endPoint x: 780, endPoint y: 409, distance: 53.5
click at [826, 433] on p "JUMP TO LATEST" at bounding box center [856, 436] width 67 height 9
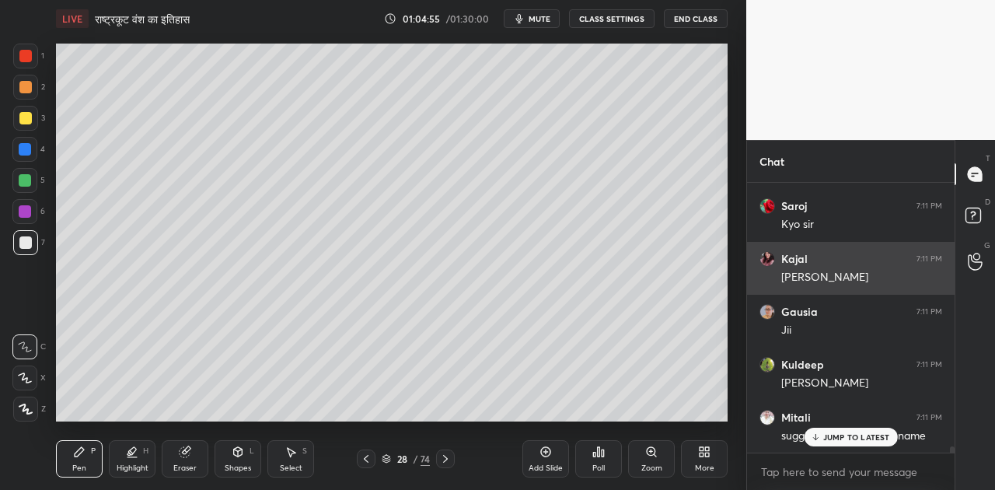
scroll to position [11544, 0]
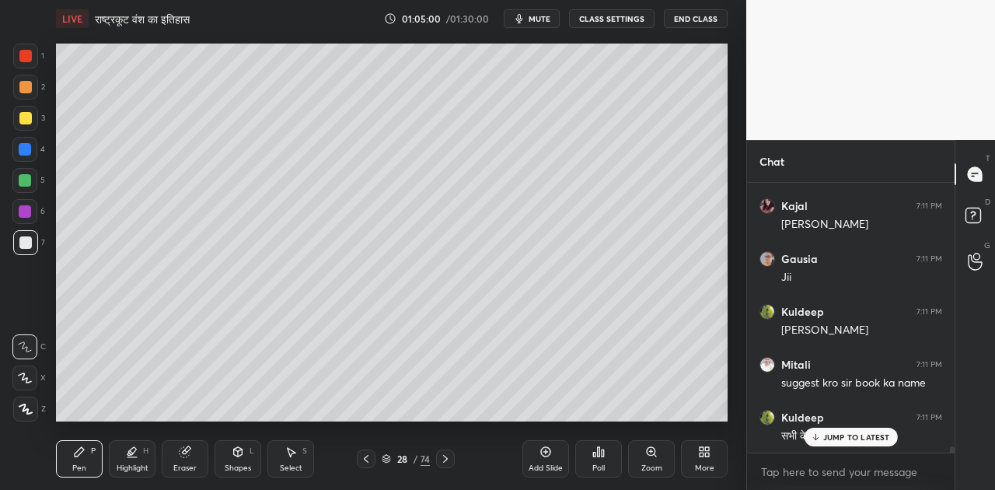
click at [827, 432] on p "JUMP TO LATEST" at bounding box center [856, 436] width 67 height 9
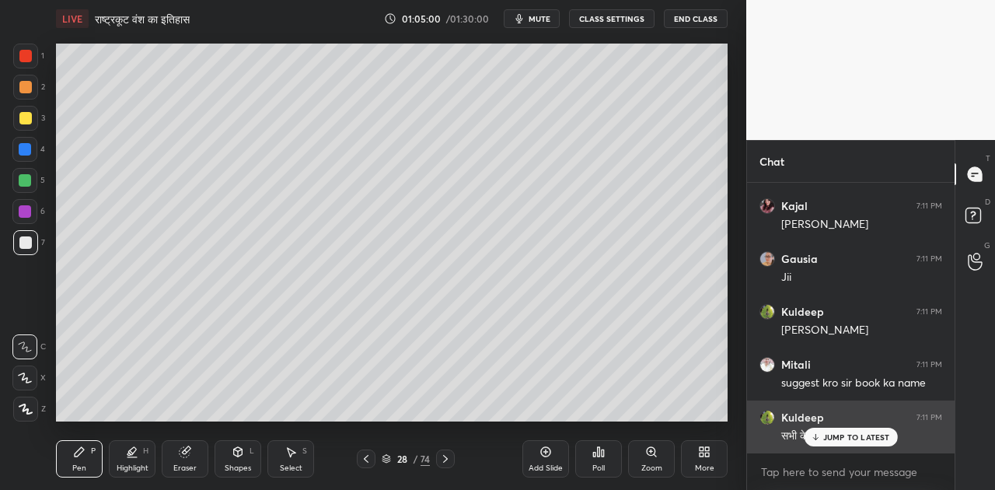
scroll to position [11596, 0]
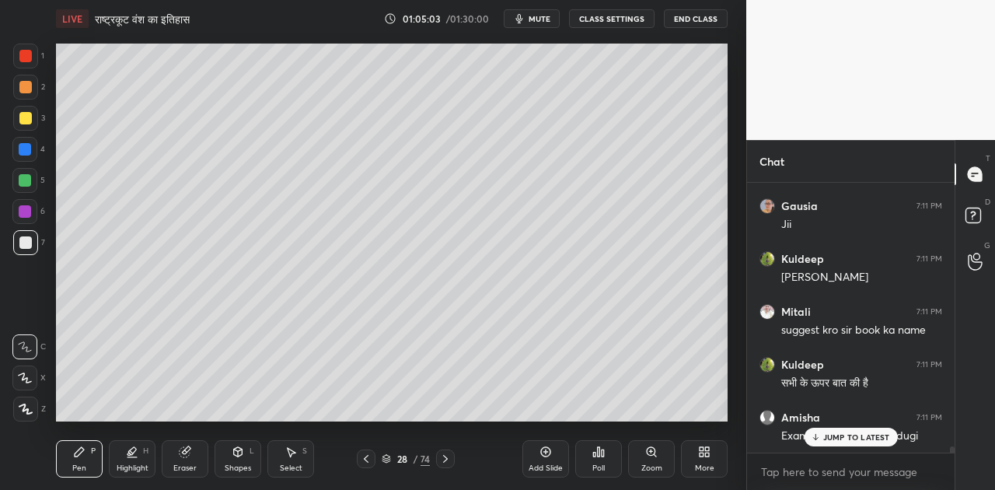
click at [873, 441] on p "JUMP TO LATEST" at bounding box center [856, 436] width 67 height 9
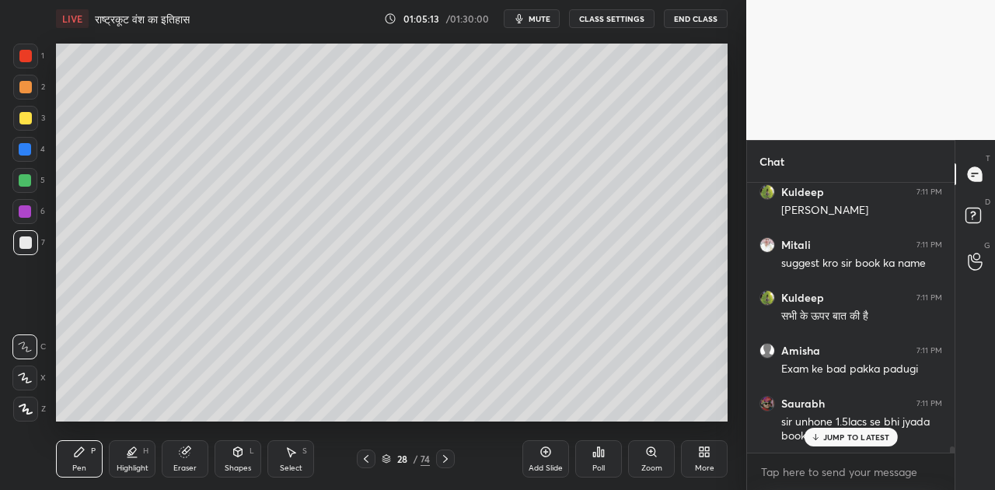
scroll to position [11716, 0]
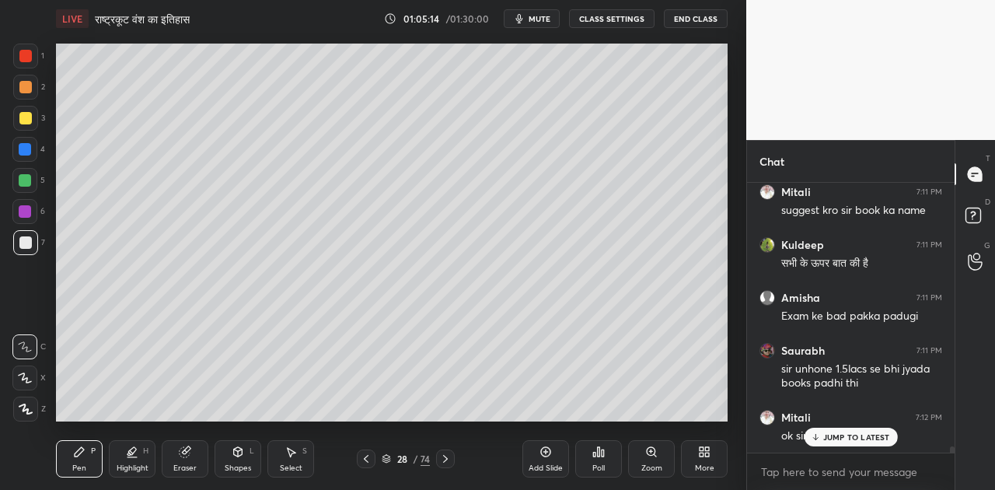
click at [853, 432] on p "JUMP TO LATEST" at bounding box center [856, 436] width 67 height 9
click at [26, 376] on icon at bounding box center [25, 377] width 14 height 11
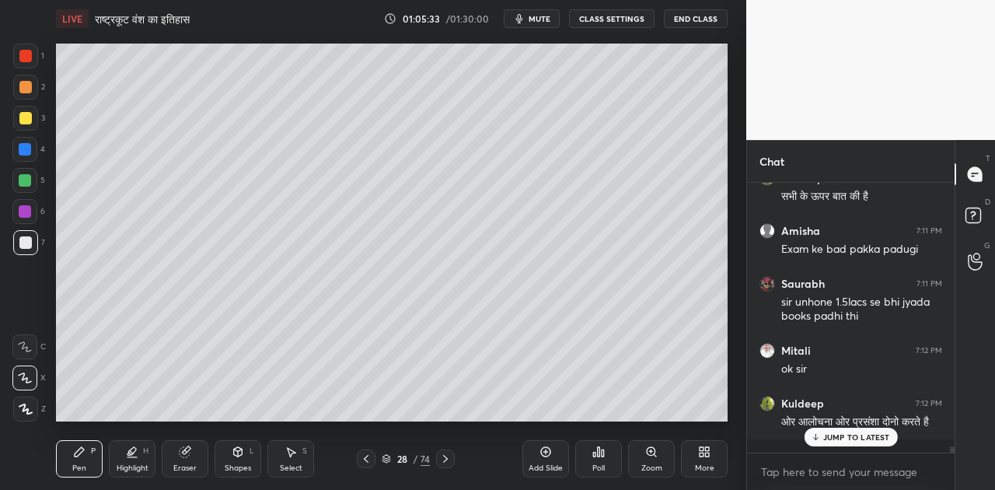
scroll to position [11836, 0]
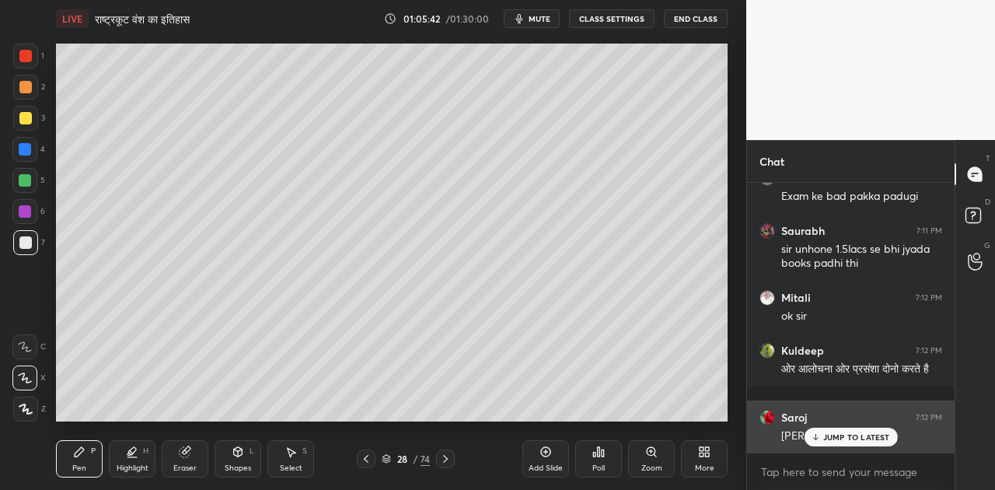
click at [856, 437] on p "JUMP TO LATEST" at bounding box center [856, 436] width 67 height 9
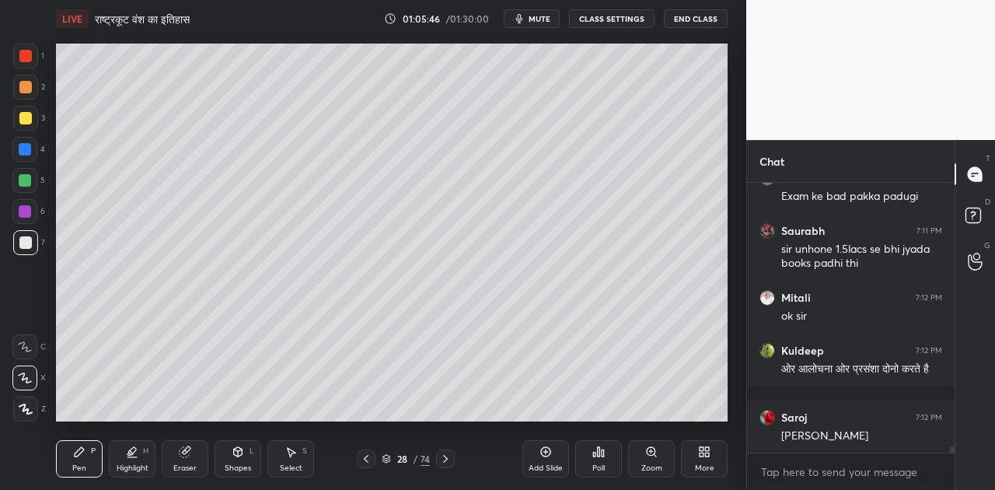
click at [535, 20] on span "mute" at bounding box center [539, 18] width 22 height 11
click at [535, 20] on span "unmute" at bounding box center [537, 18] width 33 height 11
click at [439, 455] on icon at bounding box center [445, 458] width 12 height 12
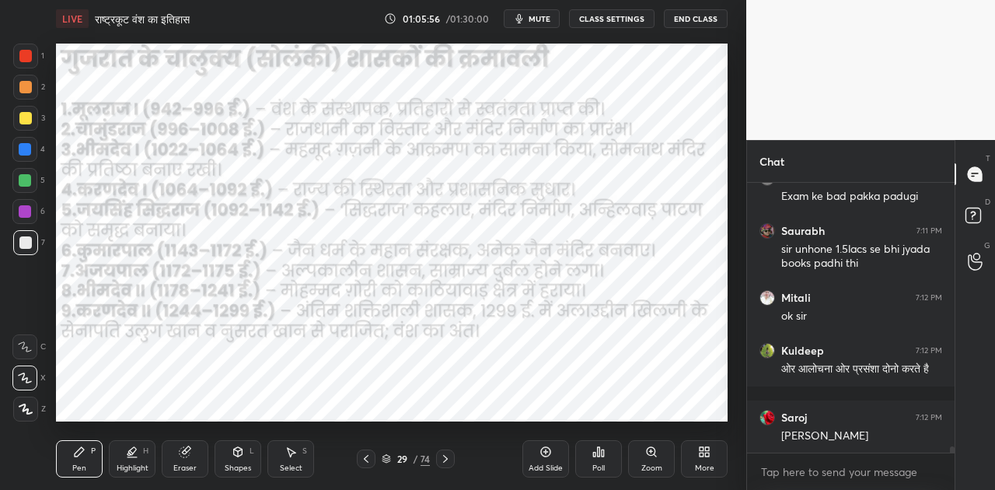
click at [25, 146] on div at bounding box center [25, 149] width 12 height 12
click at [441, 463] on icon at bounding box center [445, 458] width 12 height 12
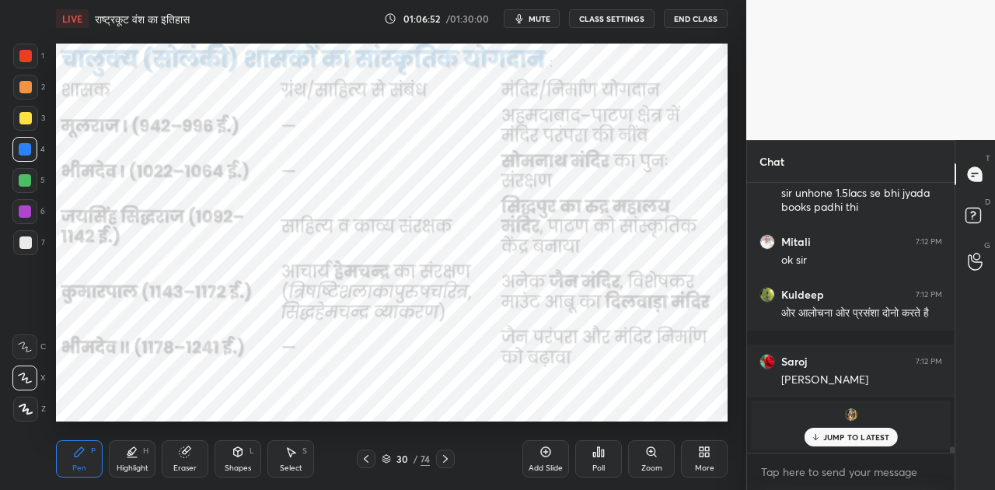
scroll to position [8934, 0]
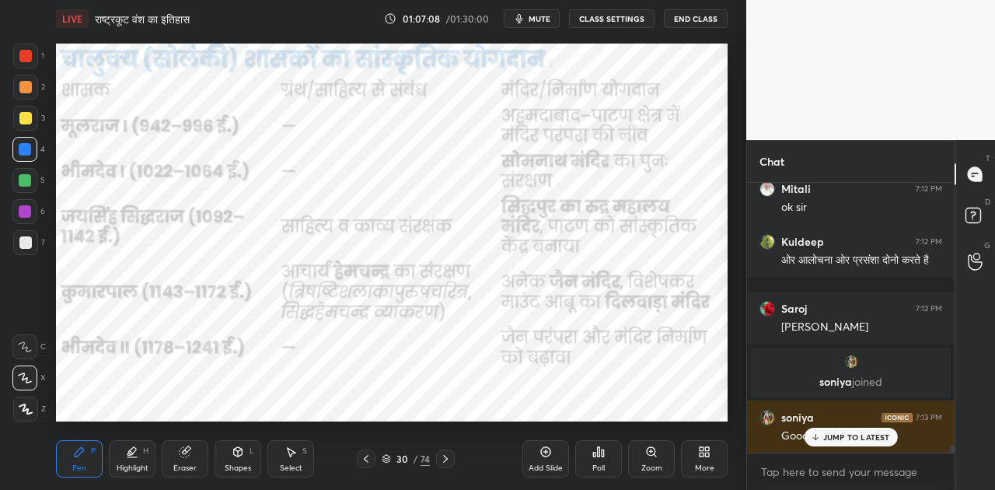
click at [870, 439] on p "JUMP TO LATEST" at bounding box center [856, 436] width 67 height 9
click at [364, 458] on icon at bounding box center [366, 459] width 5 height 8
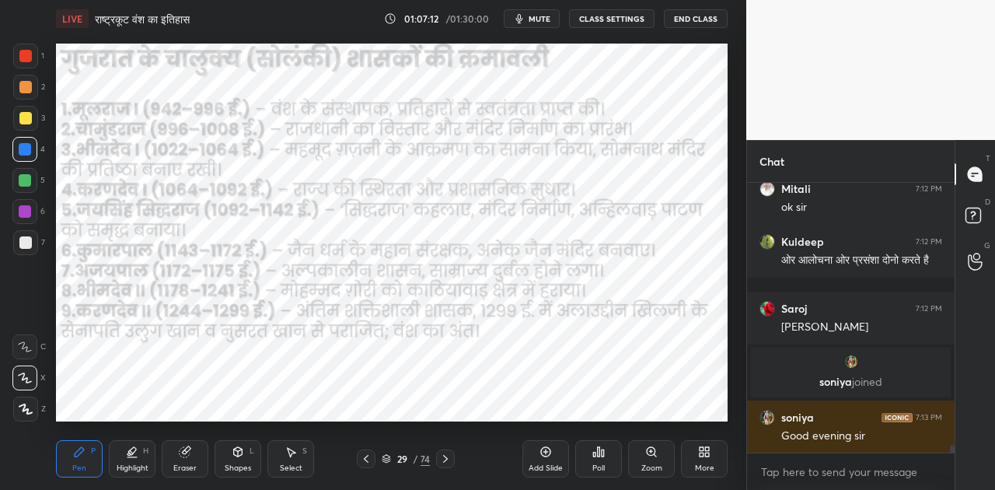
click at [364, 458] on icon at bounding box center [366, 459] width 5 height 8
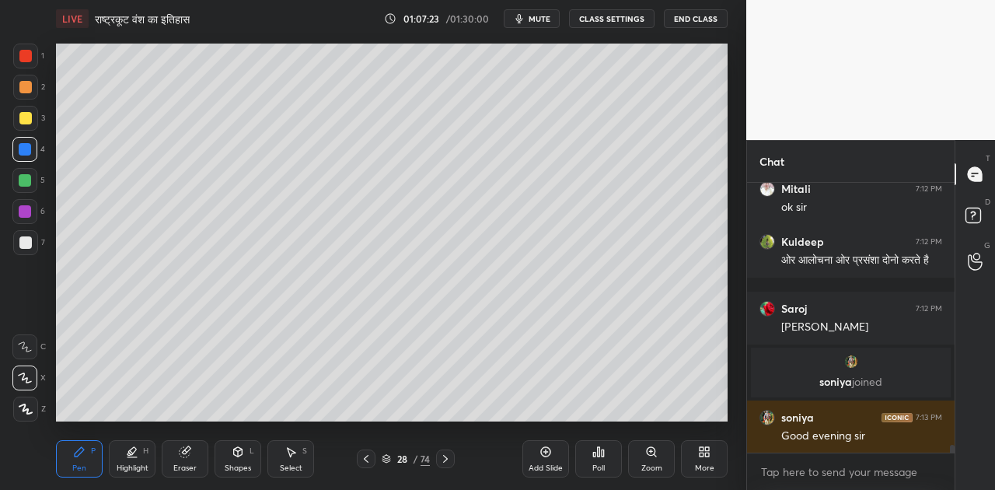
click at [30, 342] on icon at bounding box center [25, 346] width 14 height 11
click at [25, 240] on div at bounding box center [25, 242] width 12 height 12
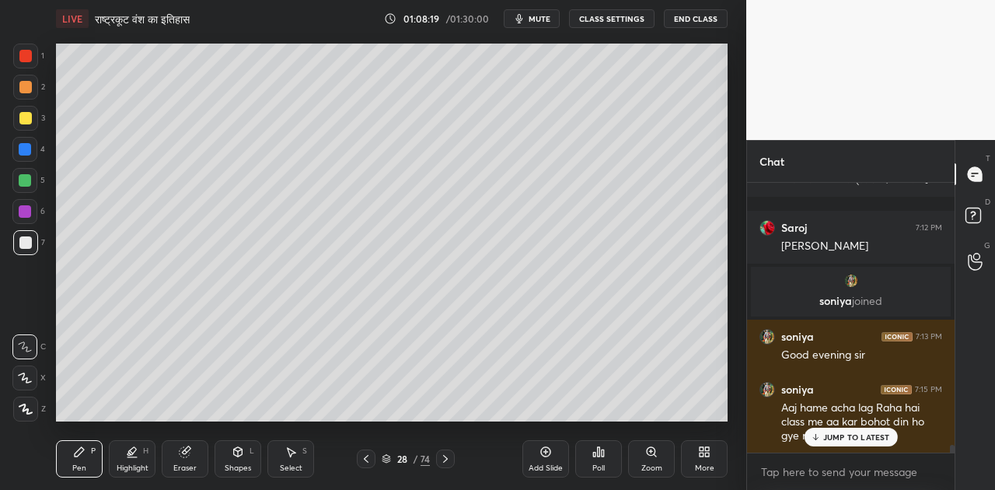
click at [864, 438] on p "JUMP TO LATEST" at bounding box center [856, 436] width 67 height 9
click at [385, 458] on icon at bounding box center [386, 457] width 8 height 4
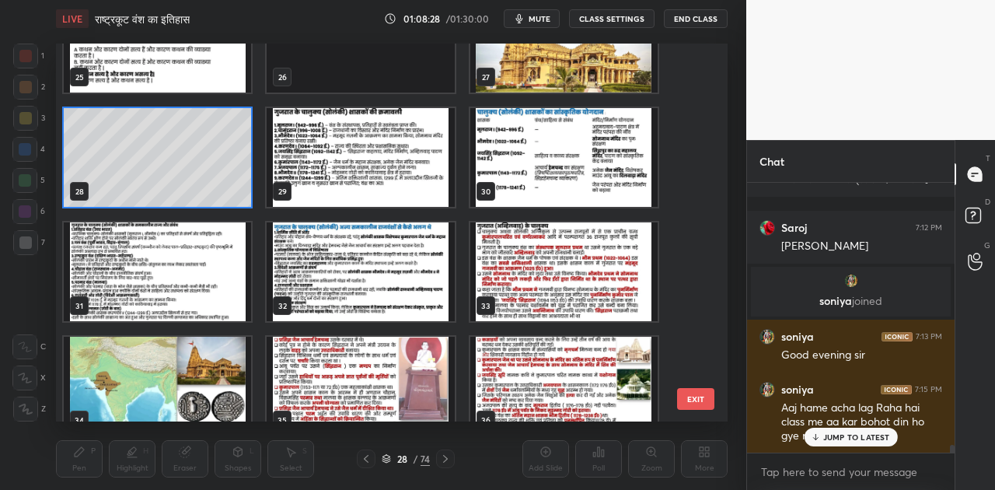
scroll to position [9068, 0]
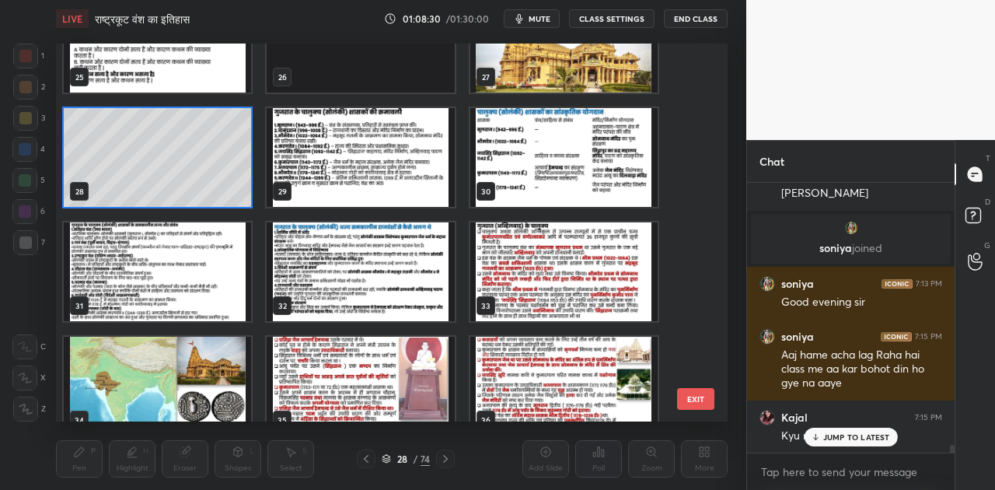
click at [847, 434] on p "JUMP TO LATEST" at bounding box center [856, 436] width 67 height 9
click at [376, 272] on img "grid" at bounding box center [360, 271] width 187 height 99
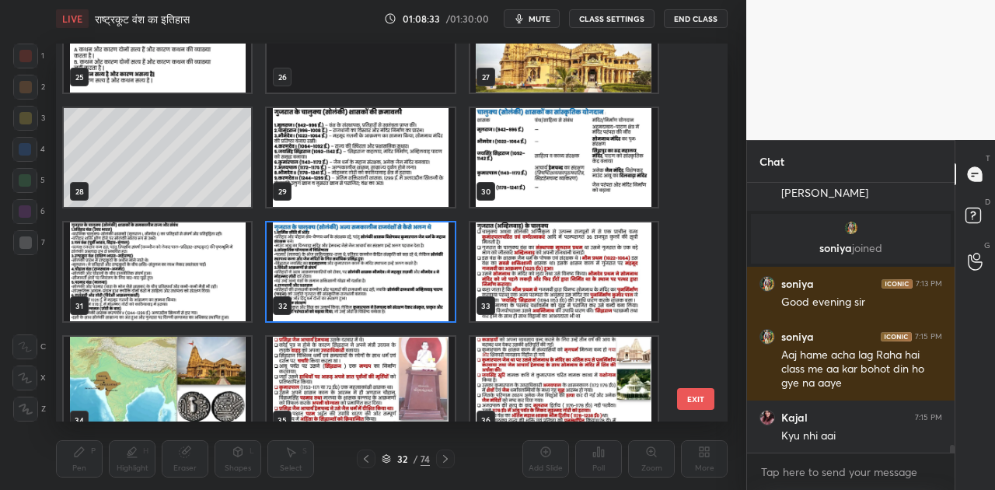
click at [376, 272] on img "grid" at bounding box center [360, 271] width 187 height 99
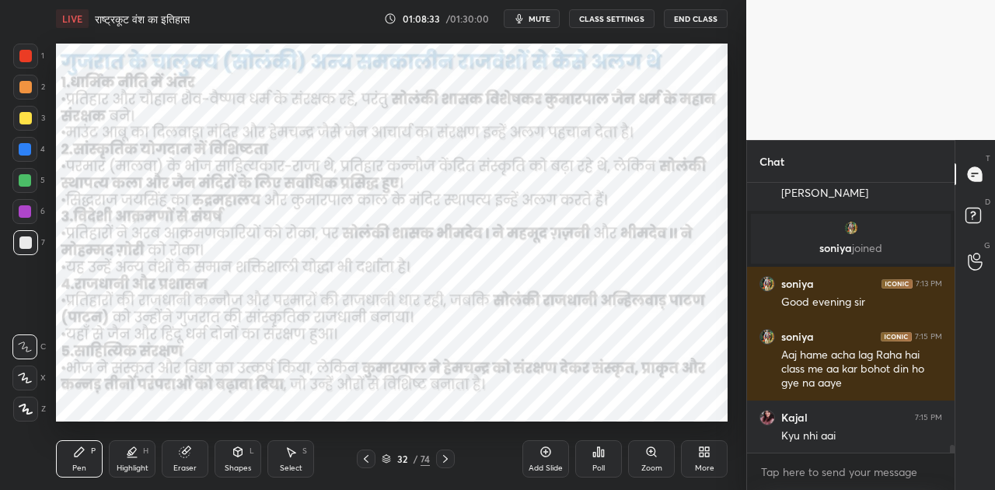
click at [376, 272] on img "grid" at bounding box center [360, 271] width 187 height 99
click at [27, 144] on div at bounding box center [25, 149] width 12 height 12
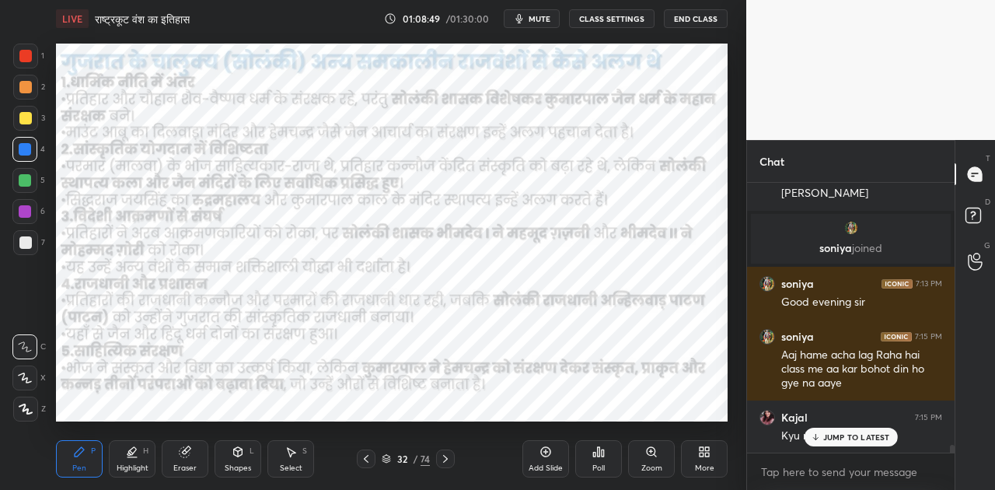
scroll to position [9121, 0]
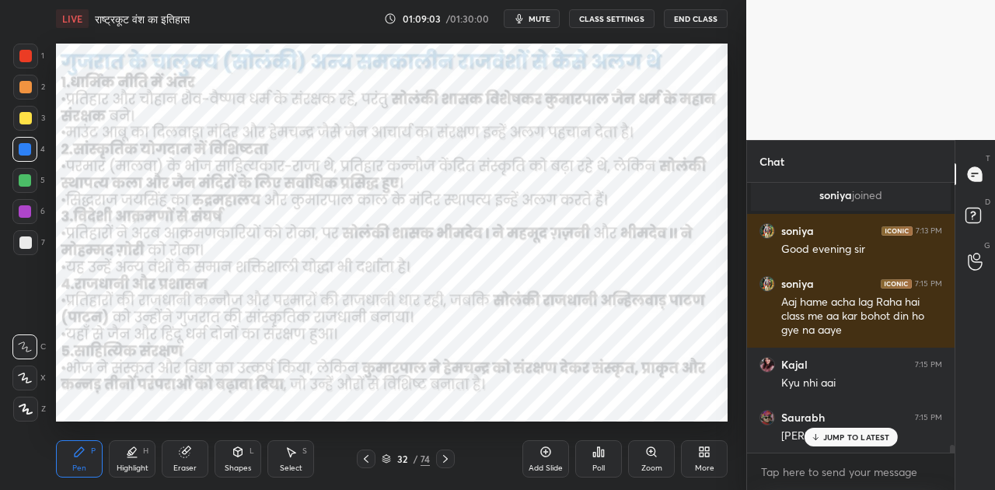
click at [839, 437] on p "JUMP TO LATEST" at bounding box center [856, 436] width 67 height 9
click at [362, 457] on icon at bounding box center [366, 458] width 12 height 12
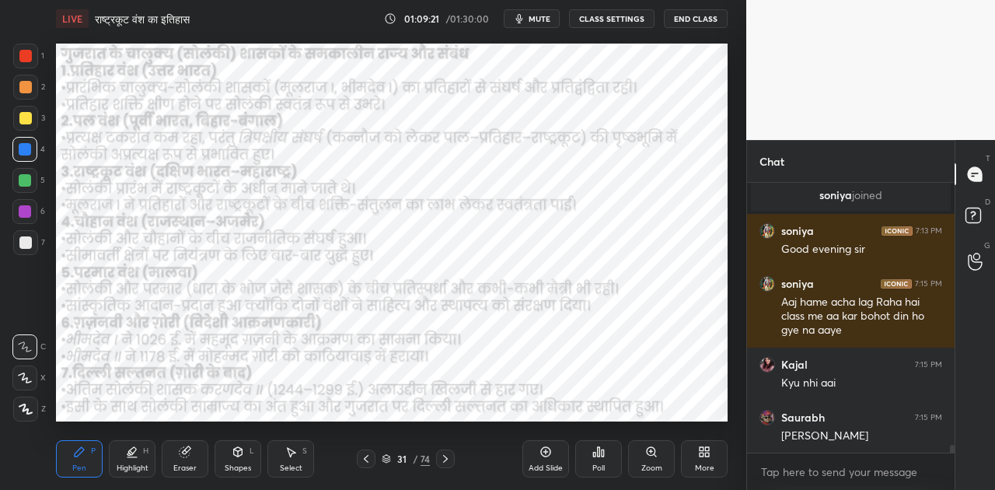
click at [362, 457] on icon at bounding box center [366, 458] width 12 height 12
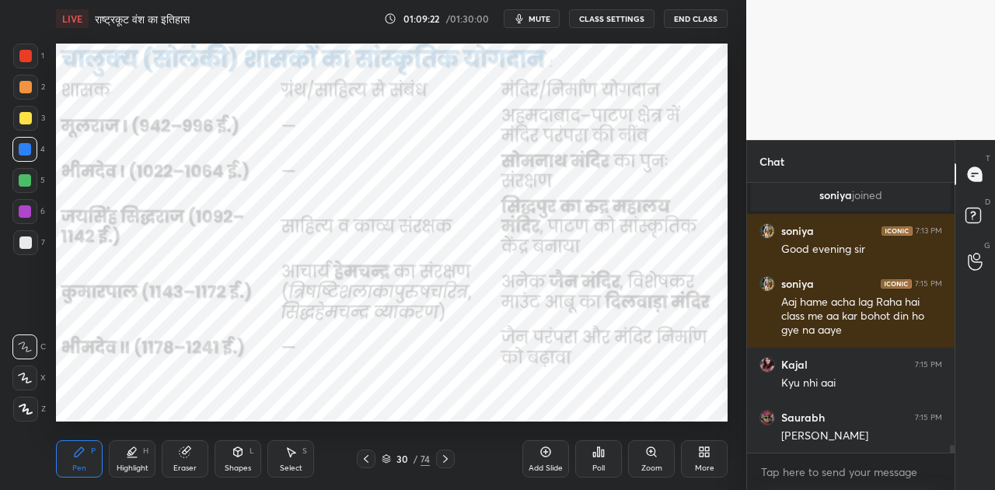
click at [362, 457] on icon at bounding box center [366, 458] width 12 height 12
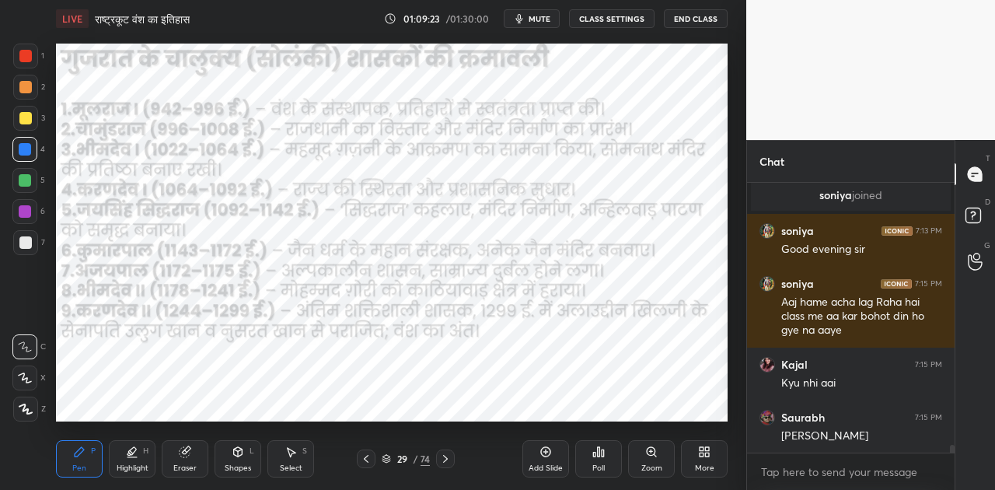
click at [362, 457] on icon at bounding box center [366, 458] width 12 height 12
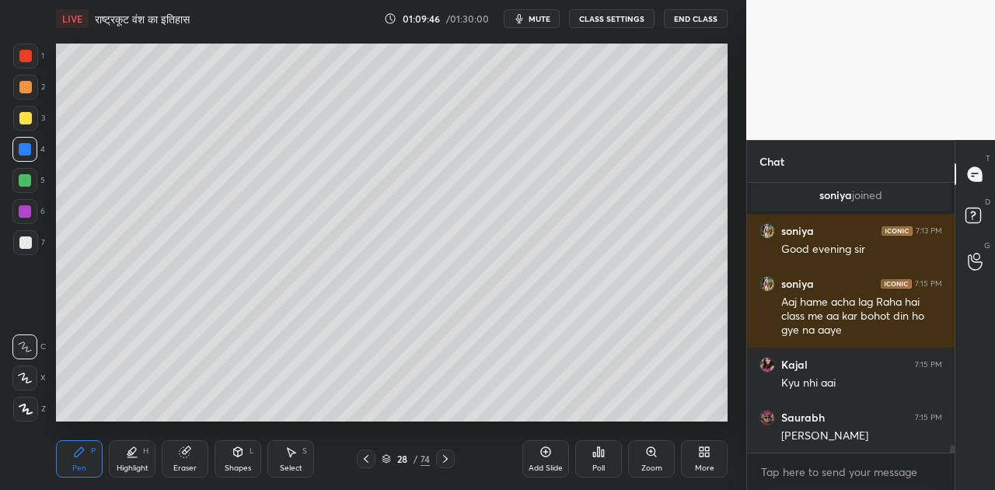
click at [23, 239] on div at bounding box center [25, 242] width 12 height 12
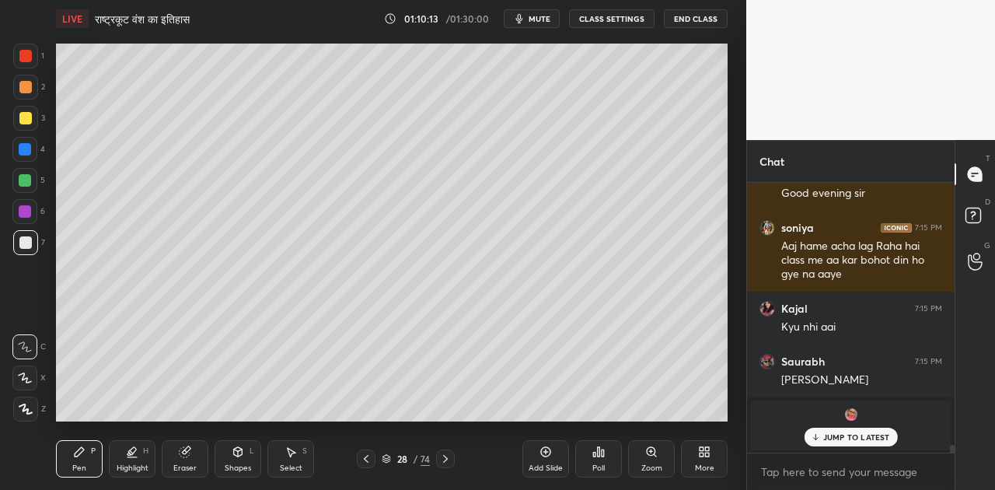
click at [20, 379] on icon at bounding box center [25, 377] width 14 height 11
click at [26, 179] on div at bounding box center [25, 180] width 12 height 12
click at [241, 447] on icon at bounding box center [238, 451] width 12 height 12
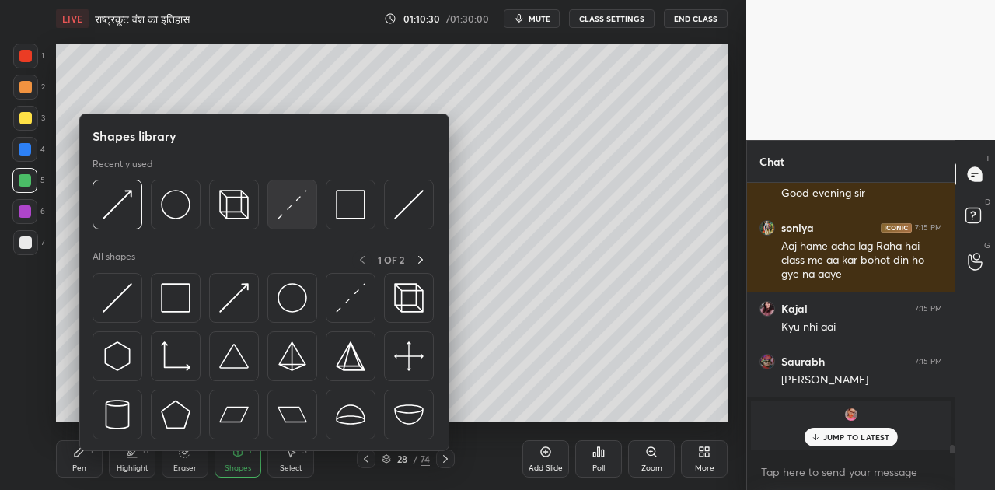
click at [287, 210] on img at bounding box center [292, 205] width 30 height 30
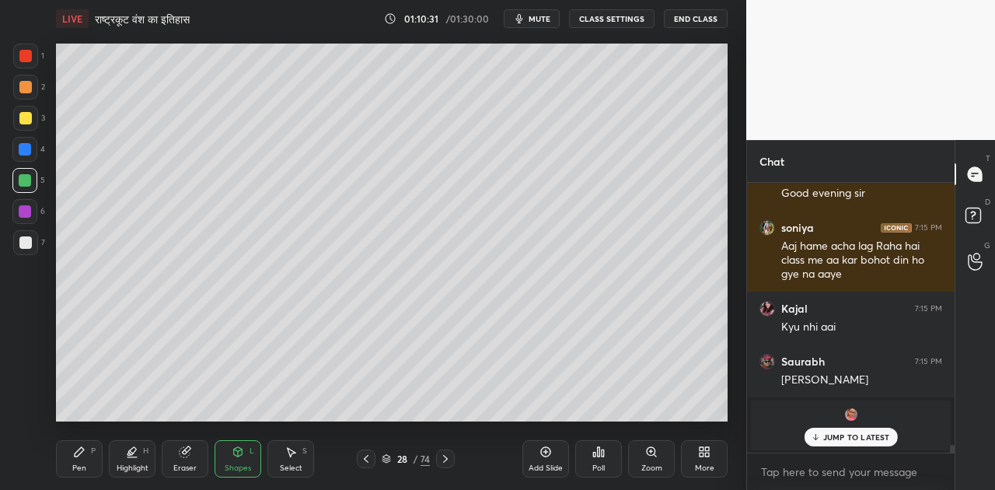
scroll to position [9230, 0]
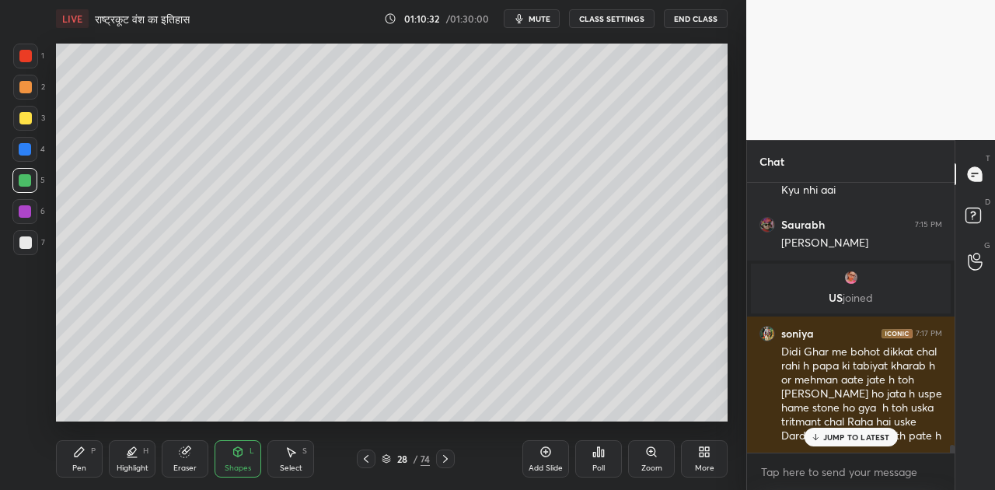
click at [28, 115] on div at bounding box center [25, 118] width 12 height 12
click at [81, 455] on icon at bounding box center [79, 451] width 12 height 12
click at [832, 440] on p "JUMP TO LATEST" at bounding box center [856, 436] width 67 height 9
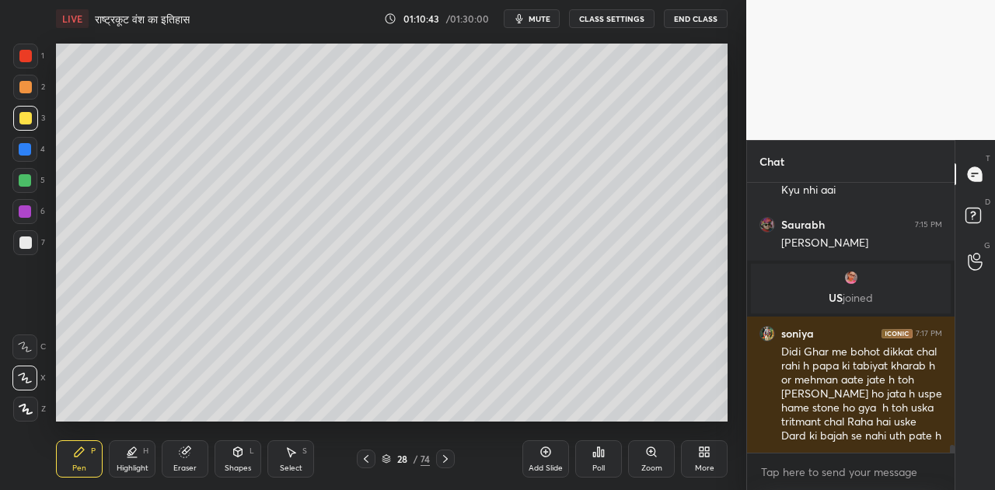
click at [545, 19] on span "mute" at bounding box center [539, 18] width 22 height 11
click at [538, 19] on span "unmute" at bounding box center [537, 18] width 33 height 11
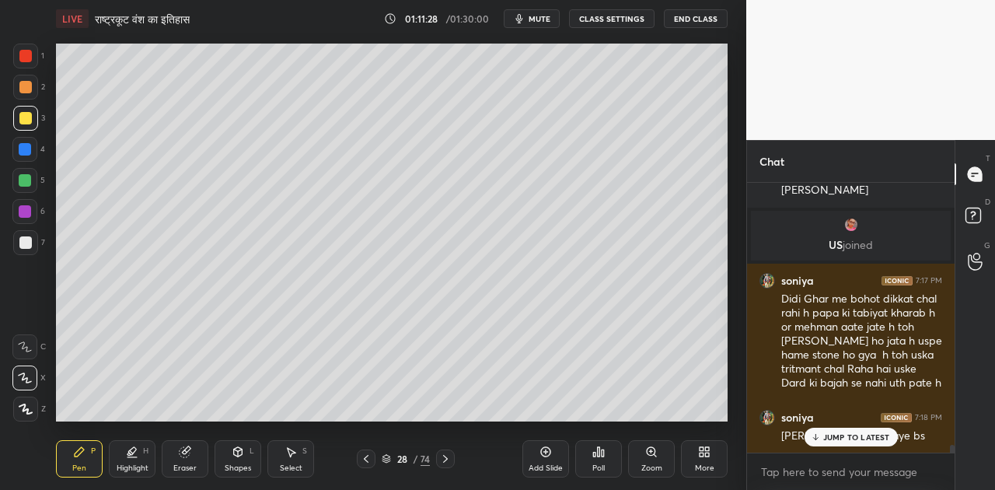
click at [824, 435] on p "JUMP TO LATEST" at bounding box center [856, 436] width 67 height 9
click at [389, 461] on icon at bounding box center [386, 461] width 8 height 2
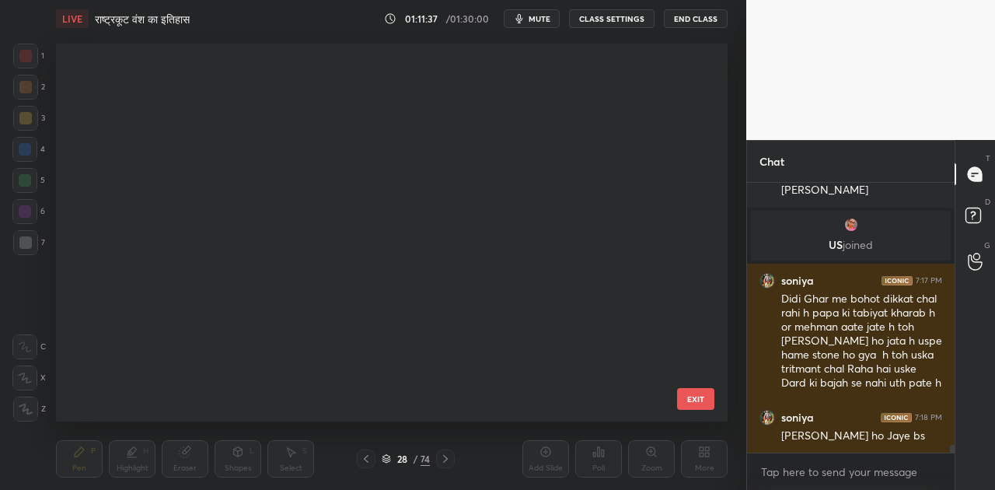
scroll to position [373, 664]
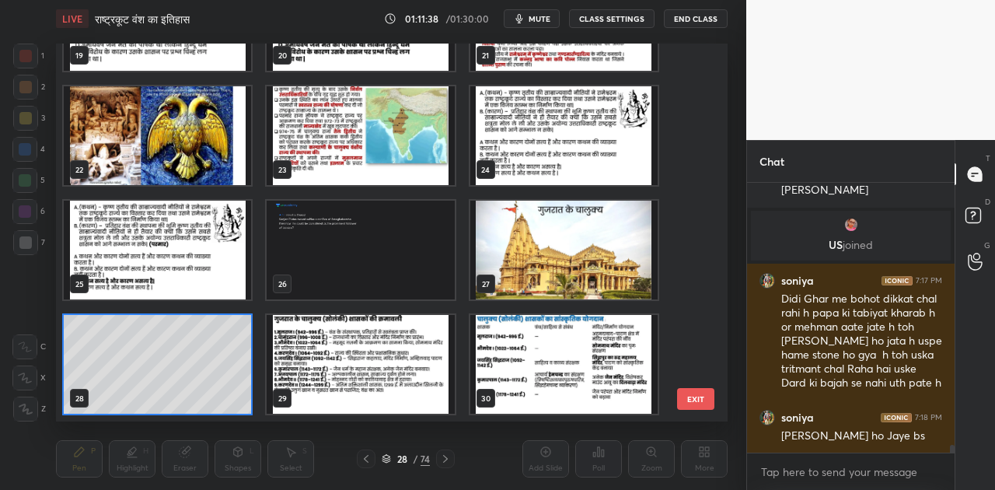
click at [558, 260] on img "grid" at bounding box center [563, 249] width 187 height 99
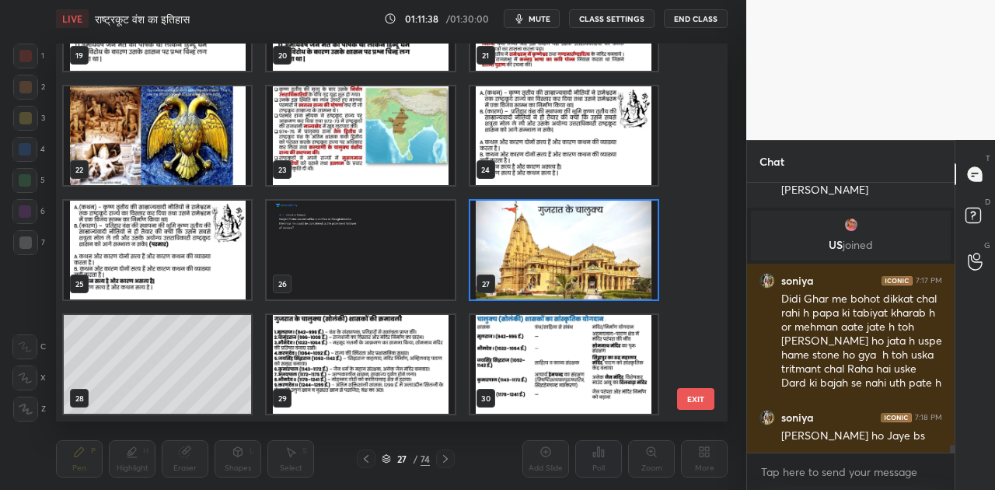
click at [558, 260] on img "grid" at bounding box center [563, 249] width 187 height 99
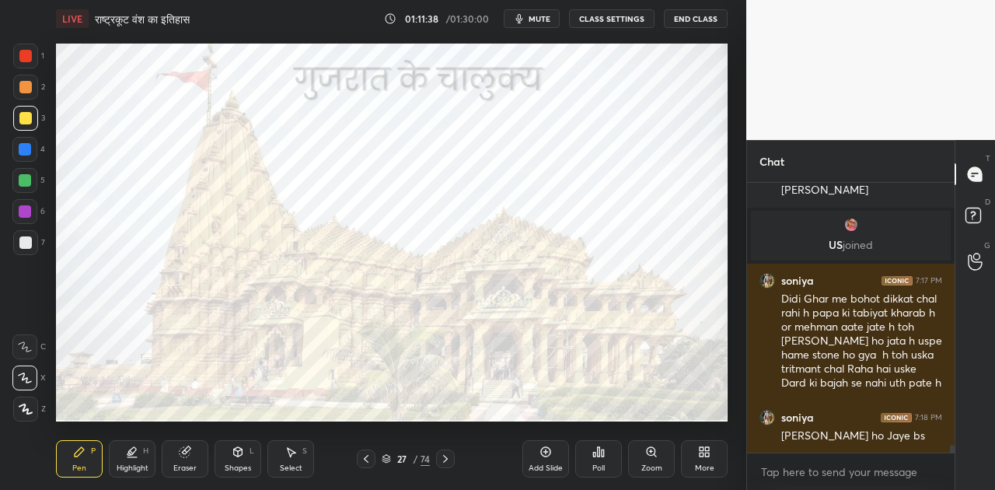
click at [558, 260] on img "grid" at bounding box center [563, 249] width 187 height 99
click at [27, 147] on div at bounding box center [25, 149] width 12 height 12
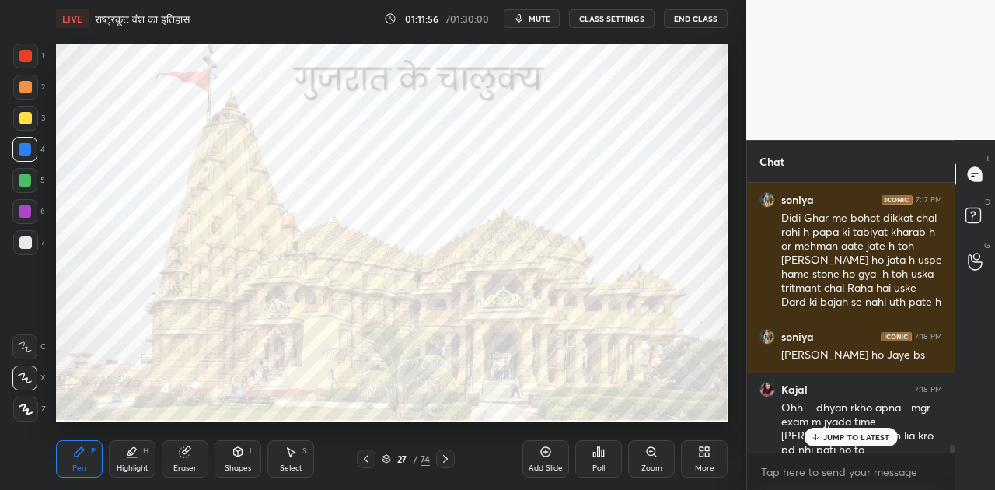
scroll to position [9416, 0]
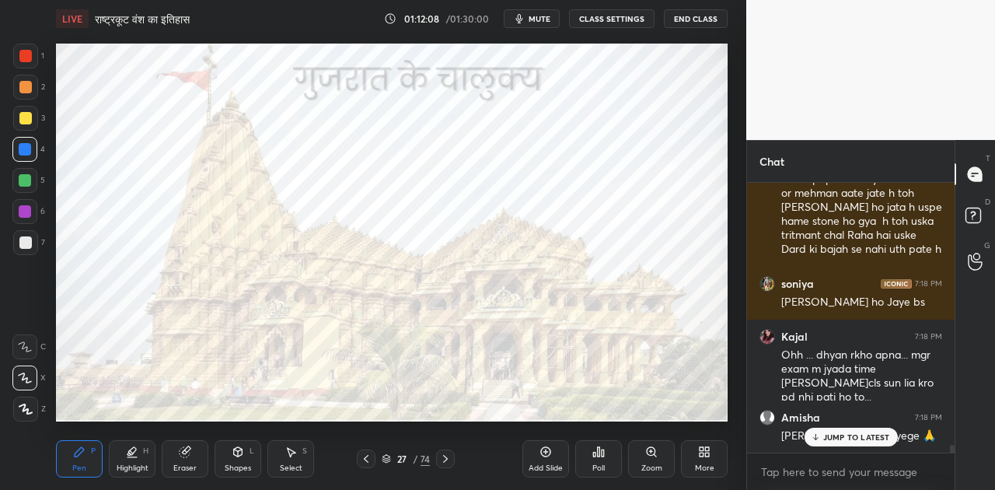
click at [382, 458] on icon at bounding box center [386, 458] width 9 height 9
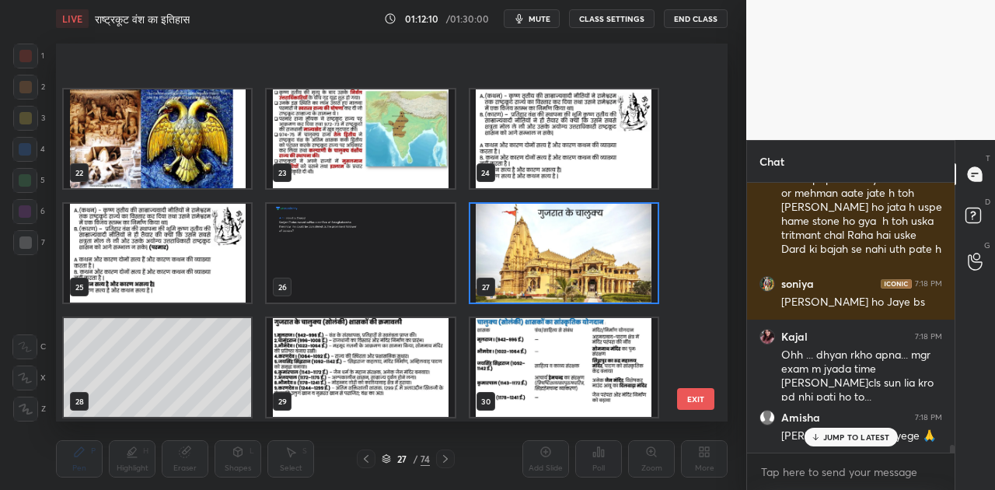
scroll to position [805, 0]
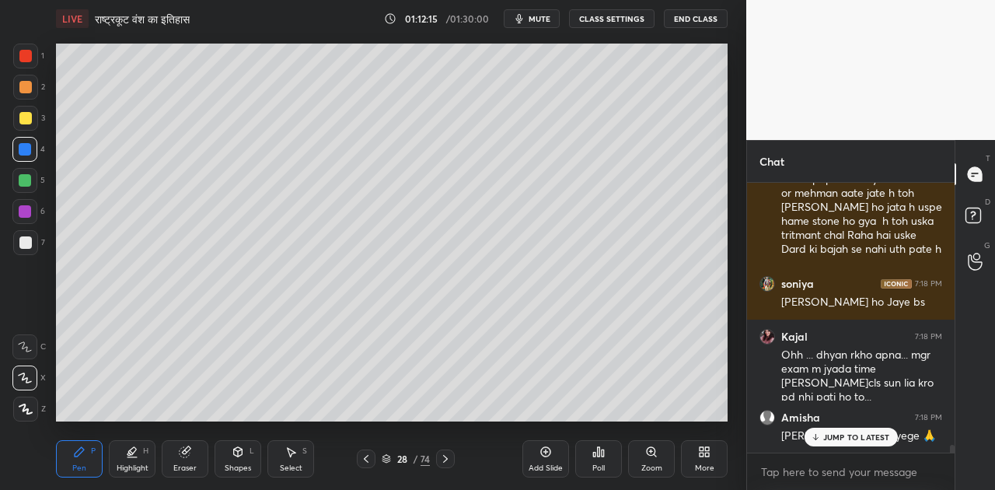
click at [23, 245] on div at bounding box center [25, 242] width 12 height 12
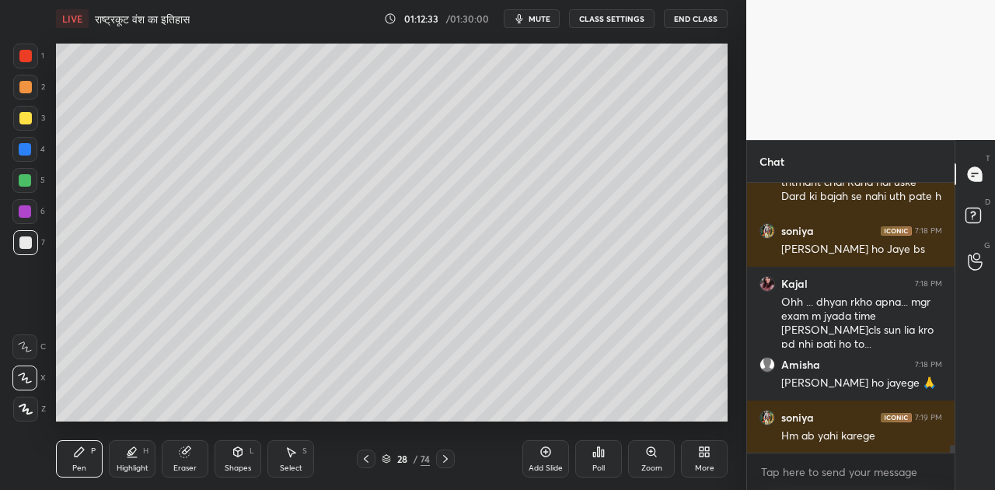
scroll to position [9536, 0]
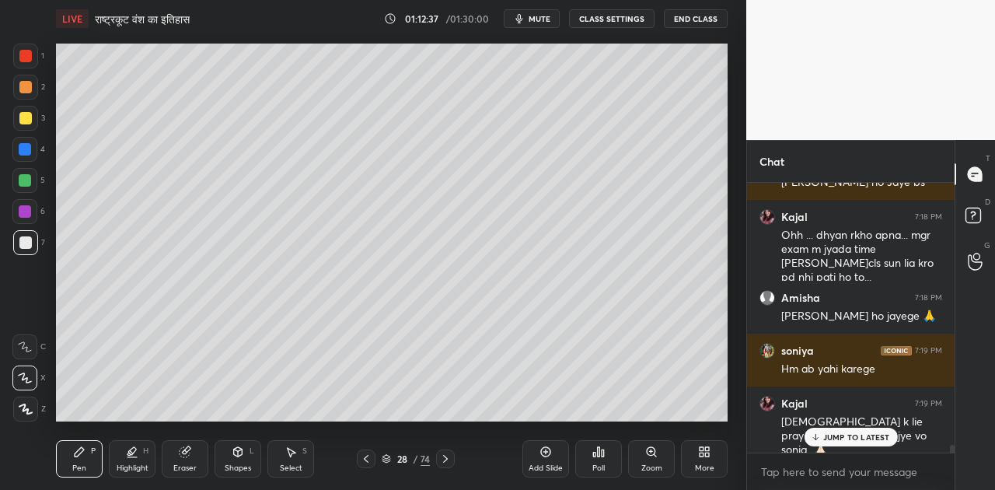
click at [854, 437] on p "JUMP TO LATEST" at bounding box center [856, 436] width 67 height 9
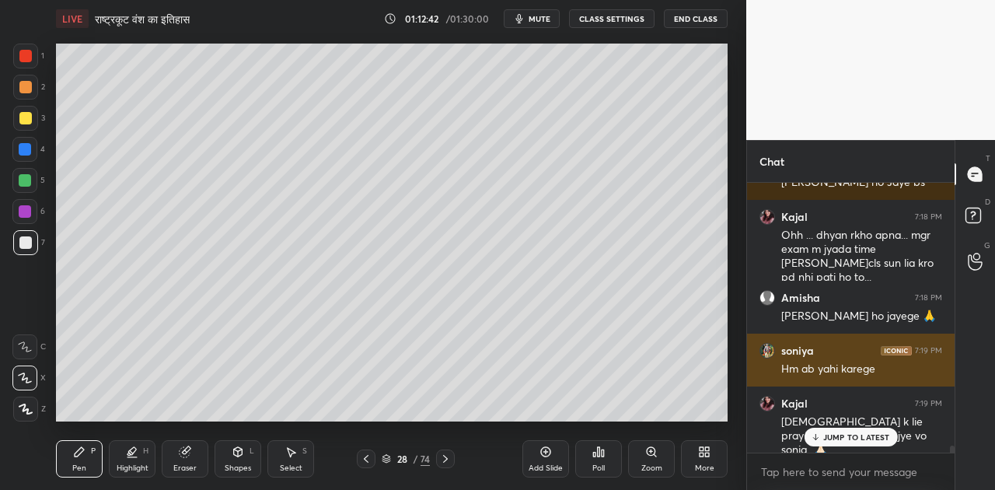
scroll to position [9589, 0]
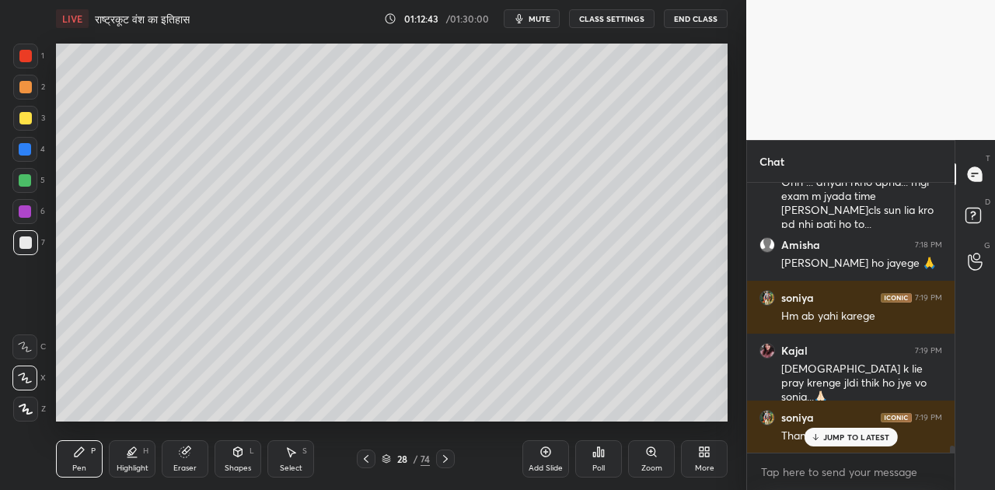
click at [25, 179] on div at bounding box center [25, 180] width 12 height 12
click at [25, 120] on div at bounding box center [25, 118] width 12 height 12
click at [29, 353] on div at bounding box center [24, 346] width 25 height 25
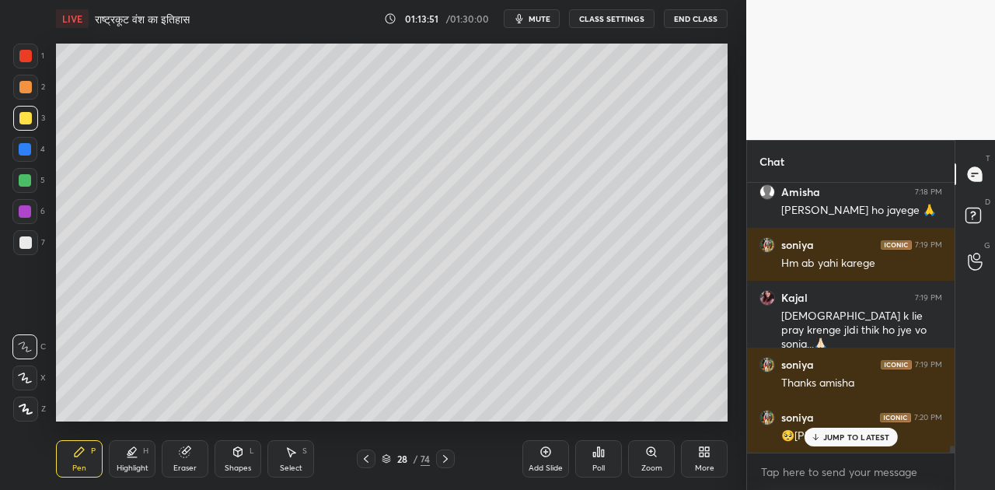
click at [26, 246] on div at bounding box center [25, 242] width 12 height 12
click at [29, 374] on icon at bounding box center [25, 377] width 14 height 11
click at [24, 350] on icon at bounding box center [25, 346] width 14 height 11
click at [382, 462] on icon at bounding box center [386, 458] width 9 height 9
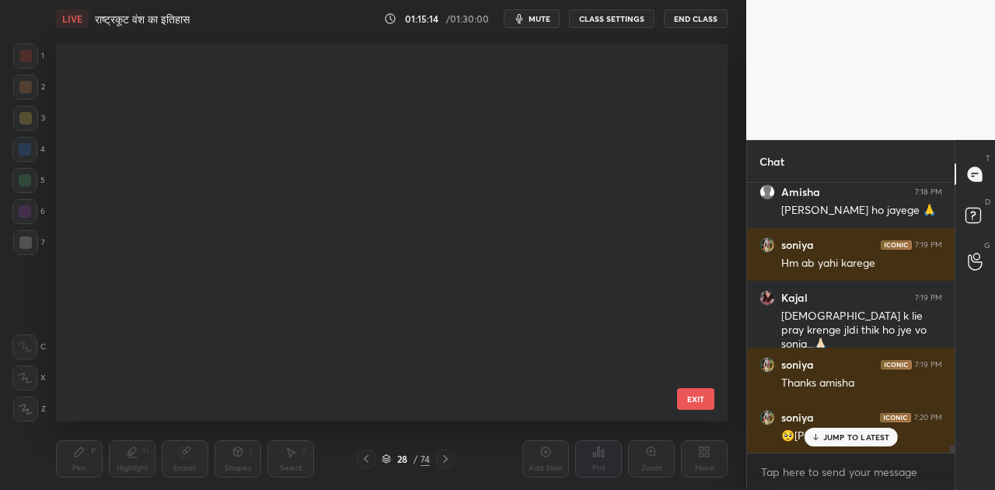
scroll to position [373, 664]
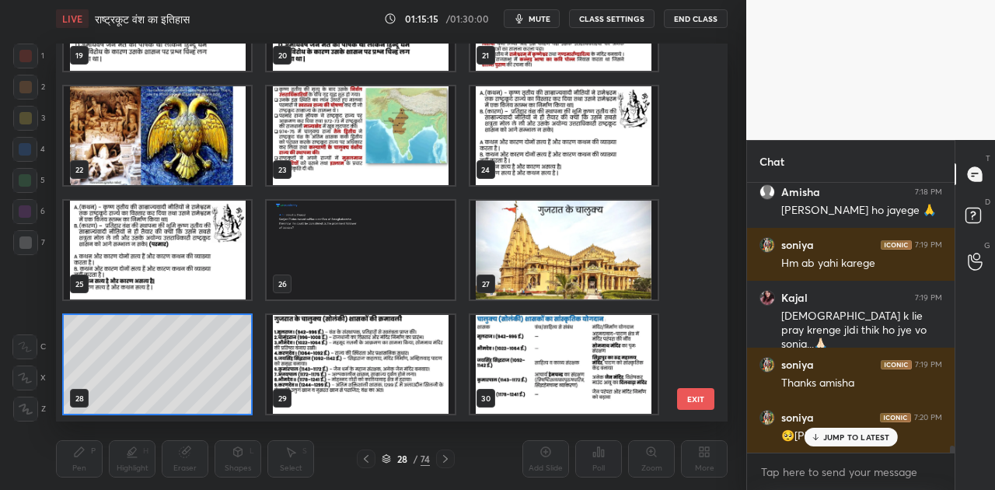
click at [535, 261] on img "grid" at bounding box center [563, 249] width 187 height 99
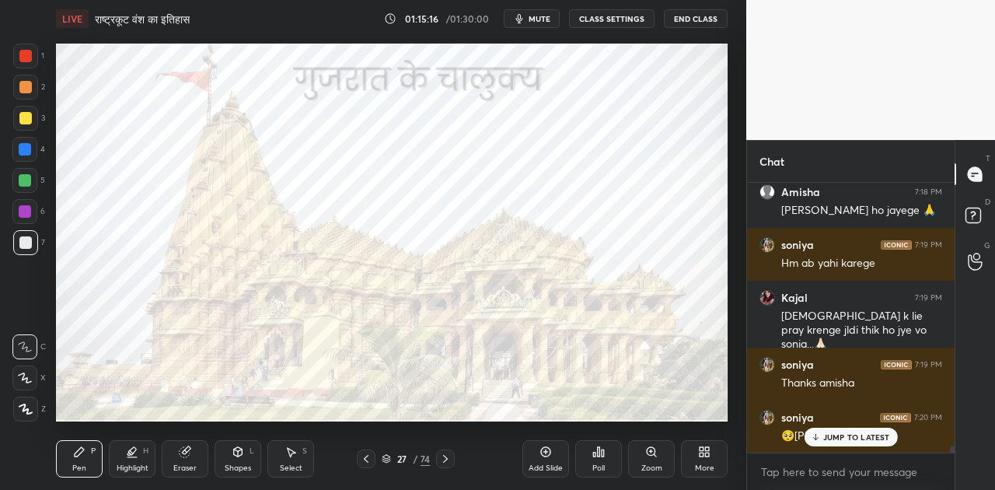
click at [535, 261] on img "grid" at bounding box center [563, 249] width 187 height 99
click at [384, 451] on div "27 / 74" at bounding box center [406, 458] width 48 height 14
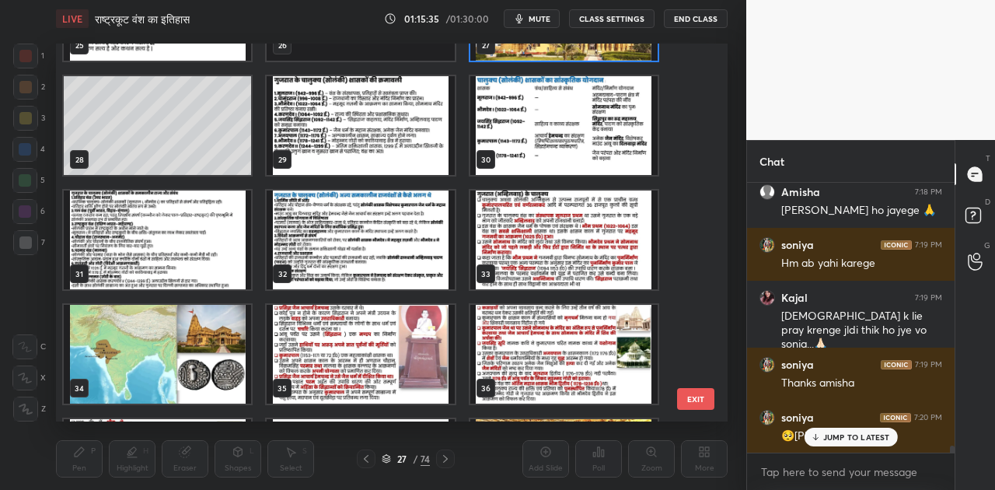
scroll to position [1012, 0]
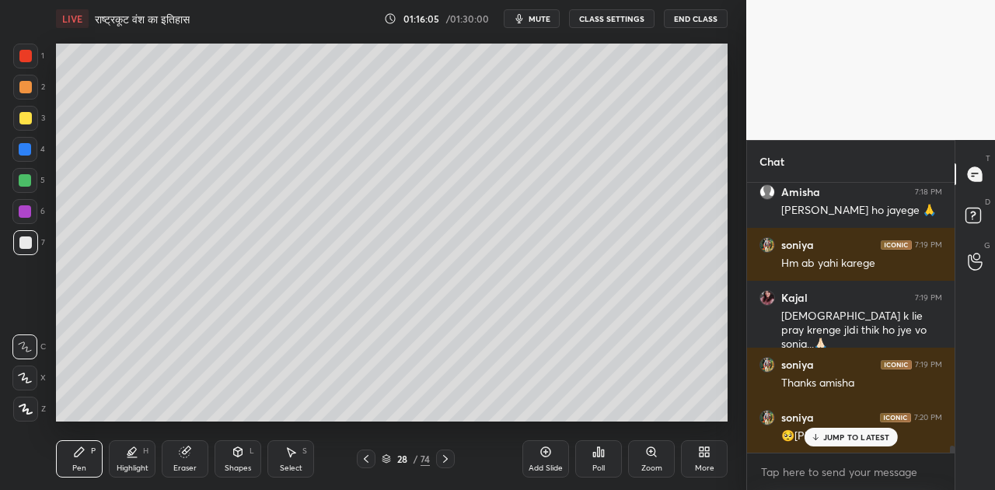
click at [23, 378] on icon at bounding box center [25, 377] width 12 height 9
click at [24, 350] on icon at bounding box center [25, 346] width 14 height 11
click at [30, 175] on div at bounding box center [25, 180] width 12 height 12
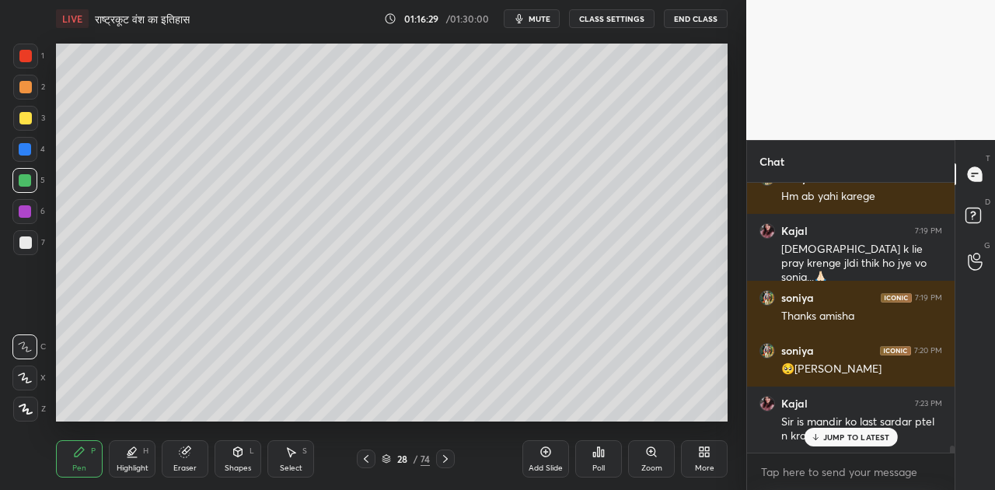
click at [28, 242] on div at bounding box center [25, 242] width 12 height 12
click at [28, 383] on div at bounding box center [24, 377] width 25 height 25
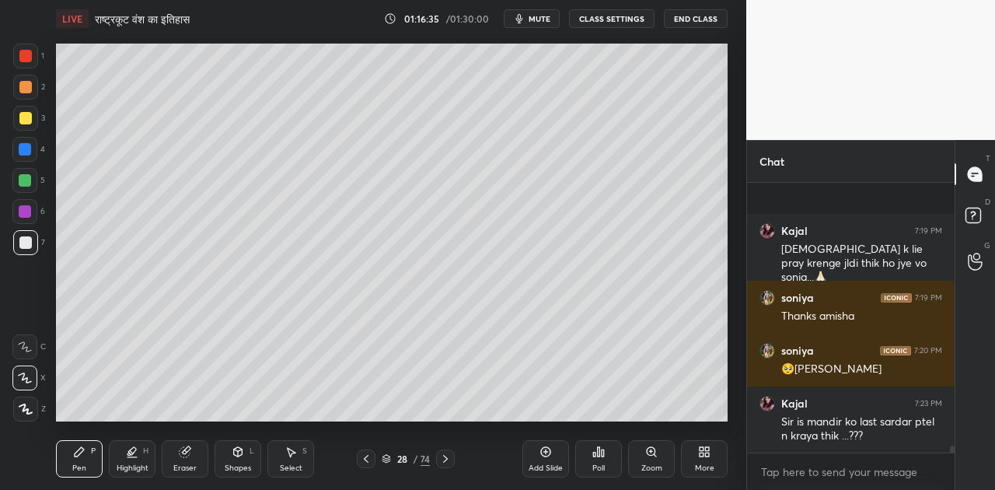
scroll to position [9817, 0]
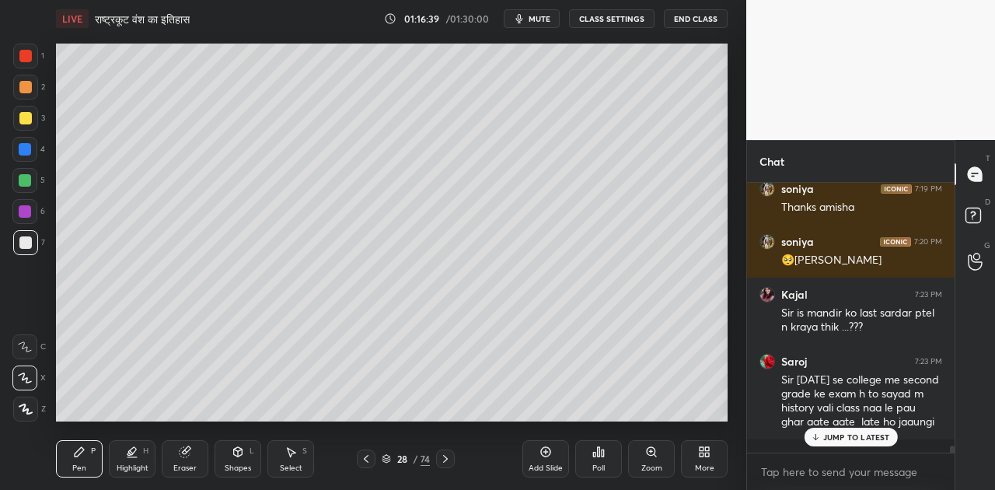
click at [20, 348] on icon at bounding box center [25, 346] width 14 height 11
click at [32, 176] on div at bounding box center [24, 180] width 25 height 25
click at [247, 458] on div "Shapes L" at bounding box center [237, 458] width 47 height 37
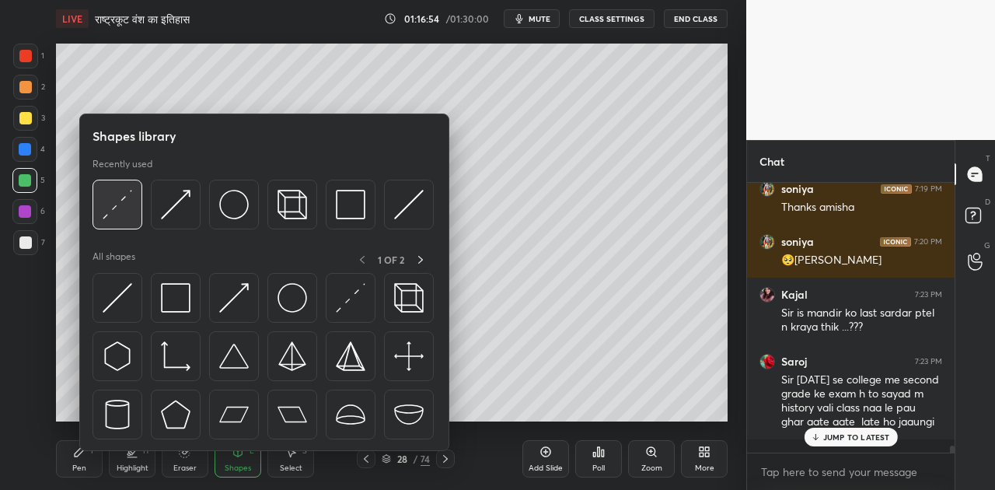
click at [117, 218] on img at bounding box center [118, 205] width 30 height 30
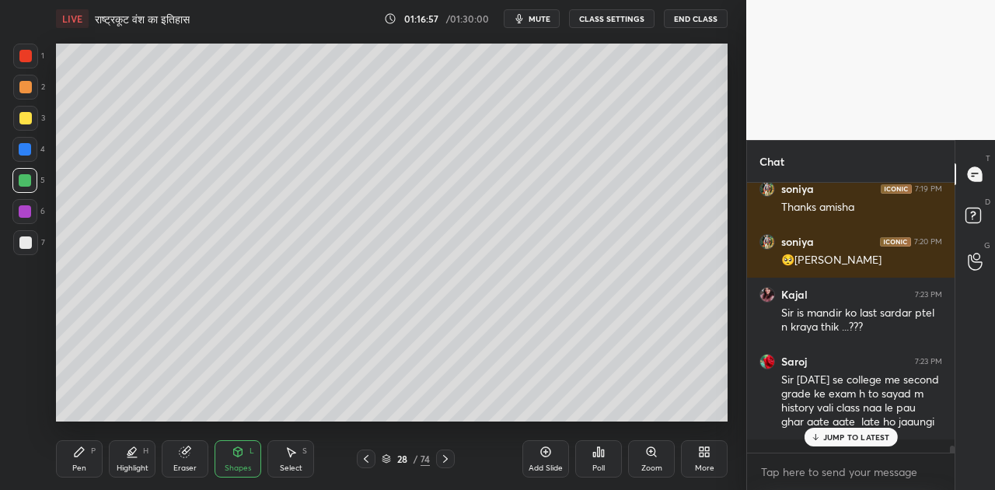
click at [82, 454] on icon at bounding box center [79, 451] width 12 height 12
click at [852, 436] on p "JUMP TO LATEST" at bounding box center [856, 436] width 67 height 9
click at [546, 22] on span "mute" at bounding box center [539, 18] width 22 height 11
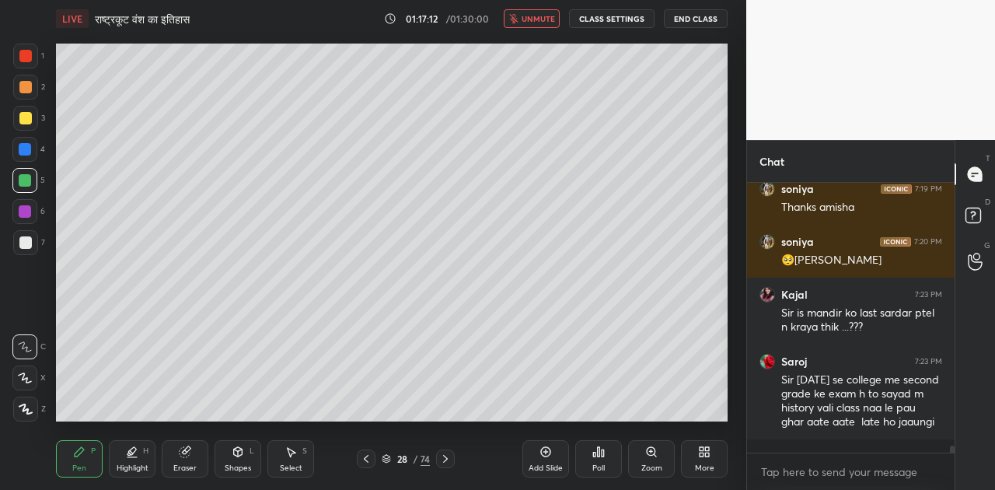
click at [546, 22] on span "unmute" at bounding box center [537, 18] width 33 height 11
click at [26, 249] on div at bounding box center [25, 242] width 25 height 25
click at [23, 382] on icon at bounding box center [25, 377] width 14 height 11
click at [29, 353] on div at bounding box center [24, 346] width 25 height 25
click at [26, 179] on div at bounding box center [25, 180] width 12 height 12
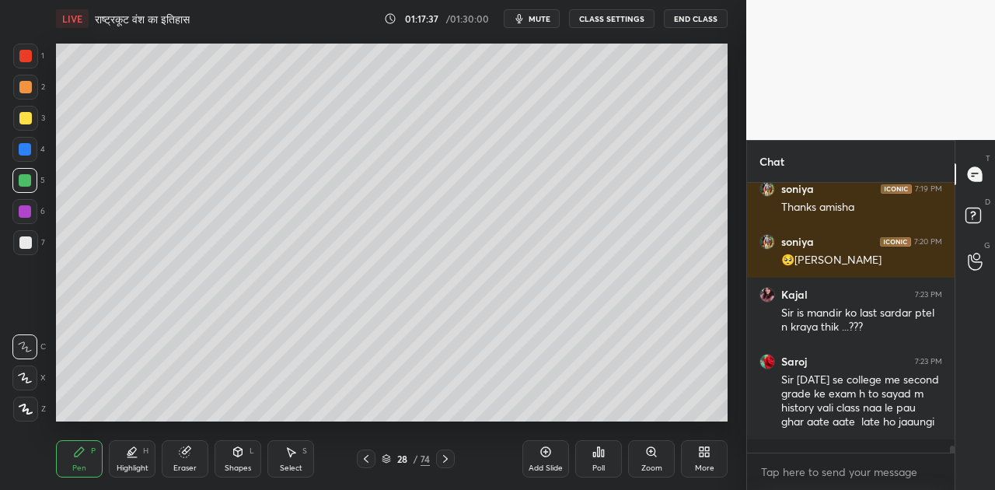
click at [235, 453] on icon at bounding box center [238, 451] width 9 height 9
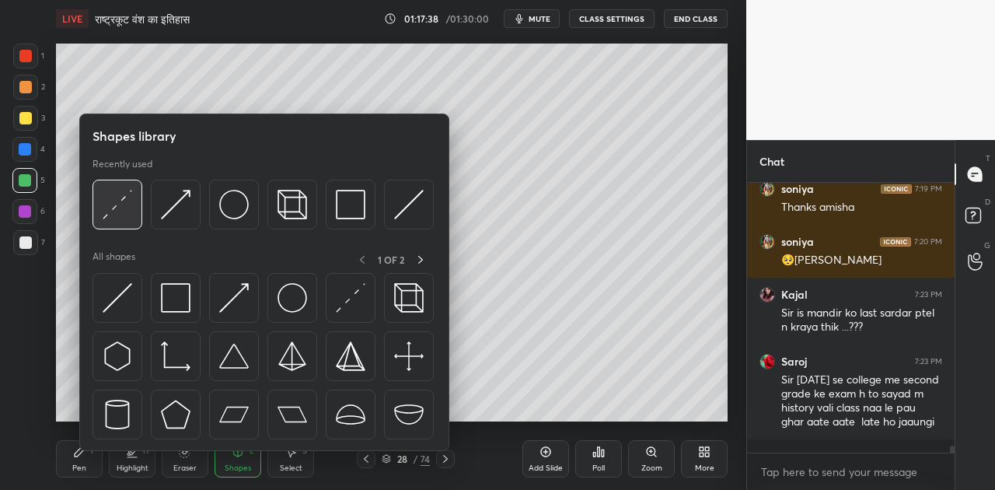
click at [120, 204] on img at bounding box center [118, 205] width 30 height 30
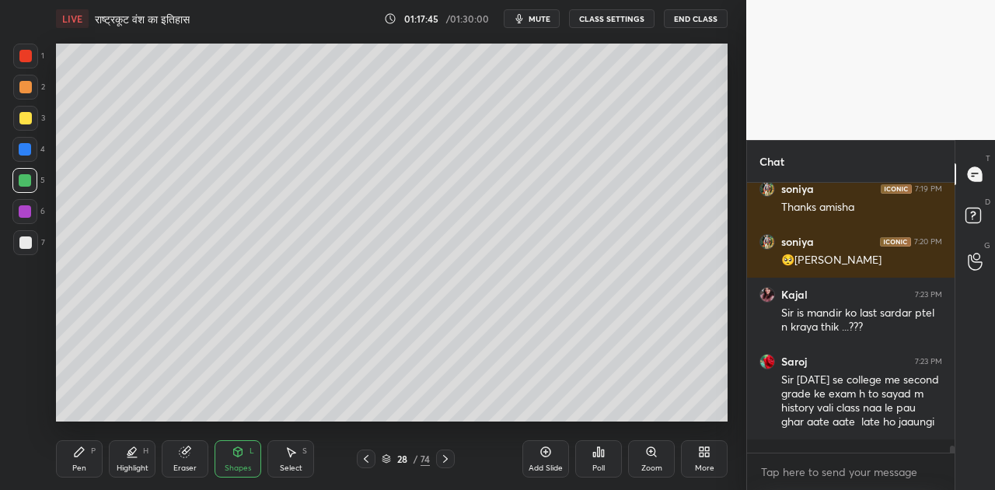
click at [78, 455] on icon at bounding box center [79, 451] width 12 height 12
click at [23, 120] on div at bounding box center [25, 118] width 12 height 12
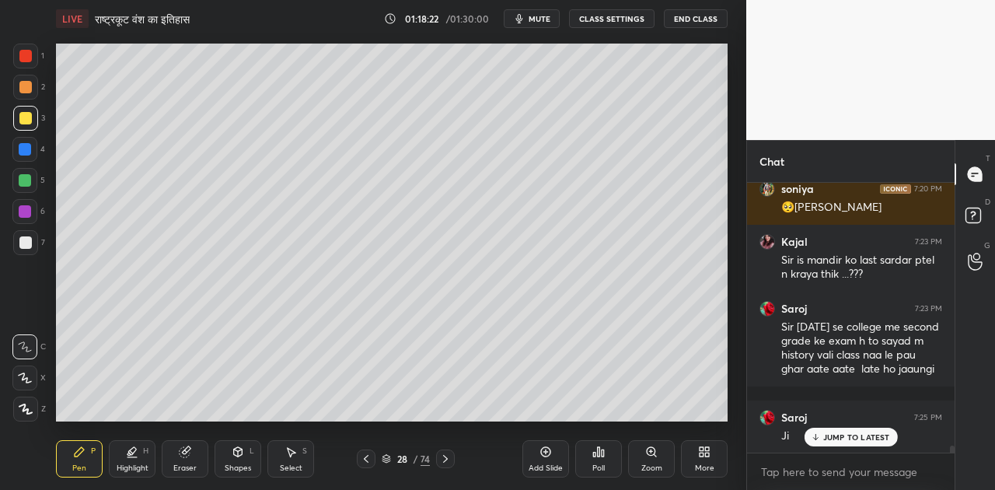
scroll to position [9923, 0]
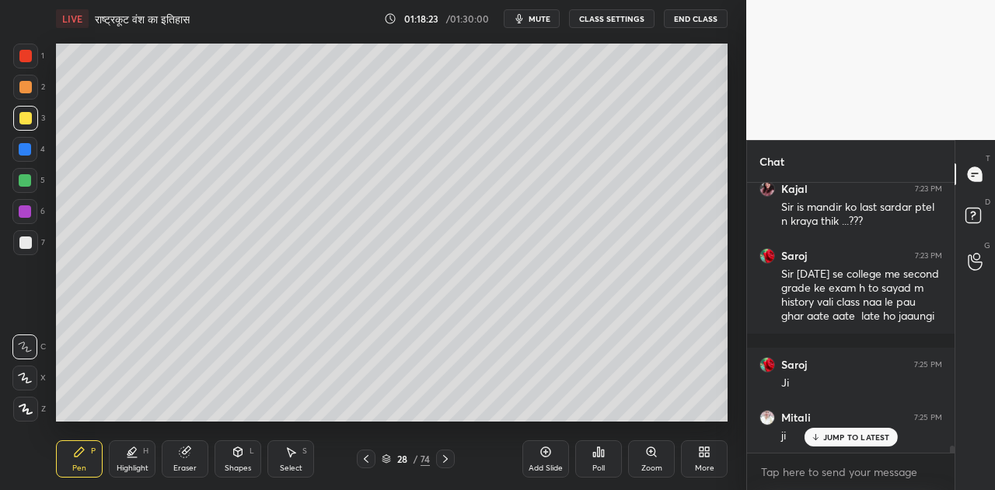
click at [542, 20] on span "mute" at bounding box center [539, 18] width 22 height 11
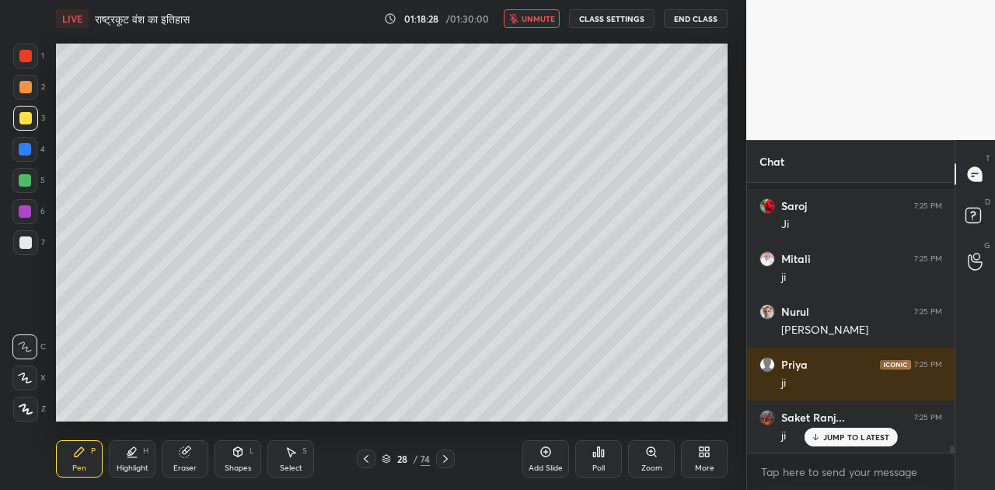
scroll to position [10187, 0]
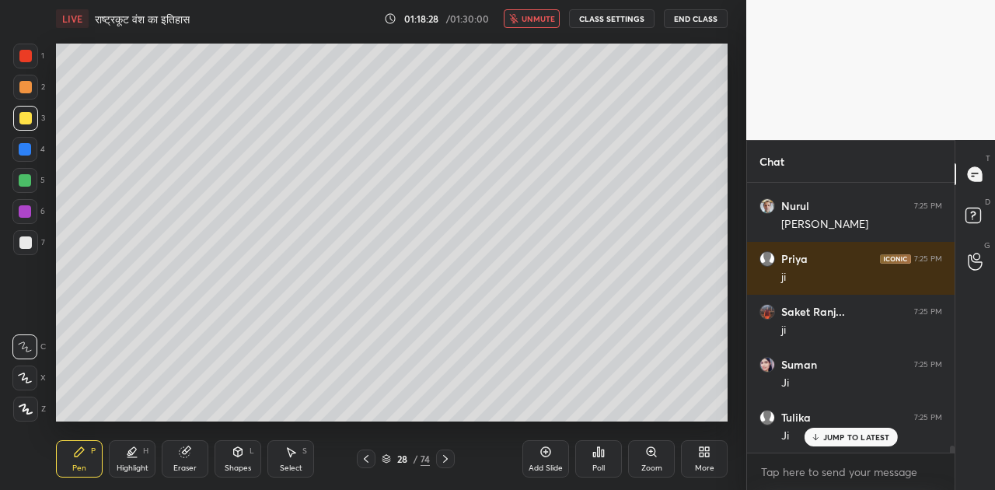
click at [542, 20] on span "unmute" at bounding box center [537, 18] width 33 height 11
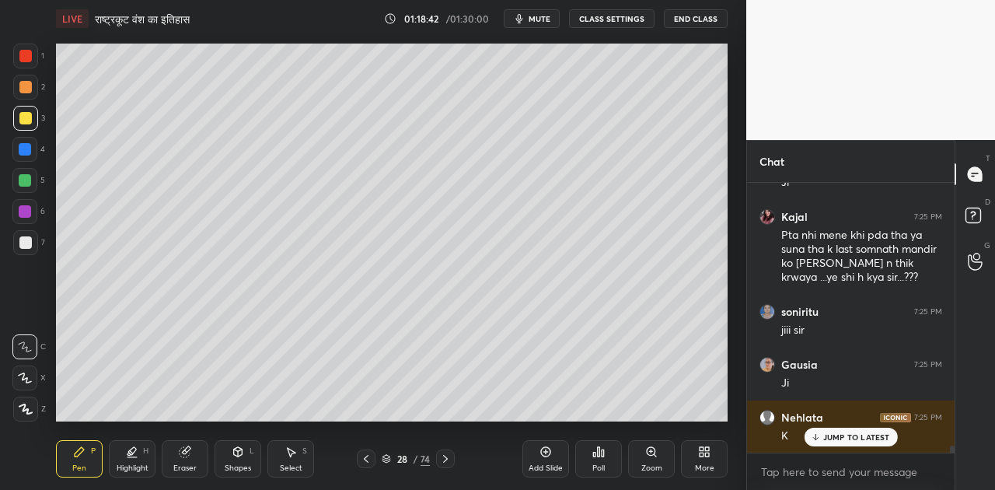
scroll to position [10493, 0]
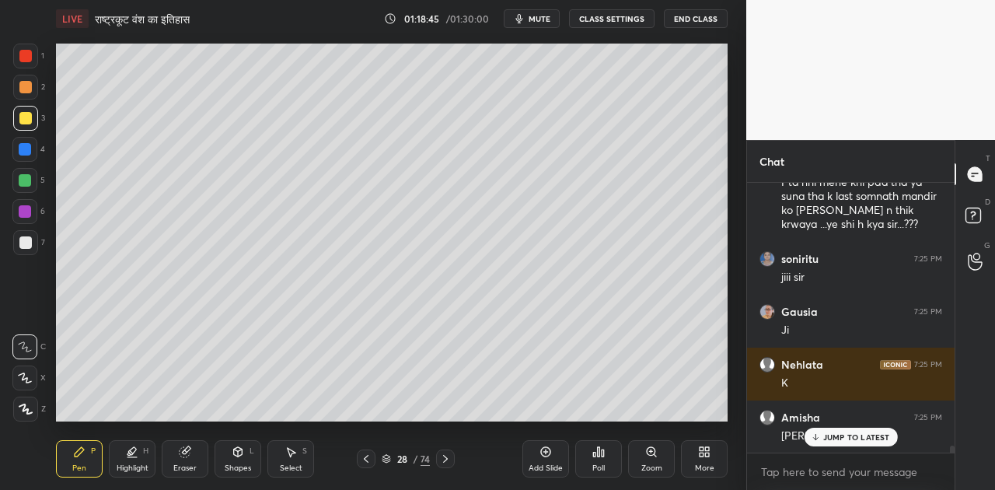
click at [440, 457] on icon at bounding box center [445, 458] width 12 height 12
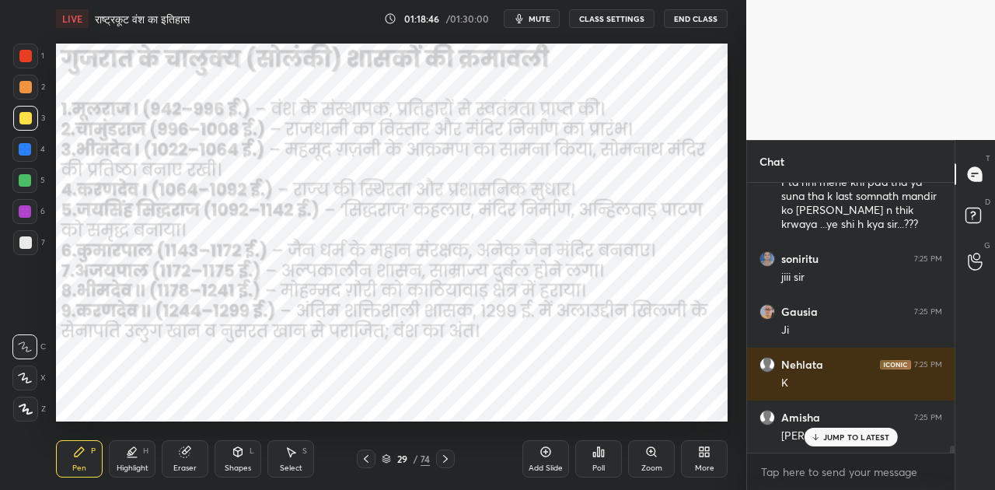
click at [440, 457] on icon at bounding box center [445, 458] width 12 height 12
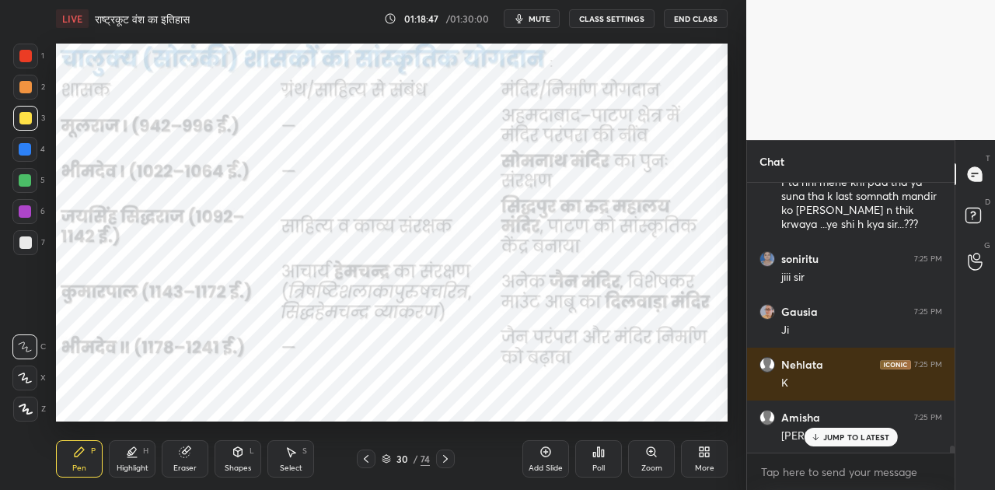
click at [440, 457] on icon at bounding box center [445, 458] width 12 height 12
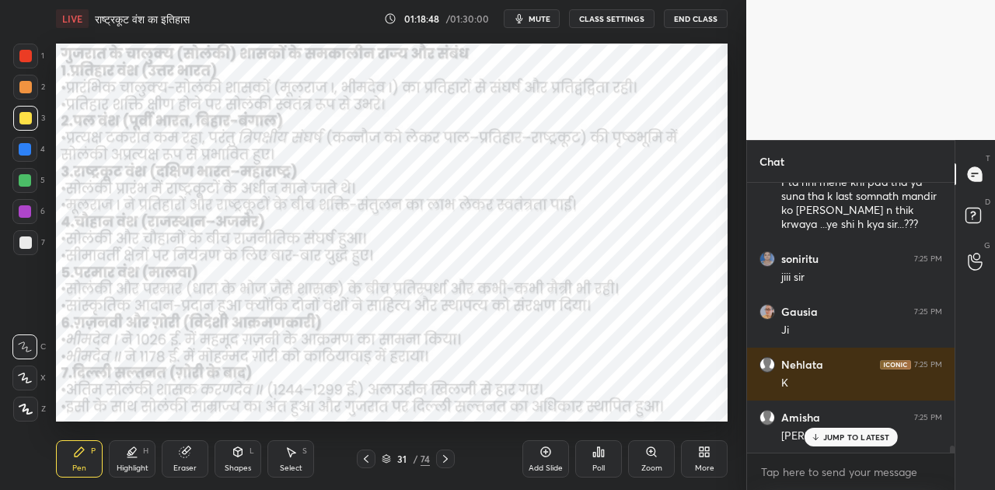
scroll to position [10546, 0]
click at [440, 457] on icon at bounding box center [445, 458] width 12 height 12
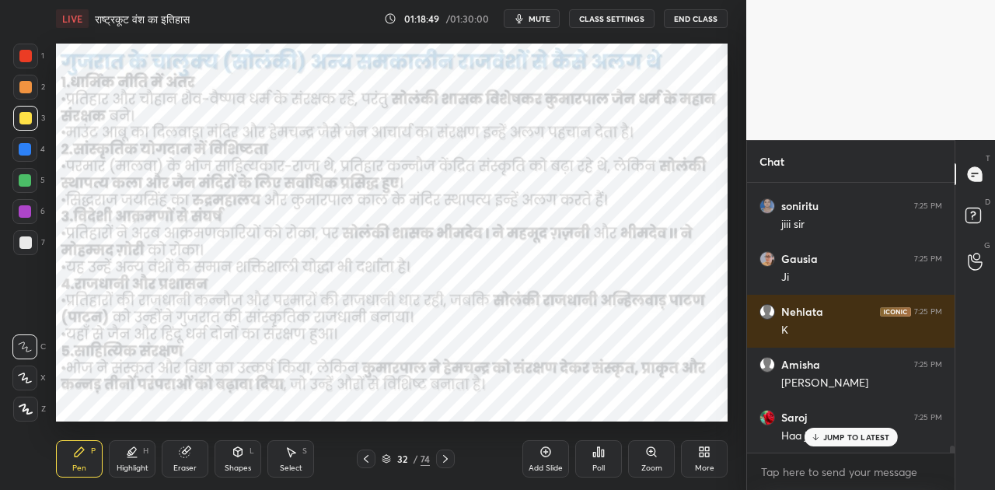
click at [440, 457] on icon at bounding box center [445, 458] width 12 height 12
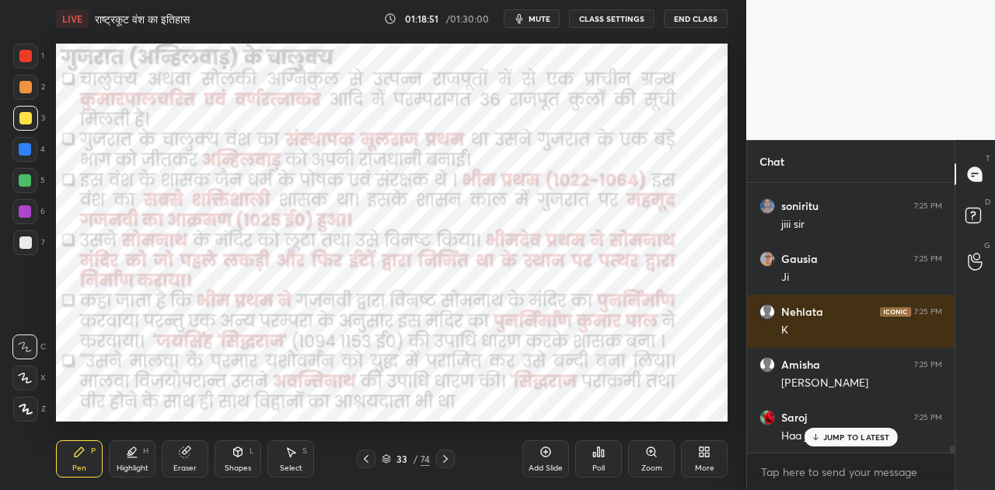
click at [440, 457] on icon at bounding box center [445, 458] width 12 height 12
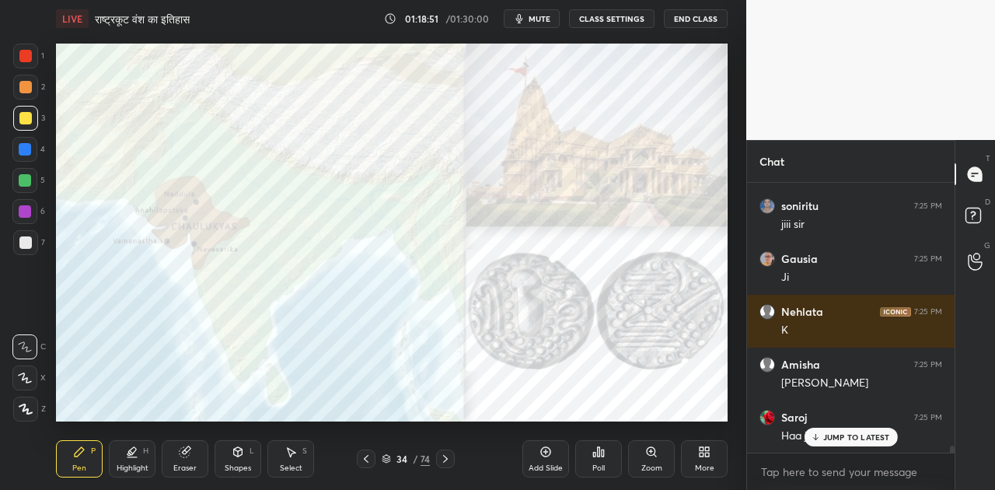
scroll to position [10599, 0]
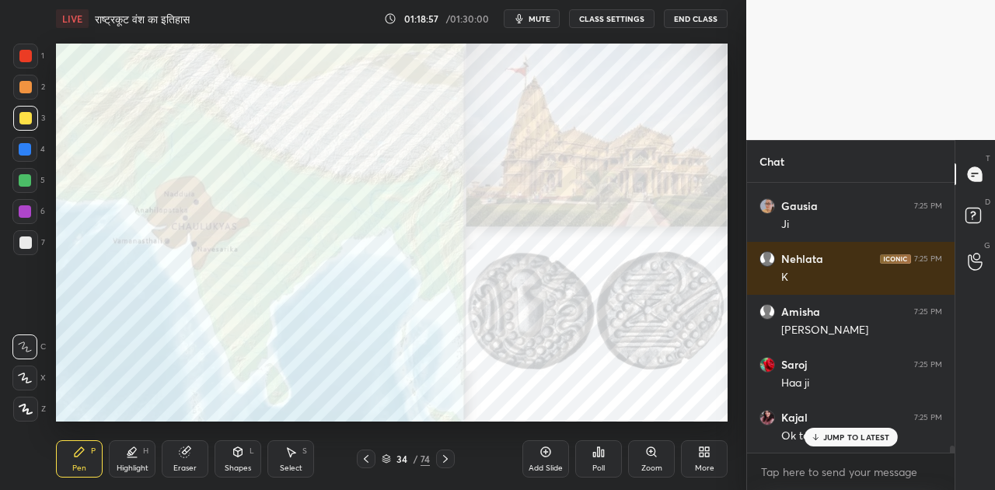
click at [27, 150] on div at bounding box center [25, 149] width 12 height 12
click at [448, 451] on div at bounding box center [445, 458] width 19 height 19
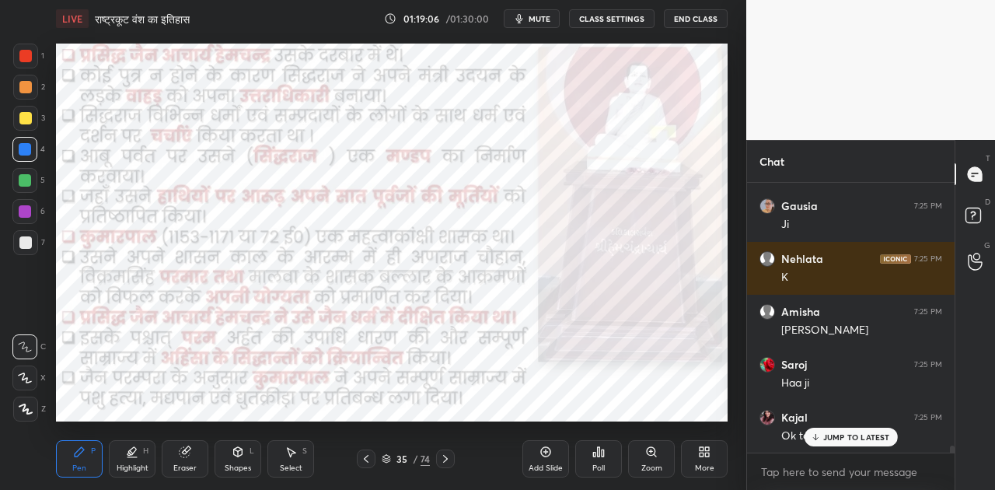
click at [448, 451] on div at bounding box center [445, 458] width 19 height 19
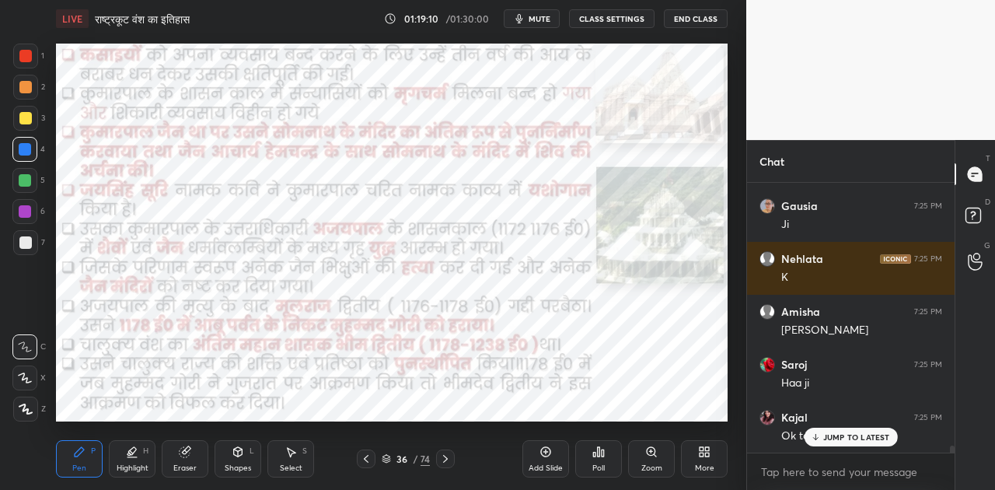
click at [448, 451] on div at bounding box center [445, 458] width 19 height 19
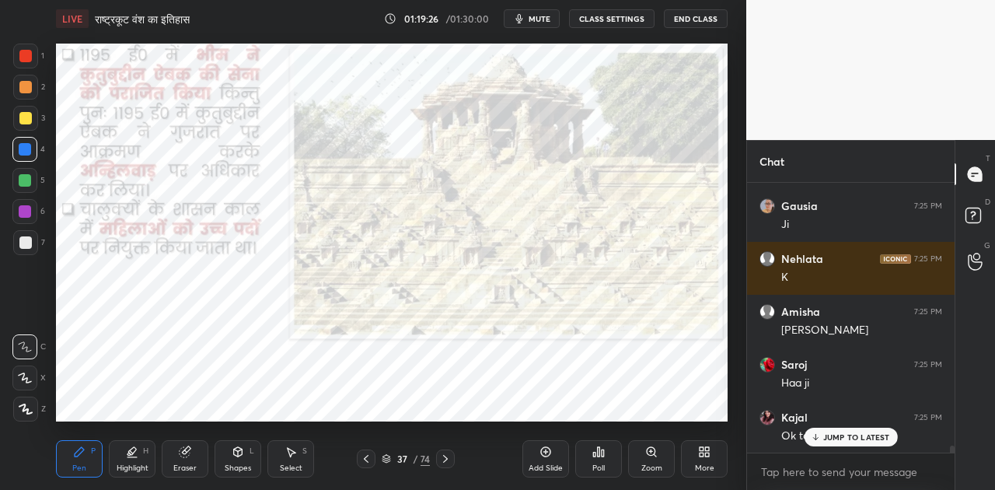
click at [541, 18] on span "mute" at bounding box center [539, 18] width 22 height 11
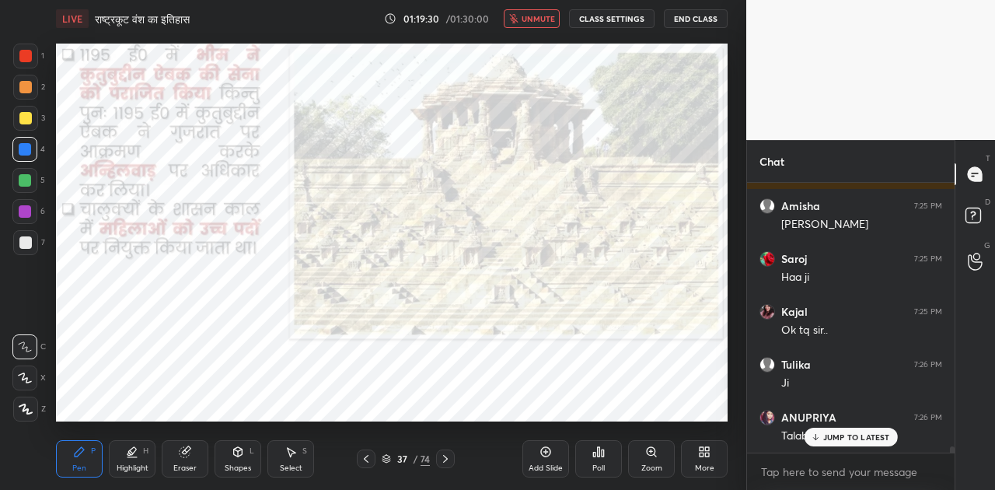
scroll to position [10757, 0]
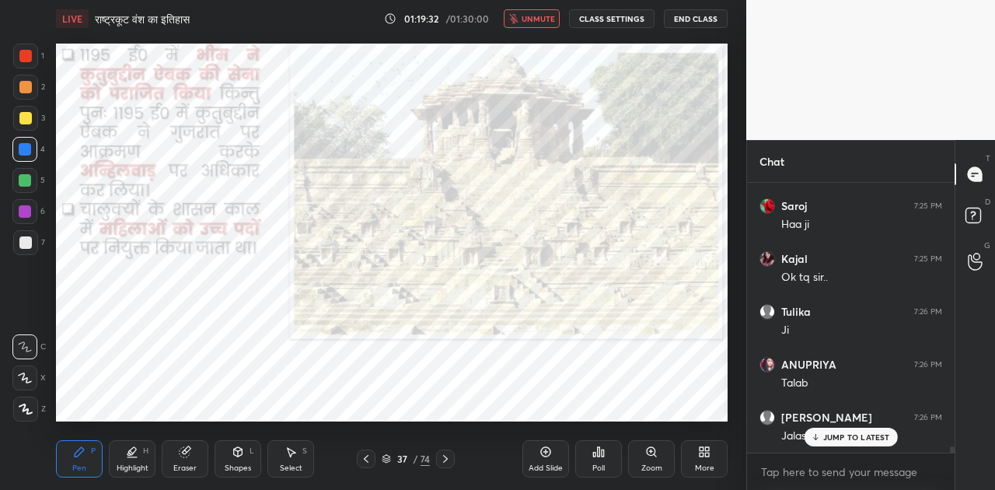
click at [541, 18] on span "unmute" at bounding box center [537, 18] width 33 height 11
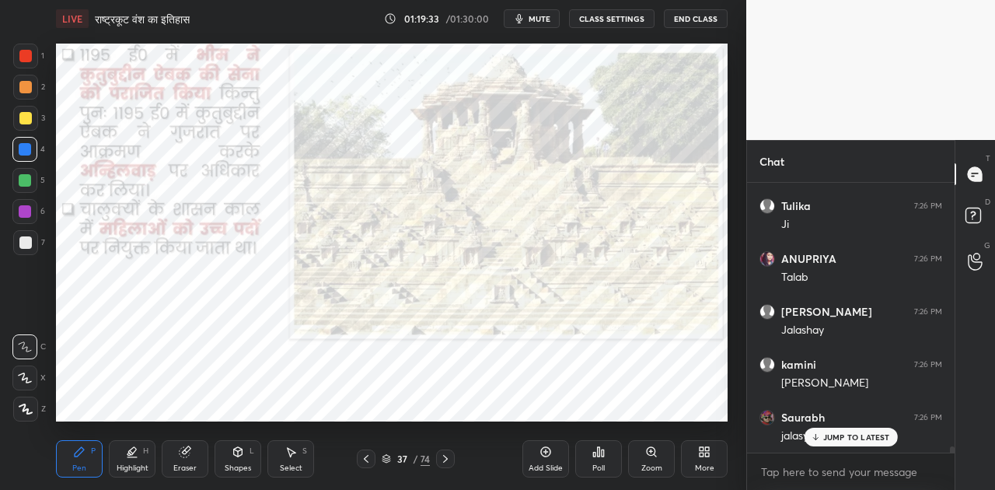
click at [440, 454] on icon at bounding box center [445, 458] width 12 height 12
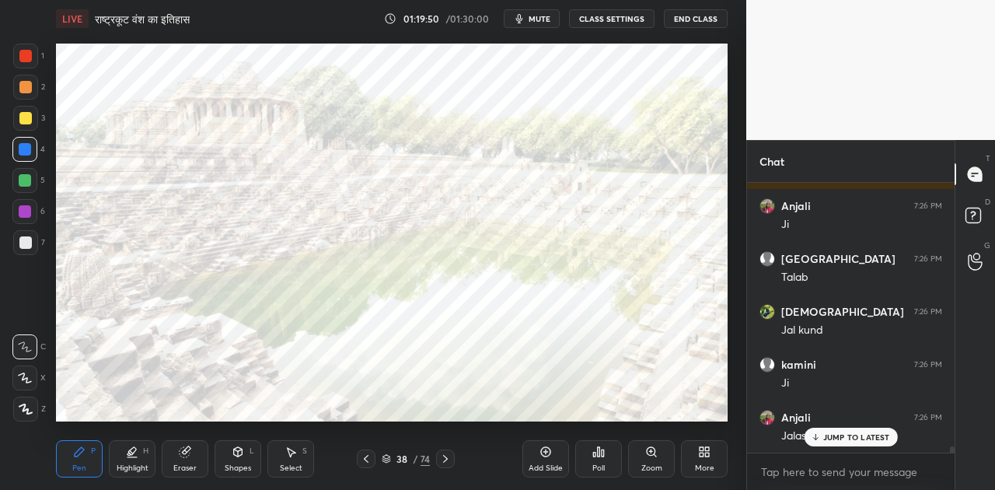
scroll to position [11247, 0]
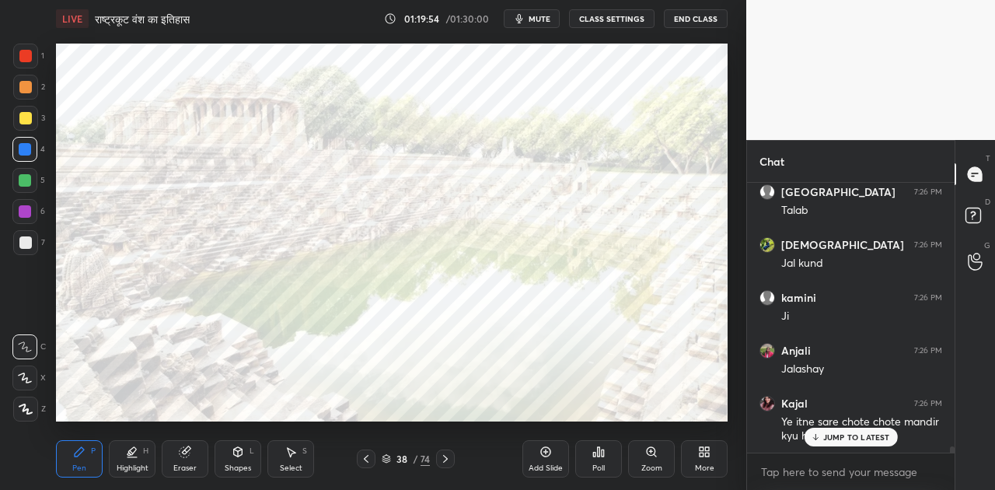
click at [833, 435] on p "JUMP TO LATEST" at bounding box center [856, 436] width 67 height 9
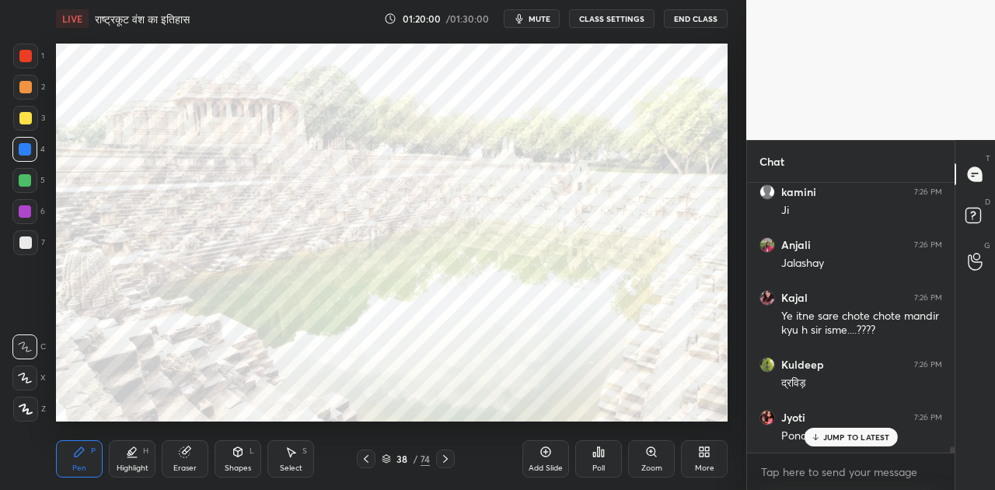
scroll to position [11405, 0]
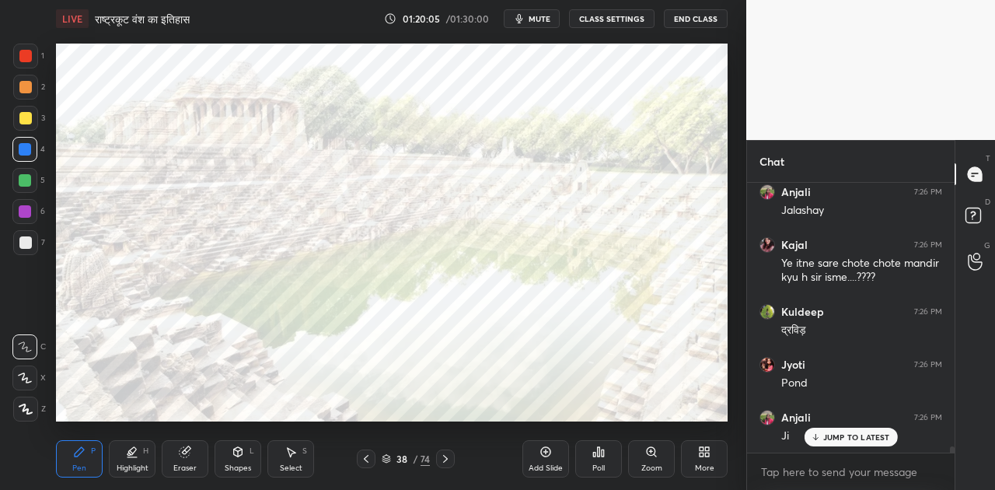
click at [448, 458] on icon at bounding box center [445, 458] width 12 height 12
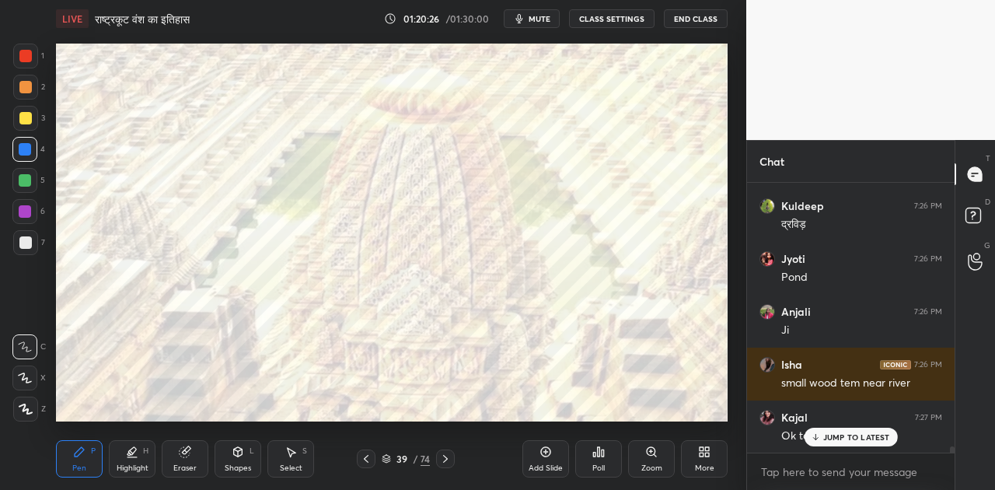
scroll to position [11578, 0]
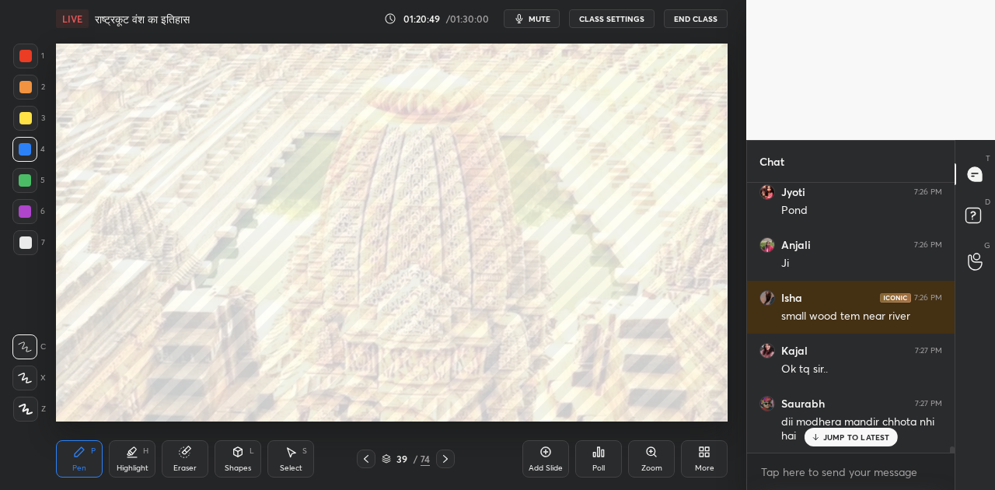
click at [863, 436] on p "JUMP TO LATEST" at bounding box center [856, 436] width 67 height 9
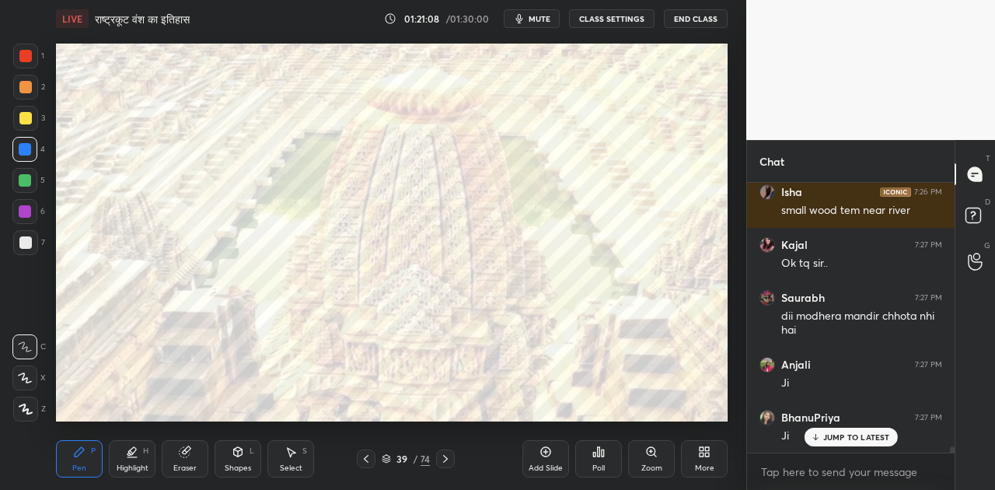
scroll to position [11764, 0]
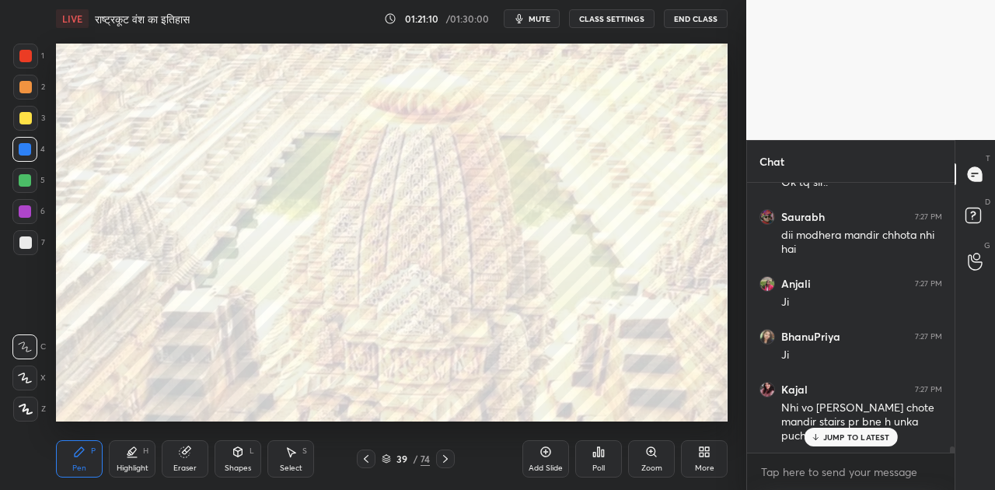
click at [859, 435] on p "JUMP TO LATEST" at bounding box center [856, 436] width 67 height 9
click at [445, 457] on icon at bounding box center [445, 459] width 5 height 8
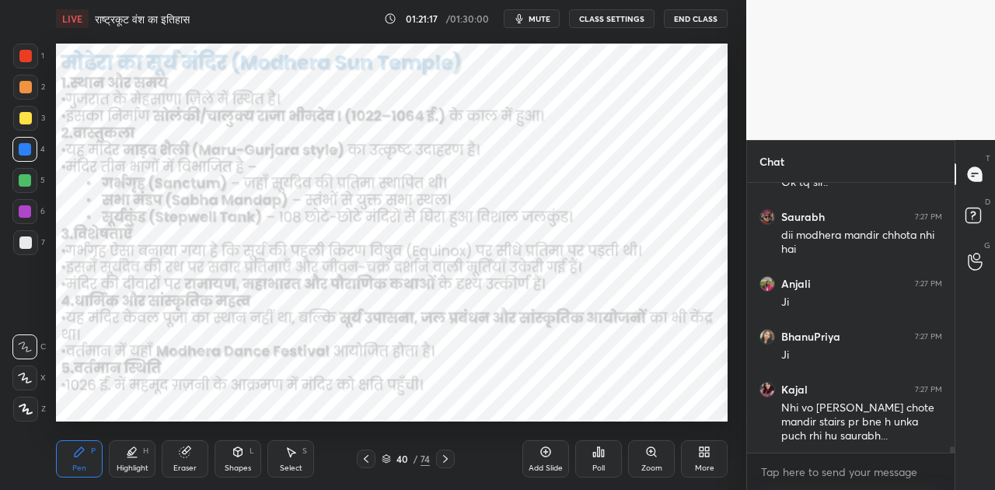
click at [445, 457] on icon at bounding box center [445, 459] width 5 height 8
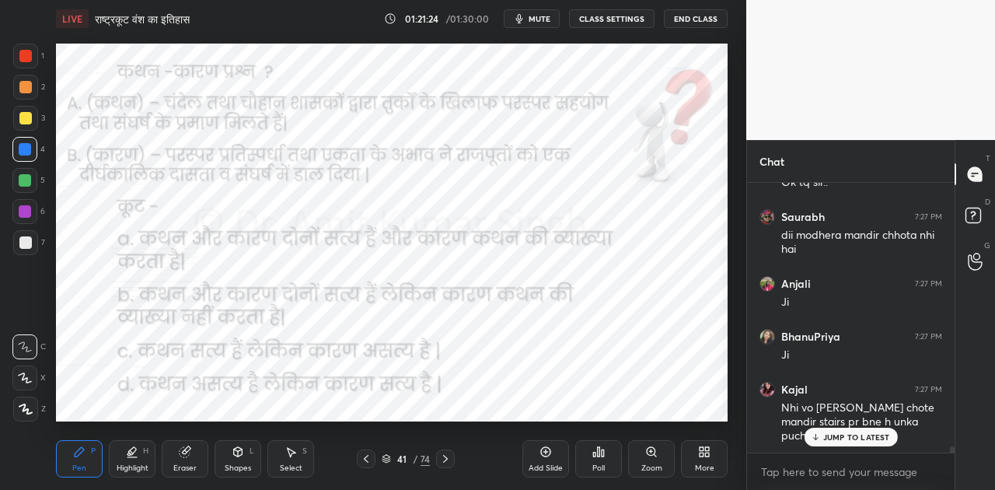
scroll to position [11817, 0]
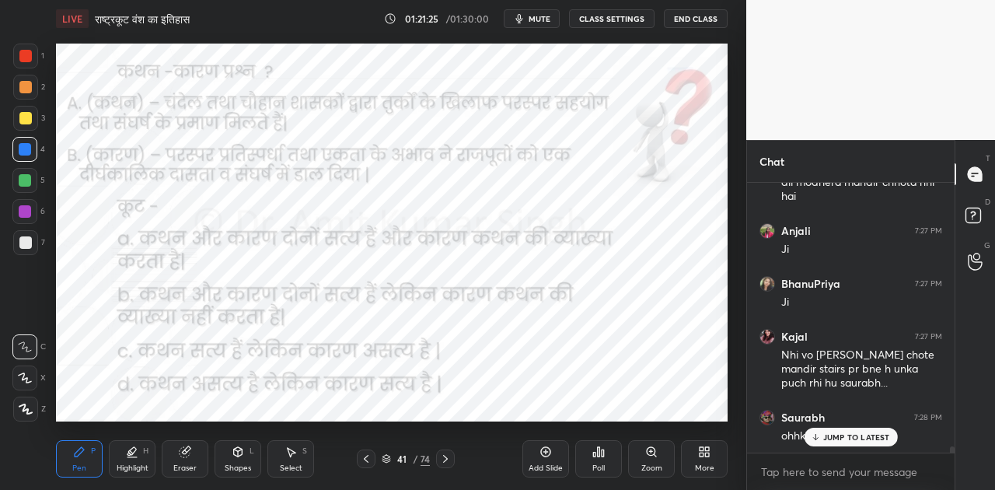
click at [538, 15] on span "mute" at bounding box center [539, 18] width 22 height 11
click at [842, 430] on div "JUMP TO LATEST" at bounding box center [849, 436] width 93 height 19
click at [602, 446] on icon at bounding box center [598, 451] width 12 height 12
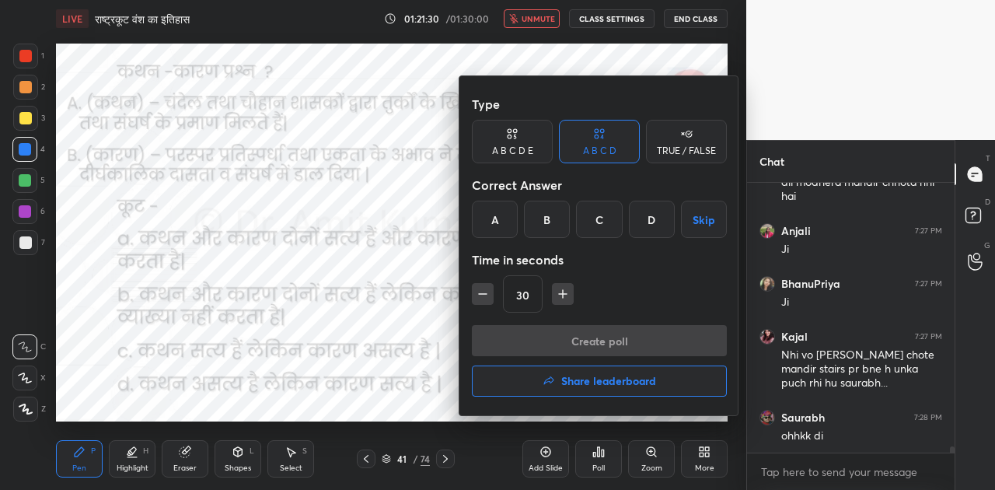
click at [545, 219] on div "B" at bounding box center [547, 218] width 46 height 37
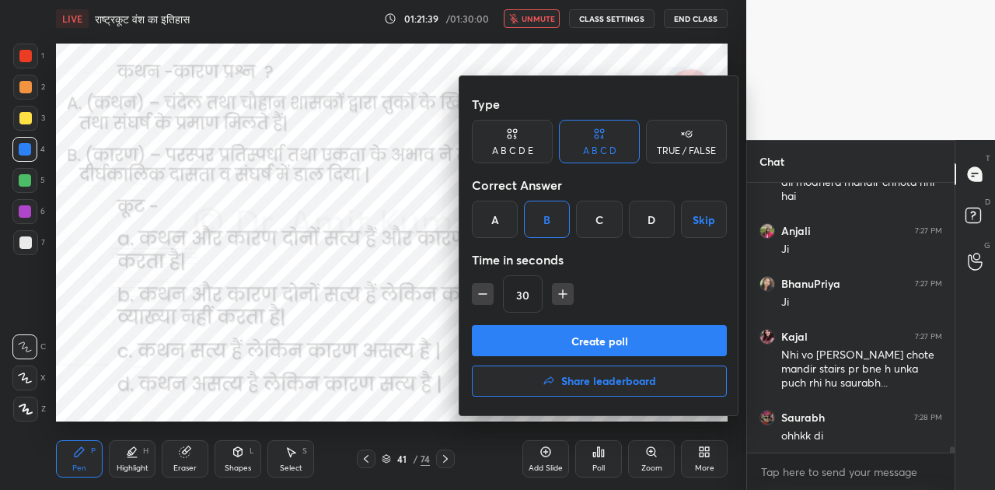
click at [588, 341] on button "Create poll" at bounding box center [599, 340] width 255 height 31
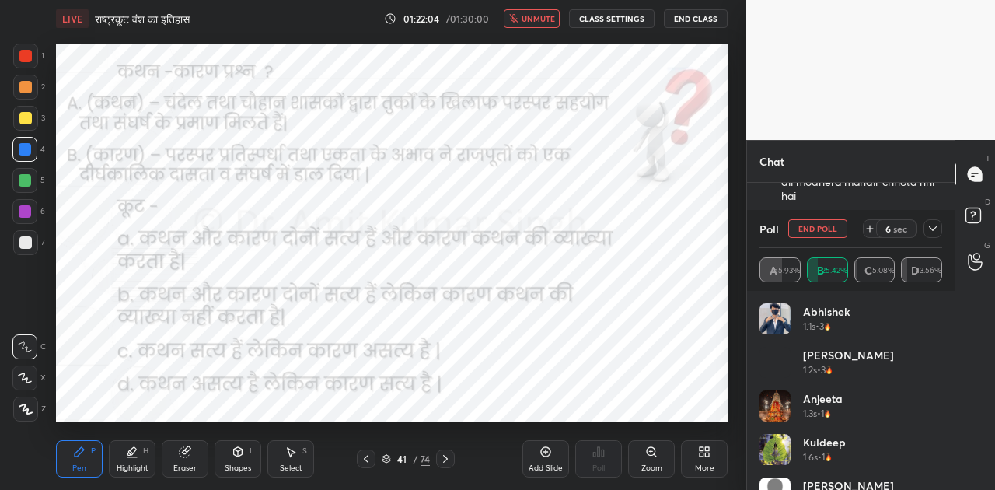
scroll to position [11951, 0]
click at [536, 19] on span "unmute" at bounding box center [537, 18] width 33 height 11
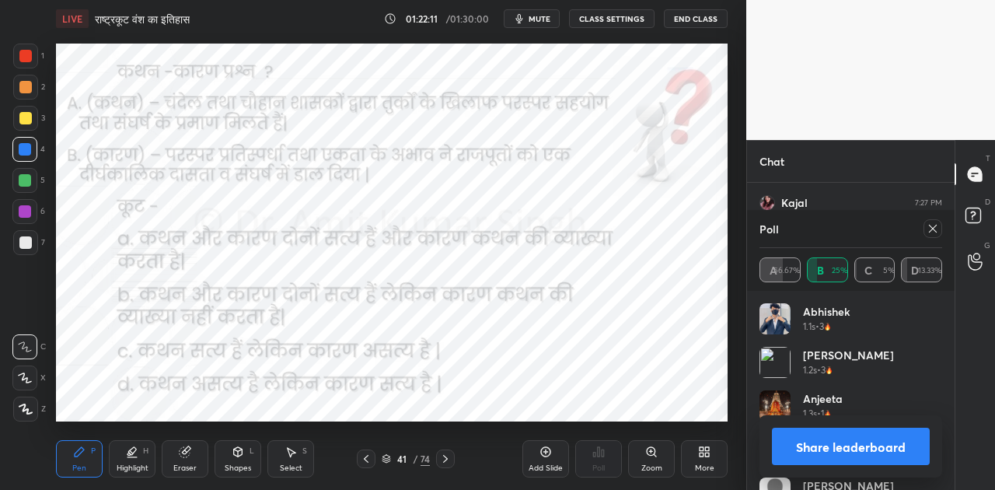
click at [836, 452] on button "Share leaderboard" at bounding box center [851, 445] width 158 height 37
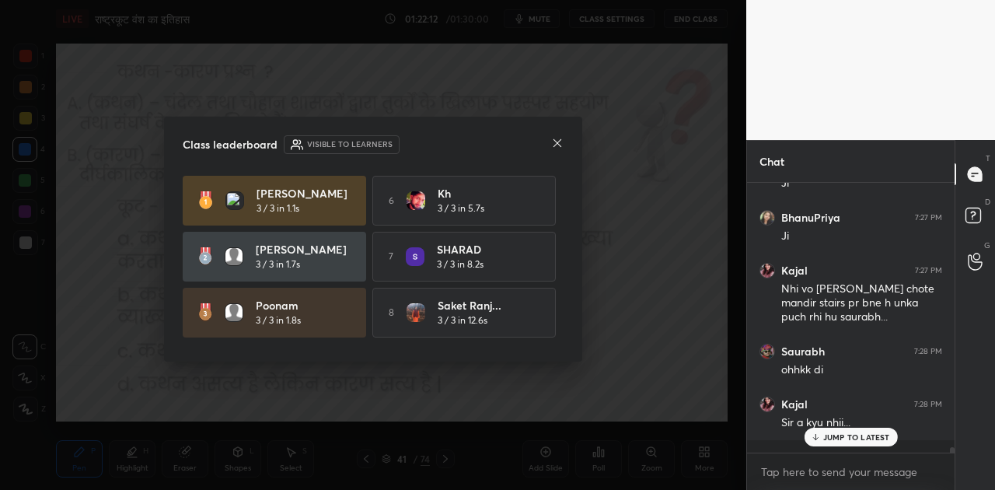
scroll to position [11870, 0]
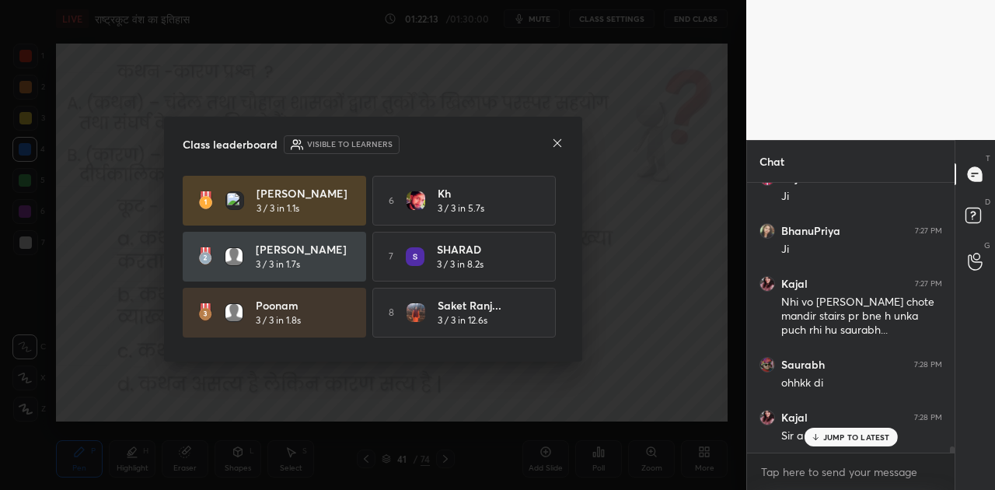
click at [558, 141] on icon at bounding box center [557, 143] width 8 height 8
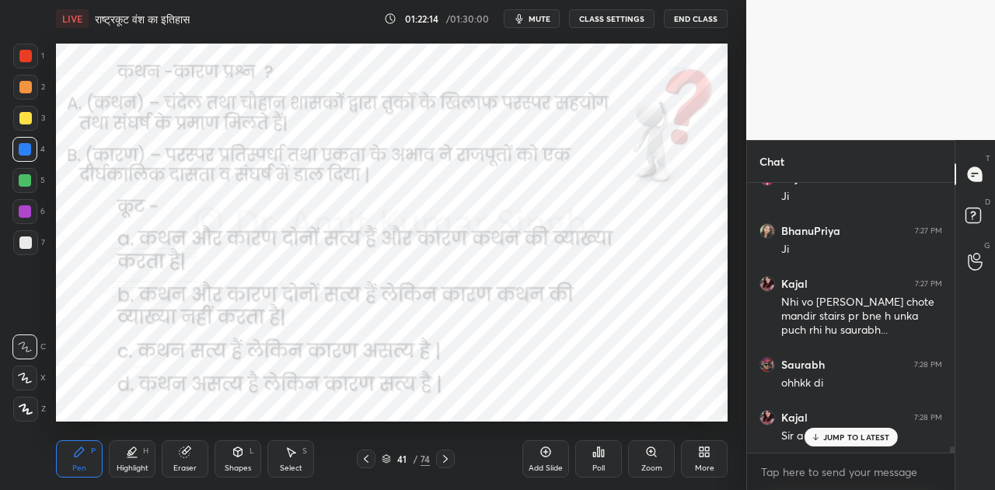
click at [828, 430] on div "JUMP TO LATEST" at bounding box center [849, 436] width 93 height 19
click at [442, 458] on icon at bounding box center [445, 458] width 12 height 12
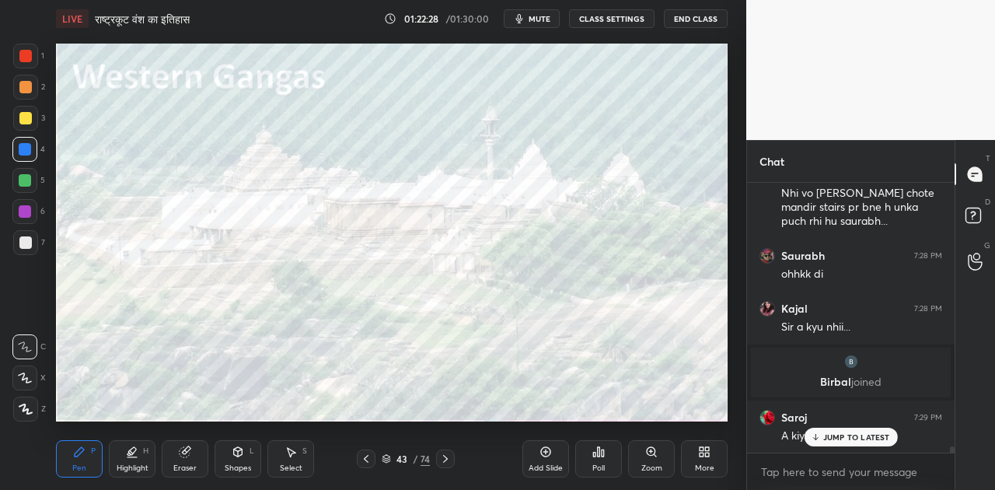
click at [847, 434] on p "JUMP TO LATEST" at bounding box center [856, 436] width 67 height 9
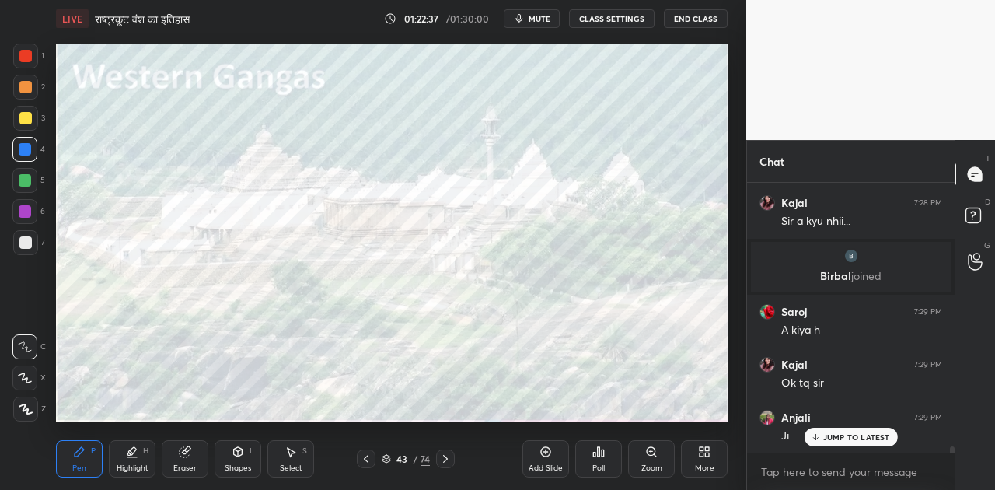
click at [445, 461] on icon at bounding box center [445, 458] width 12 height 12
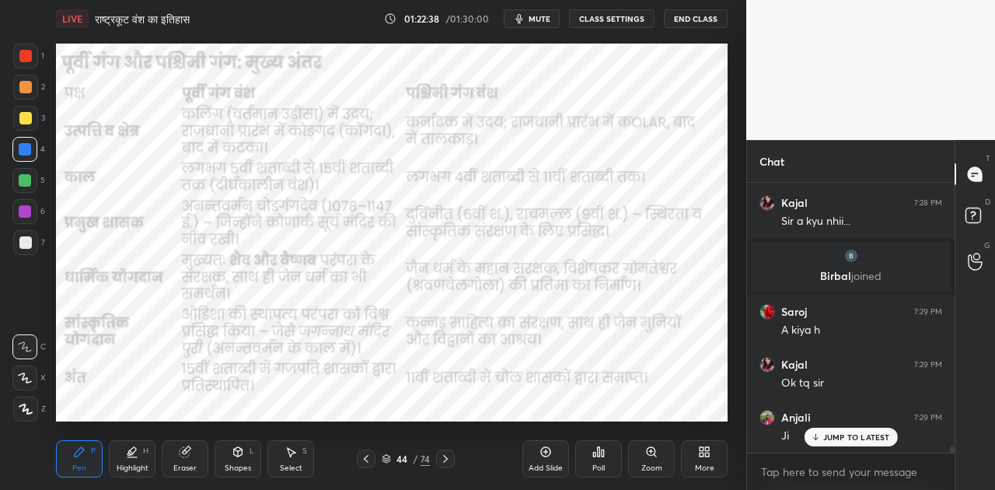
click at [445, 461] on icon at bounding box center [445, 458] width 12 height 12
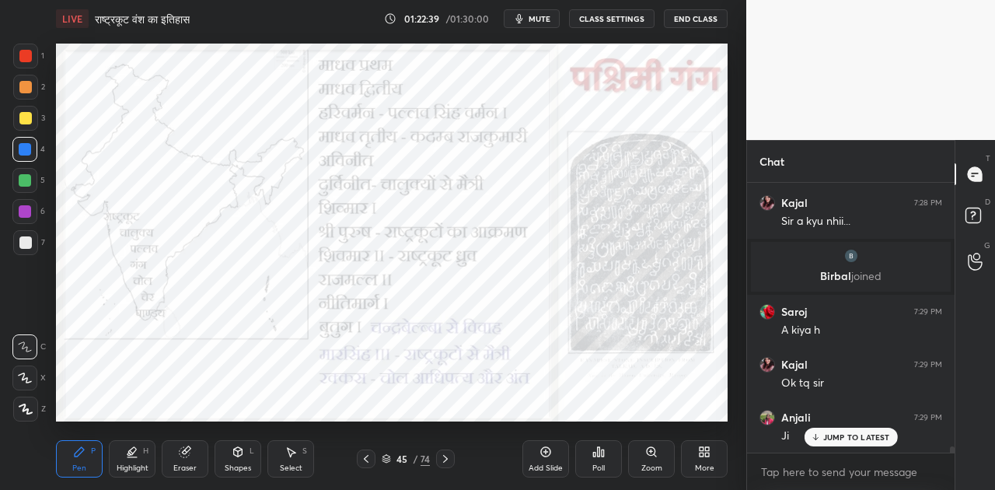
click at [445, 461] on icon at bounding box center [445, 458] width 12 height 12
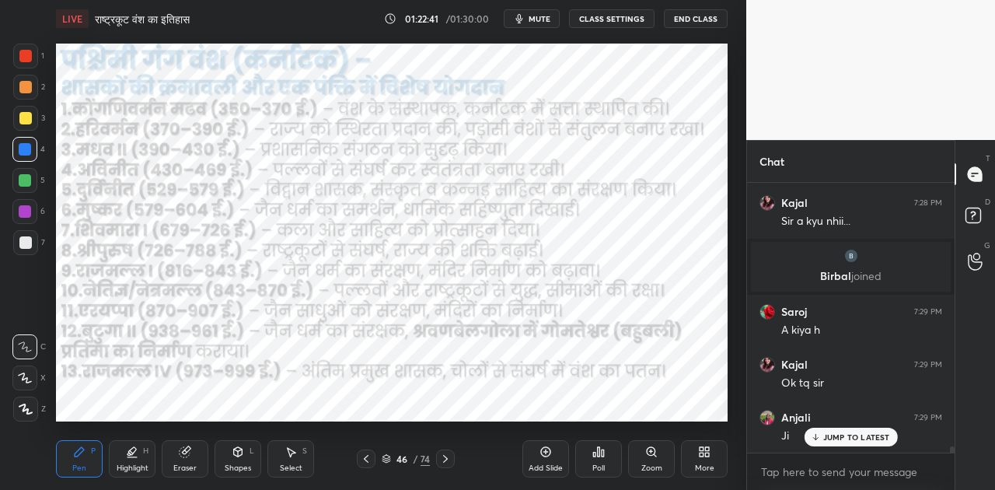
click at [445, 461] on icon at bounding box center [445, 458] width 12 height 12
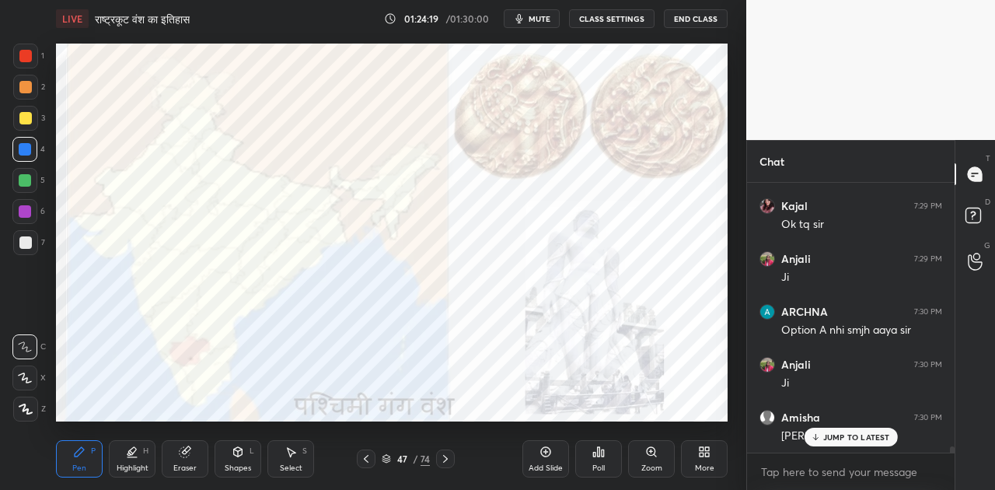
scroll to position [11324, 0]
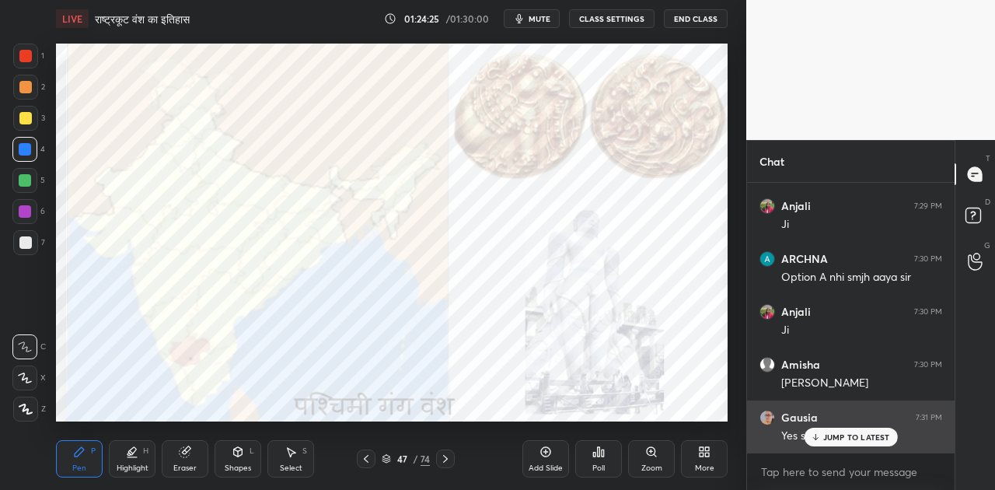
click at [830, 437] on p "JUMP TO LATEST" at bounding box center [856, 436] width 67 height 9
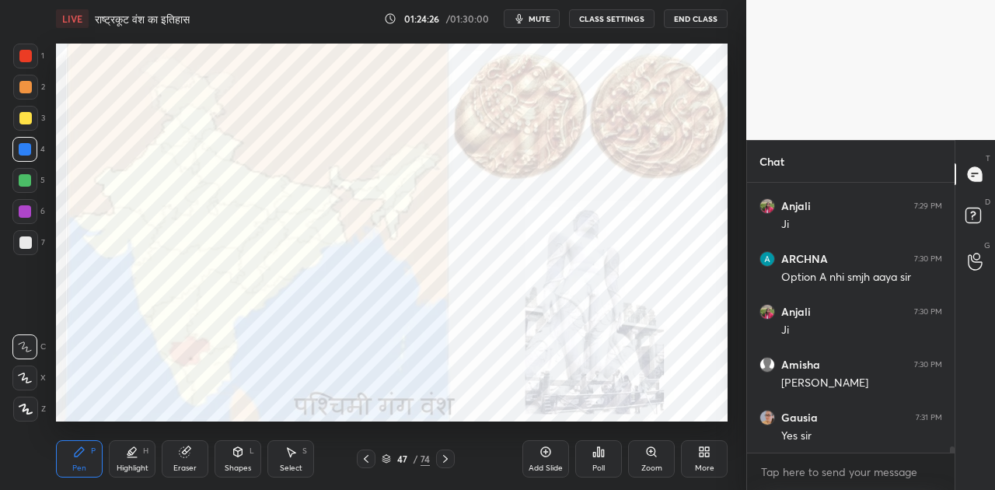
click at [362, 454] on icon at bounding box center [366, 458] width 12 height 12
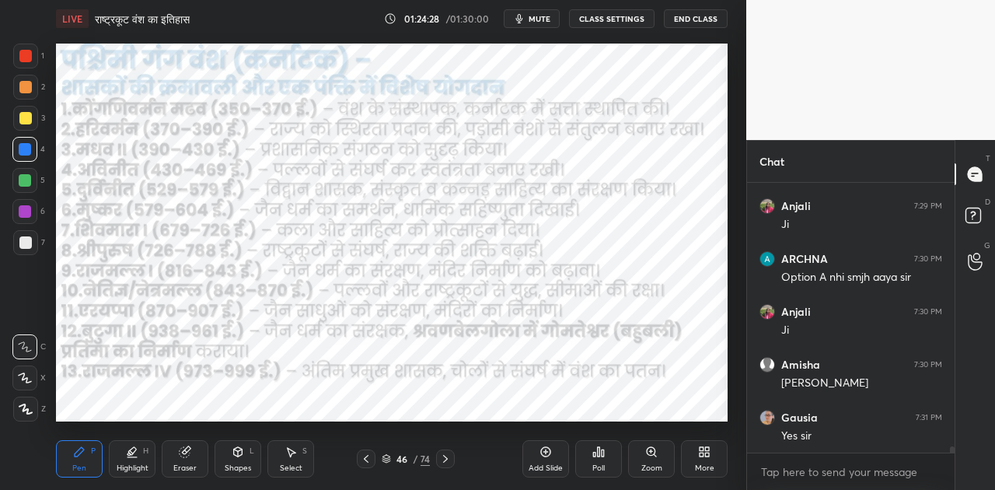
click at [370, 451] on div at bounding box center [366, 458] width 19 height 19
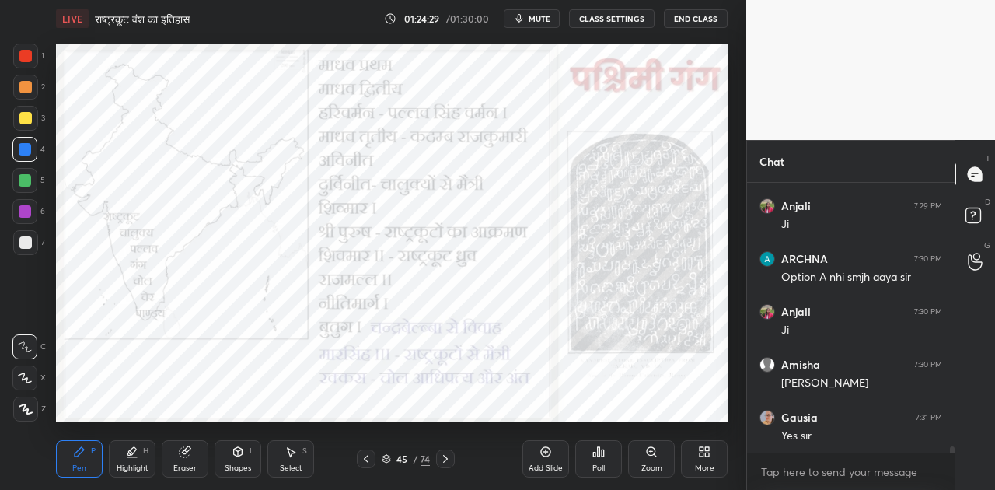
click at [371, 452] on icon at bounding box center [366, 458] width 12 height 12
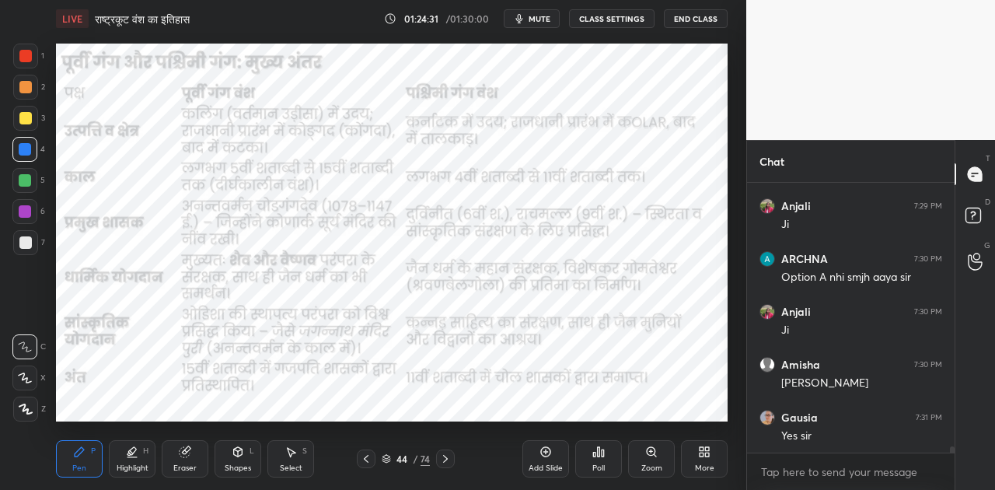
click at [371, 451] on div at bounding box center [366, 458] width 19 height 19
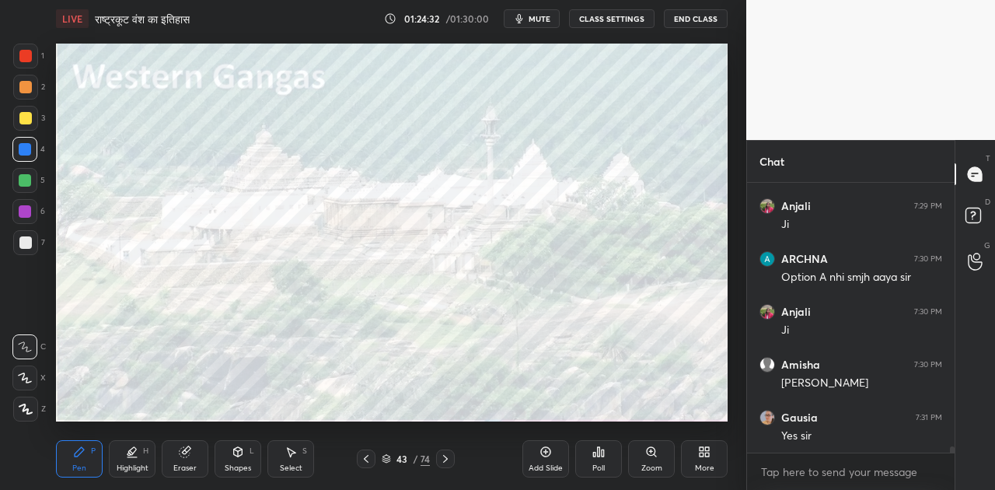
click at [449, 454] on icon at bounding box center [445, 458] width 12 height 12
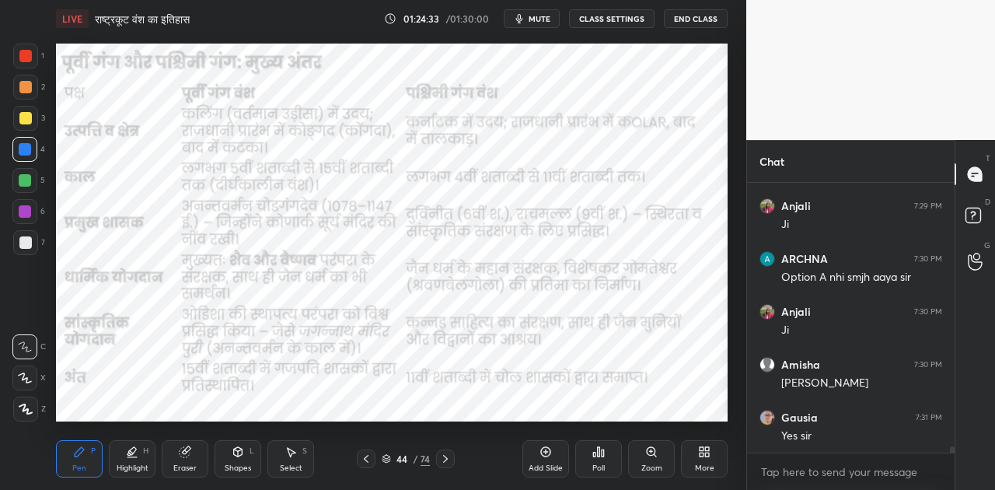
click at [449, 455] on icon at bounding box center [445, 458] width 12 height 12
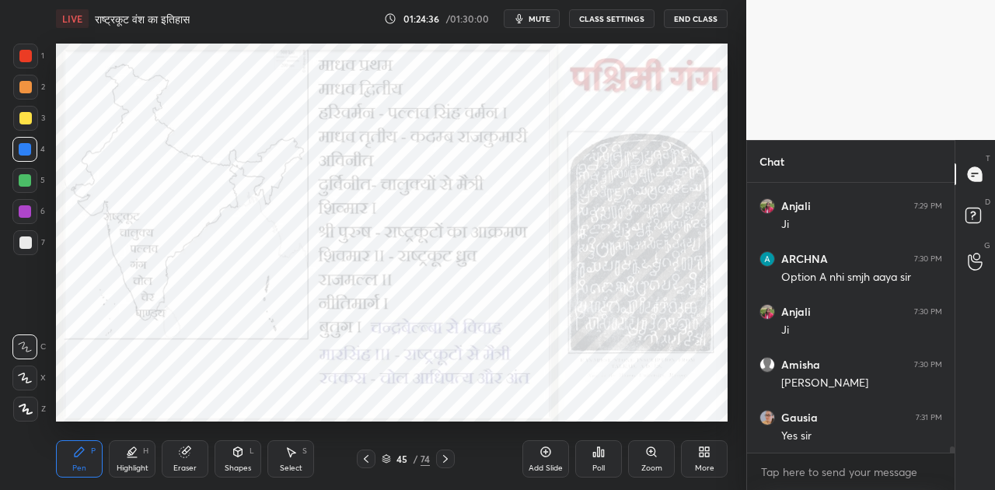
scroll to position [11377, 0]
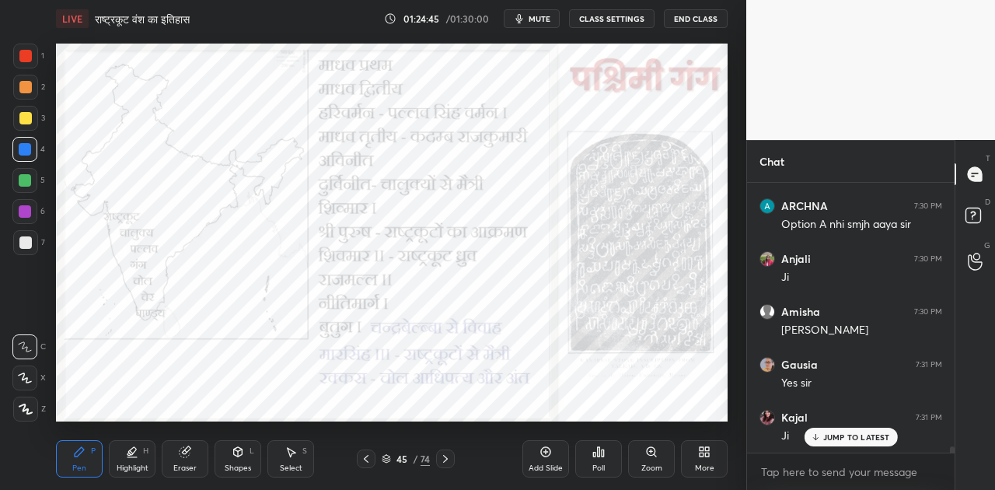
click at [367, 456] on icon at bounding box center [366, 458] width 12 height 12
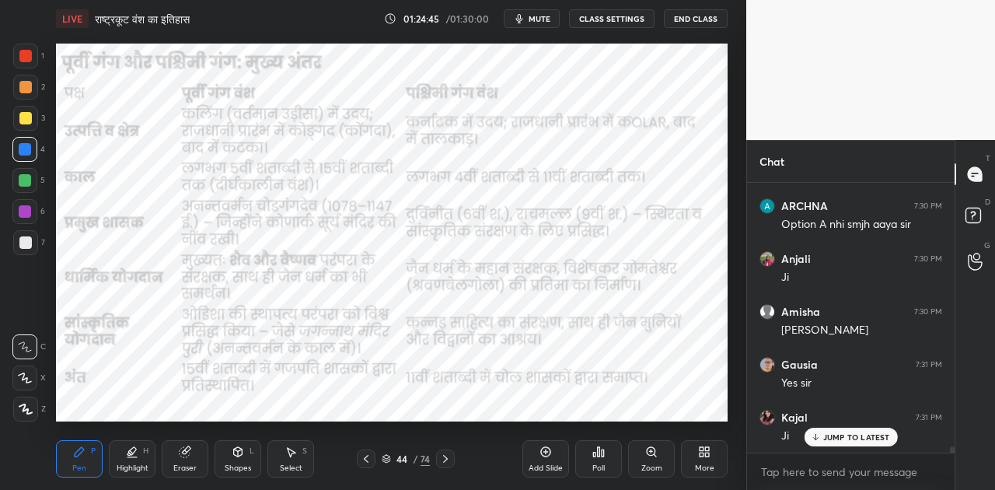
click at [368, 456] on icon at bounding box center [366, 458] width 12 height 12
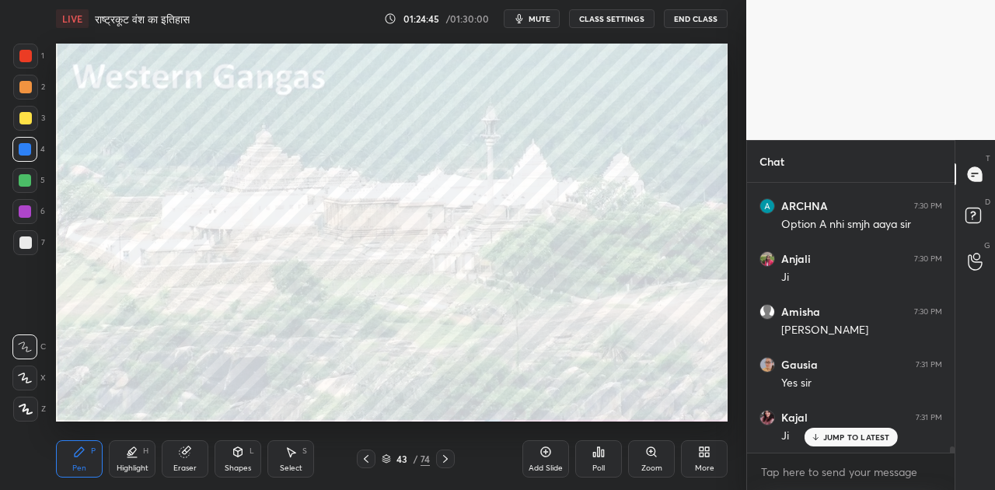
click at [368, 455] on icon at bounding box center [366, 458] width 12 height 12
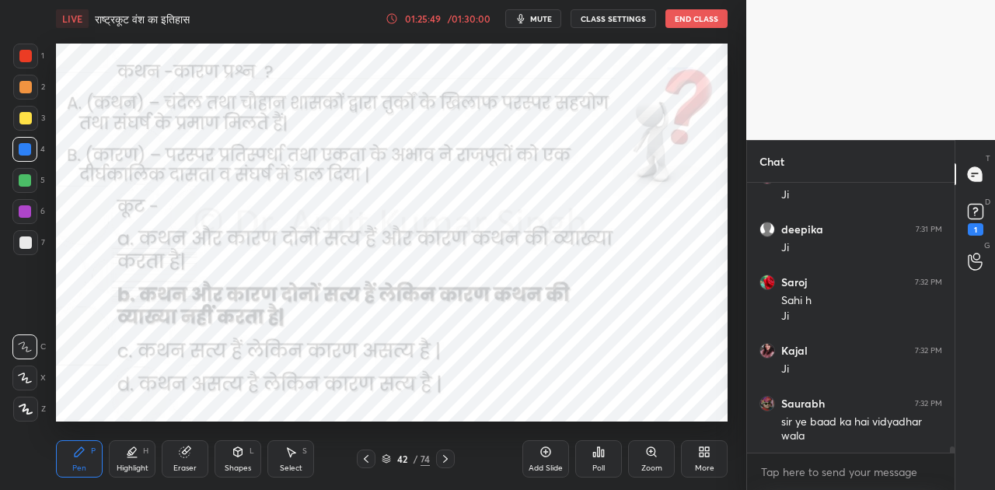
scroll to position [11671, 0]
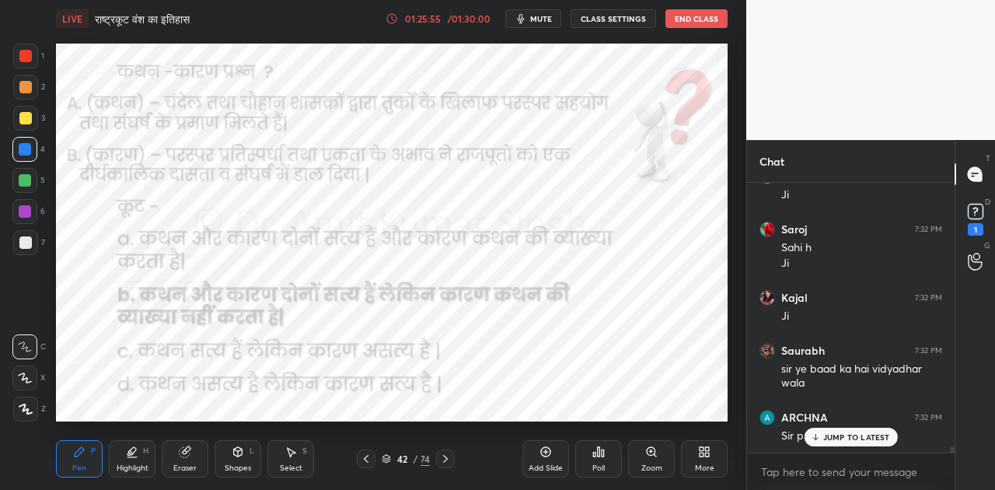
click at [830, 440] on p "JUMP TO LATEST" at bounding box center [856, 436] width 67 height 9
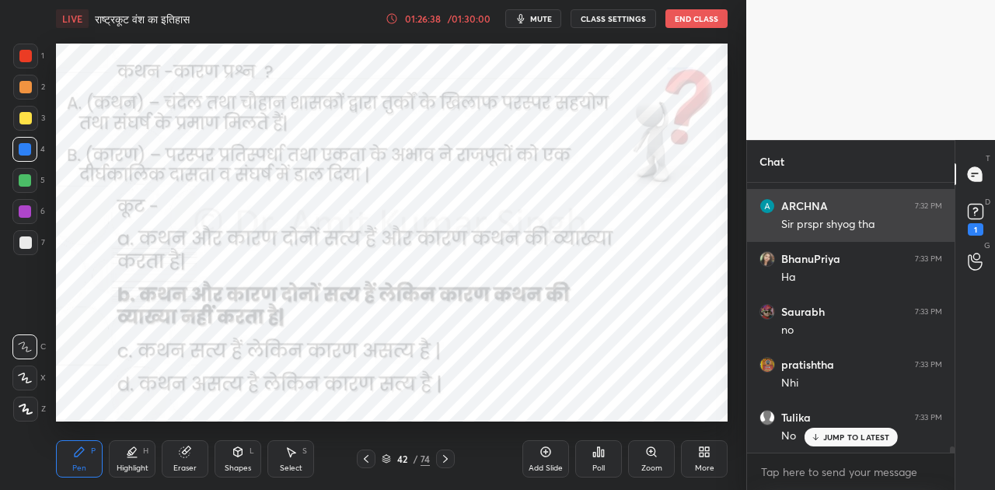
scroll to position [11935, 0]
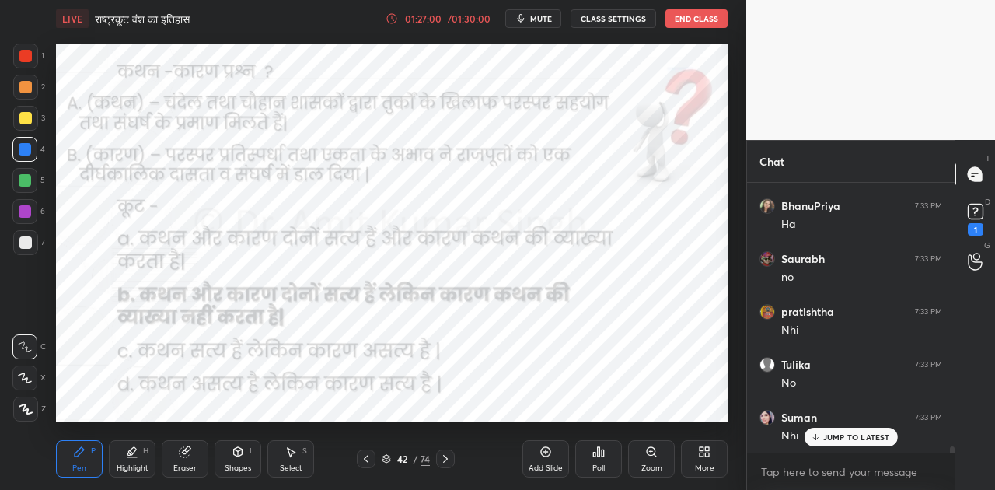
click at [591, 456] on div "Poll" at bounding box center [598, 458] width 47 height 37
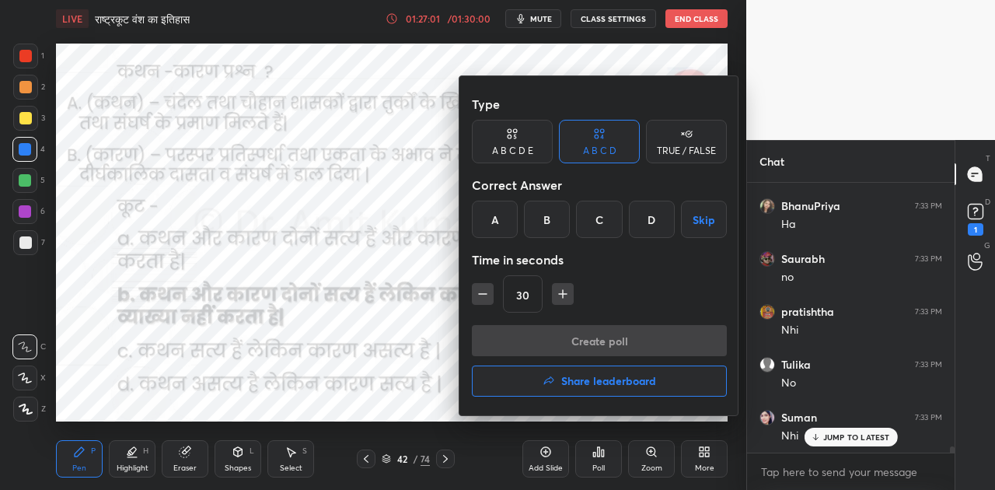
click at [549, 224] on div "B" at bounding box center [547, 218] width 46 height 37
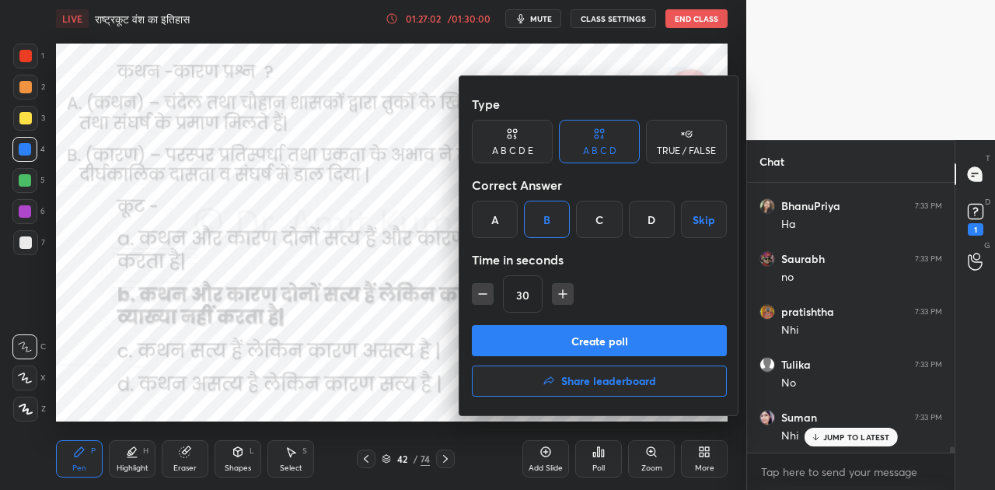
click at [563, 346] on button "Create poll" at bounding box center [599, 340] width 255 height 31
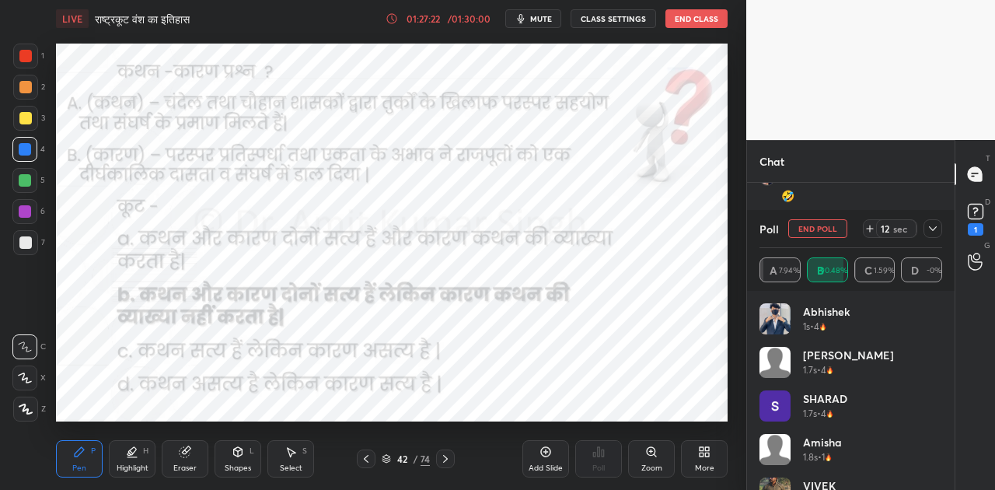
scroll to position [12492, 0]
click at [870, 226] on icon at bounding box center [869, 228] width 12 height 12
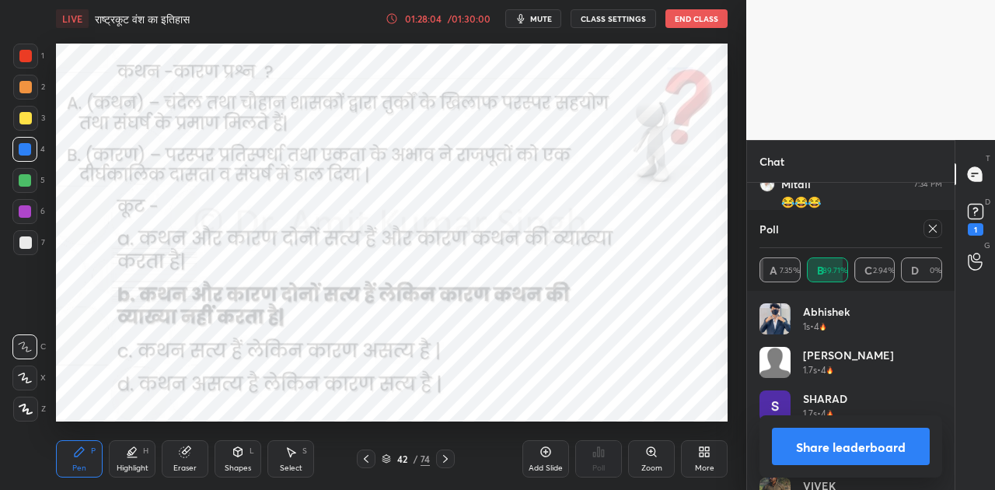
scroll to position [12908, 0]
click at [856, 448] on button "Share leaderboard" at bounding box center [851, 445] width 158 height 37
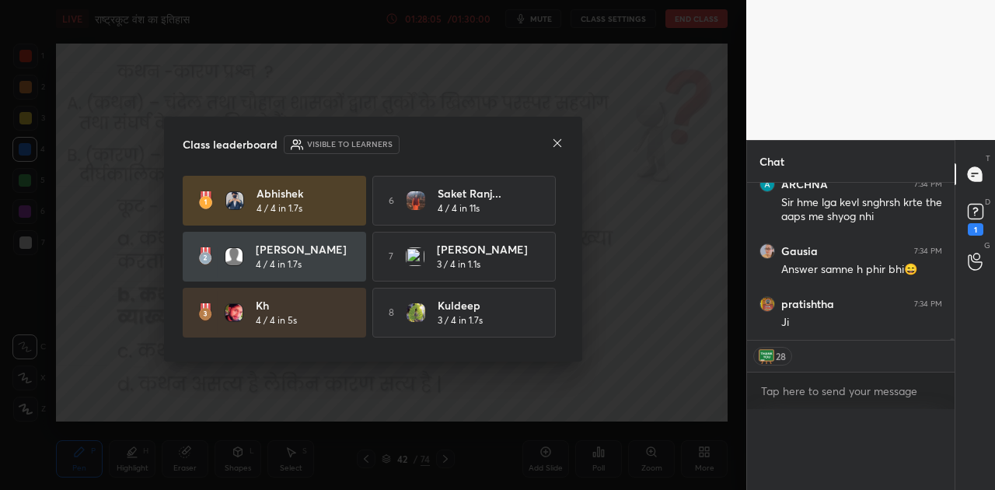
scroll to position [193, 203]
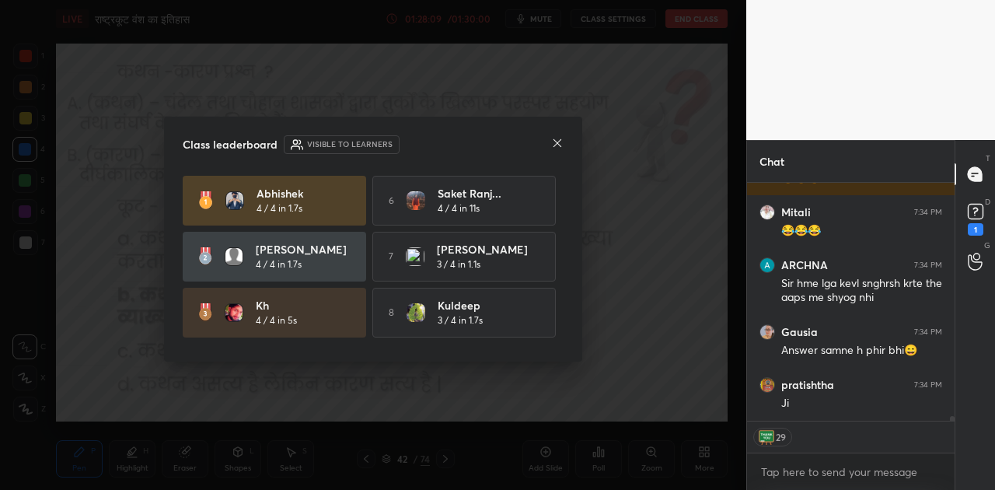
click at [558, 143] on icon at bounding box center [557, 143] width 8 height 8
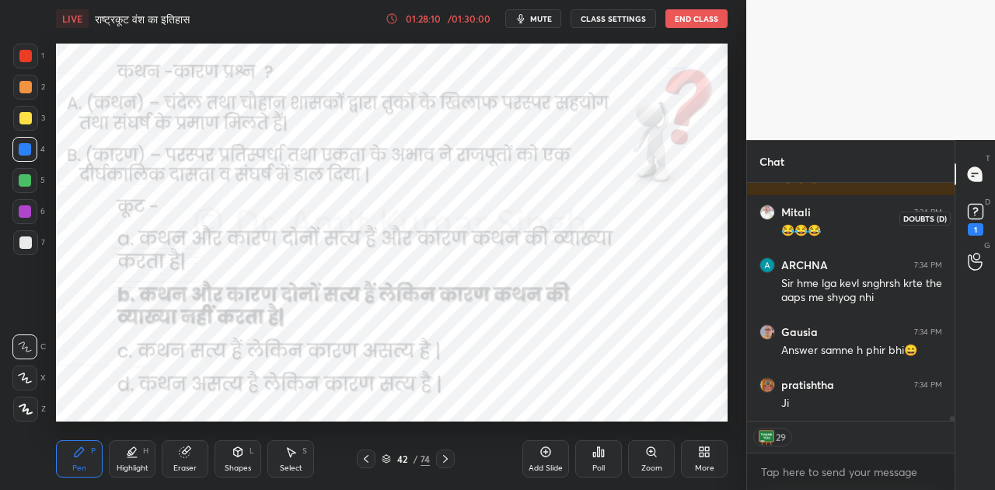
click at [984, 214] on icon at bounding box center [975, 211] width 23 height 23
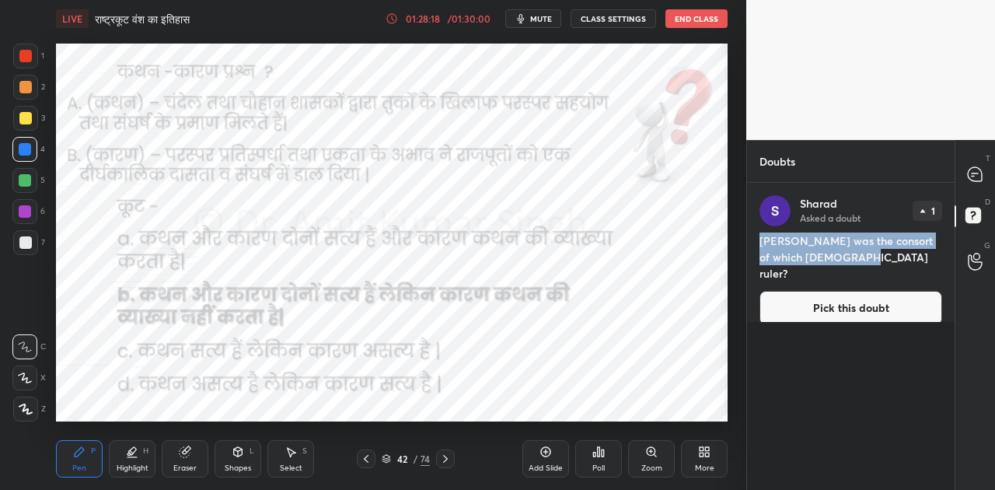
drag, startPoint x: 759, startPoint y: 239, endPoint x: 837, endPoint y: 260, distance: 80.5
click at [842, 260] on h4 "[PERSON_NAME] was the consort of which [DEMOGRAPHIC_DATA] ruler?" at bounding box center [850, 256] width 183 height 49
copy h4 "[PERSON_NAME] was the consort of which [DEMOGRAPHIC_DATA] ruler?"
click at [835, 292] on button "Pick this doubt" at bounding box center [850, 308] width 183 height 34
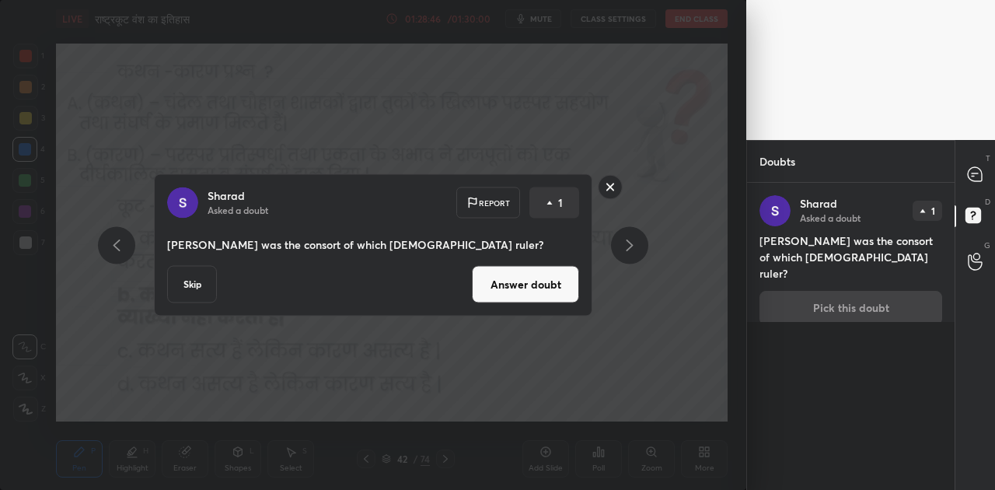
click at [512, 279] on button "Answer doubt" at bounding box center [525, 284] width 107 height 37
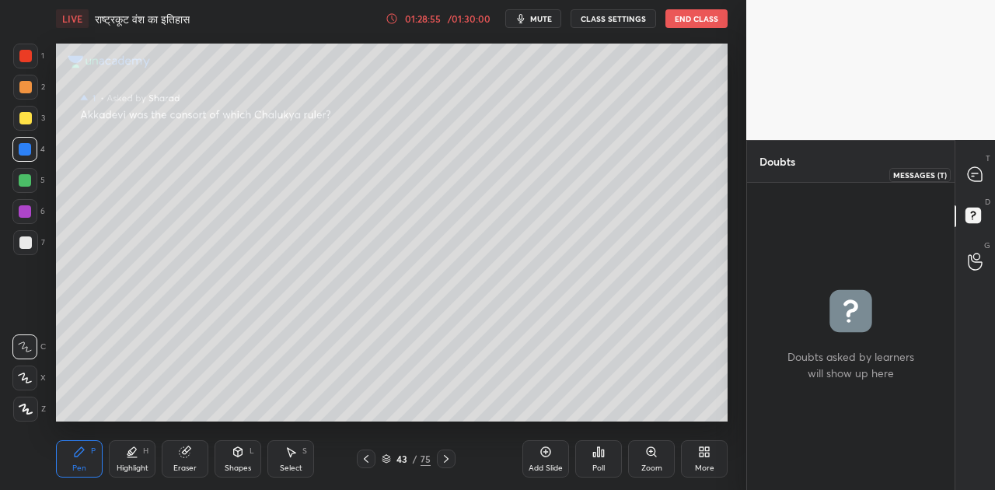
click at [976, 170] on icon at bounding box center [974, 174] width 14 height 14
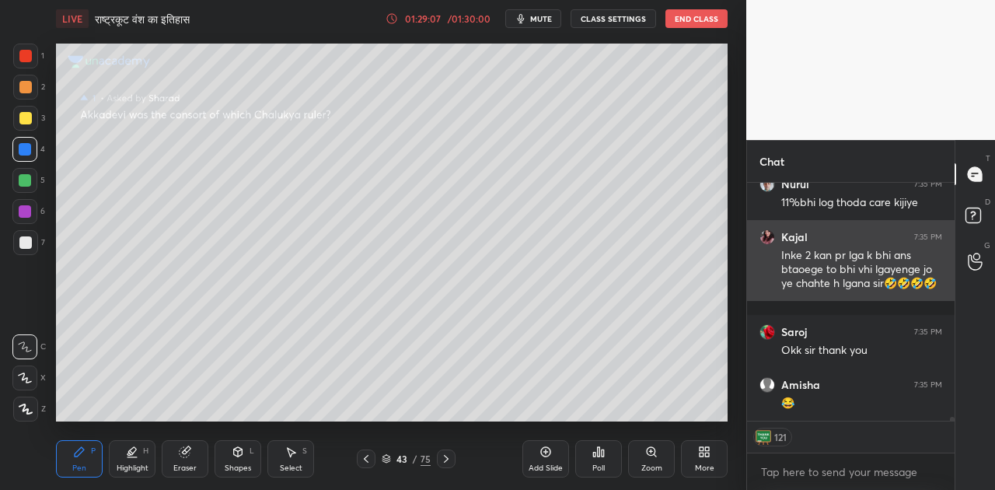
scroll to position [13711, 0]
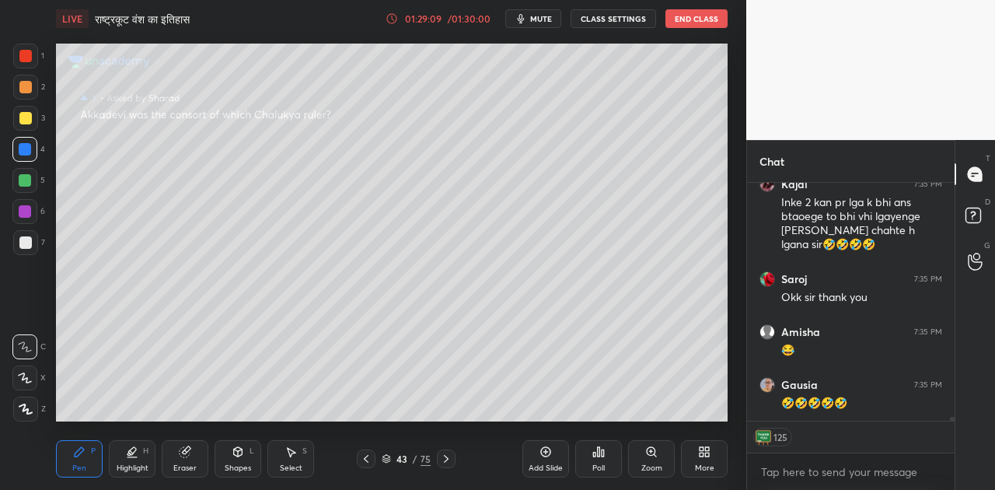
click at [26, 246] on div at bounding box center [25, 242] width 12 height 12
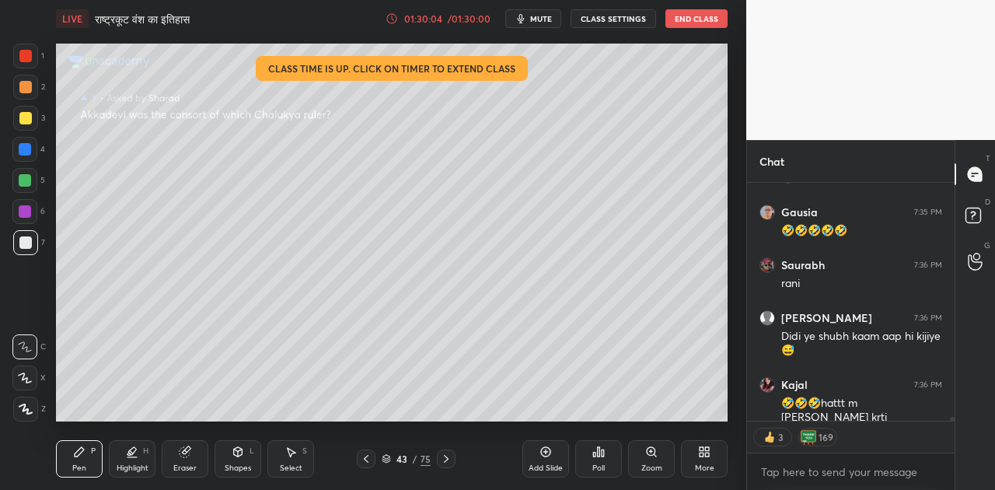
scroll to position [13937, 0]
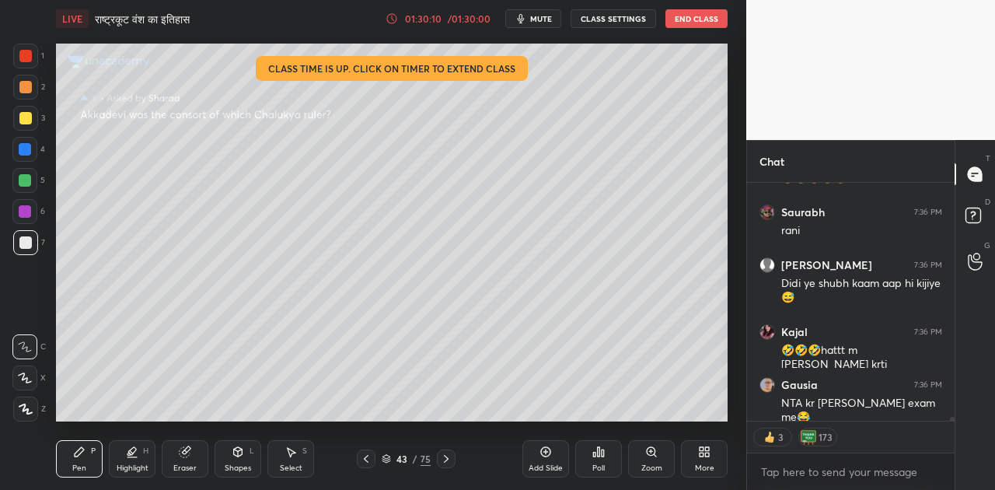
click at [397, 17] on icon at bounding box center [392, 19] width 10 height 10
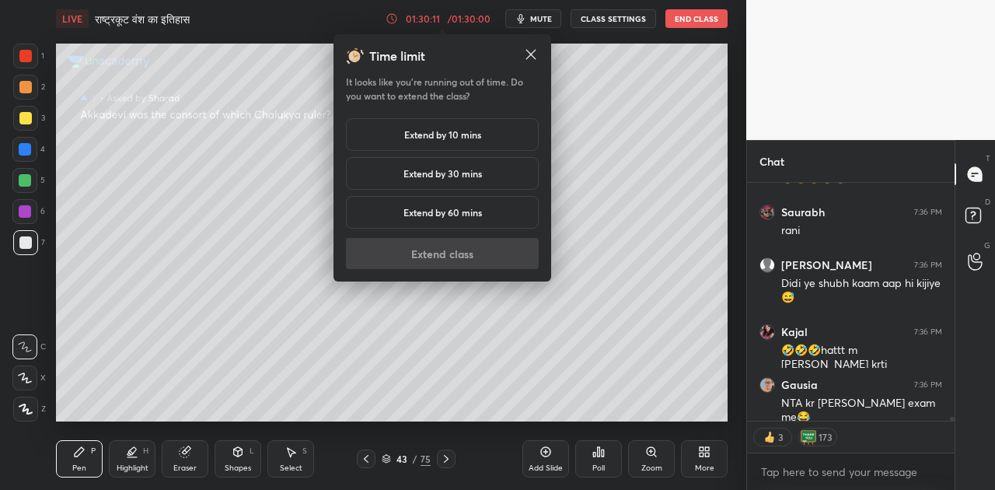
click at [444, 130] on h5 "Extend by 10 mins" at bounding box center [442, 134] width 77 height 14
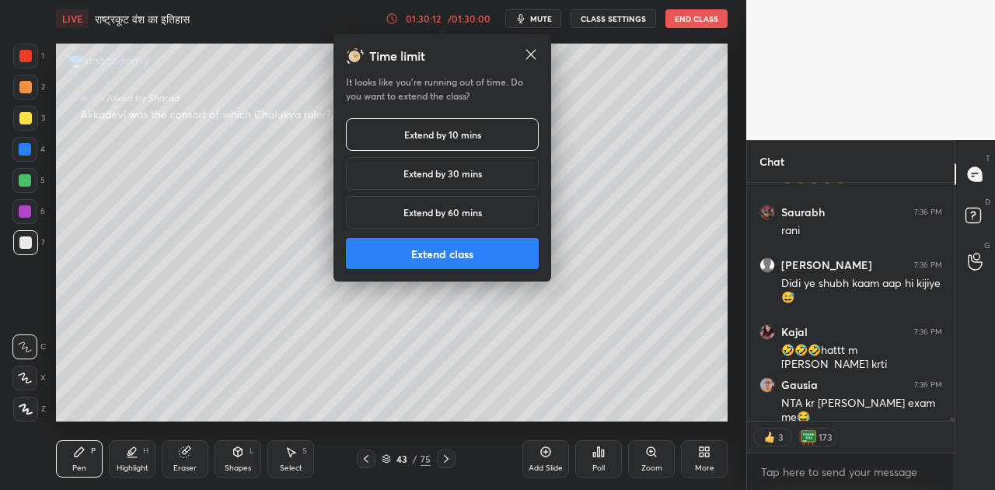
click at [463, 262] on button "Extend class" at bounding box center [442, 253] width 193 height 31
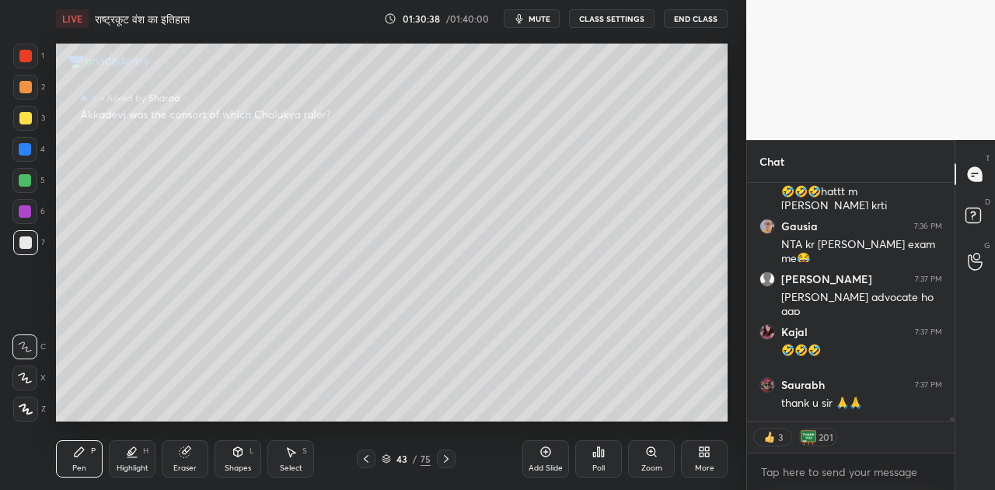
scroll to position [14148, 0]
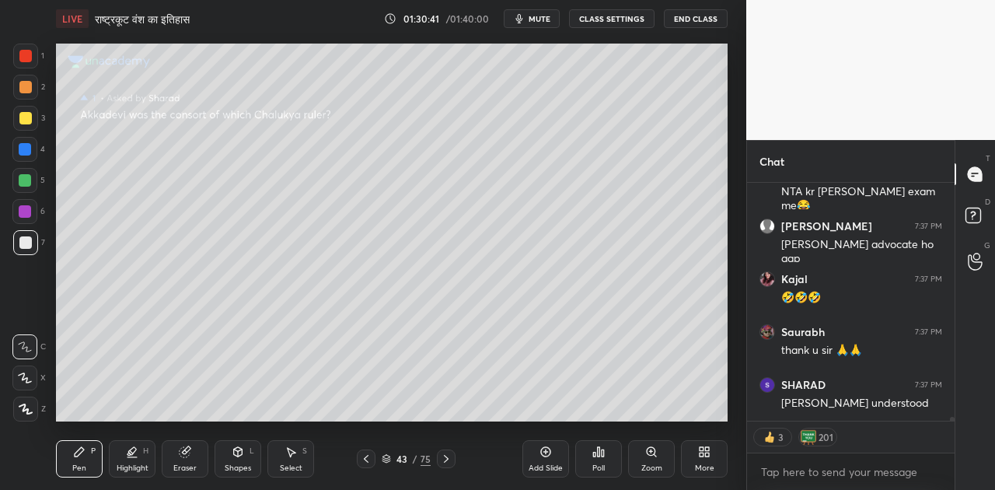
click at [443, 458] on icon at bounding box center [446, 458] width 12 height 12
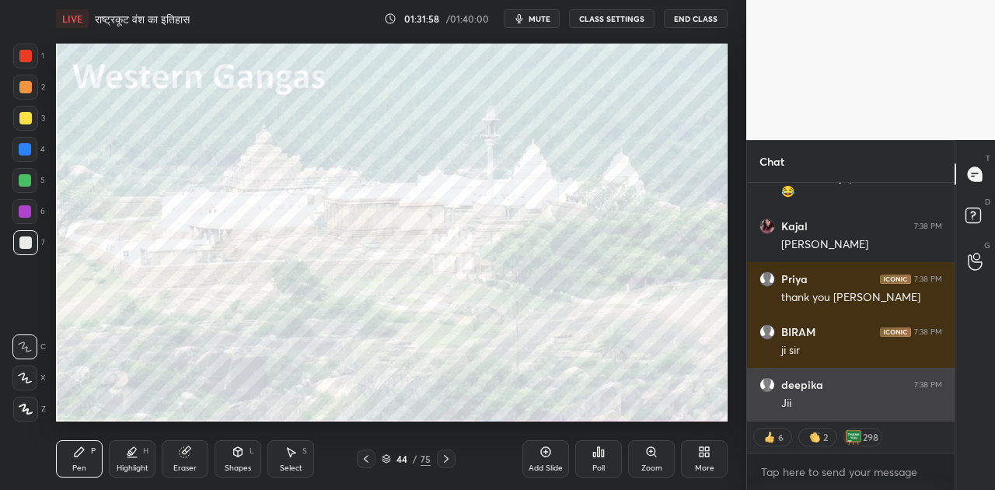
scroll to position [16809, 0]
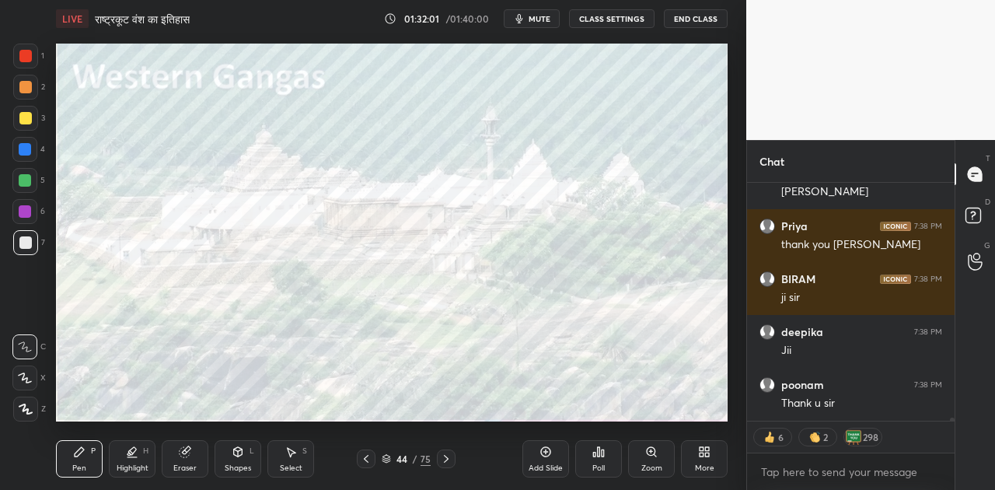
click at [594, 465] on div "Poll" at bounding box center [598, 468] width 12 height 8
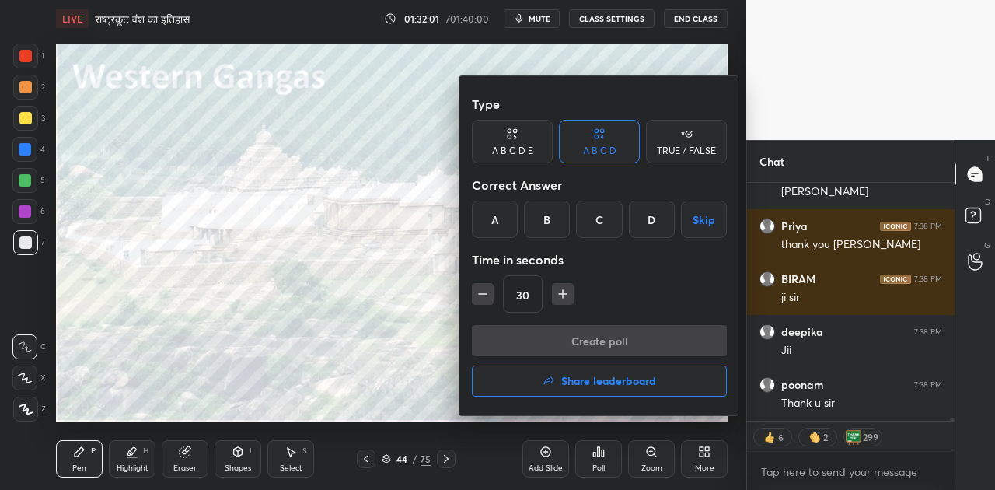
click at [598, 390] on button "Share leaderboard" at bounding box center [599, 380] width 255 height 31
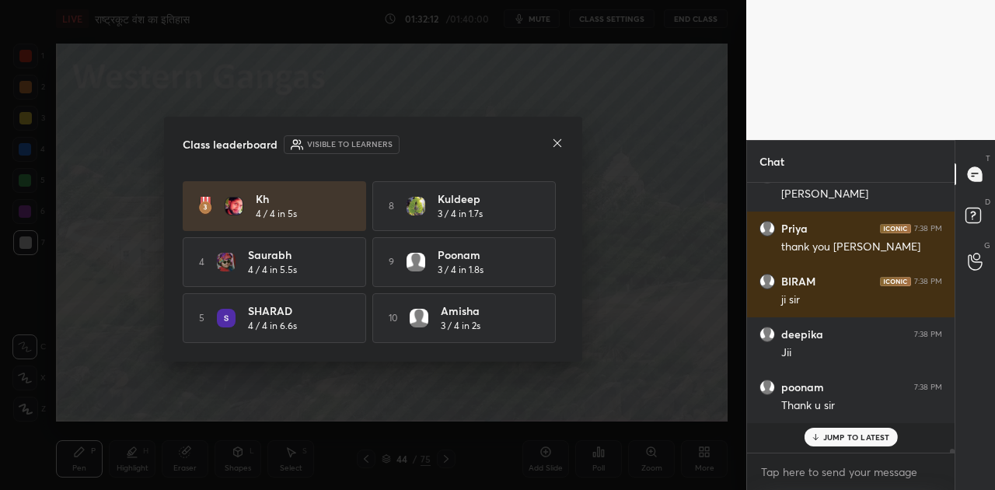
scroll to position [16776, 0]
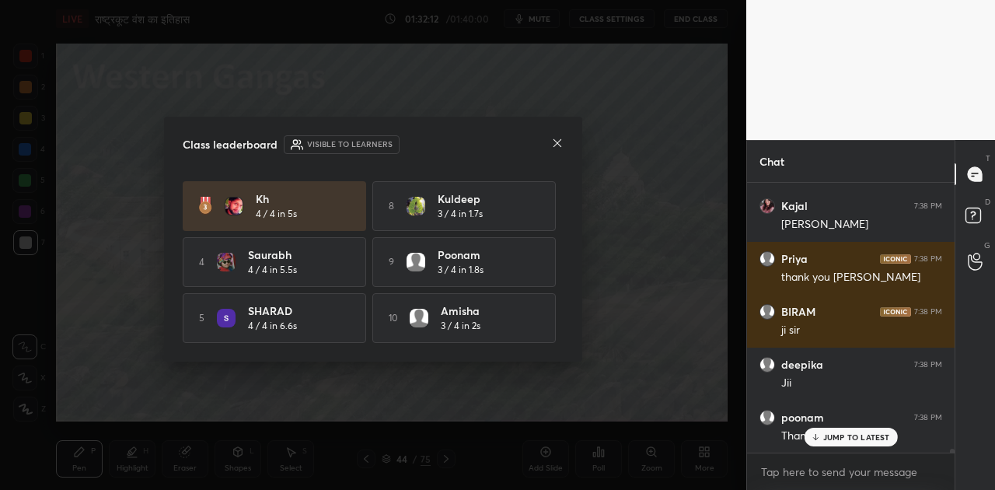
click at [556, 147] on icon at bounding box center [557, 143] width 12 height 12
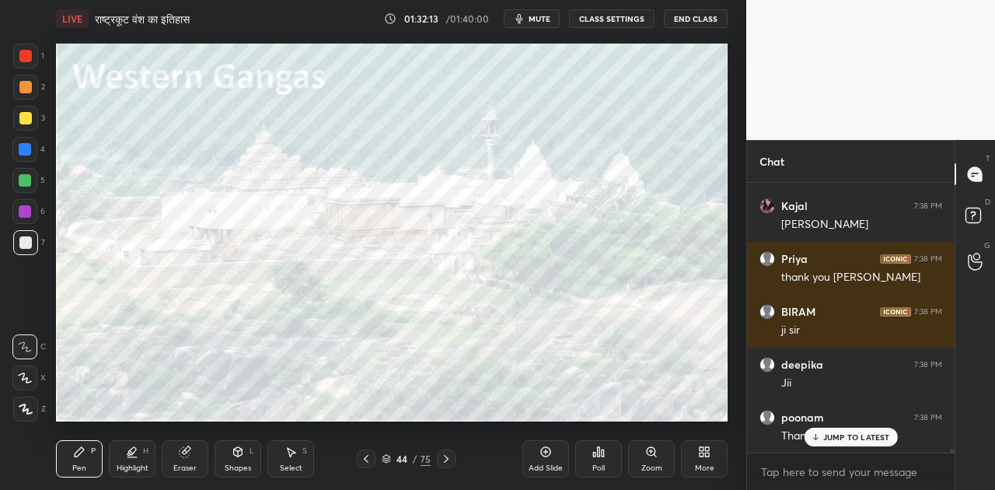
scroll to position [16843, 0]
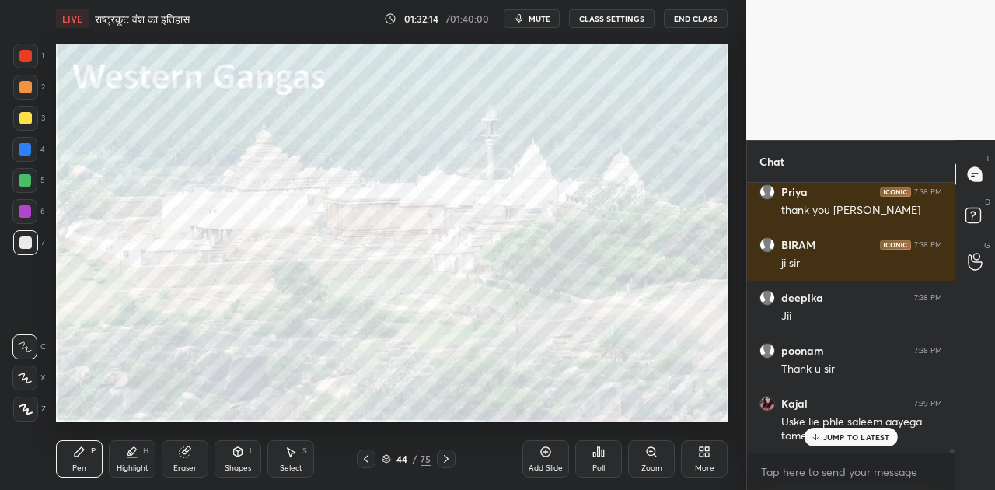
click at [831, 441] on p "JUMP TO LATEST" at bounding box center [856, 436] width 67 height 9
click at [687, 20] on button "End Class" at bounding box center [696, 18] width 64 height 19
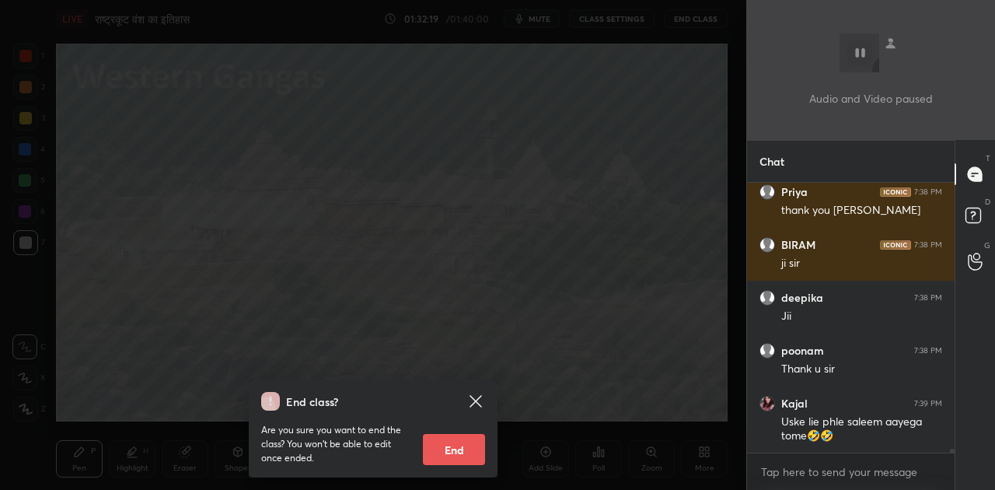
click at [463, 452] on button "End" at bounding box center [454, 449] width 62 height 31
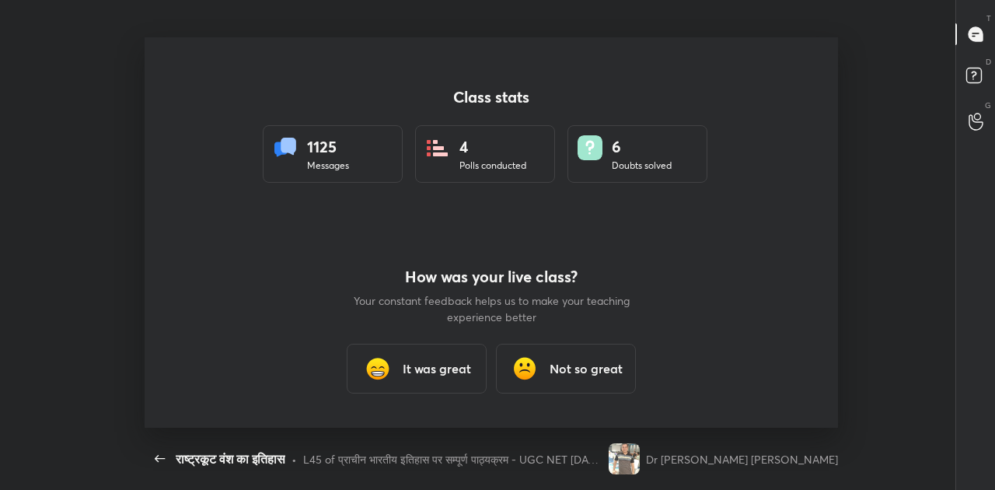
scroll to position [0, 0]
click at [437, 362] on h3 "It was great" at bounding box center [437, 368] width 68 height 19
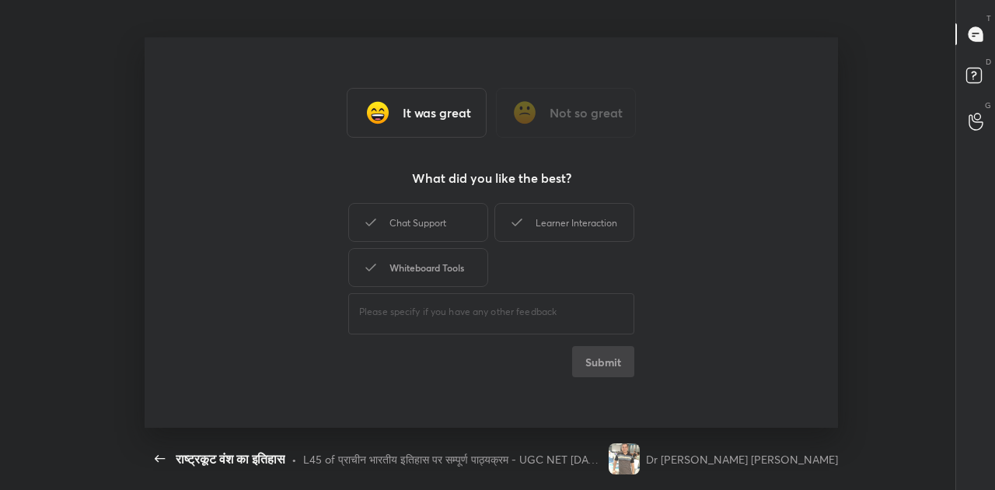
click at [432, 270] on div "Whiteboard Tools" at bounding box center [418, 267] width 140 height 39
click at [612, 365] on button "Submit" at bounding box center [603, 361] width 62 height 31
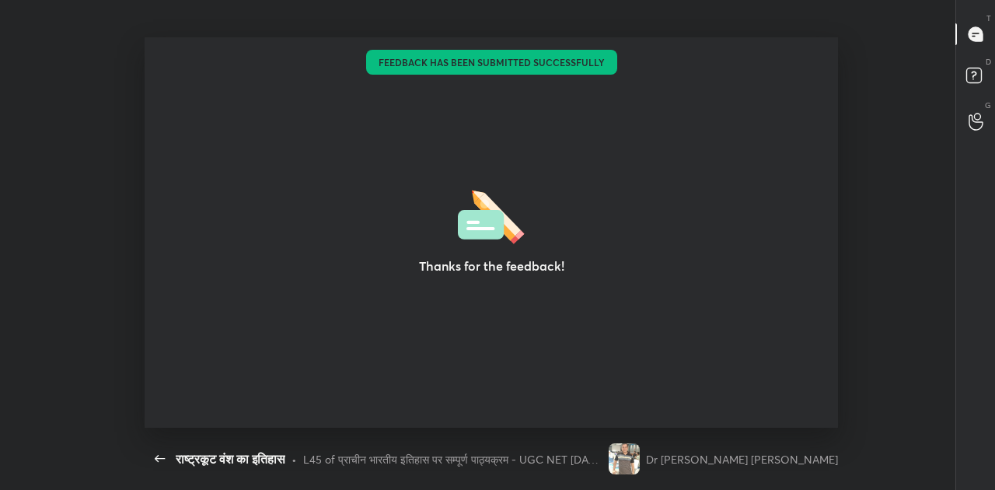
type textarea "x"
